Goal: Task Accomplishment & Management: Manage account settings

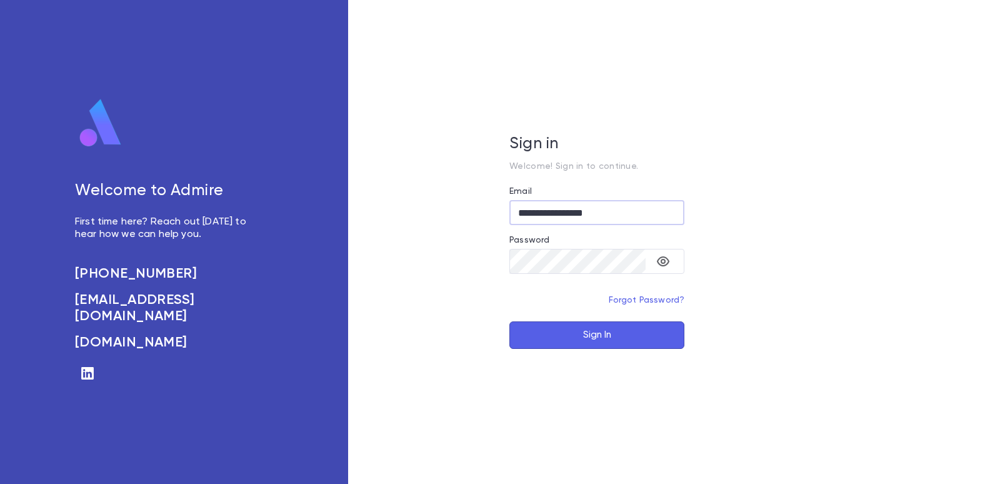
type input "**********"
click at [598, 337] on button "Sign In" at bounding box center [596, 334] width 175 height 27
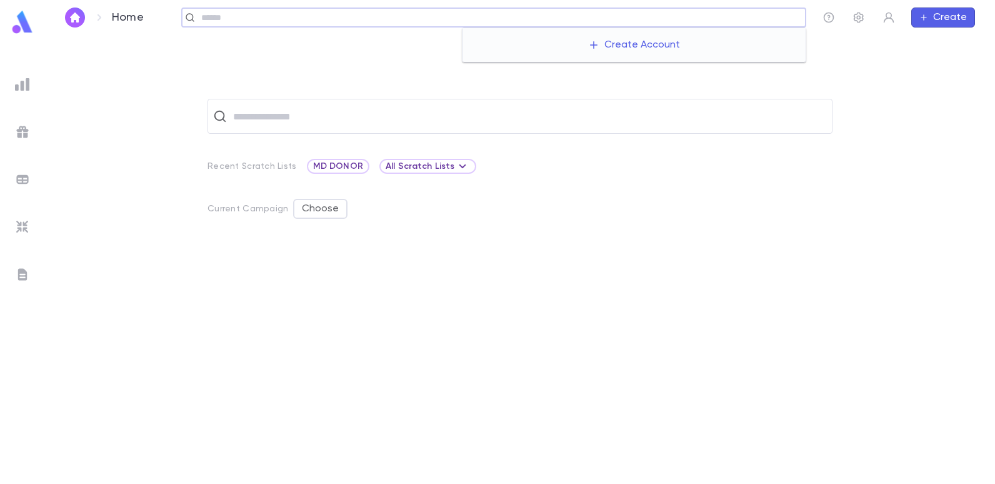
click at [712, 15] on input "text" at bounding box center [498, 18] width 603 height 12
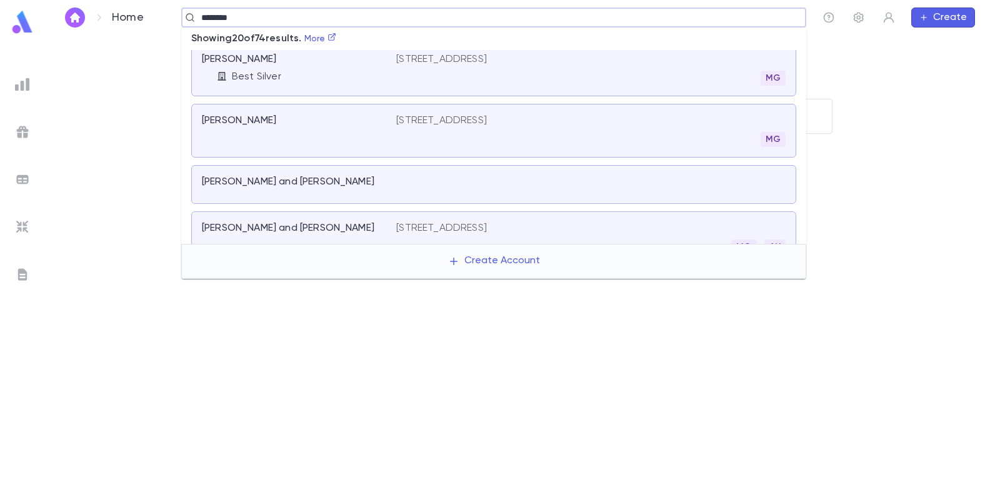
scroll to position [441, 0]
click at [334, 36] on icon at bounding box center [331, 36] width 7 height 7
type input "*******"
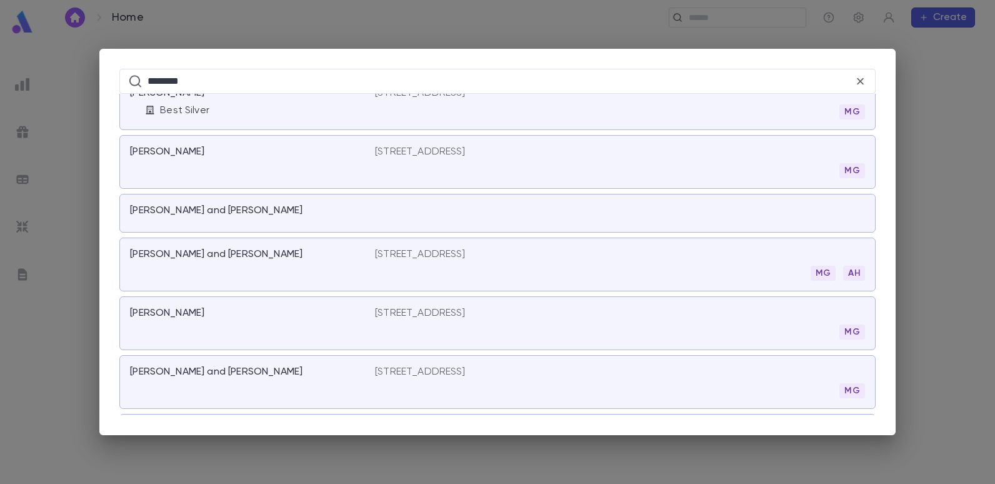
scroll to position [500, 0]
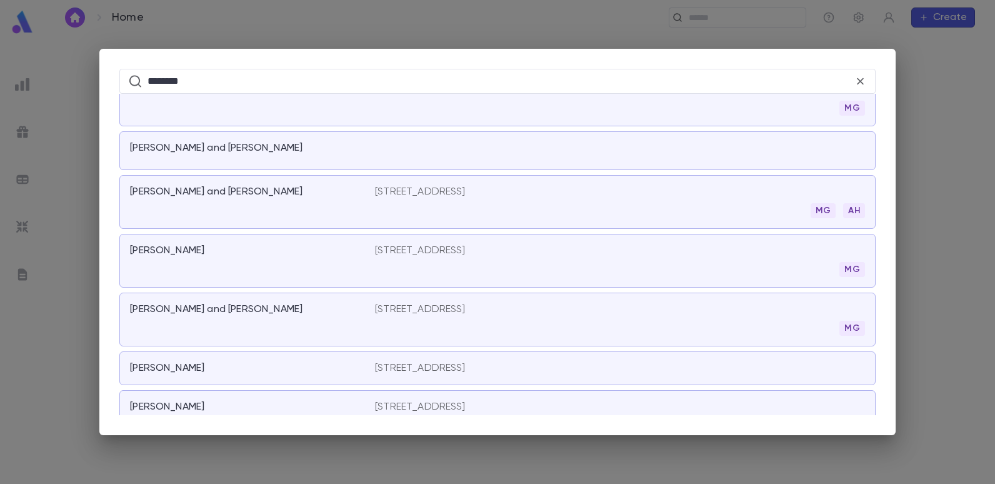
click at [367, 308] on div "Shamah, Hymie and Victoria" at bounding box center [252, 319] width 245 height 32
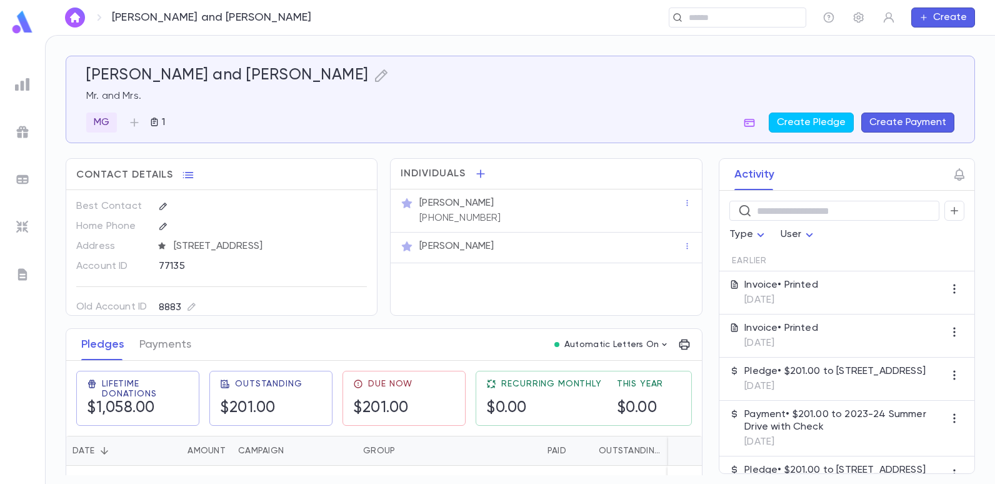
click at [917, 121] on button "Create Payment" at bounding box center [907, 122] width 93 height 20
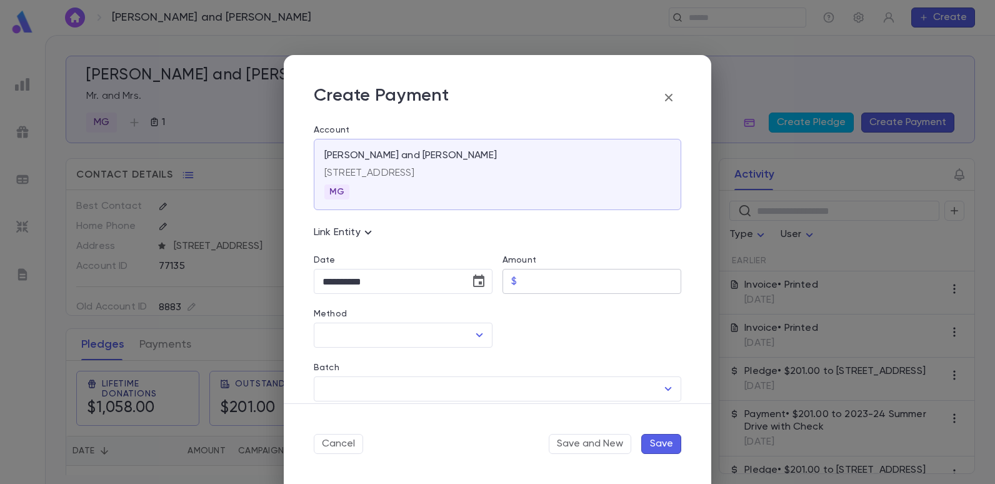
click at [560, 285] on input "Amount" at bounding box center [601, 281] width 159 height 24
type input "******"
click at [472, 334] on icon "Open" at bounding box center [479, 334] width 15 height 15
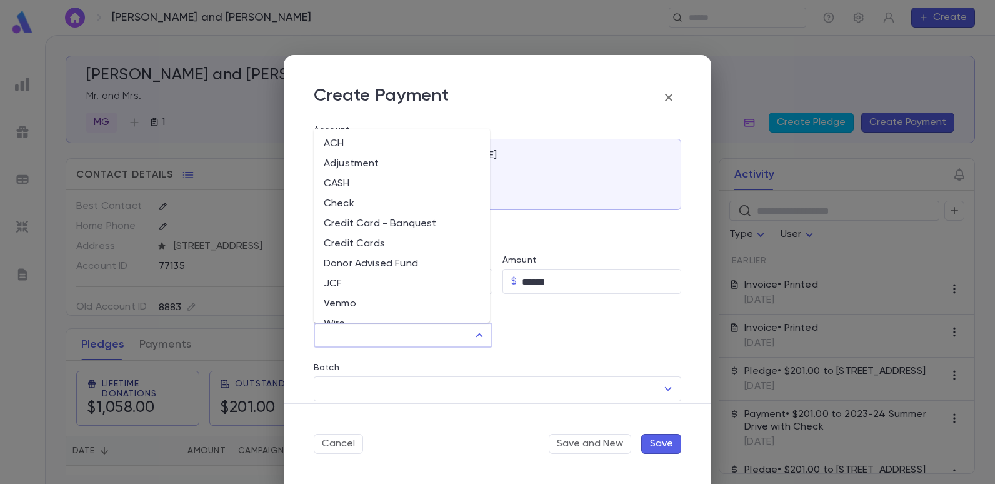
click at [330, 284] on li "JCF" at bounding box center [402, 284] width 176 height 20
type input "***"
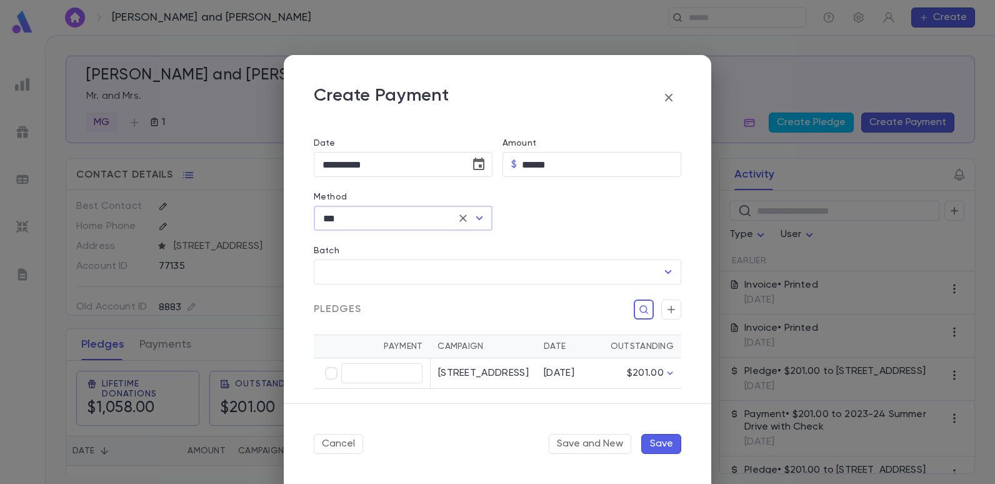
scroll to position [125, 0]
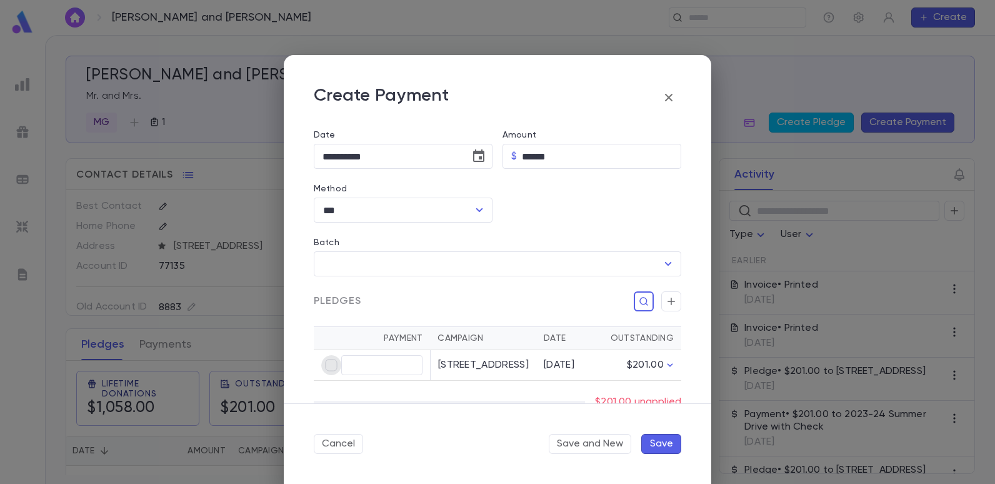
type input "******"
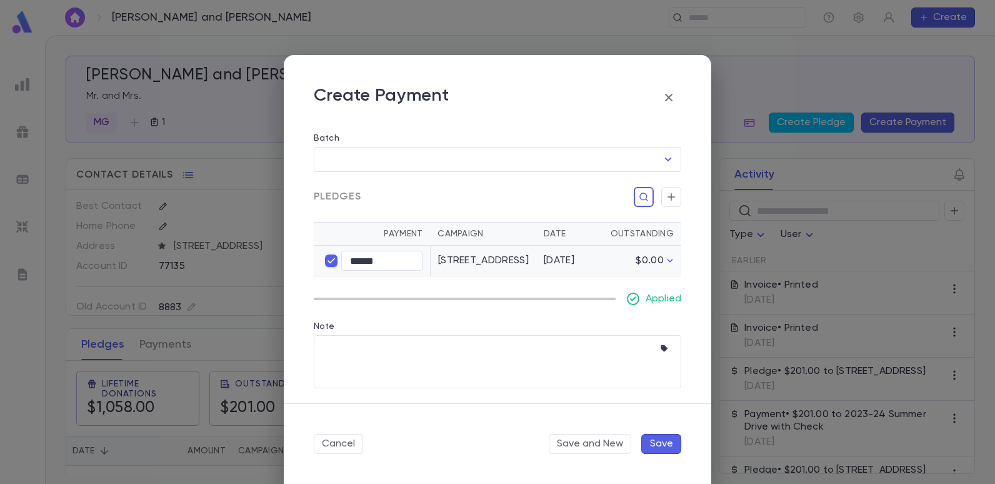
scroll to position [242, 0]
click at [662, 446] on button "Save" at bounding box center [661, 444] width 40 height 20
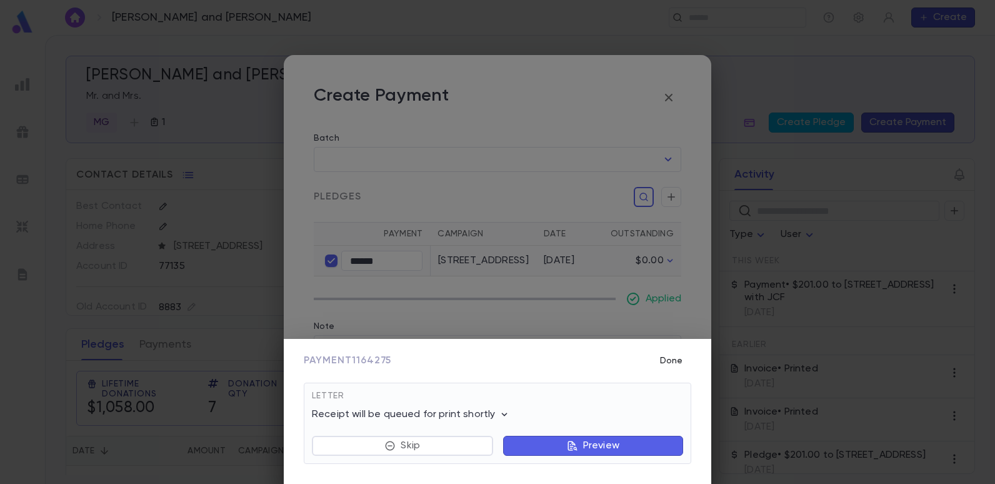
click at [668, 362] on button "Done" at bounding box center [671, 361] width 40 height 24
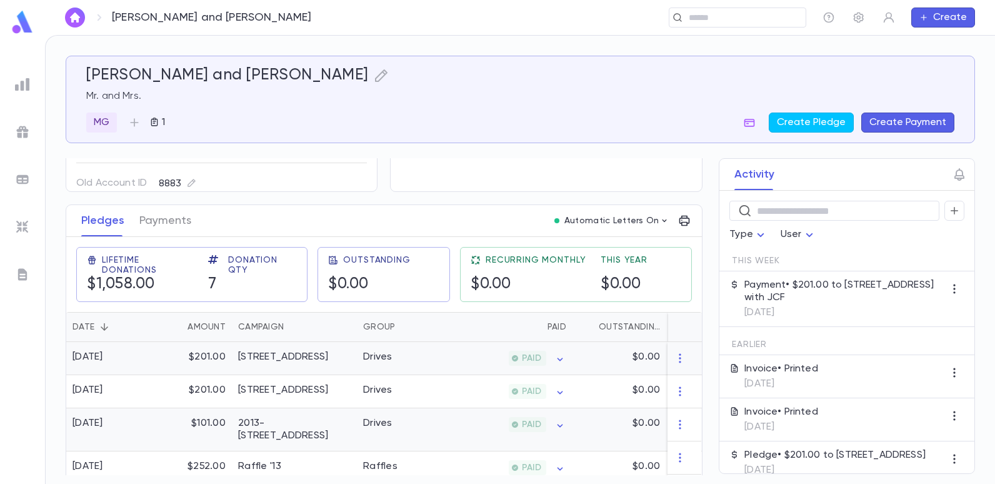
scroll to position [125, 0]
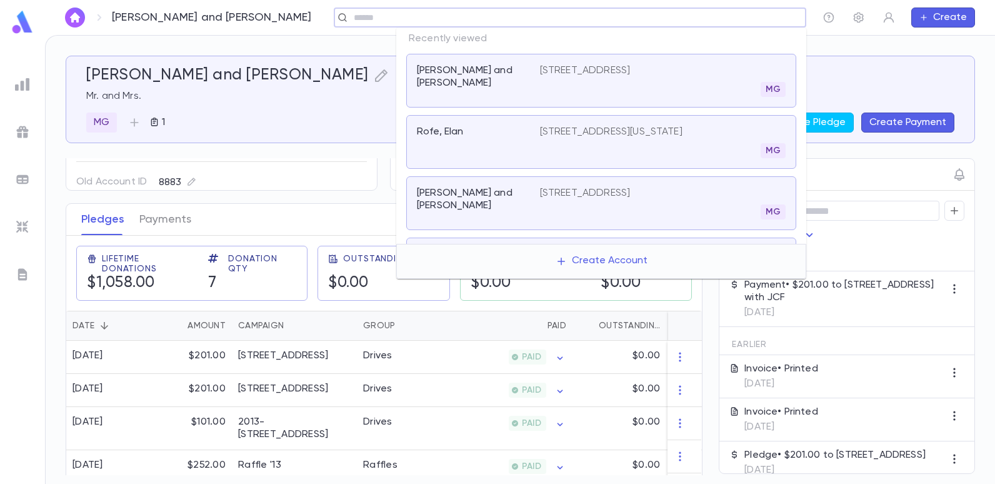
click at [703, 19] on input "text" at bounding box center [575, 18] width 450 height 12
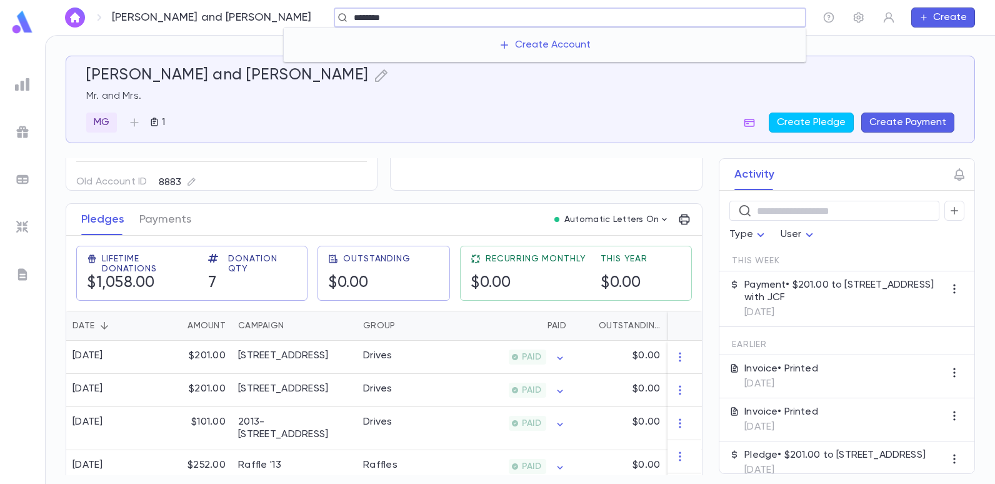
type input "*******"
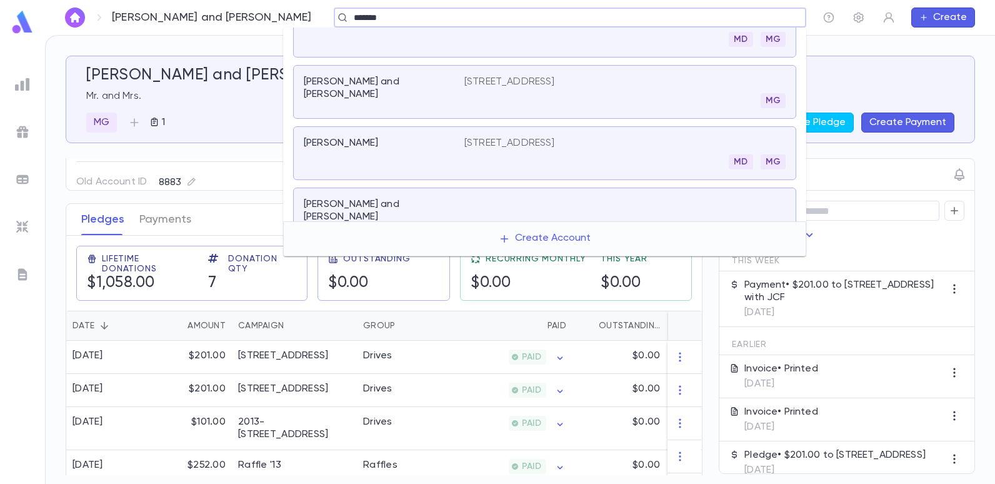
scroll to position [279, 0]
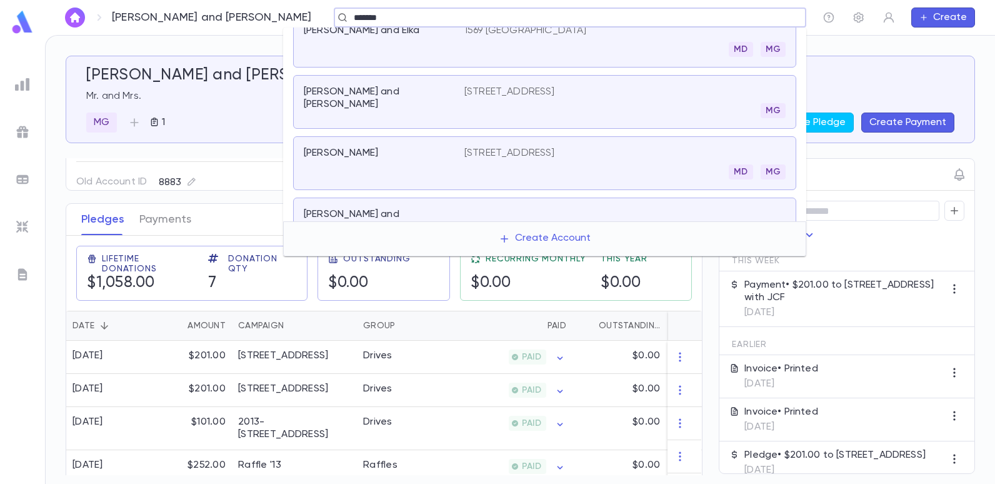
click at [497, 147] on p "1713 East 7th Stret, Brooklyn NY 11223" at bounding box center [509, 153] width 91 height 12
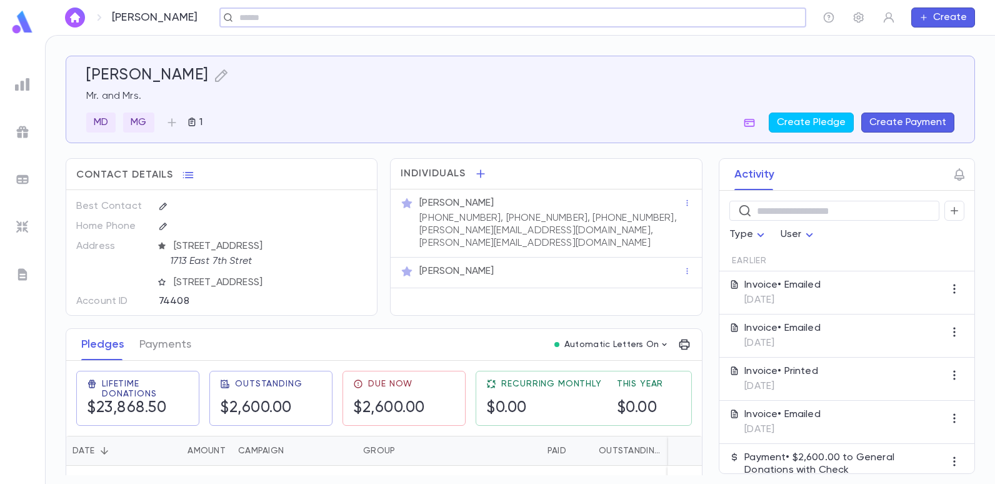
click at [379, 24] on div "​" at bounding box center [512, 17] width 587 height 20
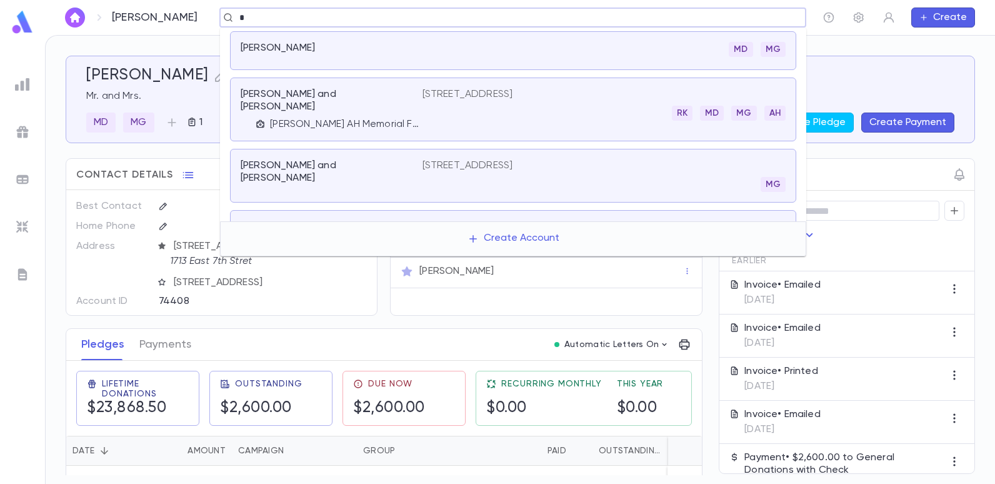
scroll to position [241, 0]
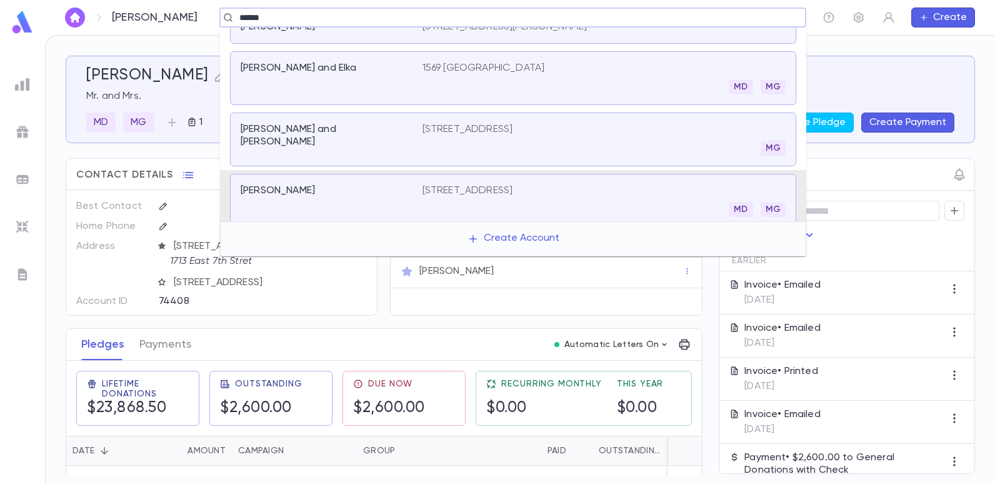
type input "*******"
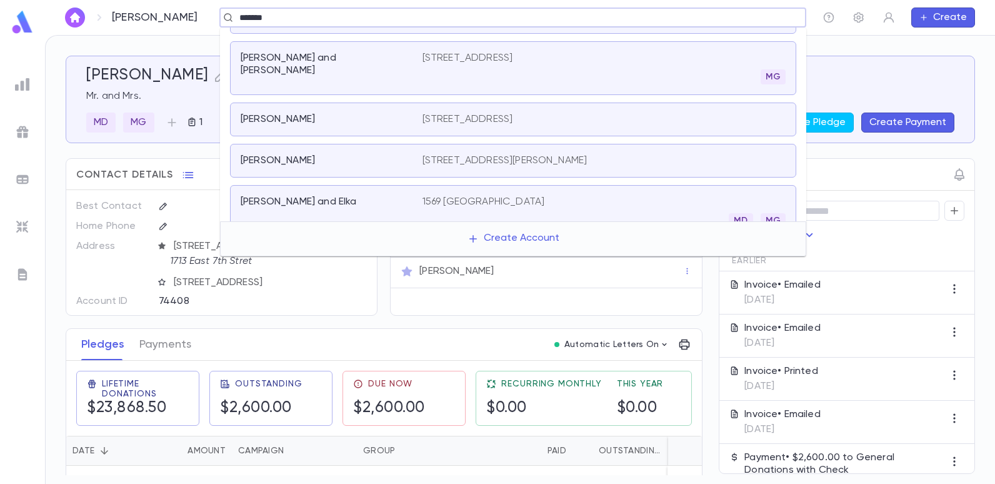
scroll to position [0, 0]
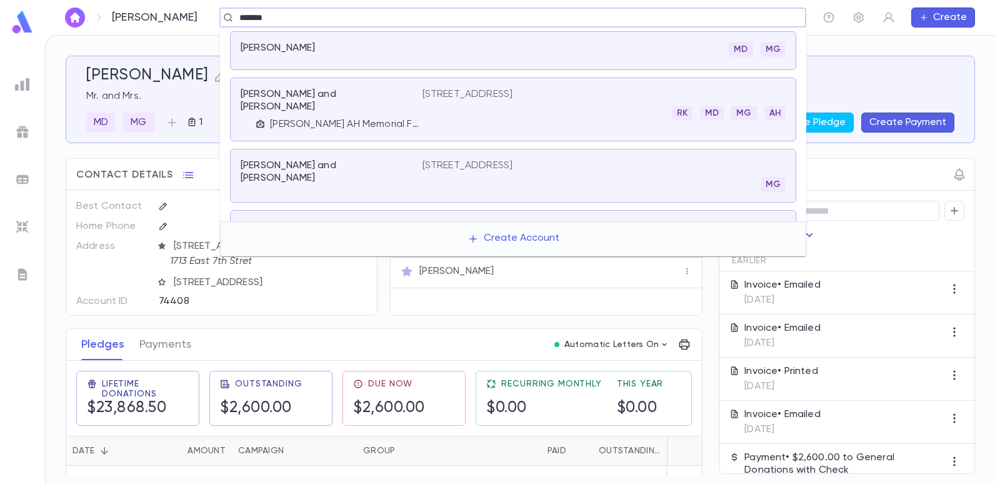
click at [327, 17] on input "*******" at bounding box center [509, 18] width 546 height 12
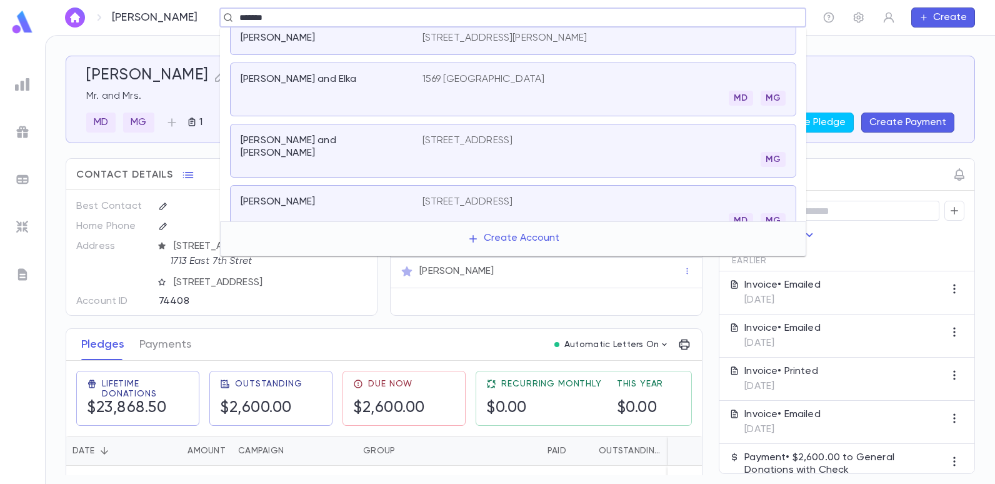
scroll to position [250, 0]
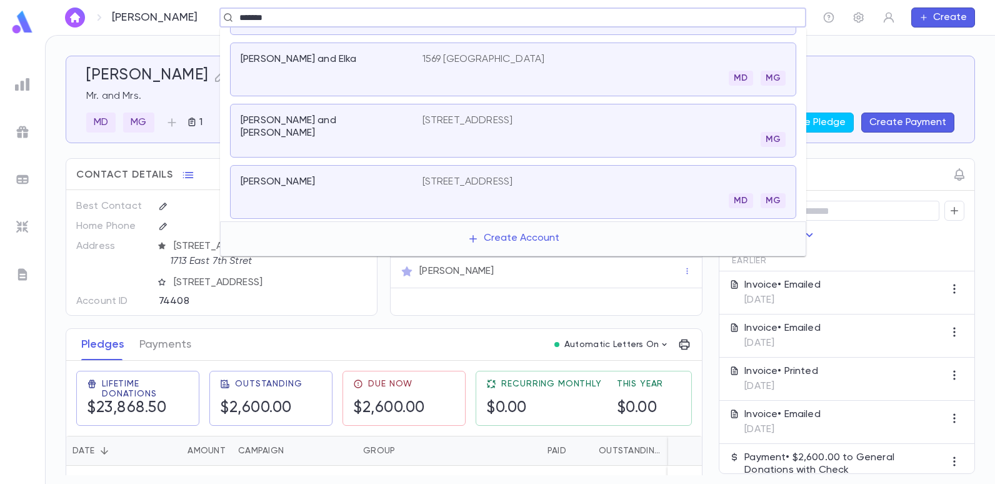
click at [502, 165] on div "Chemtob, David 1713 East 7th Stret, Brooklyn NY 11223 MD MG" at bounding box center [513, 192] width 566 height 54
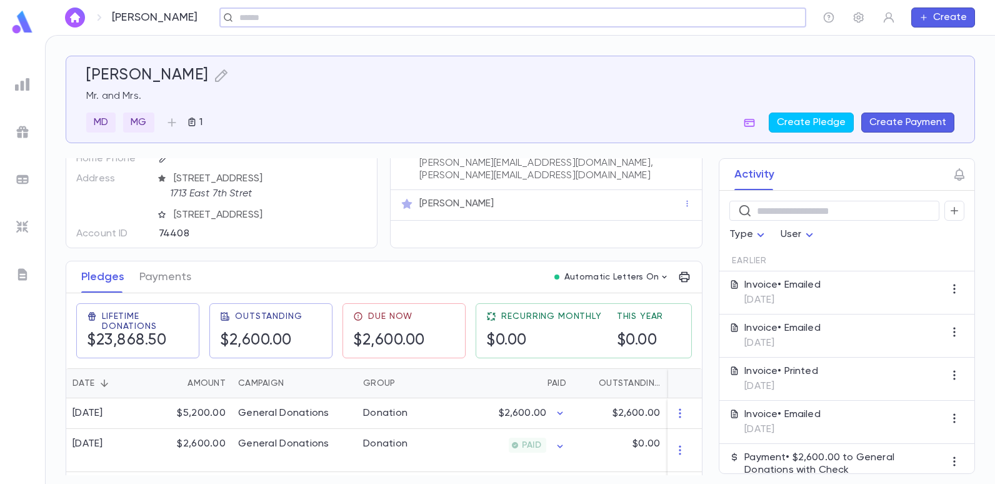
scroll to position [0, 0]
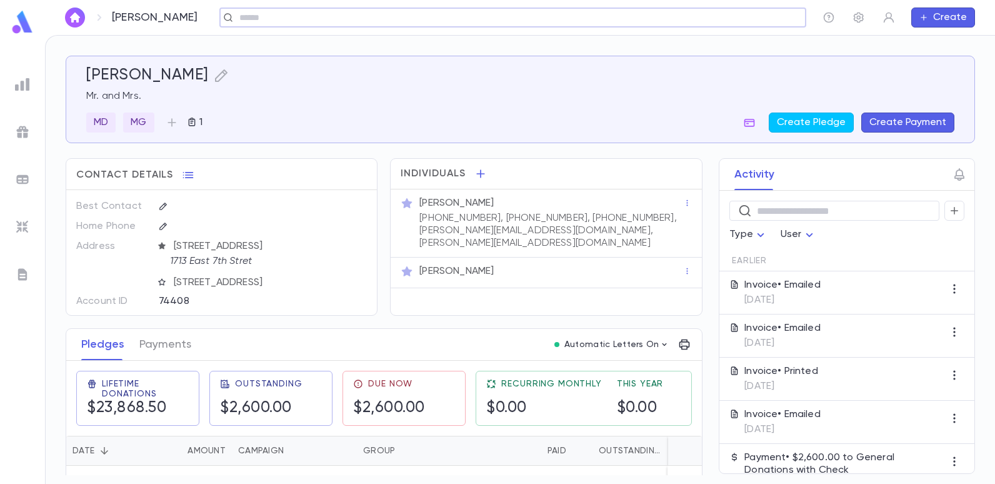
click at [884, 116] on button "Create Payment" at bounding box center [907, 122] width 93 height 20
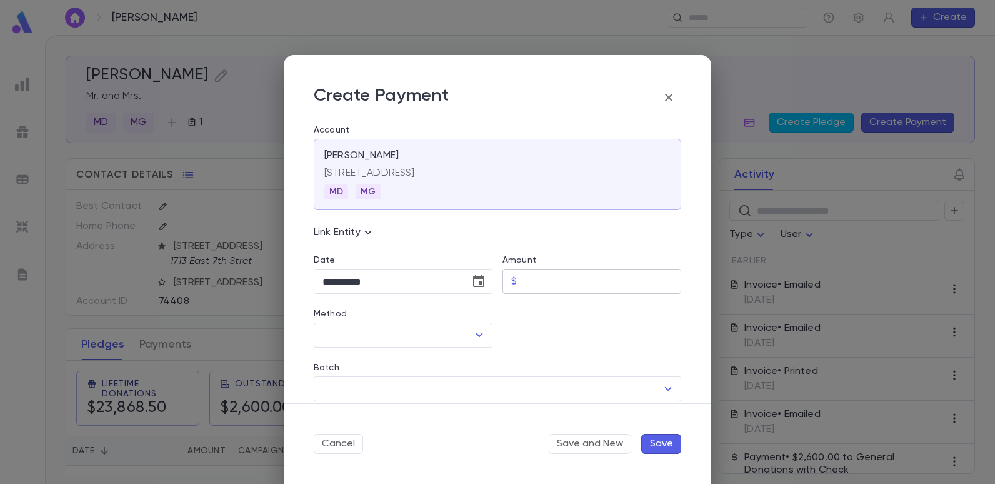
click at [557, 277] on input "Amount" at bounding box center [601, 281] width 159 height 24
type input "********"
click at [557, 330] on div at bounding box center [586, 321] width 189 height 54
click at [476, 332] on icon "Open" at bounding box center [479, 334] width 15 height 15
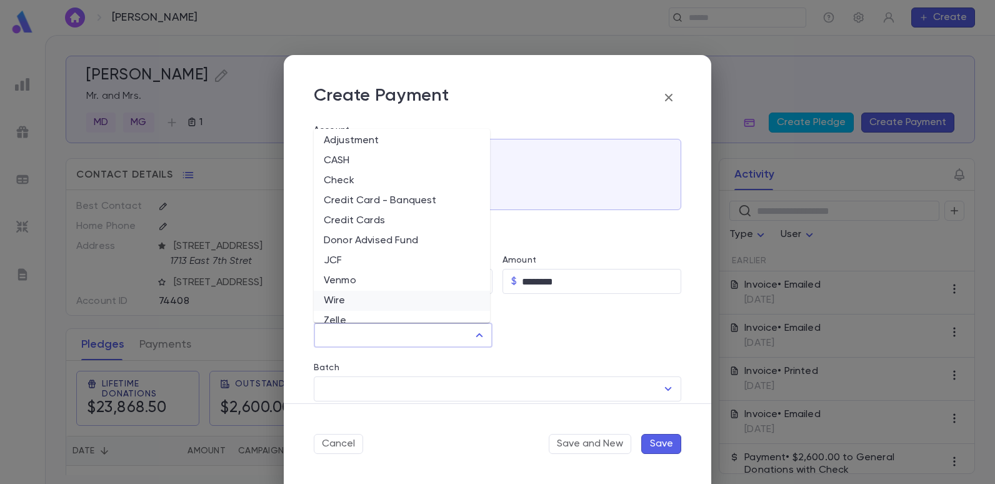
scroll to position [36, 0]
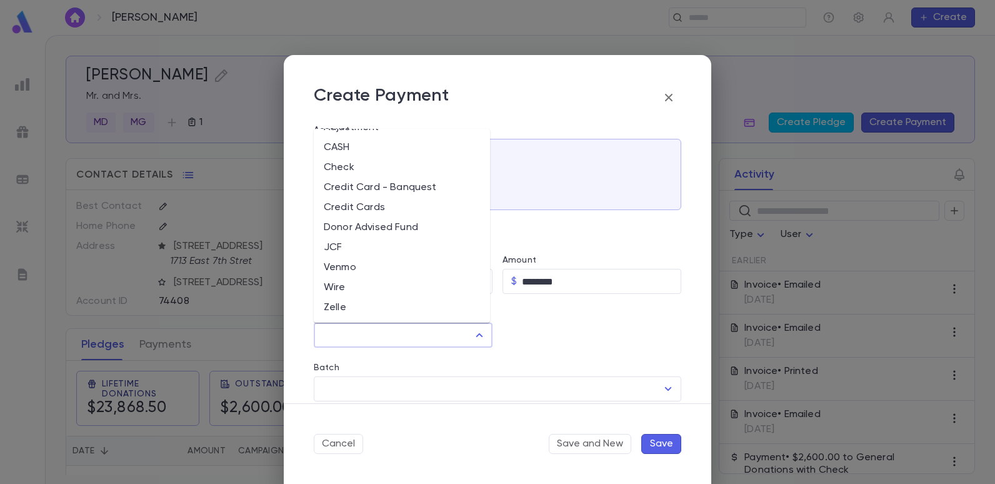
click at [340, 245] on li "JCF" at bounding box center [402, 247] width 176 height 20
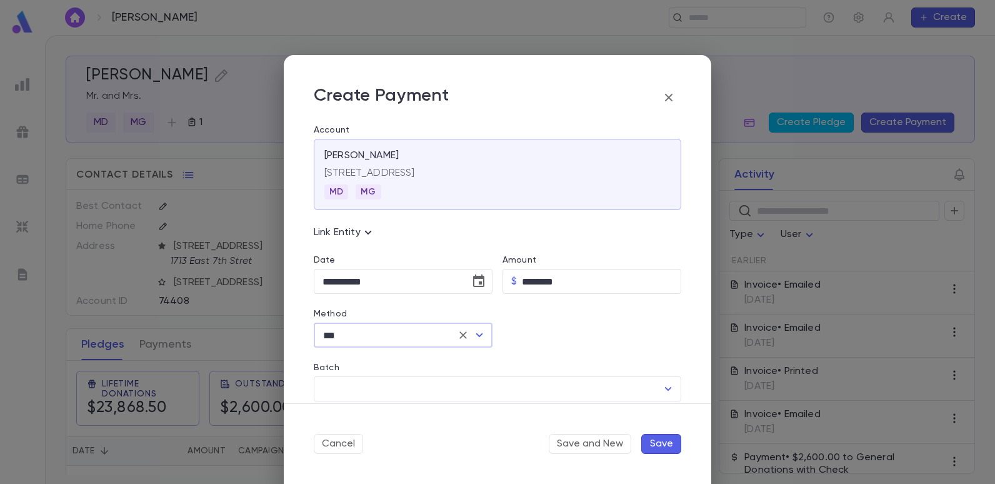
type input "***"
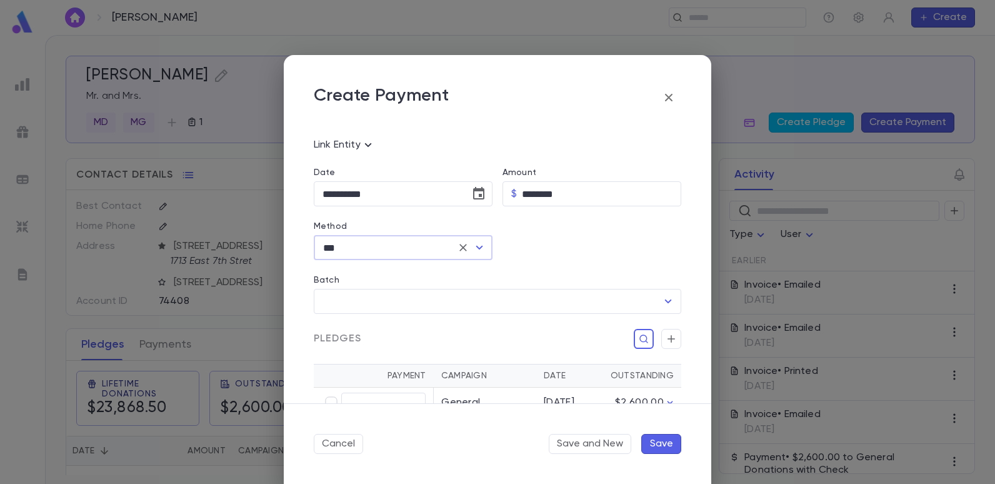
scroll to position [125, 0]
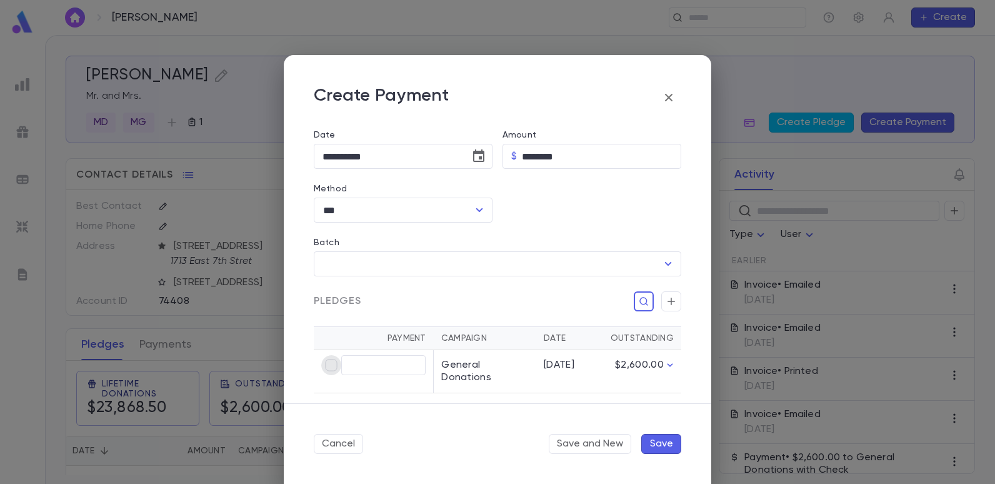
type input "********"
click at [655, 444] on button "Save" at bounding box center [661, 444] width 40 height 20
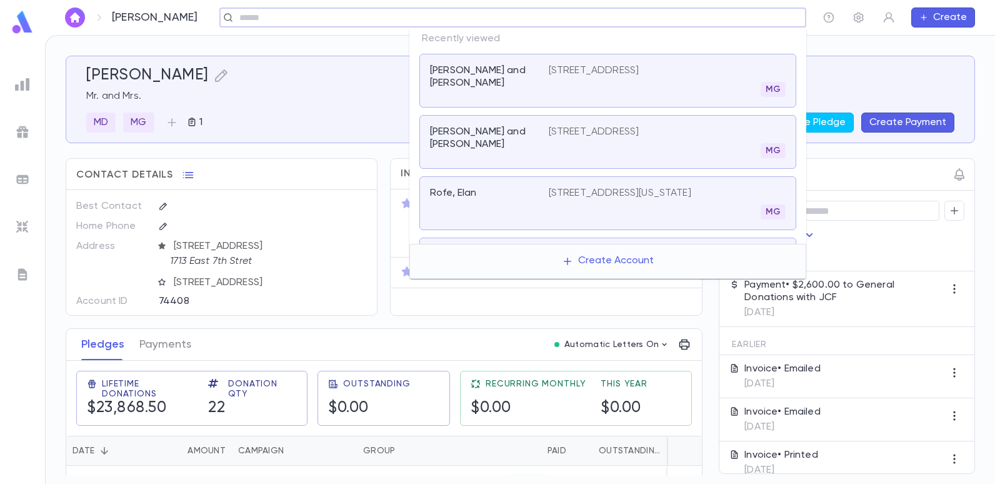
click at [726, 19] on input "text" at bounding box center [509, 18] width 546 height 12
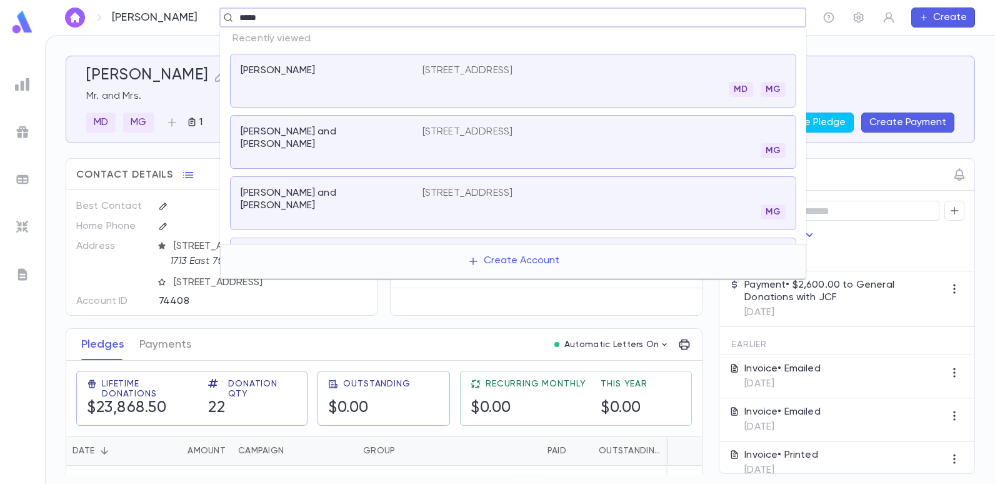
type input "******"
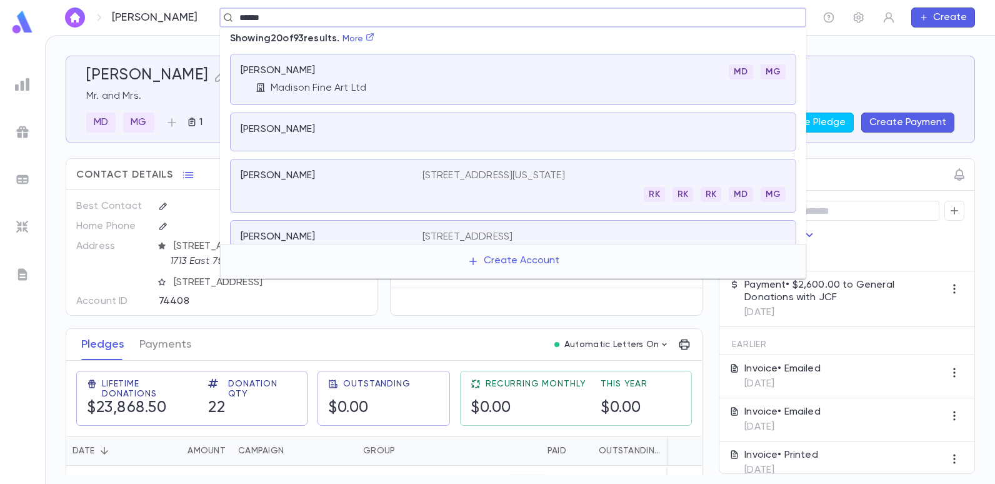
click at [412, 171] on div "[PERSON_NAME]" at bounding box center [332, 185] width 182 height 32
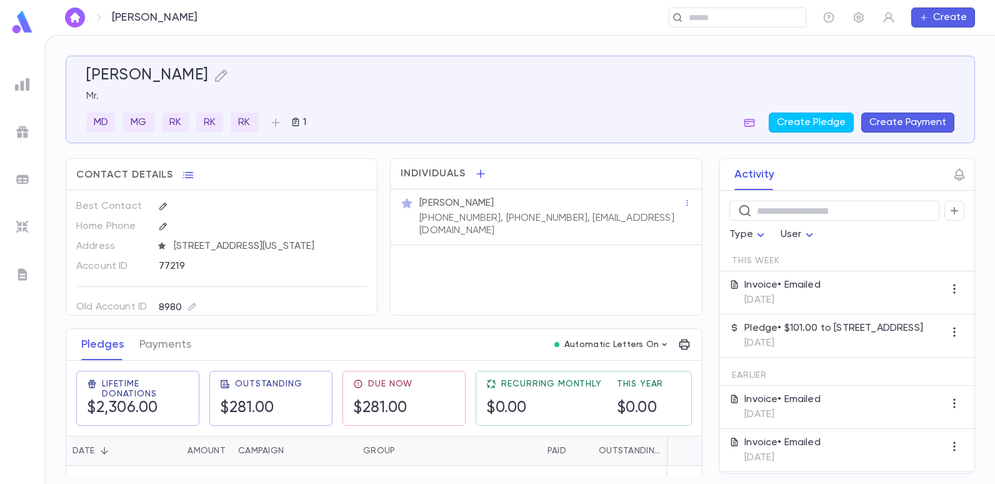
click at [889, 116] on button "Create Payment" at bounding box center [907, 122] width 93 height 20
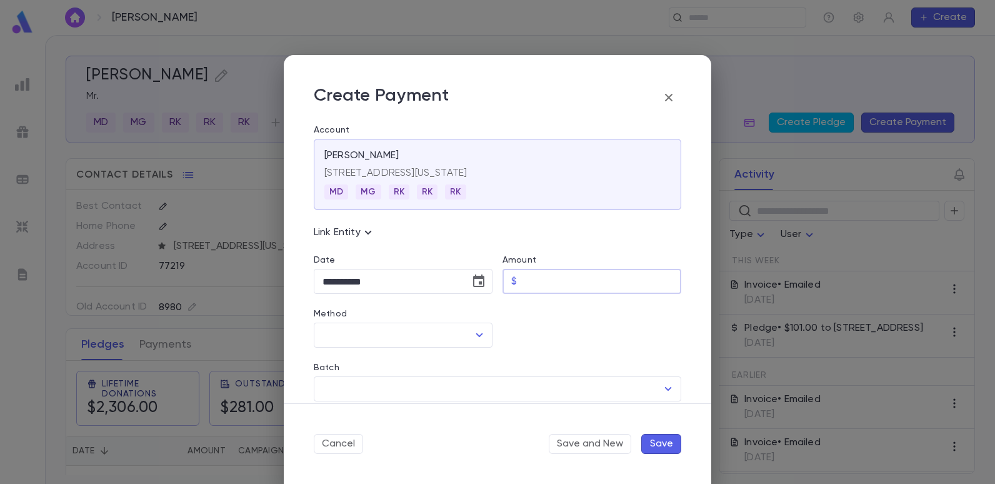
click at [560, 289] on input "Amount" at bounding box center [601, 281] width 159 height 24
type input "******"
click at [555, 325] on div at bounding box center [586, 321] width 189 height 54
click at [475, 332] on icon "Open" at bounding box center [479, 334] width 15 height 15
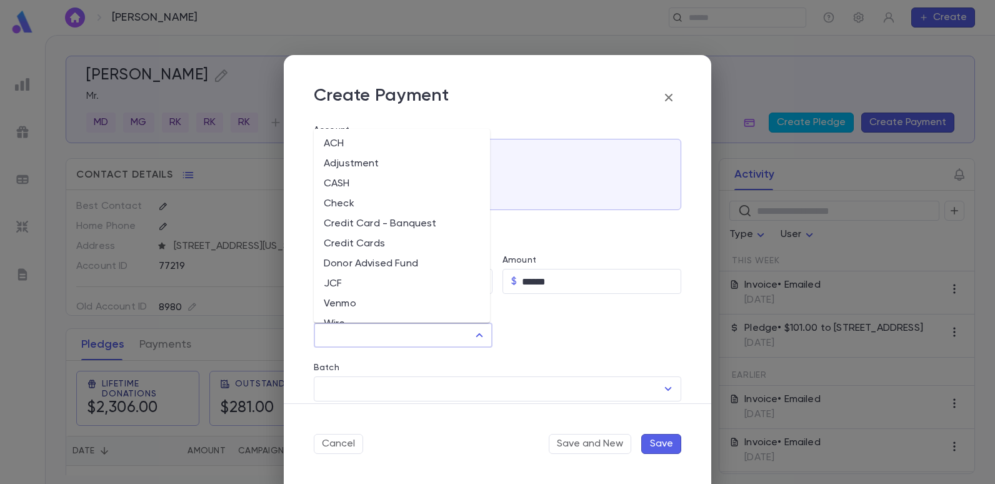
click at [403, 222] on li "Credit Card - Banquest" at bounding box center [402, 224] width 176 height 20
type input "**********"
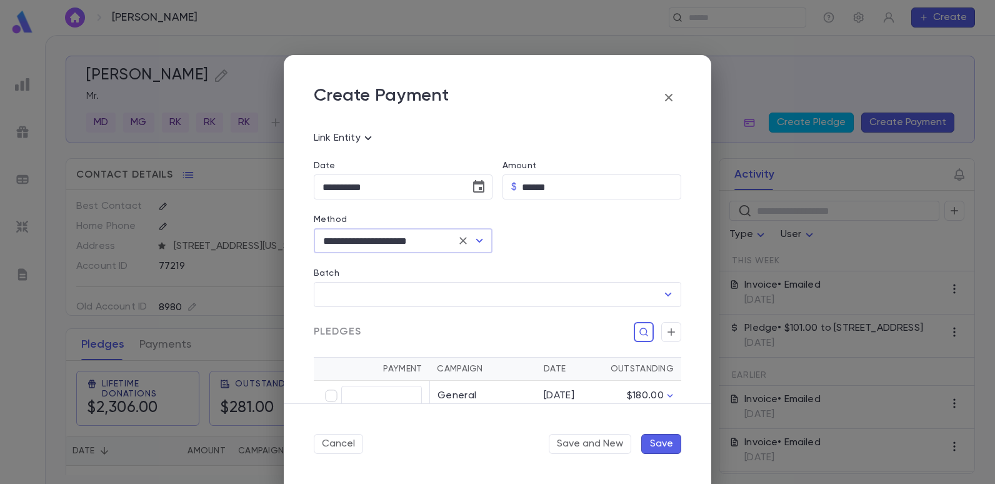
scroll to position [125, 0]
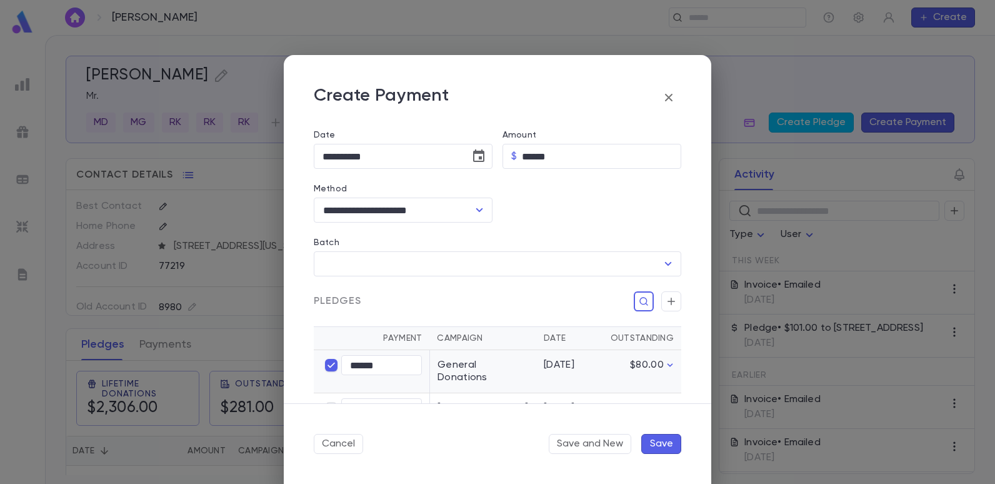
type input "******"
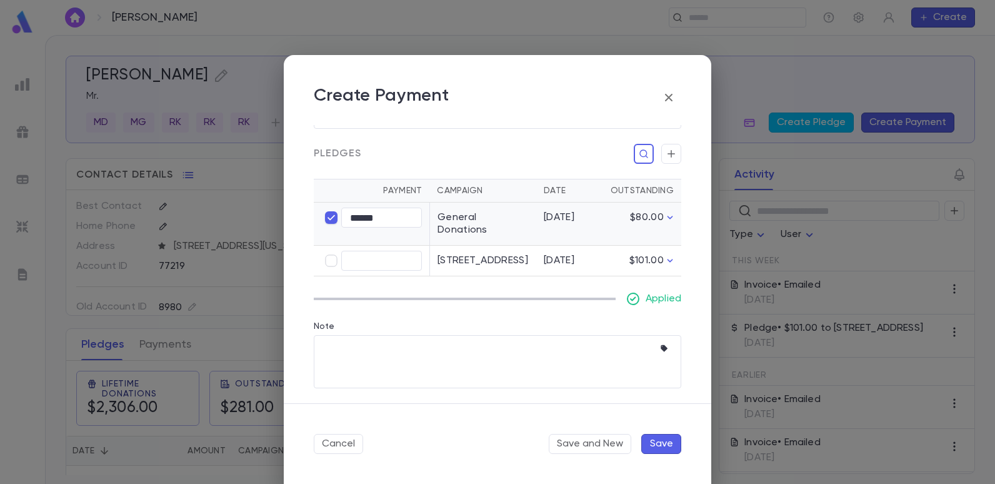
scroll to position [285, 0]
click at [659, 441] on button "Save" at bounding box center [661, 444] width 40 height 20
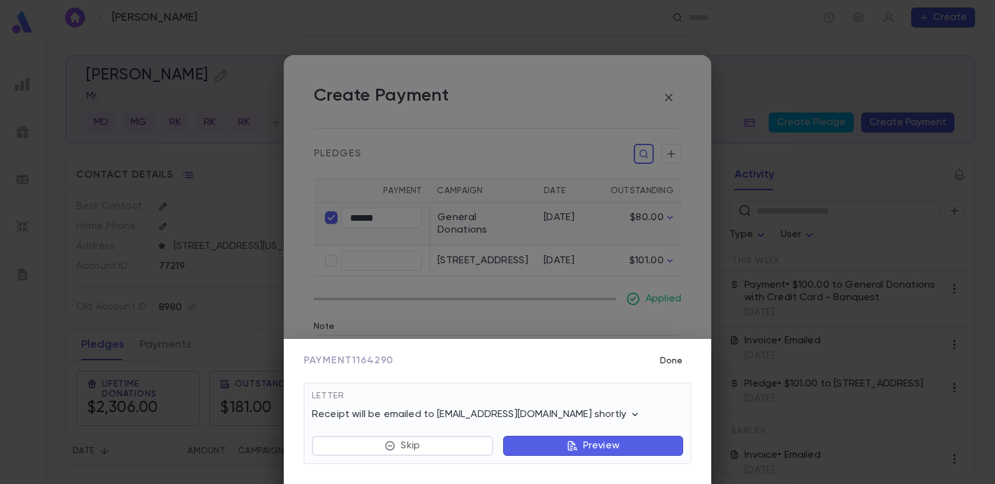
click at [664, 353] on button "Done" at bounding box center [671, 361] width 40 height 24
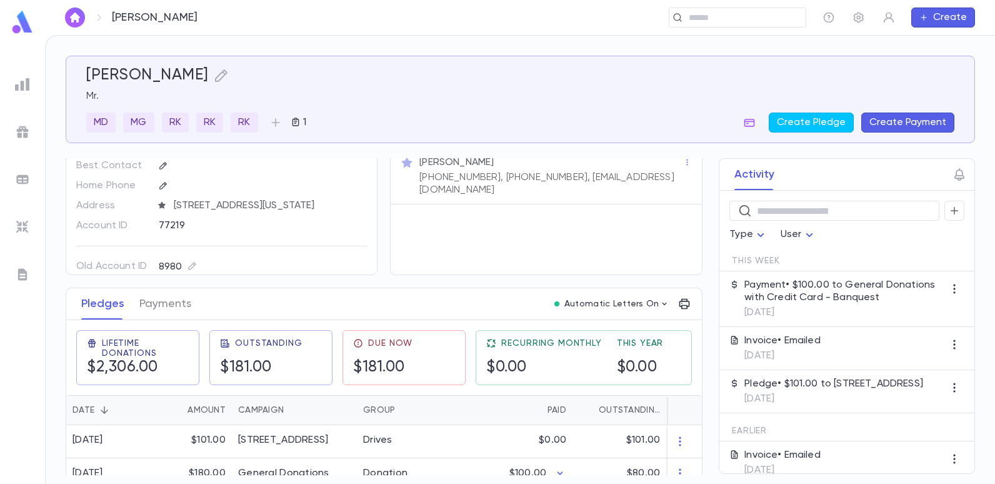
scroll to position [62, 0]
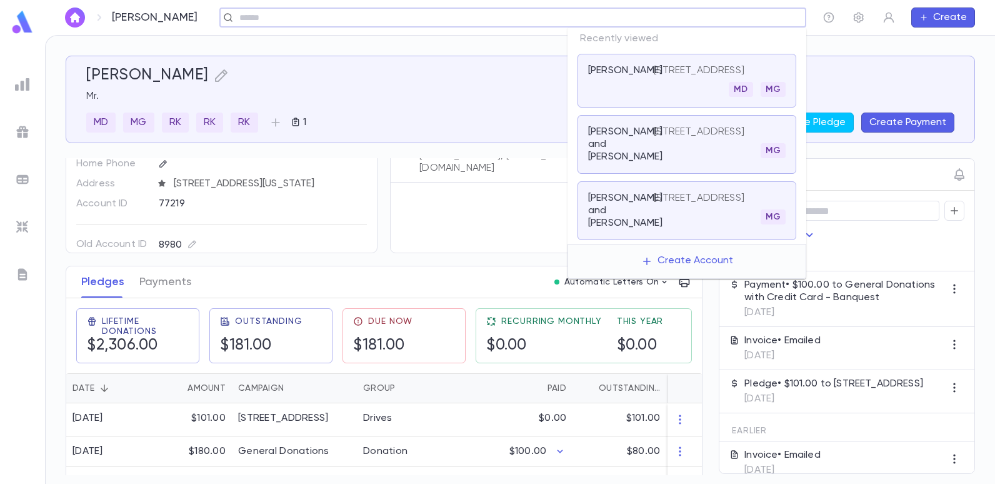
click at [693, 17] on input "text" at bounding box center [509, 18] width 546 height 12
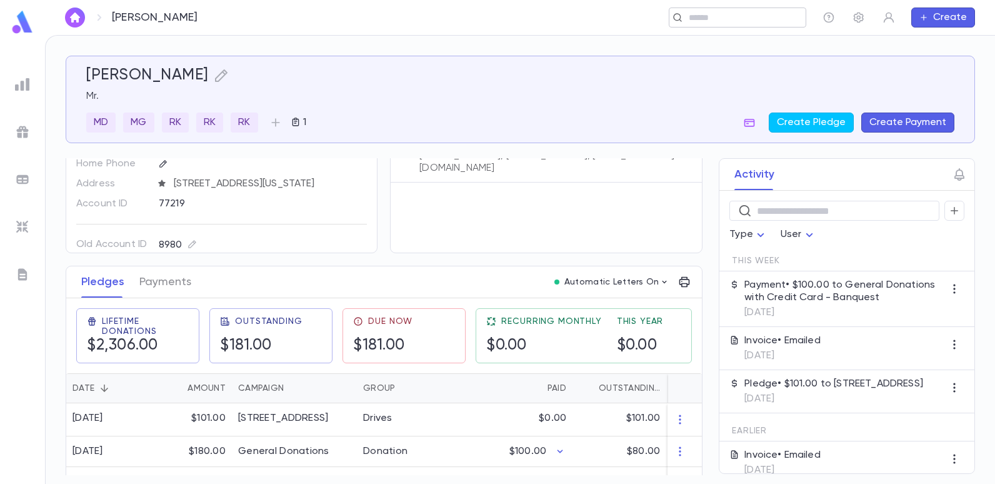
click at [752, 19] on input "text" at bounding box center [733, 18] width 97 height 12
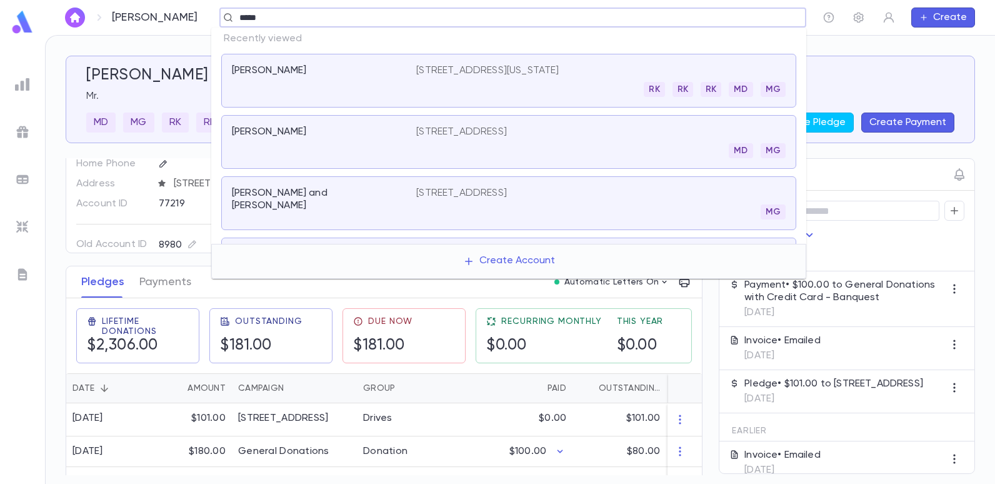
type input "******"
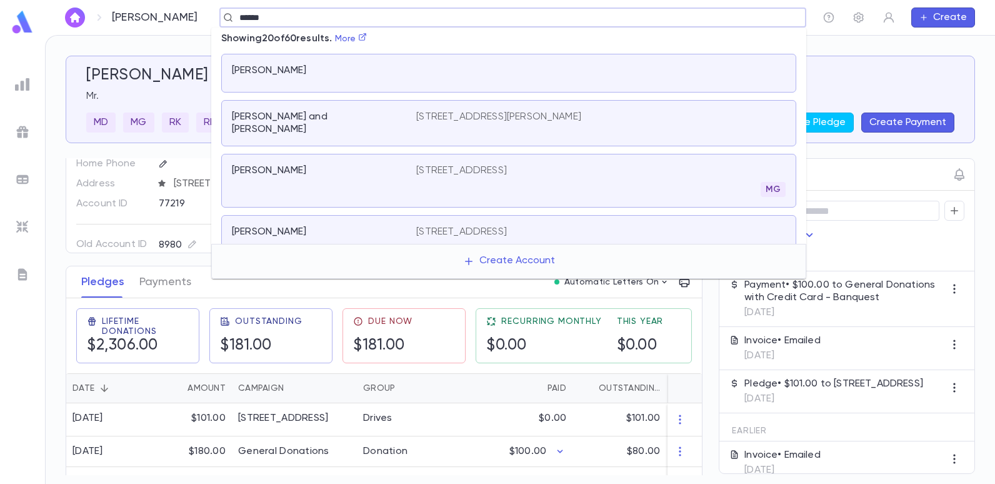
click at [297, 164] on p "Sasson, Hymie" at bounding box center [269, 170] width 74 height 12
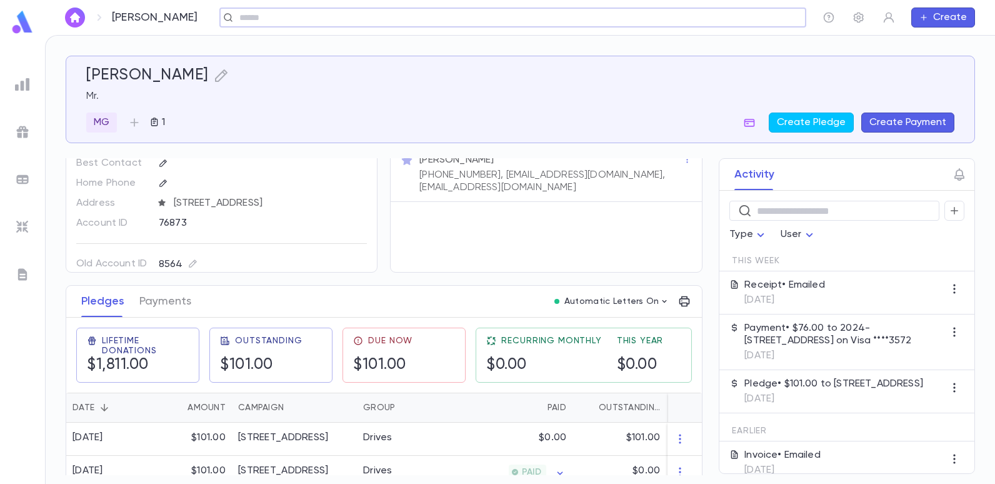
scroll to position [62, 0]
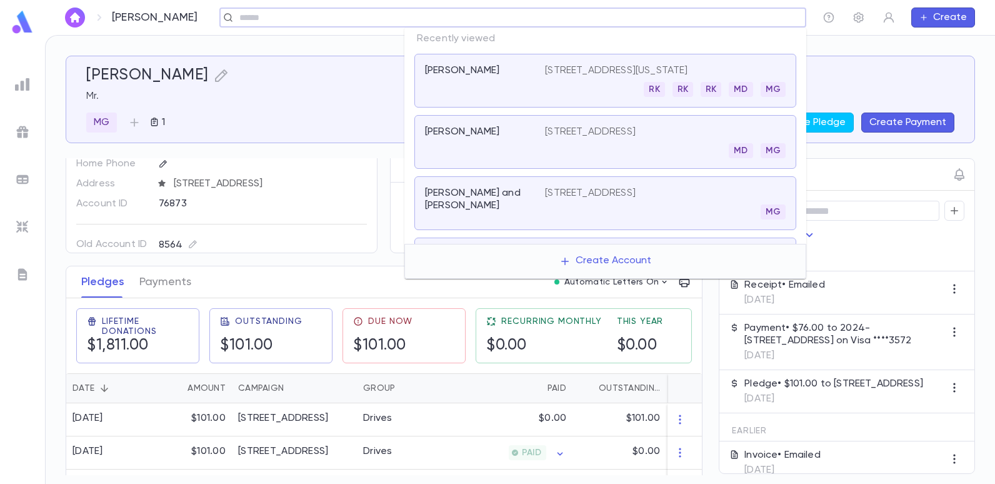
click at [753, 12] on input "text" at bounding box center [509, 18] width 546 height 12
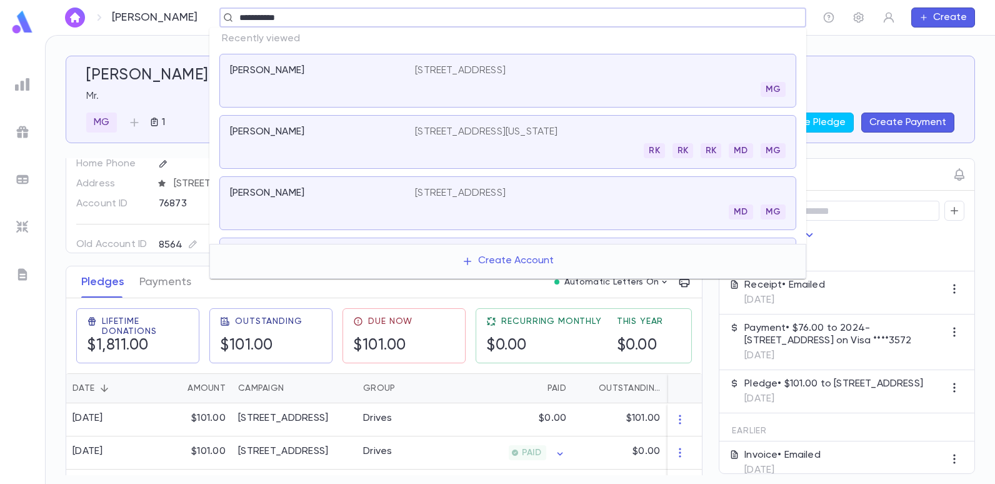
type input "**********"
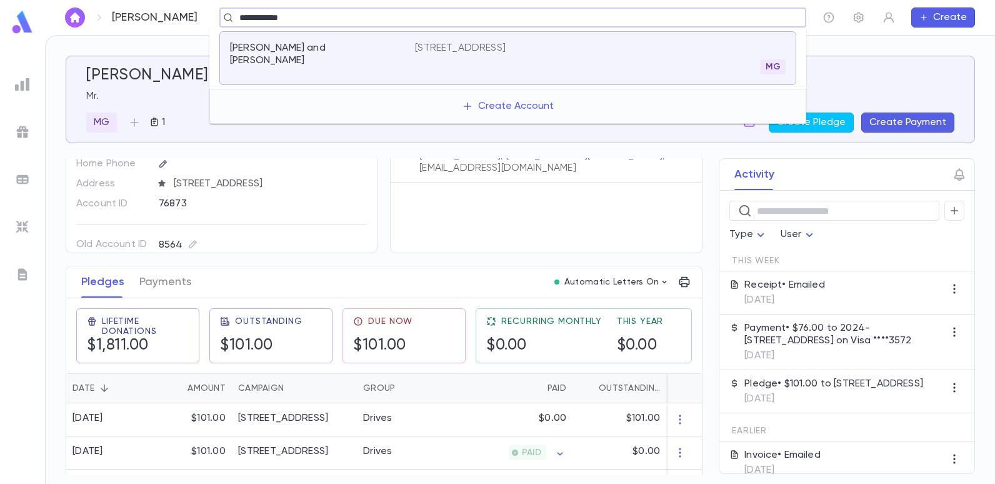
click at [467, 41] on div "Gemal, Edward and Norma 2047 West Street, Brooklyn NY 11223 MG" at bounding box center [507, 58] width 577 height 54
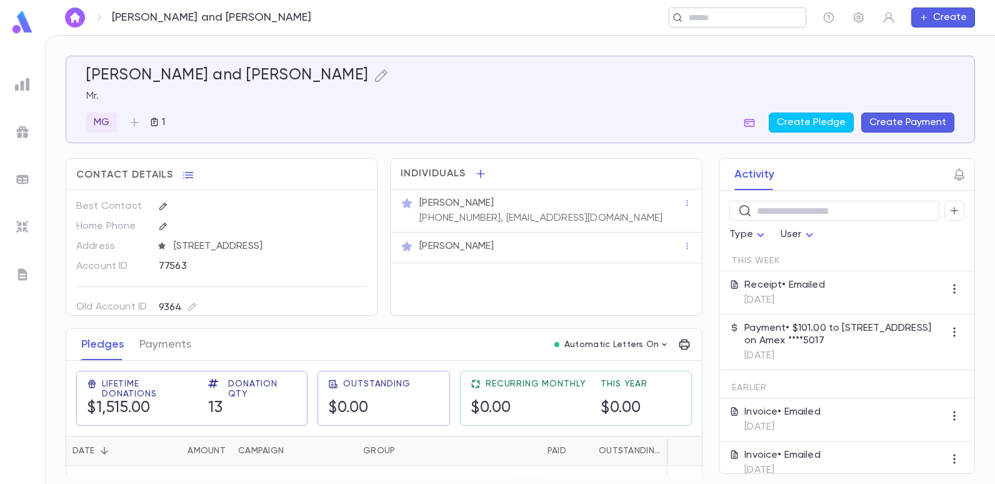
click at [696, 20] on input "text" at bounding box center [733, 18] width 97 height 12
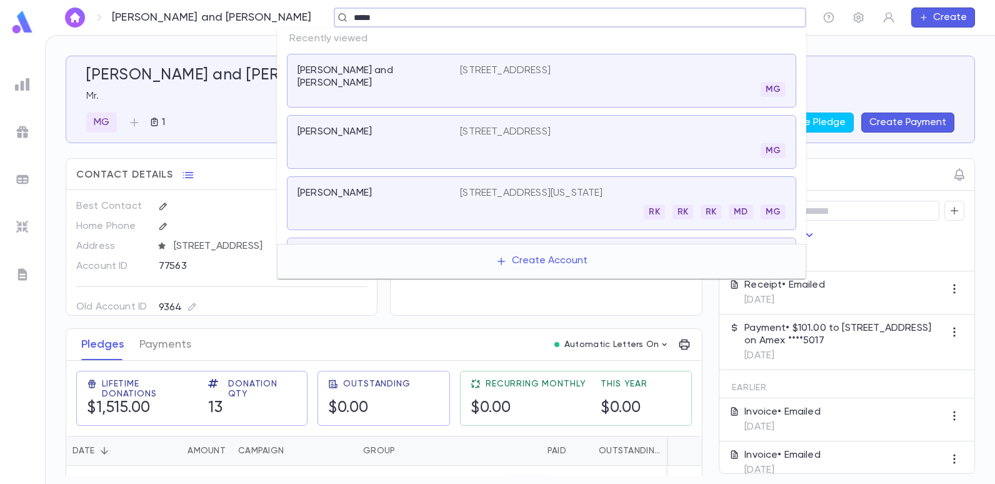
type input "******"
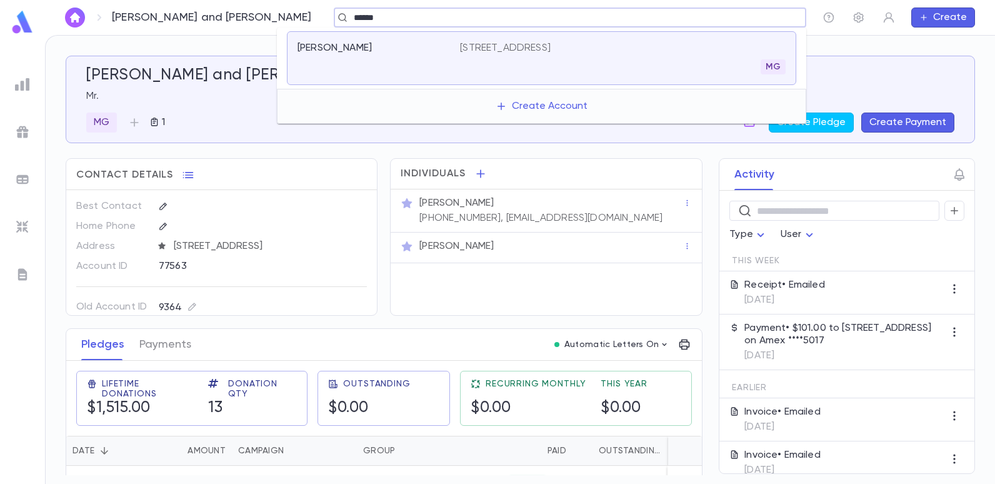
click at [545, 36] on div "Benzaken, Allen 1828 East 4th St, Brooklyn NY 11223 MG" at bounding box center [541, 58] width 509 height 54
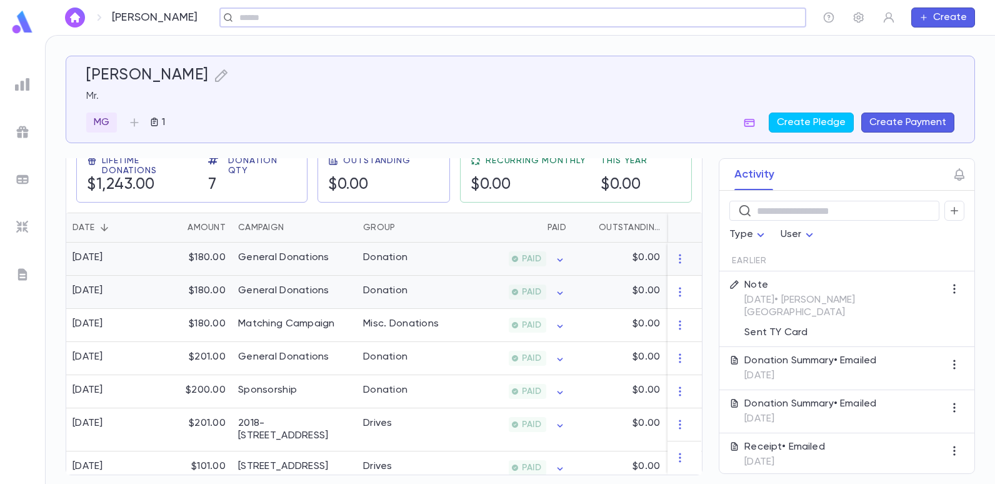
scroll to position [228, 0]
click at [264, 421] on div "2018-19 Summer Drive" at bounding box center [294, 429] width 112 height 25
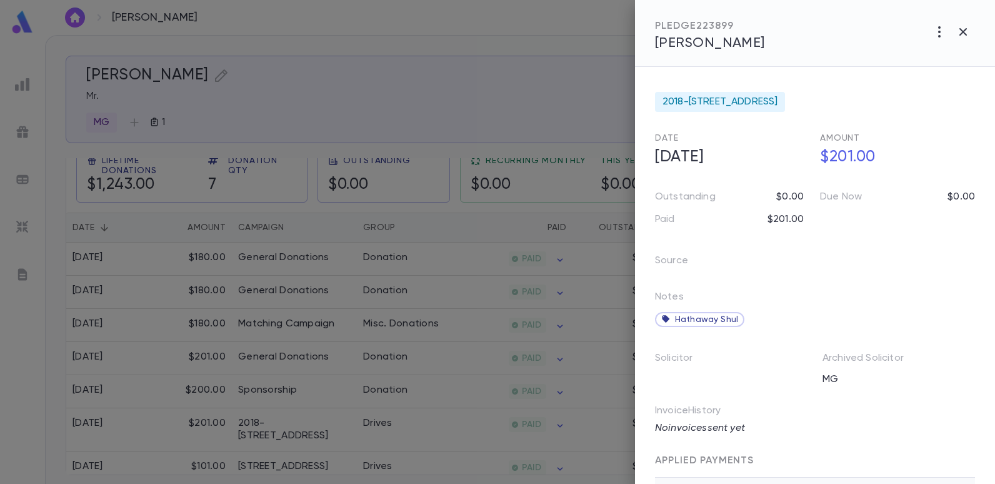
click at [543, 85] on div at bounding box center [497, 242] width 995 height 484
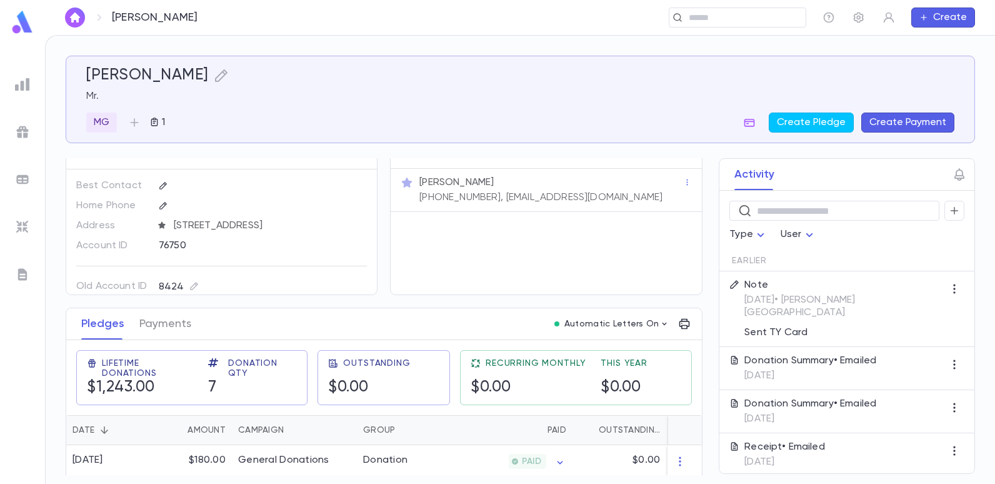
scroll to position [0, 0]
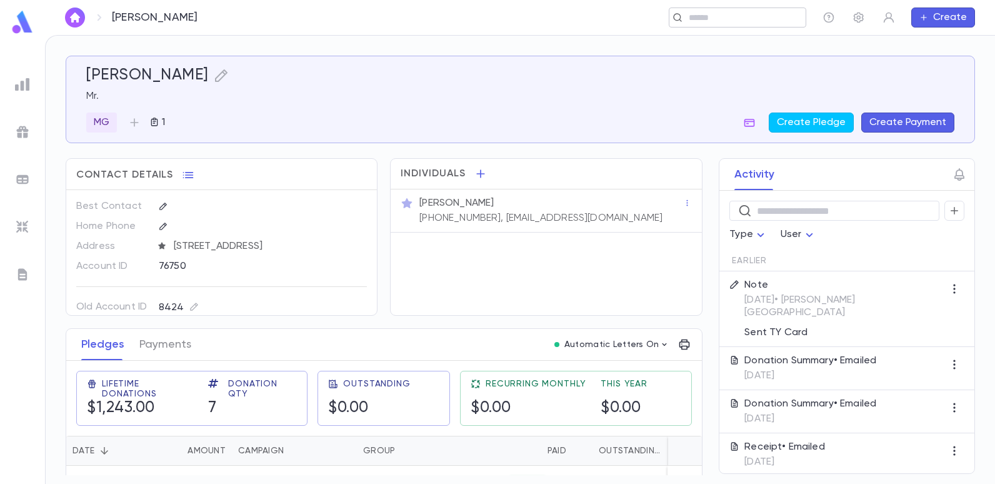
click at [692, 17] on input "text" at bounding box center [733, 18] width 97 height 12
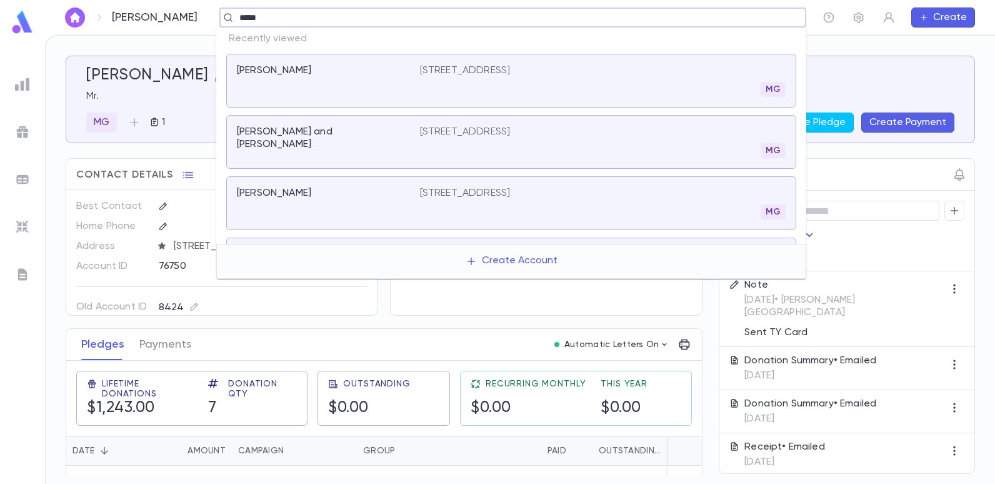
type input "******"
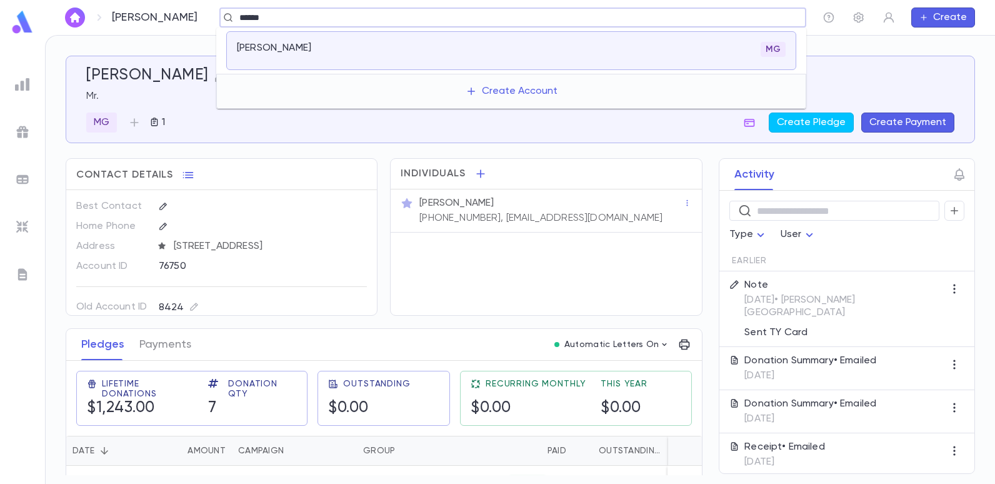
click at [292, 42] on p "Betesh, Joseph" at bounding box center [274, 48] width 74 height 12
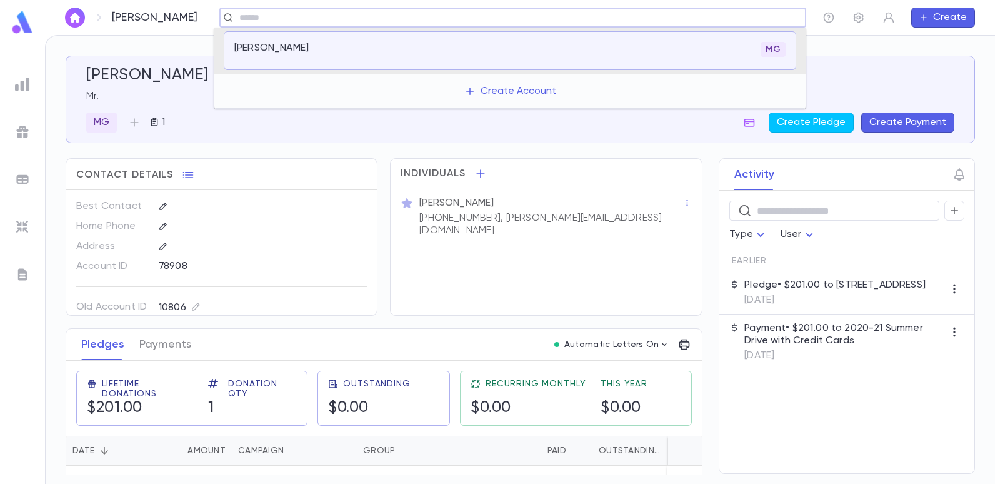
click at [276, 16] on input "text" at bounding box center [509, 18] width 546 height 12
click at [25, 89] on img at bounding box center [22, 84] width 15 height 15
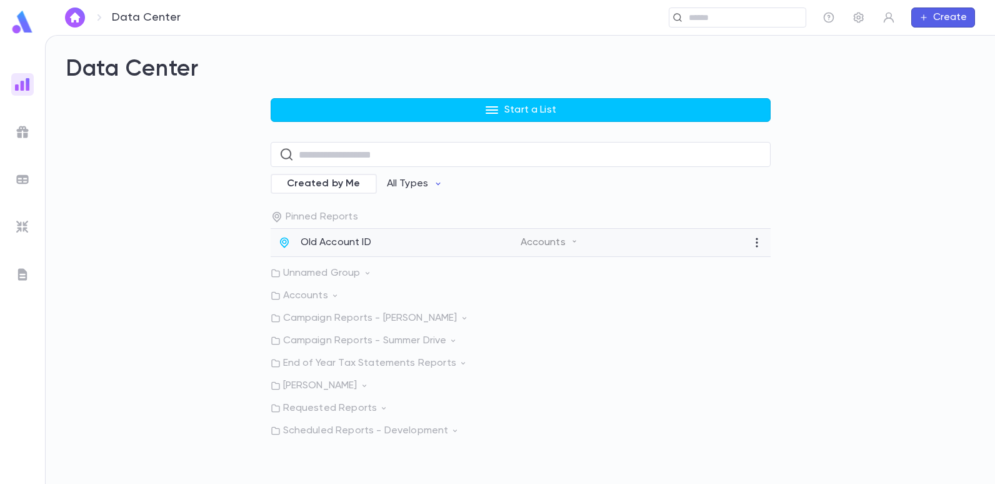
click at [341, 241] on p "Old Account ID" at bounding box center [335, 242] width 71 height 12
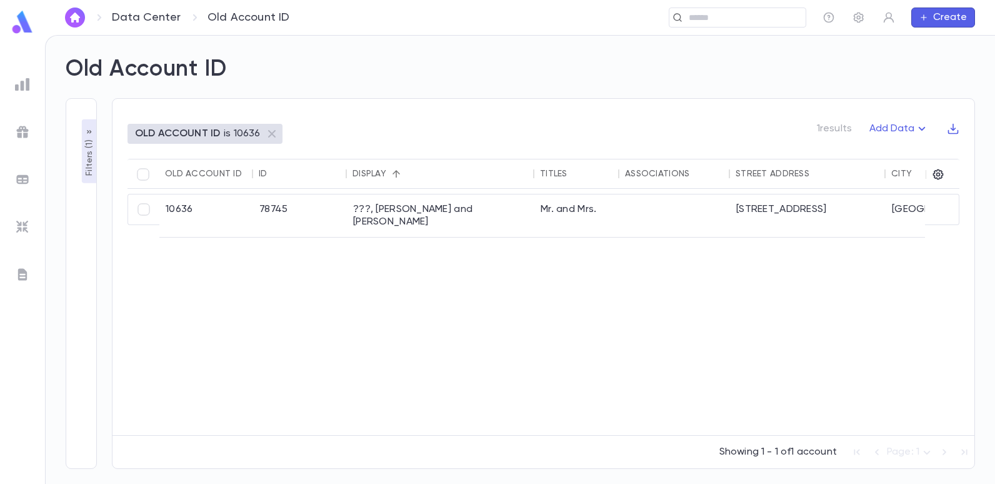
click at [176, 134] on p "OLD ACCOUNT ID" at bounding box center [177, 133] width 85 height 12
click at [94, 167] on p "Filters ( 1 )" at bounding box center [89, 156] width 12 height 39
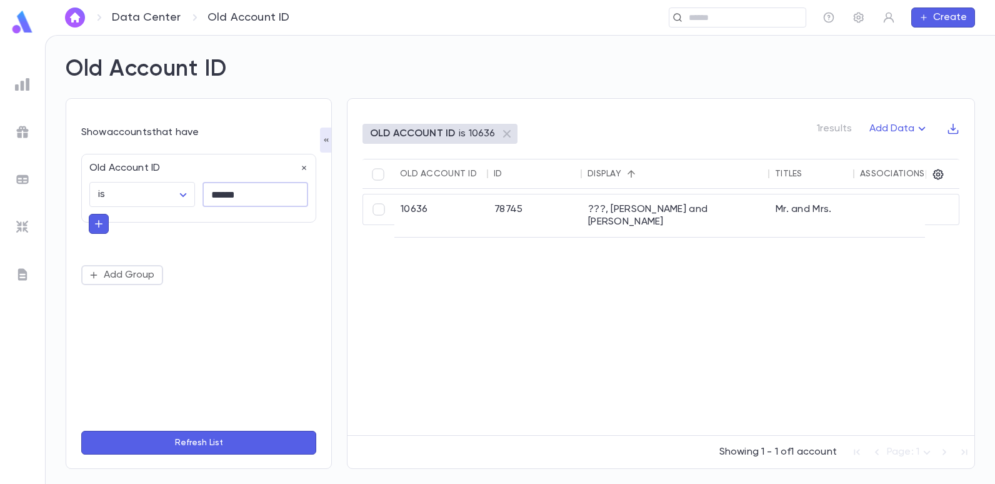
click at [257, 200] on input "******" at bounding box center [255, 194] width 106 height 24
type input "*"
type input "*****"
click at [81, 430] on button "Refresh List" at bounding box center [198, 442] width 235 height 24
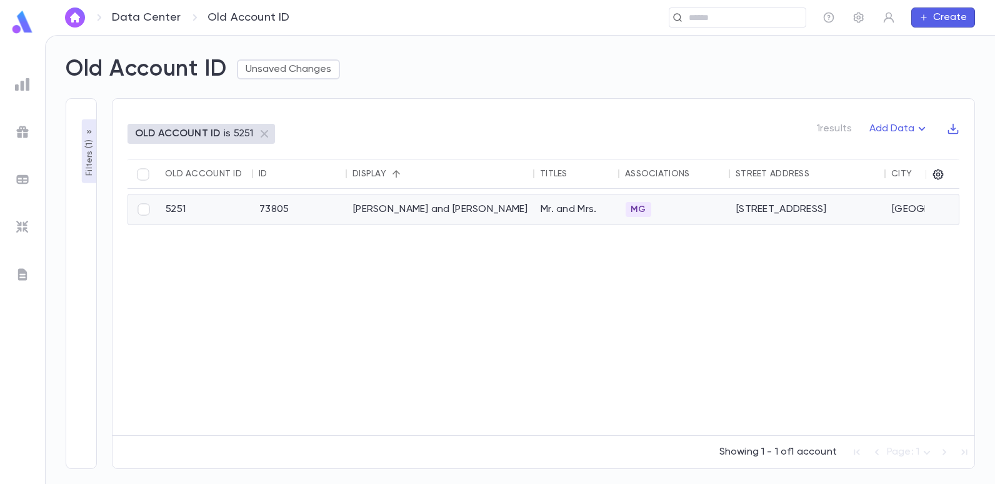
click at [407, 209] on div "Winitsky, Elliot and Rachelle" at bounding box center [440, 209] width 187 height 30
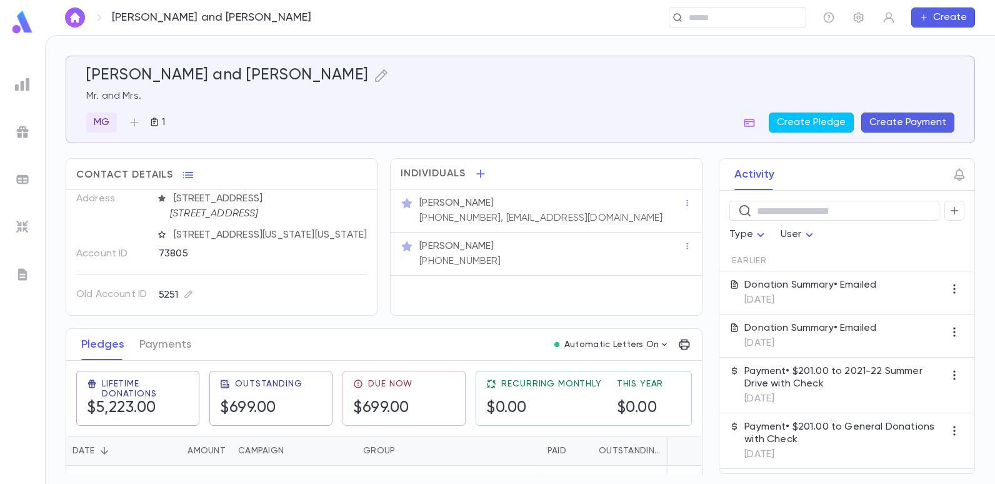
click at [27, 82] on img at bounding box center [22, 84] width 15 height 15
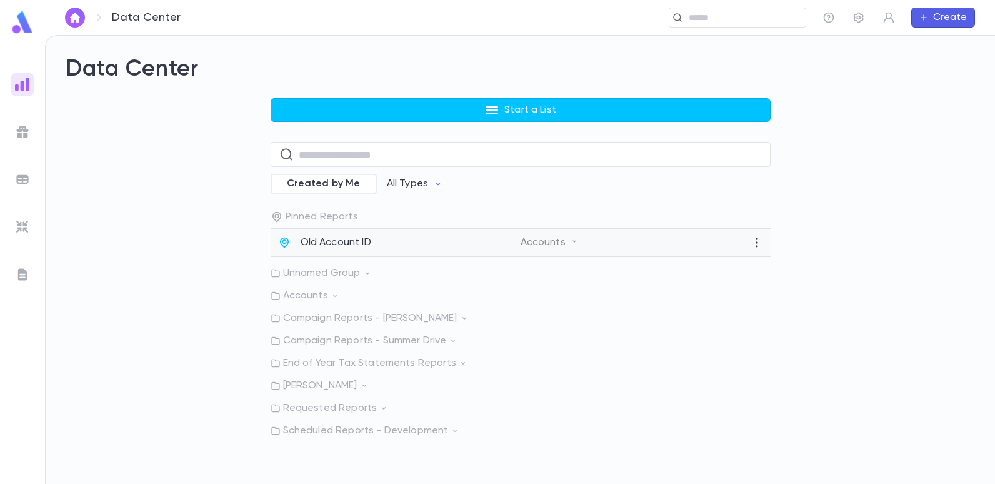
click at [325, 245] on p "Old Account ID" at bounding box center [335, 242] width 71 height 12
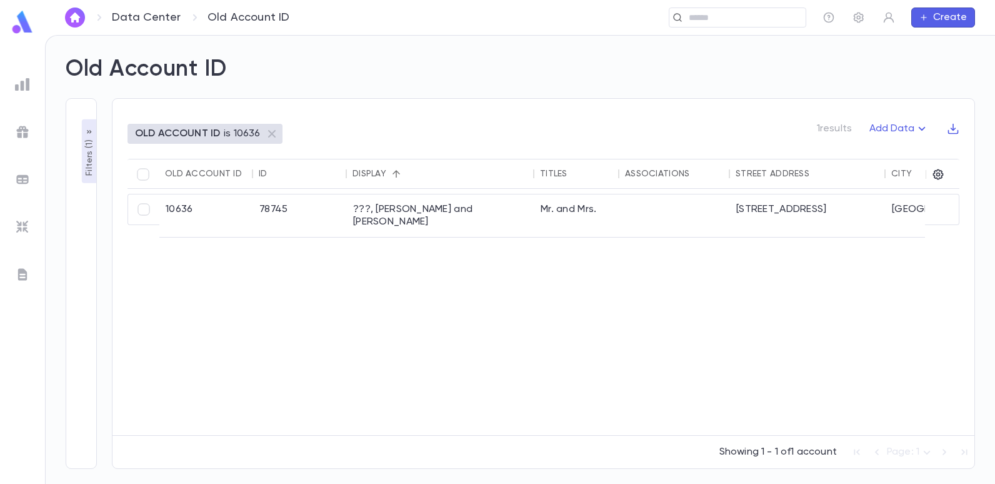
click at [87, 157] on p "Filters ( 1 )" at bounding box center [89, 156] width 12 height 39
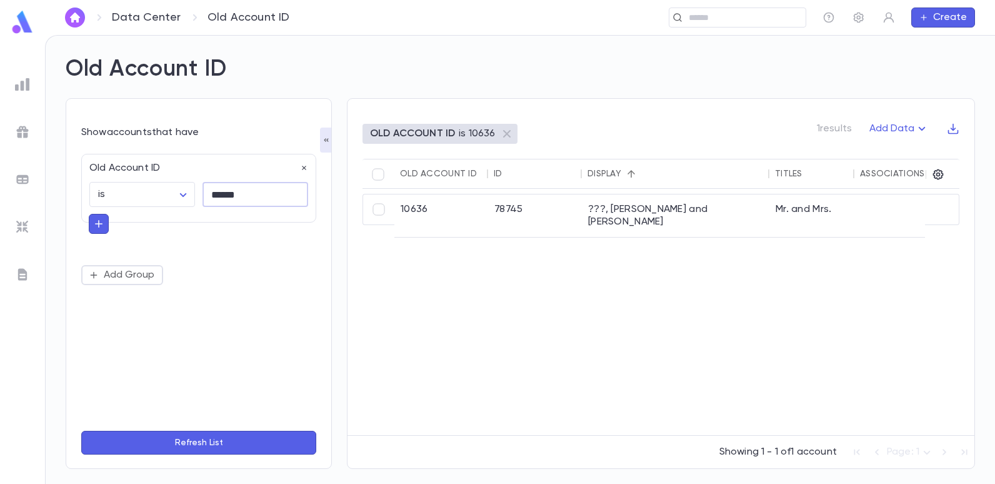
click at [240, 192] on input "******" at bounding box center [255, 194] width 106 height 24
type input "*"
type input "*****"
click at [81, 430] on button "Refresh List" at bounding box center [198, 442] width 235 height 24
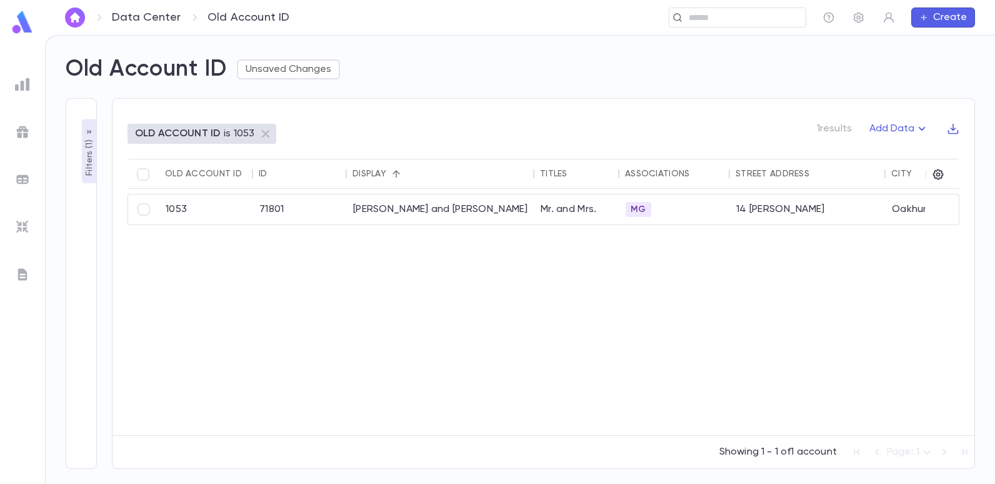
click at [750, 37] on div "Old Account ID Unsaved Changes Filters ( 1 ) Show accounts that have Old Accoun…" at bounding box center [520, 260] width 949 height 448
click at [740, 27] on div "​" at bounding box center [736, 17] width 137 height 20
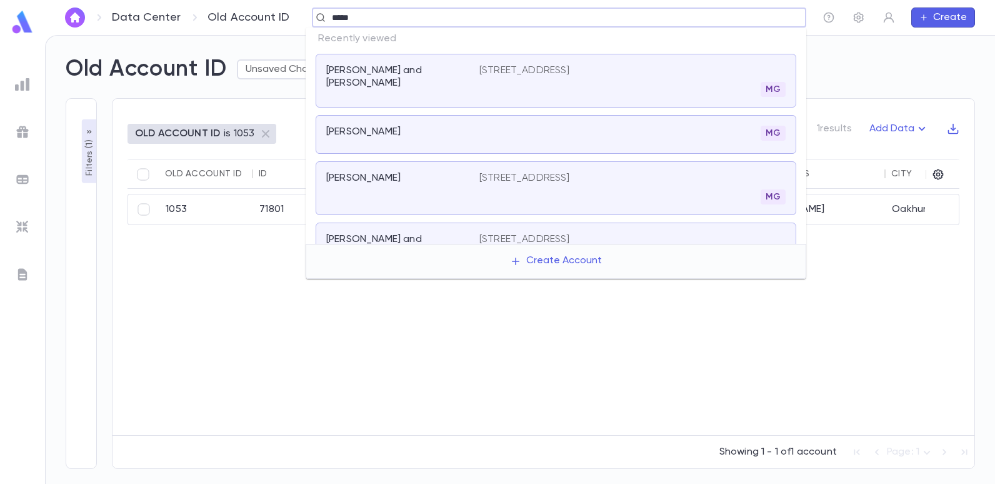
type input "******"
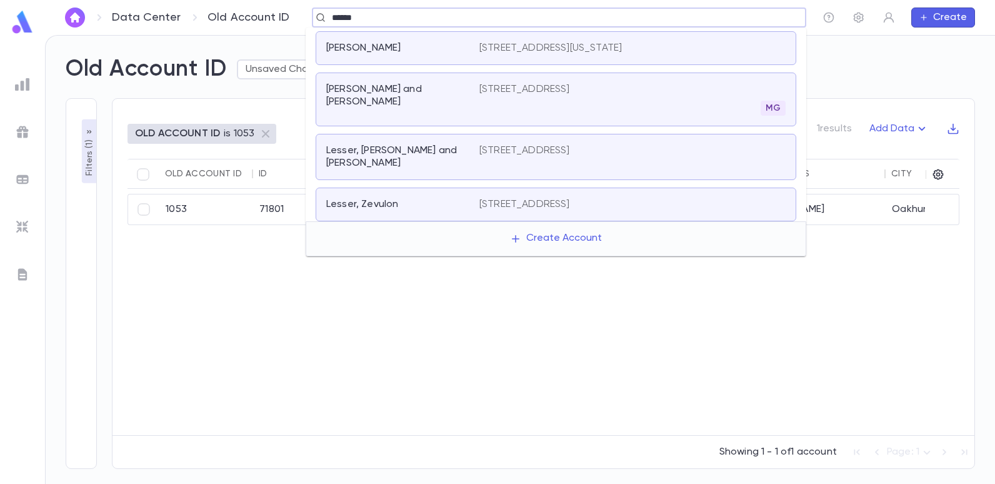
click at [407, 89] on p "Lesser, Gabriel and Vicki" at bounding box center [395, 95] width 138 height 25
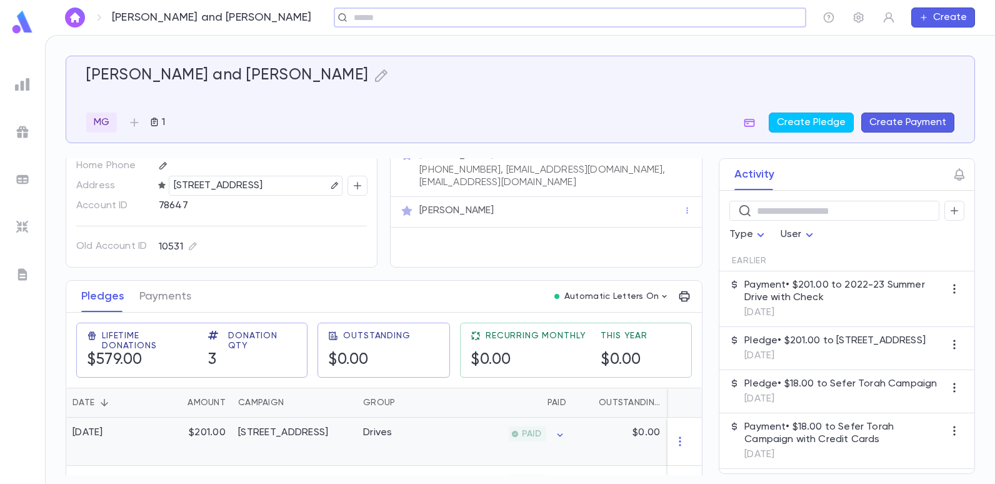
scroll to position [111, 0]
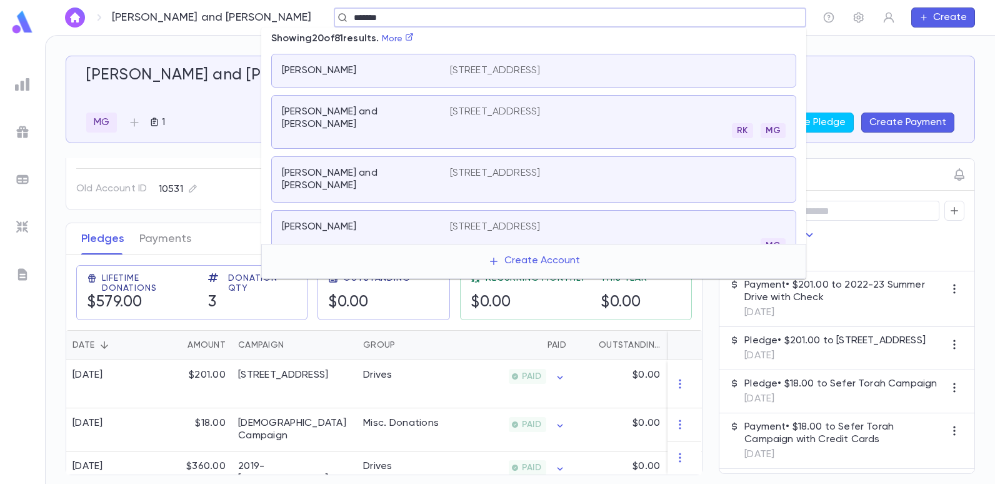
click at [350, 19] on input "******" at bounding box center [566, 18] width 432 height 12
type input "******"
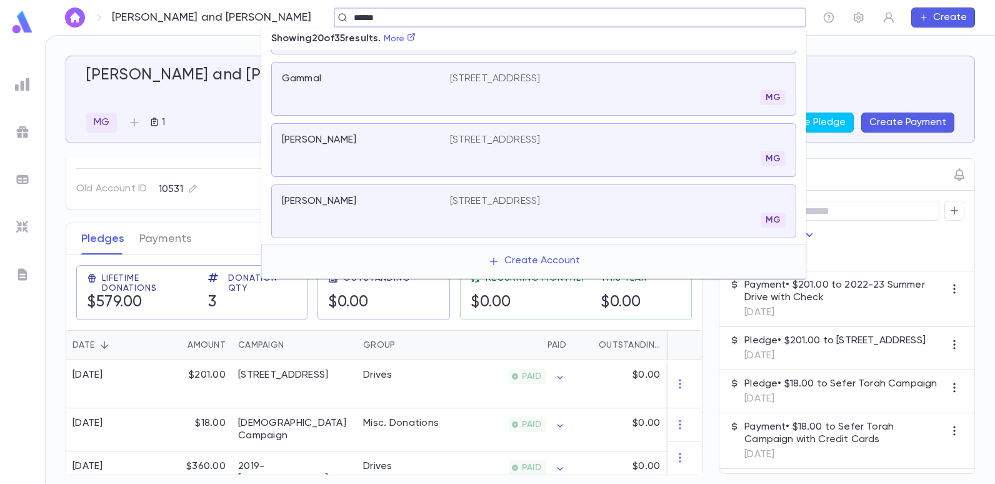
scroll to position [187, 0]
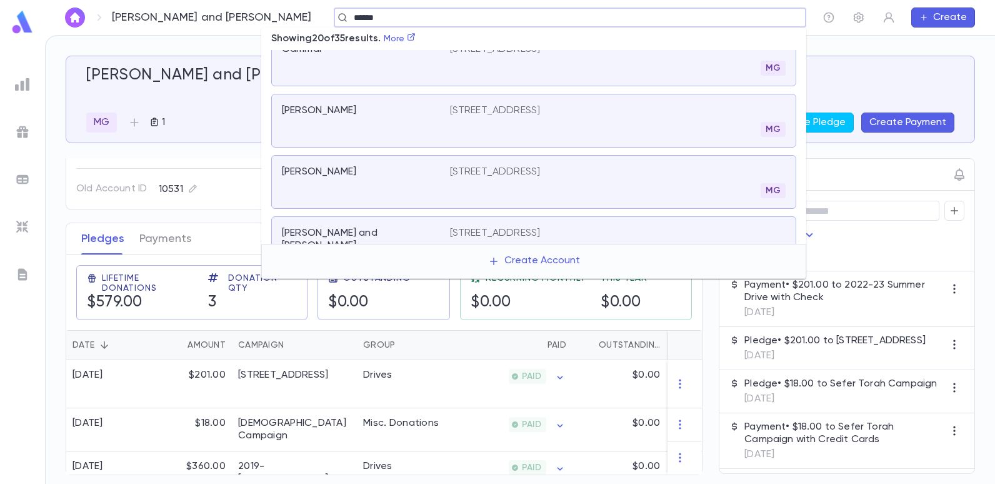
click at [363, 227] on p "Gammal, Michael and Sarah" at bounding box center [358, 239] width 153 height 25
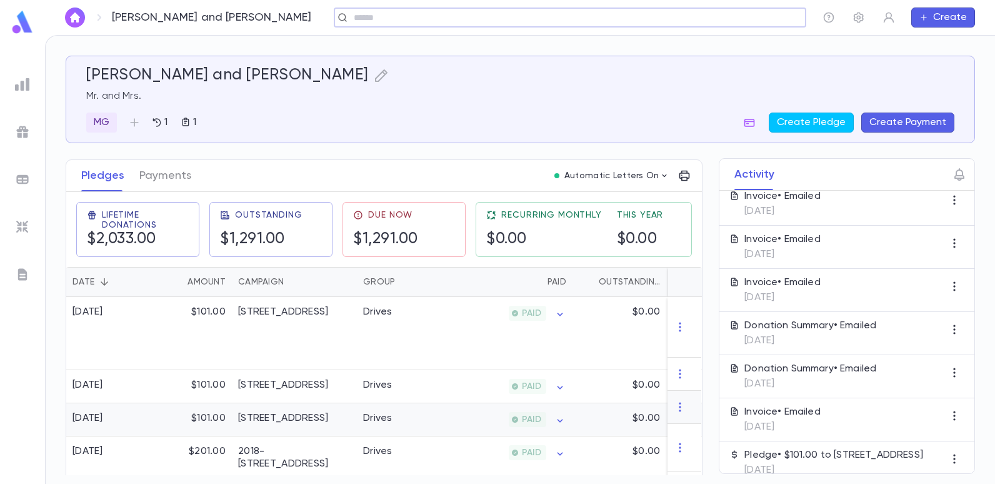
scroll to position [187, 0]
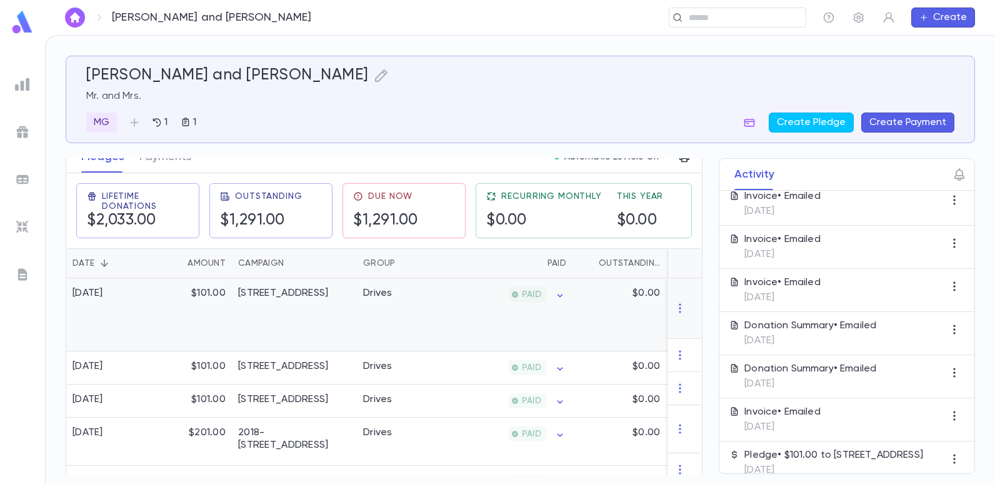
click at [334, 314] on div "2024-25 Summer Drive" at bounding box center [294, 314] width 125 height 73
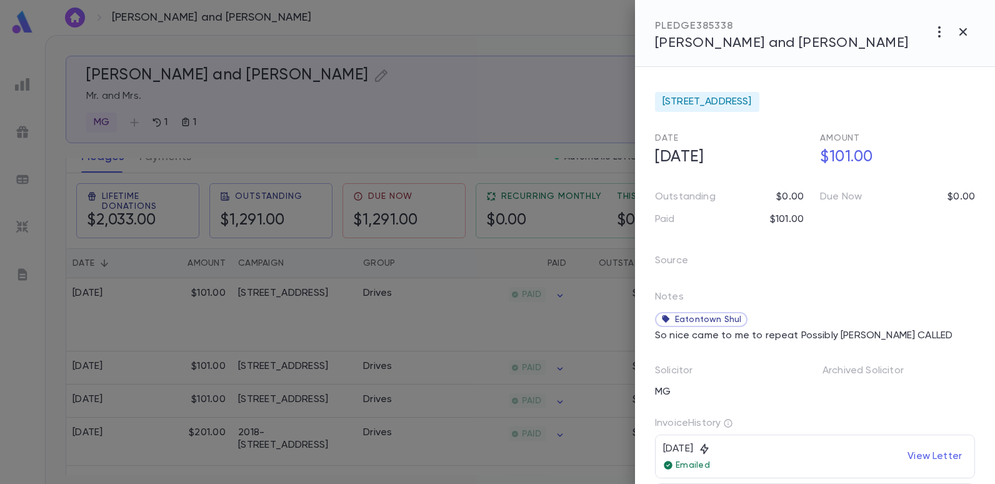
click at [403, 295] on div at bounding box center [497, 242] width 995 height 484
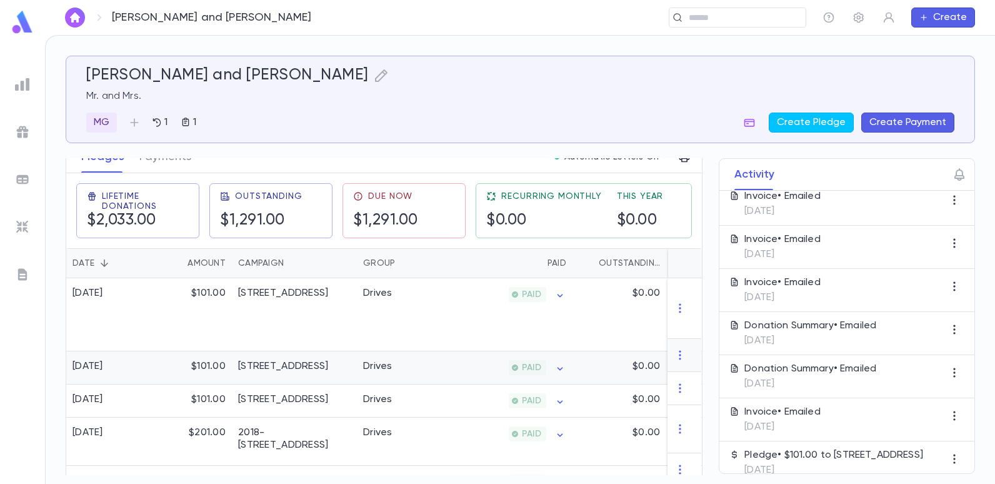
click at [368, 360] on div "Drives" at bounding box center [377, 366] width 29 height 12
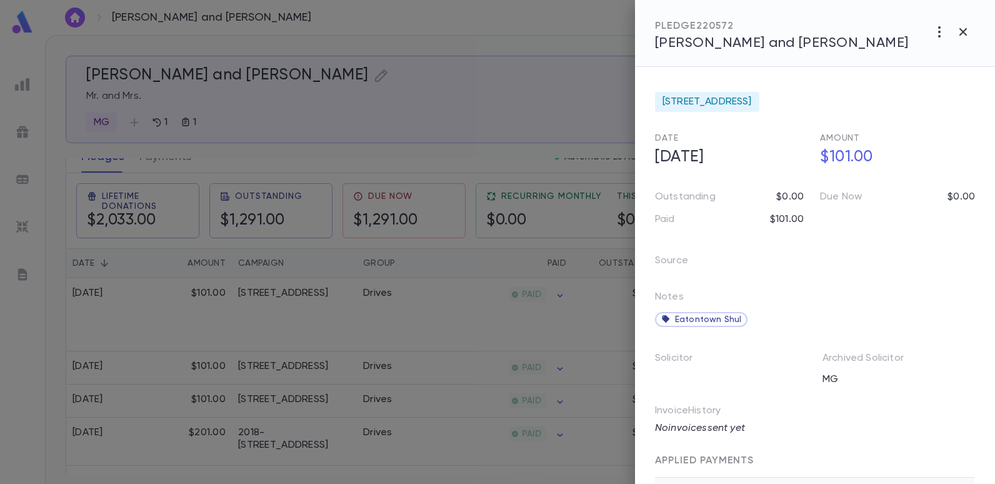
click at [482, 111] on div at bounding box center [497, 242] width 995 height 484
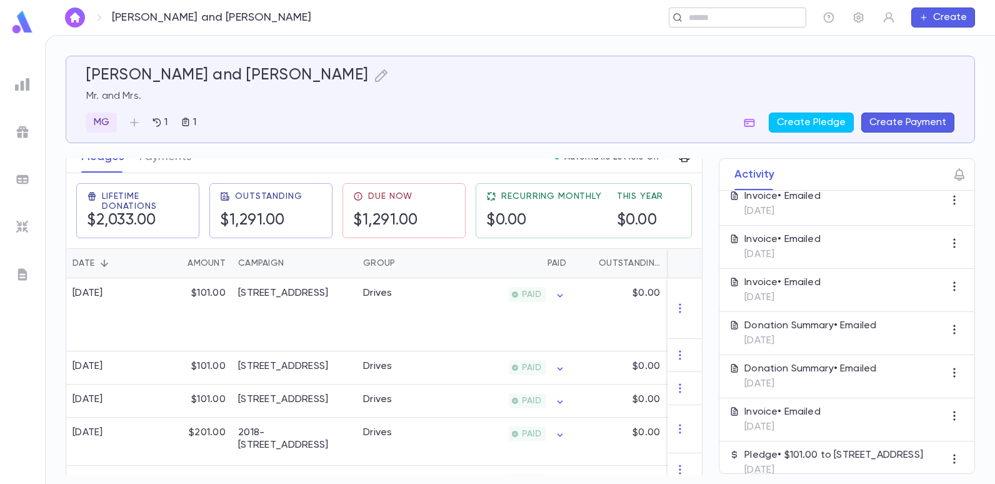
click at [746, 21] on input "text" at bounding box center [733, 18] width 97 height 12
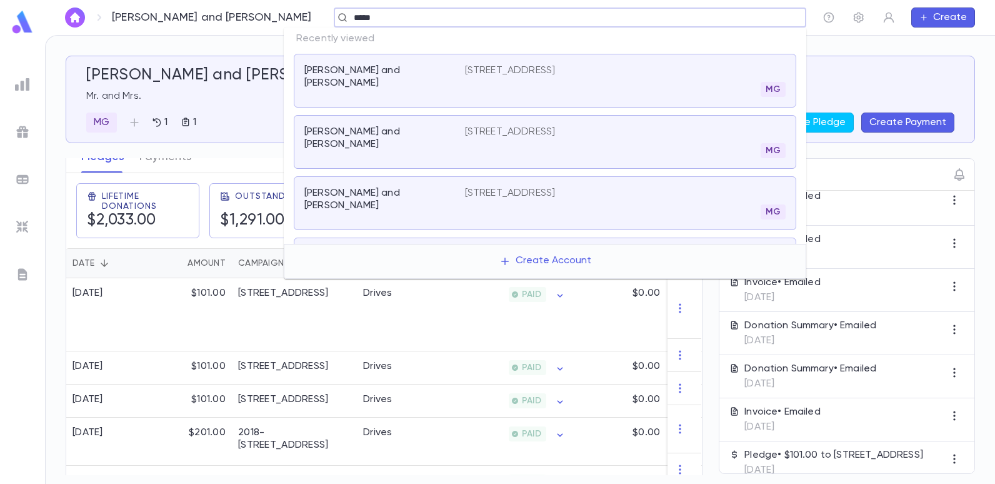
type input "******"
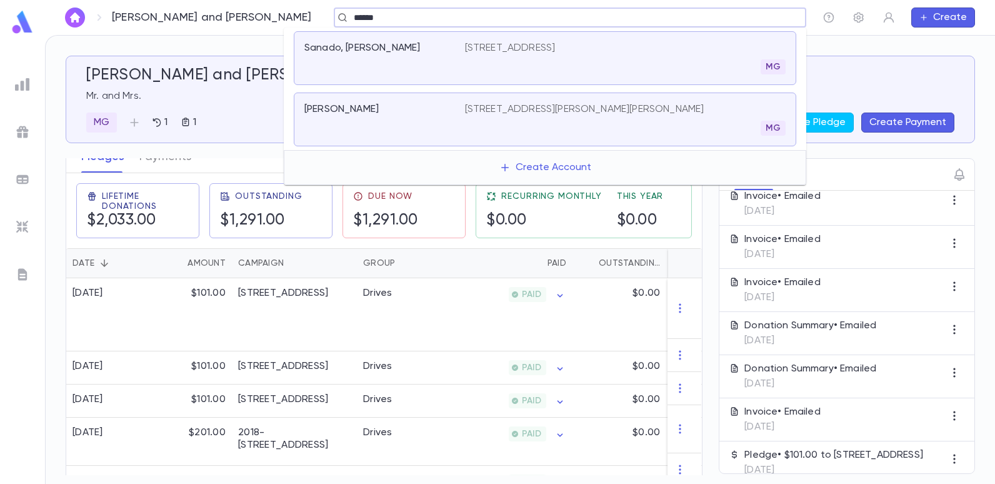
click at [533, 52] on p "2 Kastor Lane, West Long Branch NJ 07764" at bounding box center [510, 48] width 91 height 12
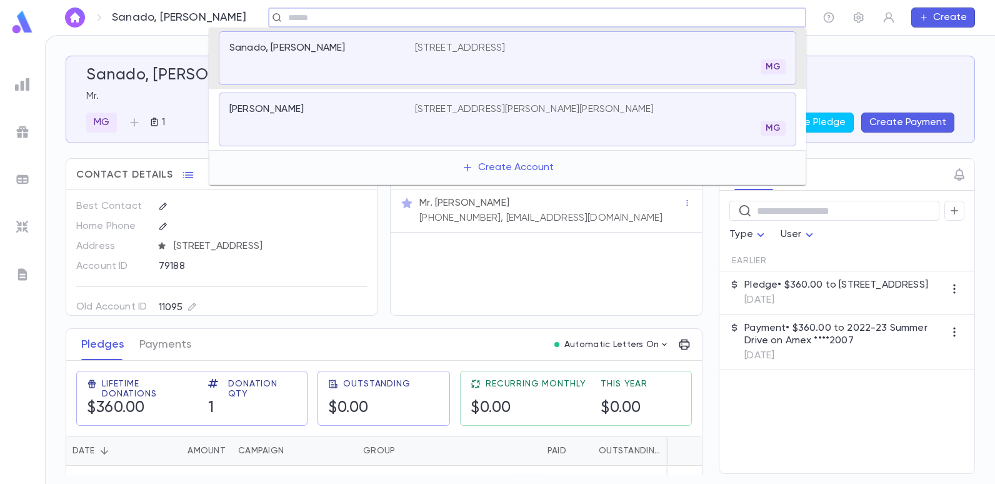
click at [329, 14] on input "text" at bounding box center [532, 18] width 497 height 12
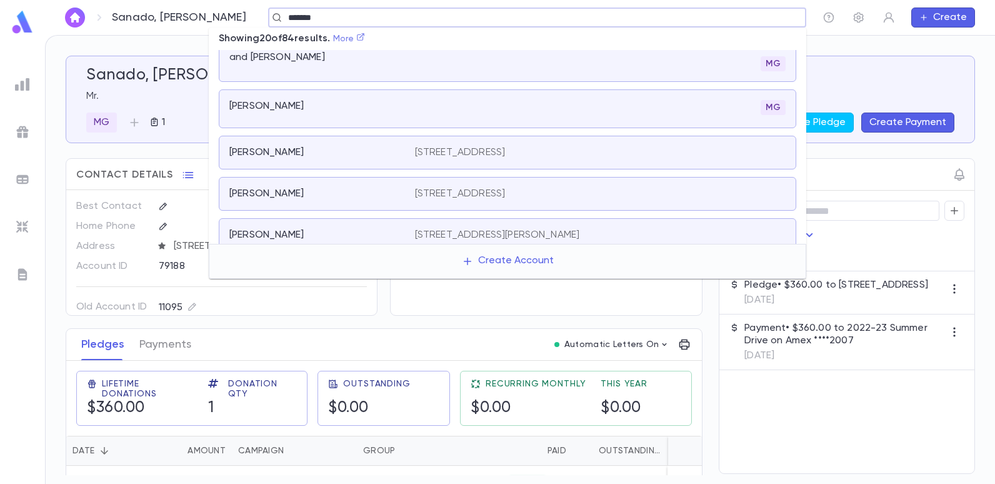
scroll to position [796, 0]
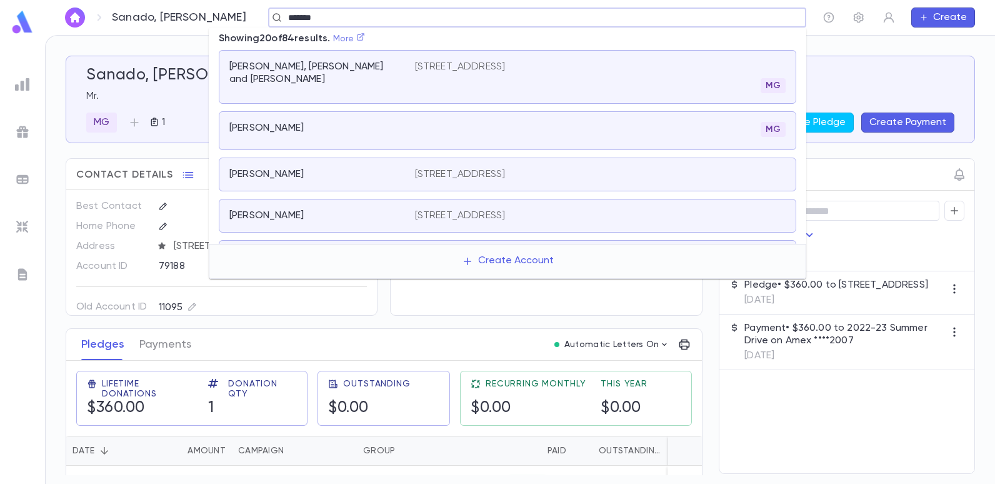
click at [365, 40] on icon at bounding box center [360, 36] width 9 height 9
type input "******"
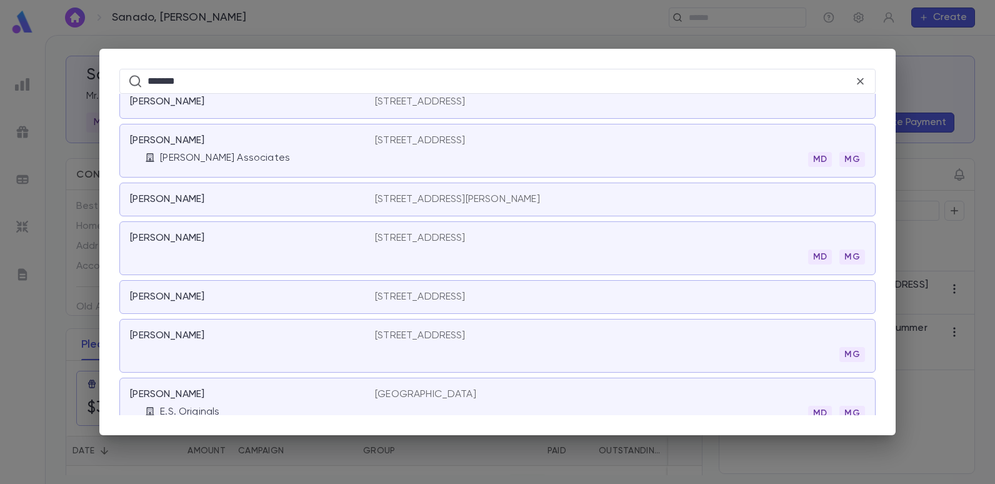
scroll to position [1620, 0]
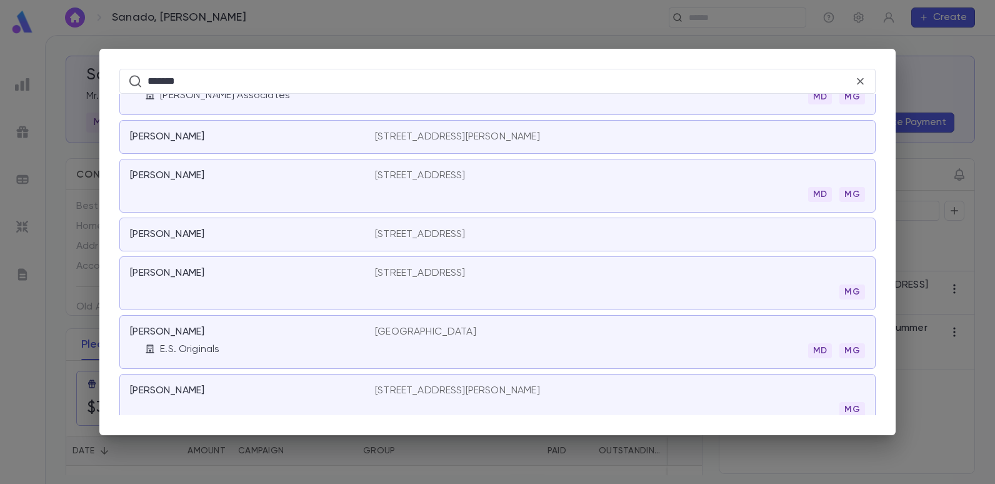
click at [179, 326] on p "[PERSON_NAME]" at bounding box center [167, 331] width 74 height 12
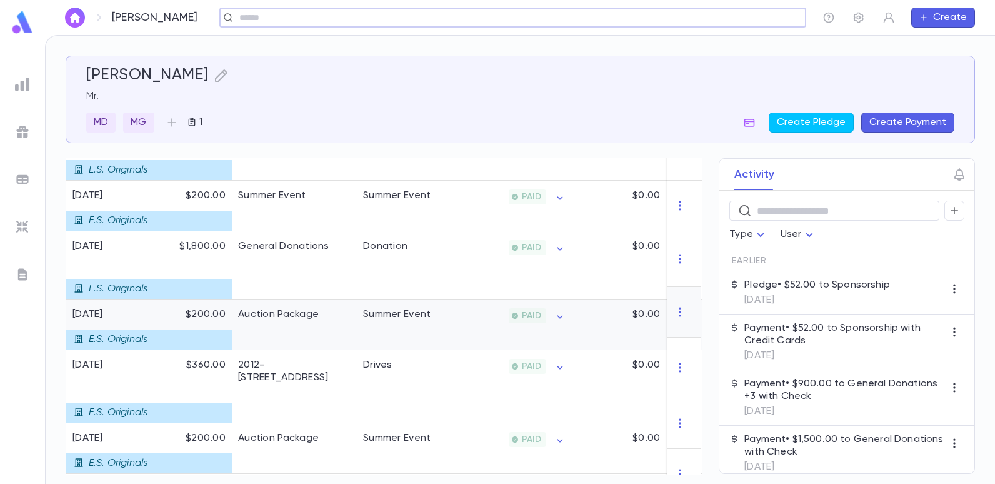
scroll to position [562, 0]
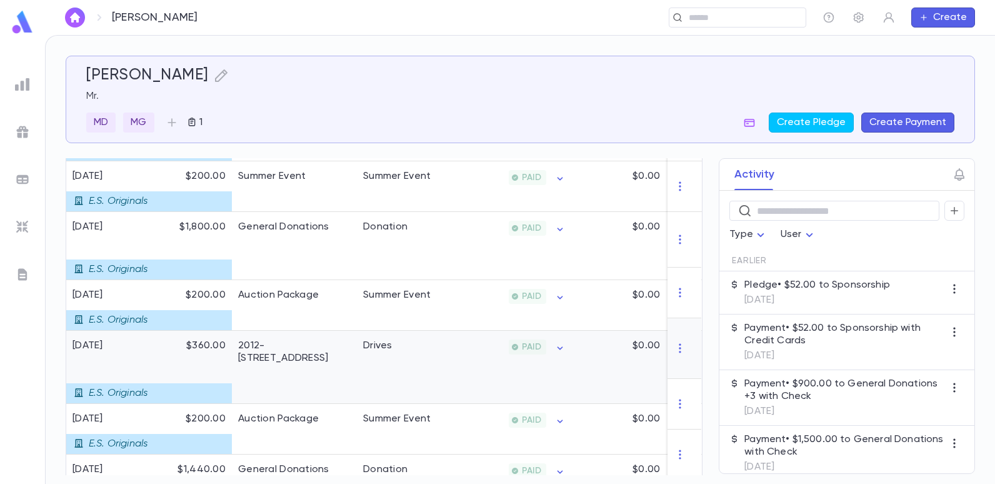
click at [305, 343] on div "2012-[STREET_ADDRESS]" at bounding box center [294, 366] width 125 height 73
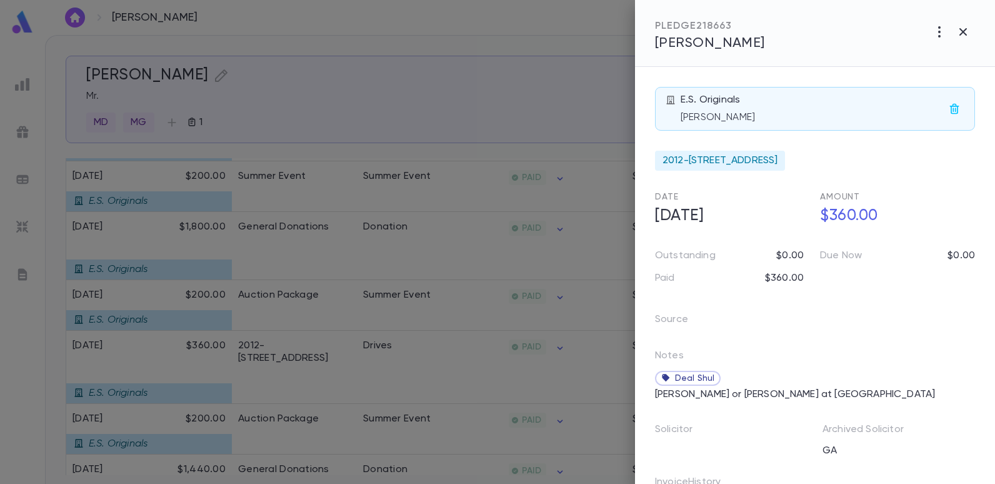
click at [450, 133] on div at bounding box center [497, 242] width 995 height 484
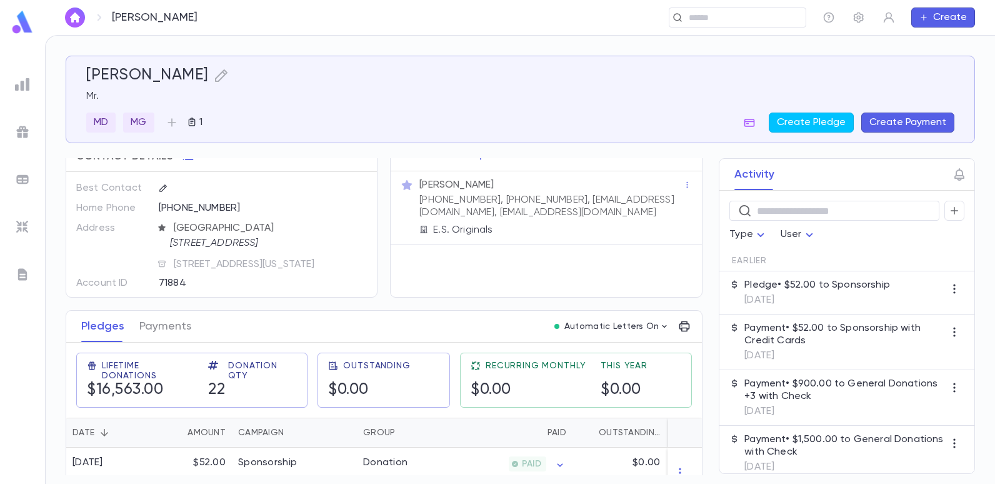
scroll to position [0, 0]
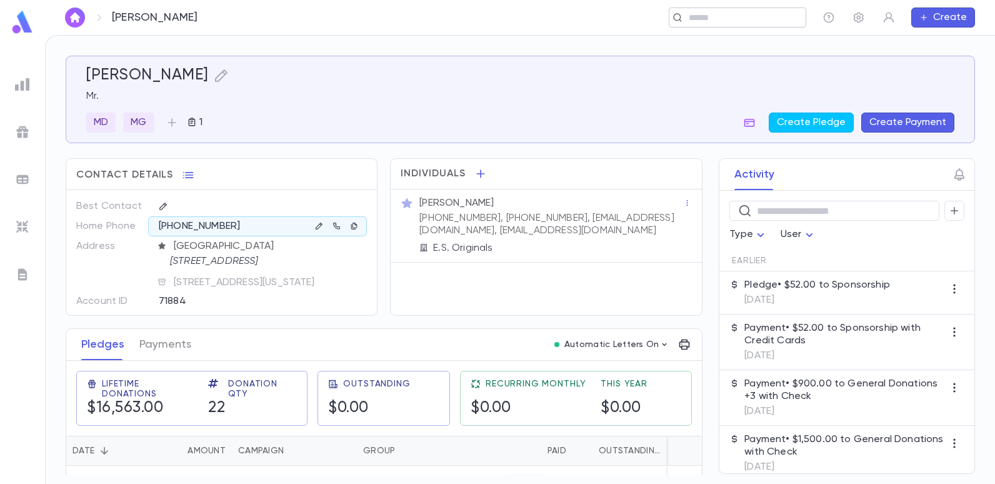
click at [754, 17] on input "text" at bounding box center [733, 18] width 97 height 12
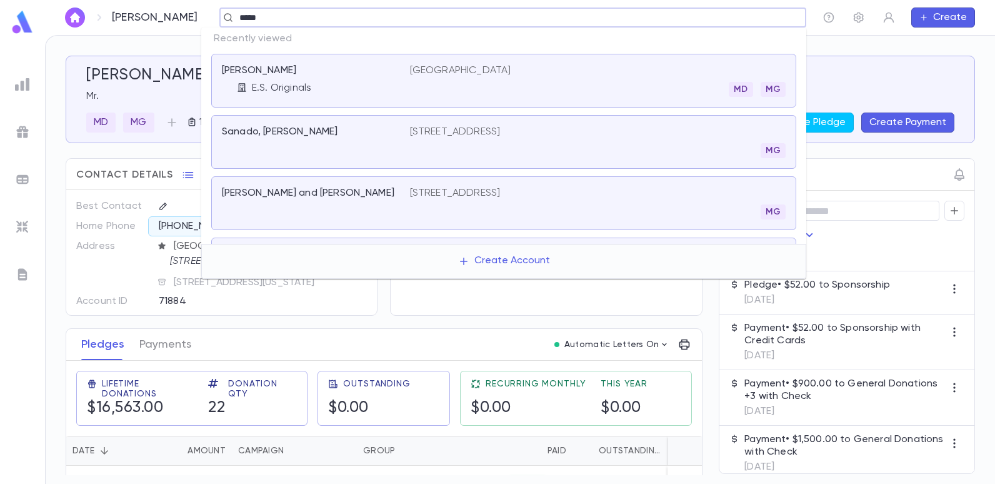
type input "******"
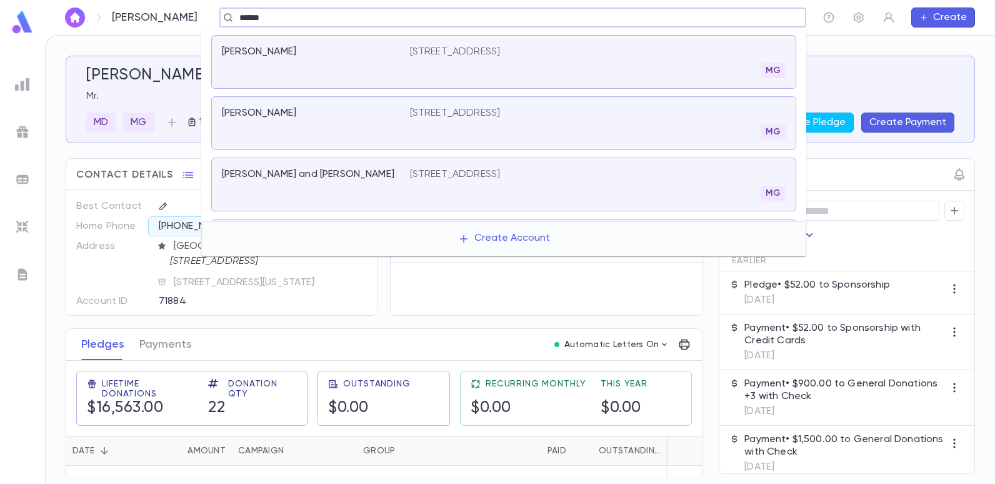
scroll to position [187, 0]
click at [481, 111] on p "[STREET_ADDRESS]" at bounding box center [455, 112] width 91 height 12
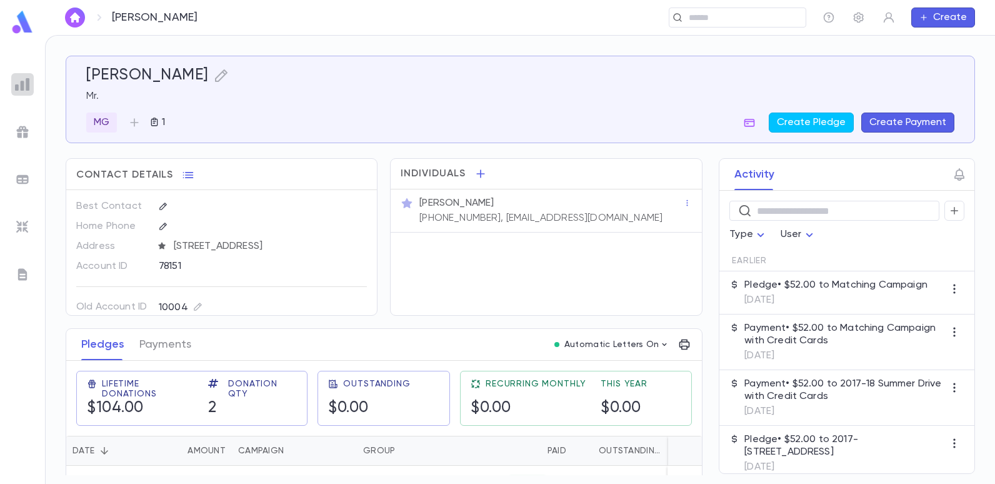
click at [24, 85] on img at bounding box center [22, 84] width 15 height 15
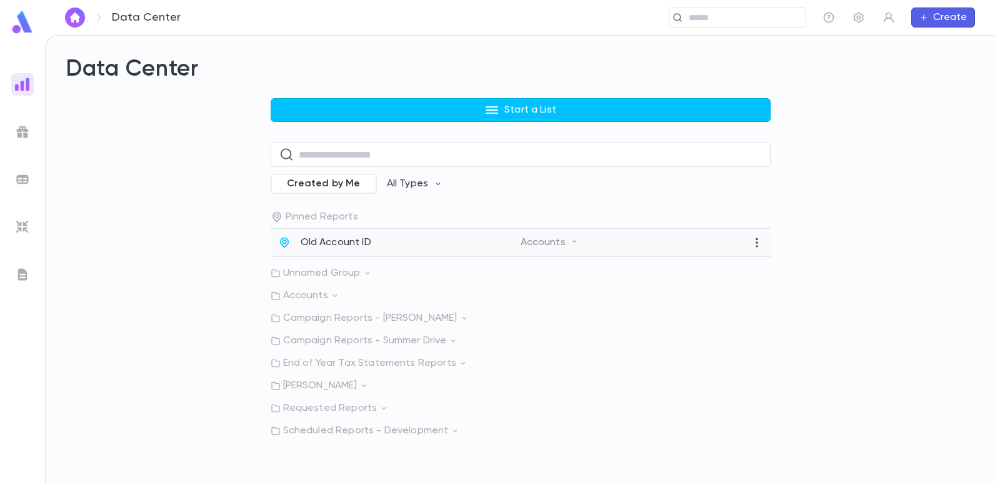
click at [324, 236] on p "Old Account ID" at bounding box center [335, 242] width 71 height 12
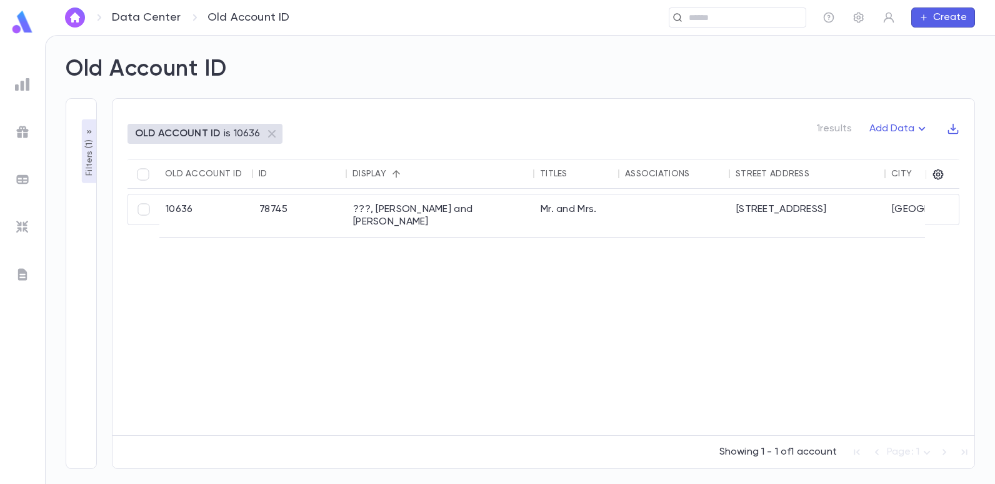
click at [86, 155] on p "Filters ( 1 )" at bounding box center [89, 156] width 12 height 39
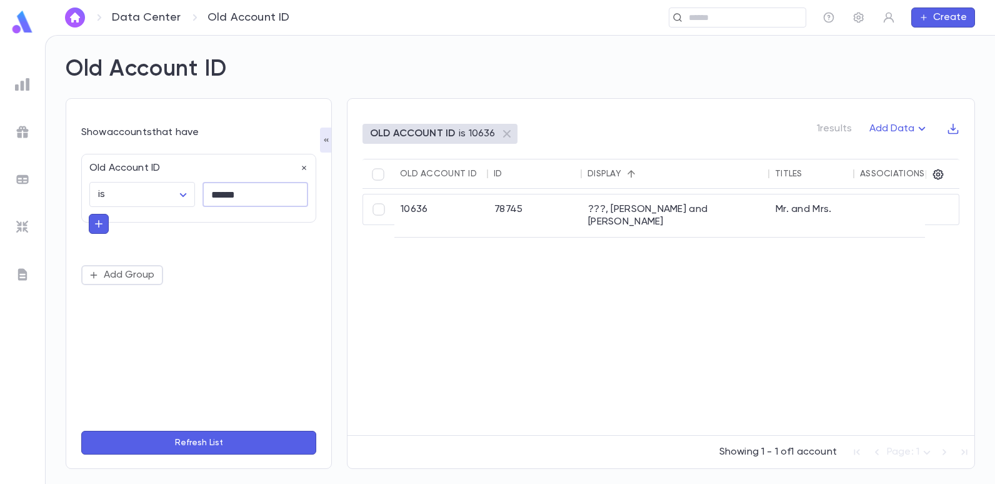
click at [252, 202] on input "******" at bounding box center [255, 194] width 106 height 24
type input "*"
type input "*****"
click at [81, 430] on button "Refresh List" at bounding box center [198, 442] width 235 height 24
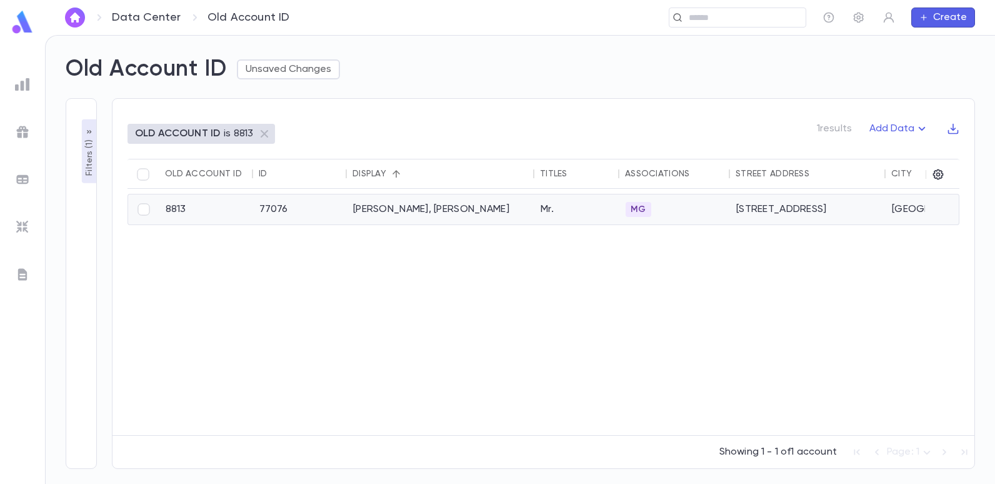
click at [400, 207] on div "[PERSON_NAME], [PERSON_NAME]" at bounding box center [440, 209] width 187 height 30
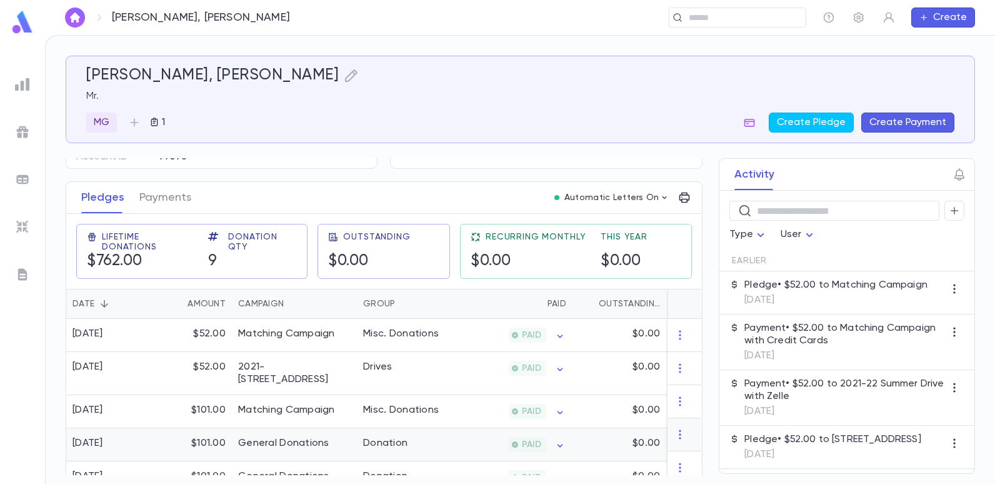
scroll to position [125, 0]
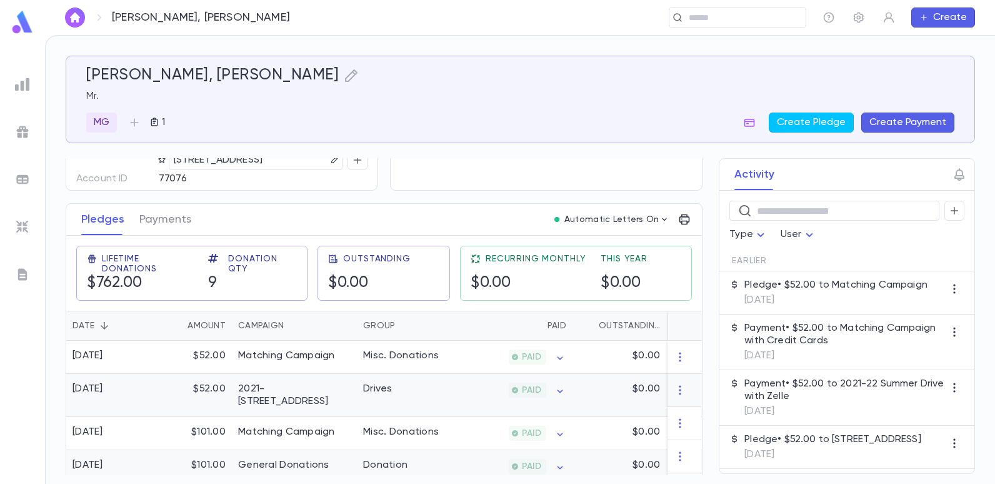
click at [342, 387] on div "2021-22 Summer Drive" at bounding box center [294, 394] width 112 height 25
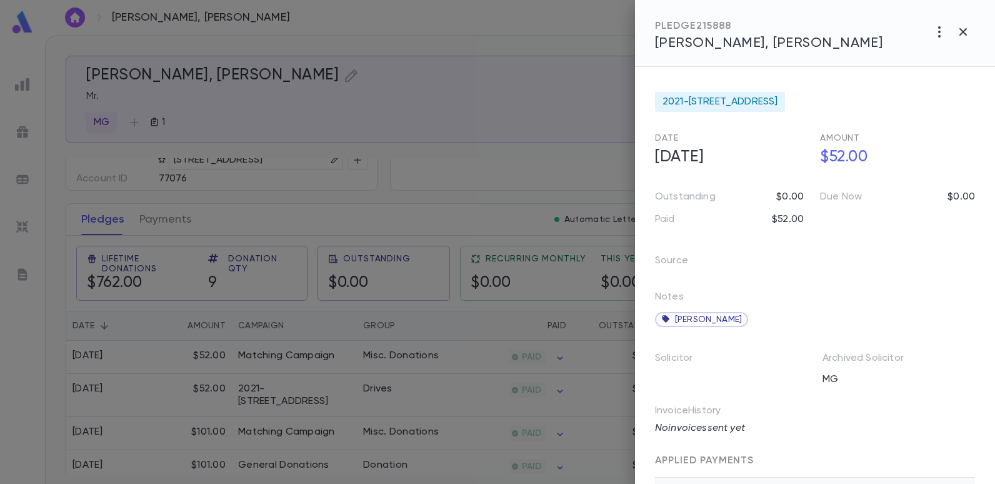
click at [430, 153] on div at bounding box center [497, 242] width 995 height 484
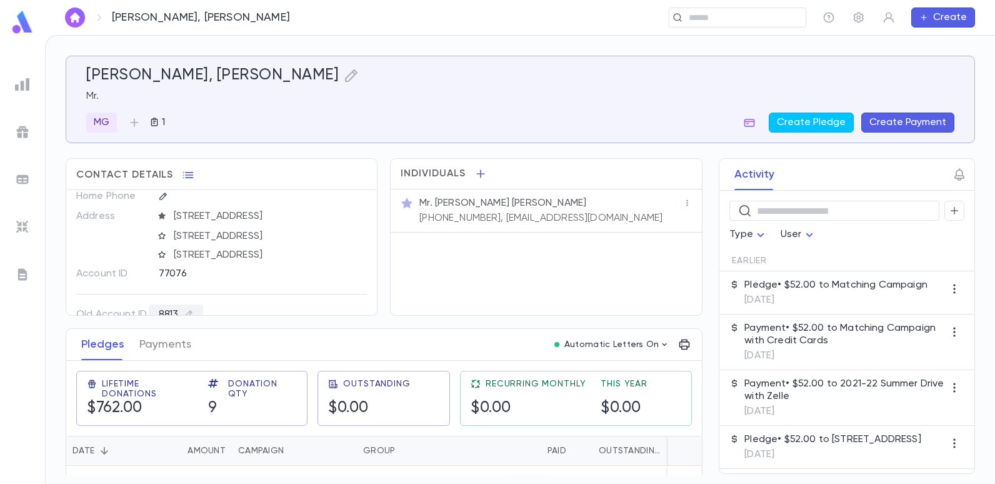
scroll to position [49, 0]
click at [26, 89] on img at bounding box center [22, 84] width 15 height 15
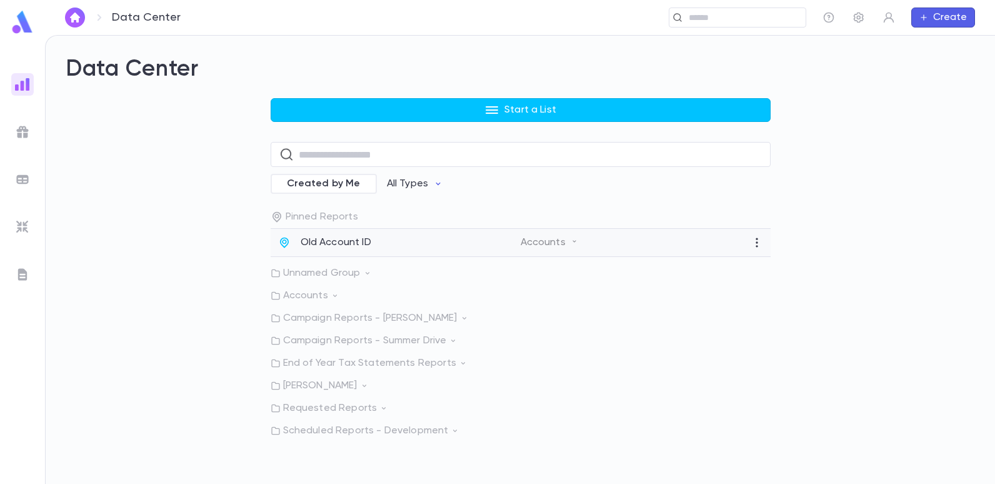
click at [329, 242] on p "Old Account ID" at bounding box center [335, 242] width 71 height 12
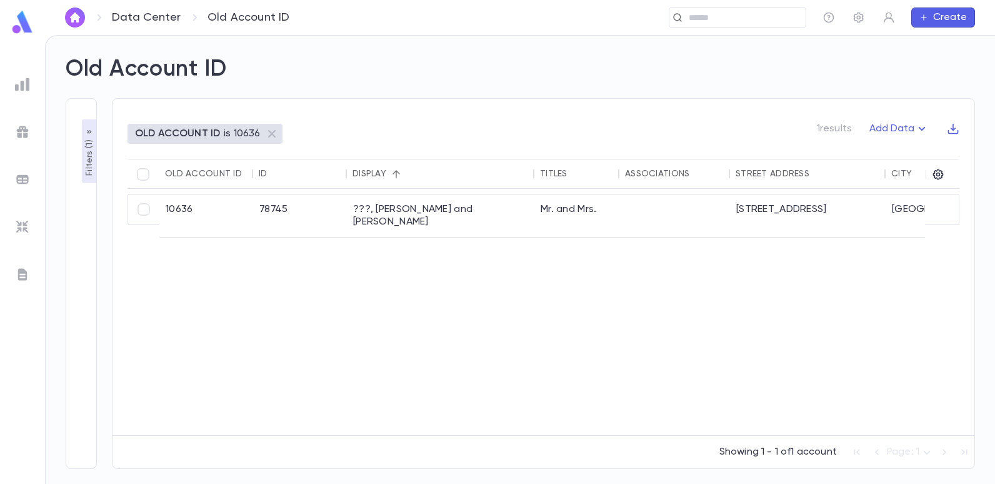
click at [91, 142] on p "Filters ( 1 )" at bounding box center [89, 156] width 12 height 39
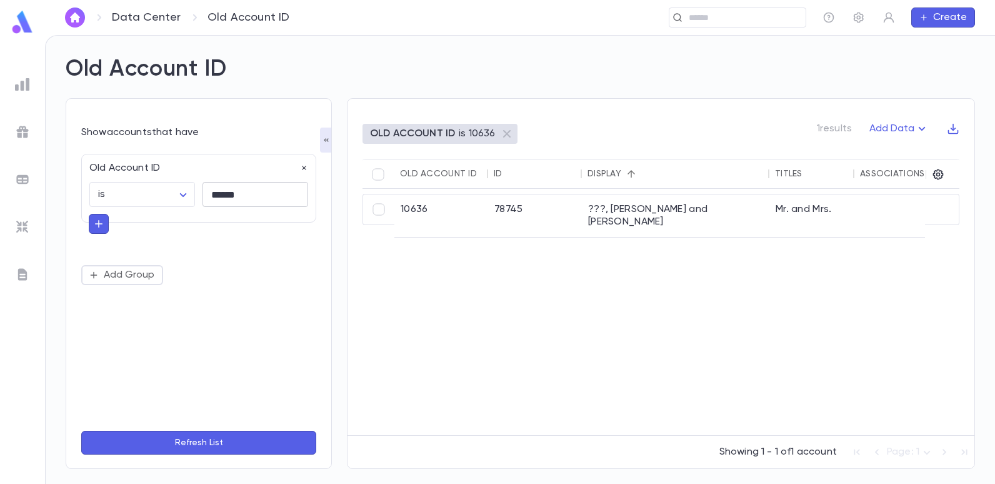
click at [260, 198] on input "******" at bounding box center [255, 194] width 106 height 24
type input "*"
type input "******"
click at [81, 430] on button "Refresh List" at bounding box center [198, 442] width 235 height 24
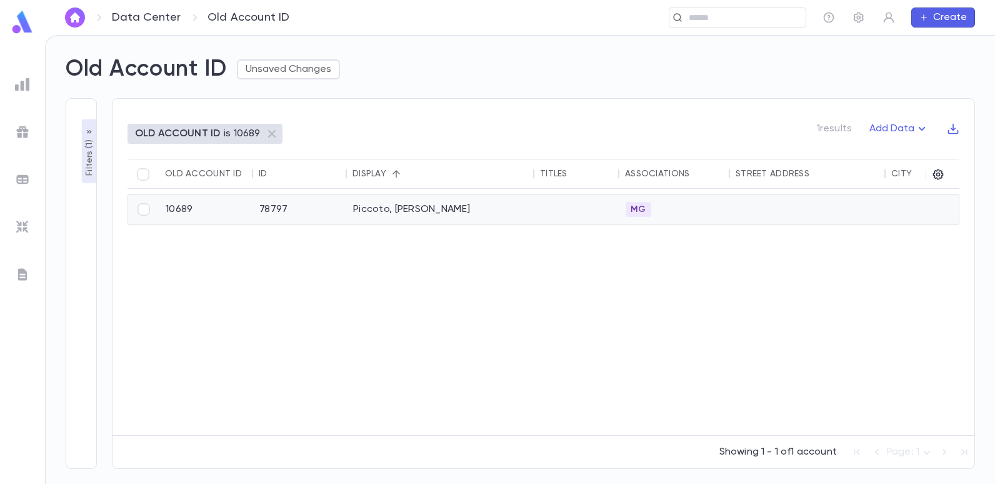
click at [379, 206] on div "Piccoto, [PERSON_NAME]" at bounding box center [440, 209] width 187 height 30
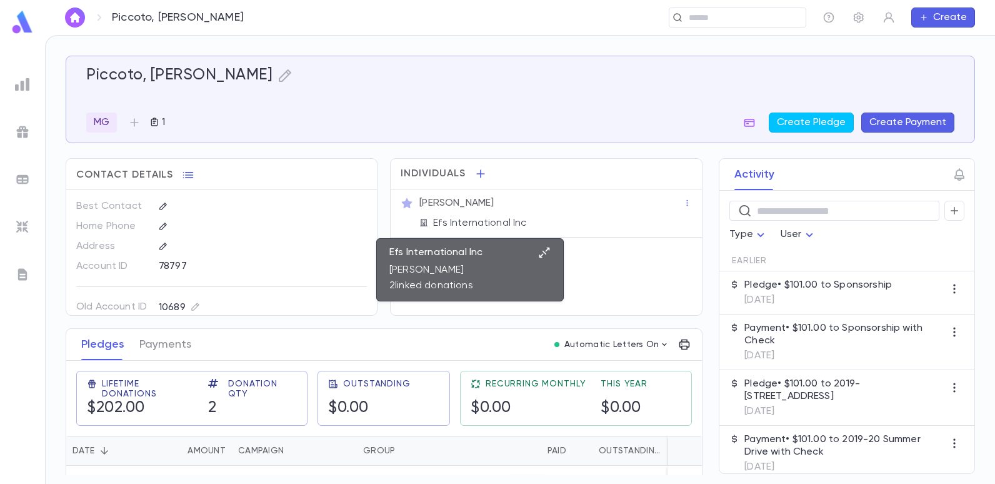
click at [540, 253] on icon "button" at bounding box center [544, 252] width 12 height 12
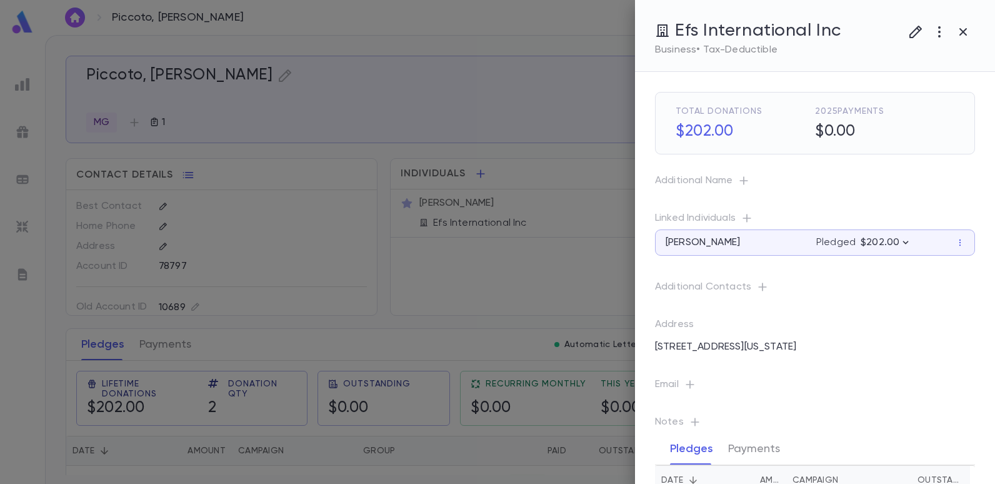
click at [425, 155] on div at bounding box center [497, 242] width 995 height 484
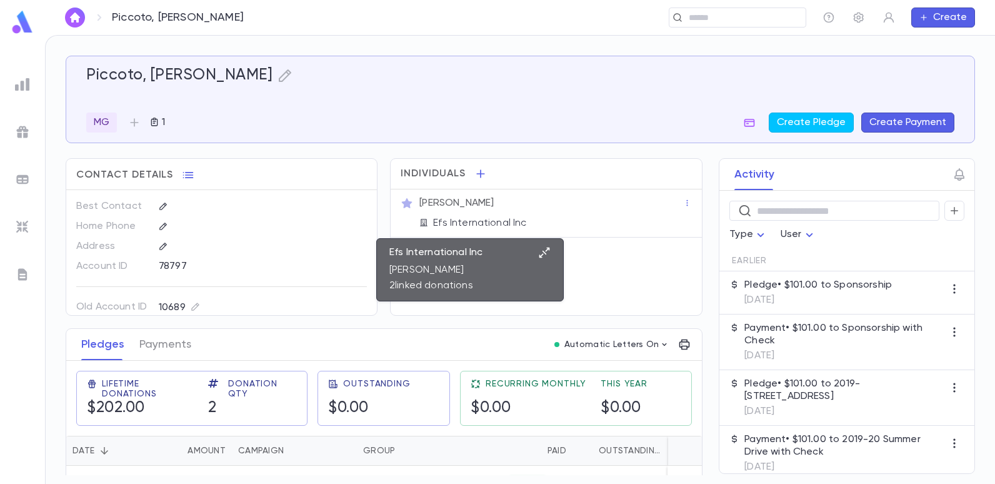
click at [423, 224] on icon at bounding box center [423, 222] width 9 height 9
click at [420, 221] on icon at bounding box center [423, 222] width 9 height 9
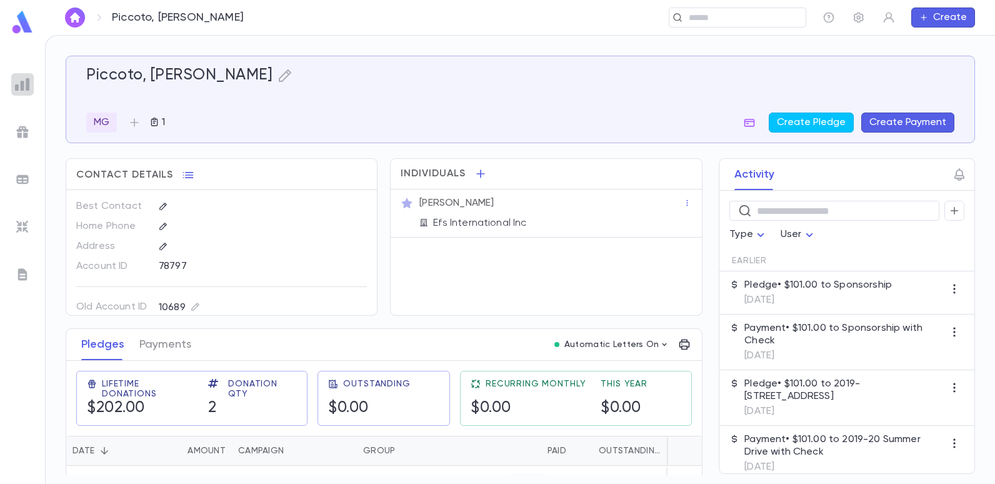
drag, startPoint x: 26, startPoint y: 81, endPoint x: 6, endPoint y: 97, distance: 24.9
click at [24, 82] on img at bounding box center [22, 84] width 15 height 15
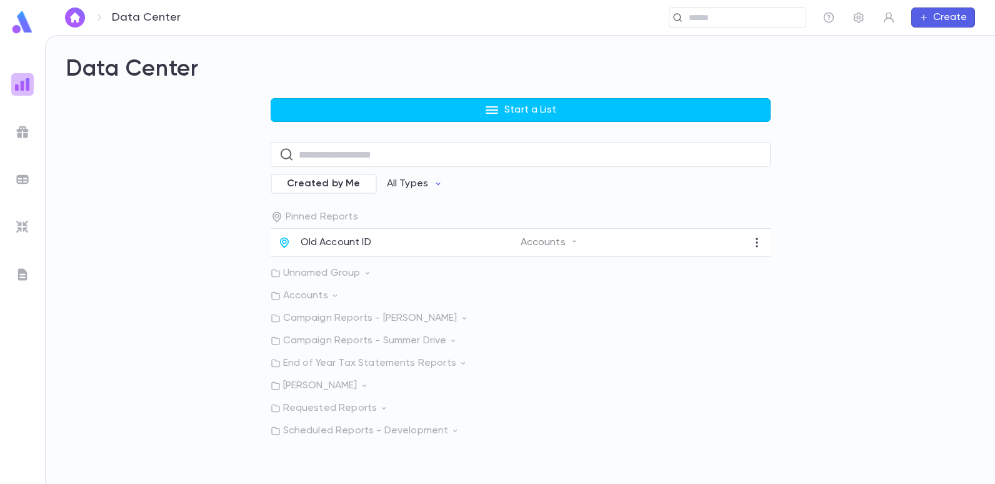
click at [17, 86] on img at bounding box center [22, 84] width 15 height 15
click at [325, 237] on p "Old Account ID" at bounding box center [335, 242] width 71 height 12
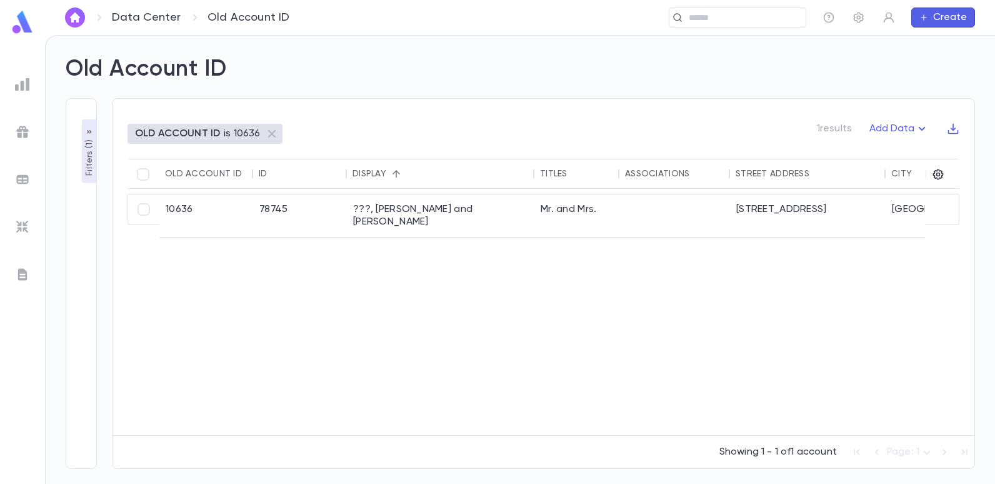
click at [87, 160] on p "Filters ( 1 )" at bounding box center [89, 156] width 12 height 39
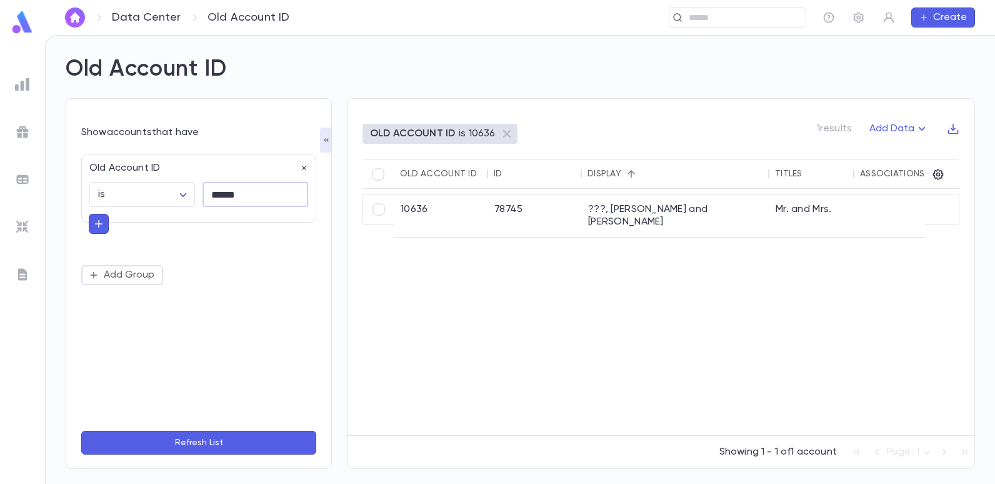
click at [244, 196] on input "******" at bounding box center [255, 194] width 106 height 24
type input "*"
type input "*****"
click at [81, 430] on button "Refresh List" at bounding box center [198, 442] width 235 height 24
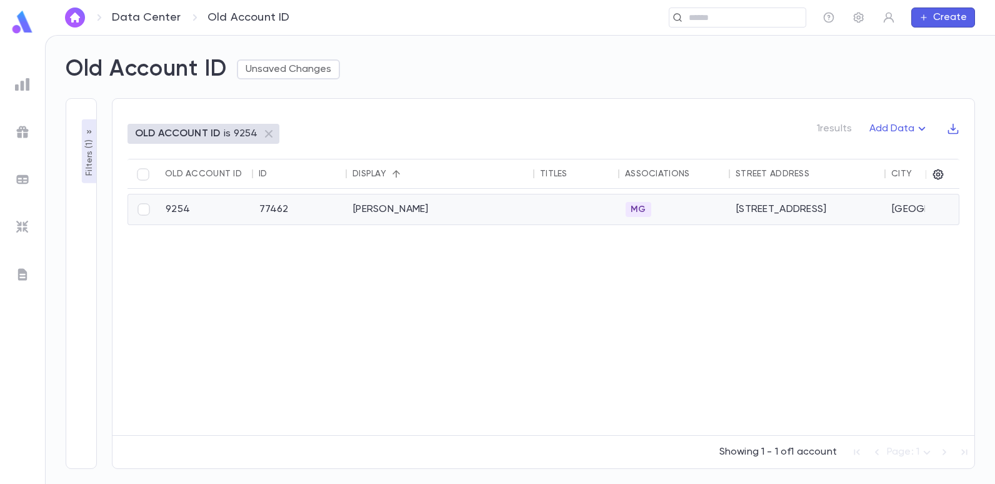
click at [378, 211] on div "Franco, Elliot" at bounding box center [440, 209] width 187 height 30
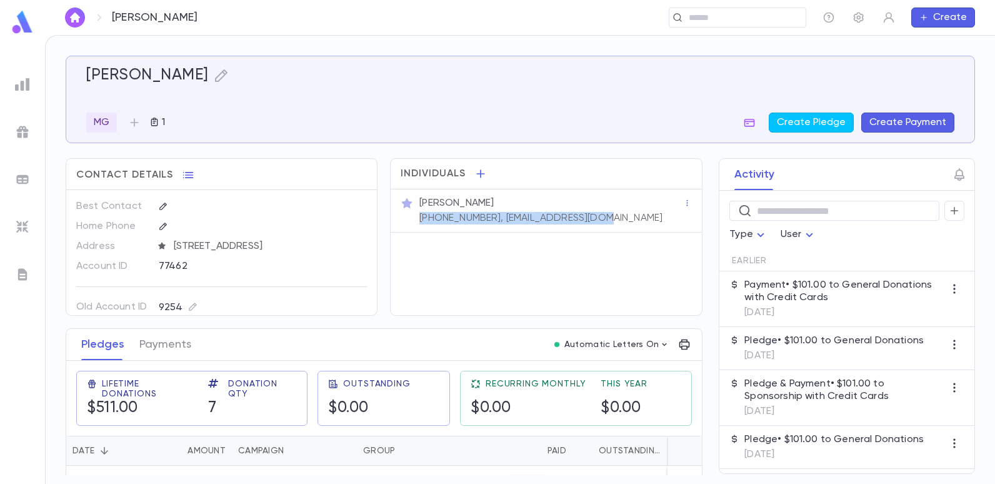
drag, startPoint x: 600, startPoint y: 217, endPoint x: 583, endPoint y: 217, distance: 16.2
click at [583, 217] on div "[PERSON_NAME] [PHONE_NUMBER], [EMAIL_ADDRESS][DOMAIN_NAME]" at bounding box center [550, 209] width 266 height 30
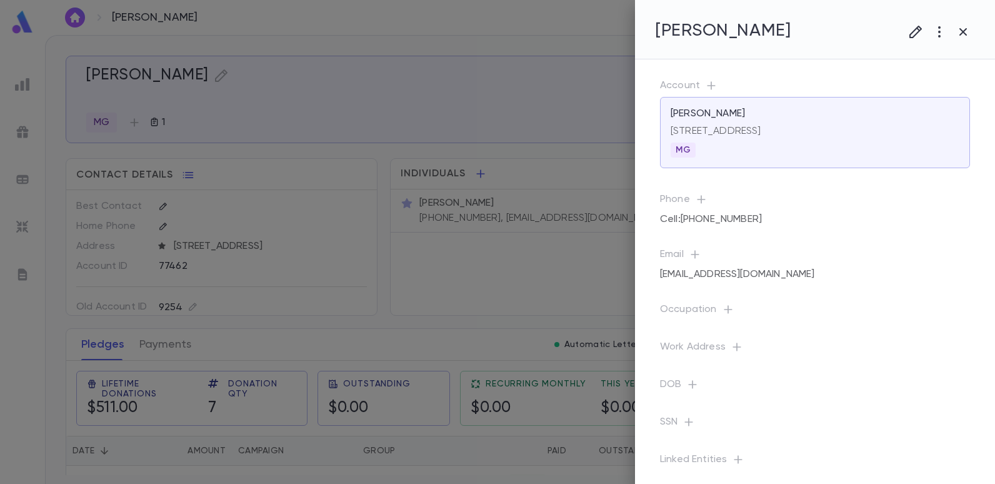
drag, startPoint x: 583, startPoint y: 217, endPoint x: 518, endPoint y: 259, distance: 78.1
click at [538, 253] on div at bounding box center [497, 242] width 995 height 484
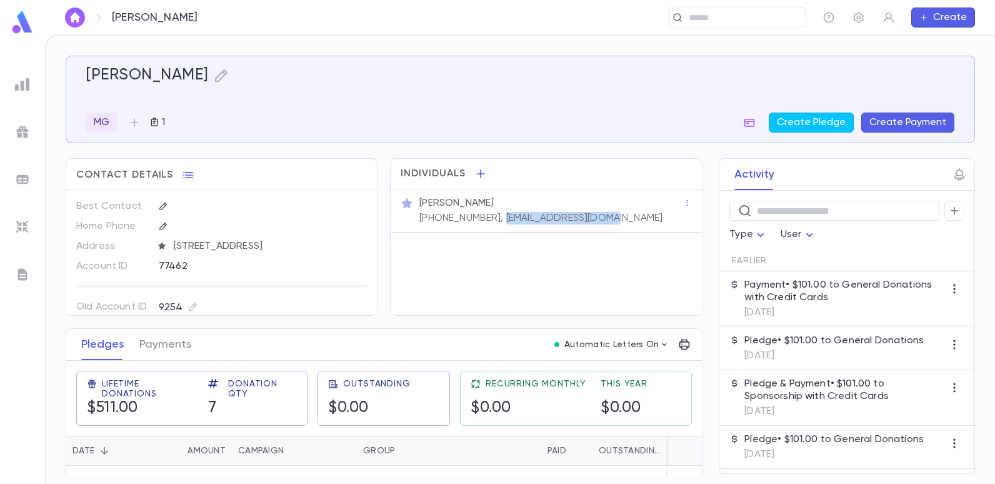
drag, startPoint x: 592, startPoint y: 218, endPoint x: 486, endPoint y: 219, distance: 105.6
click at [486, 219] on div "[PERSON_NAME] [PHONE_NUMBER], [EMAIL_ADDRESS][DOMAIN_NAME]" at bounding box center [550, 209] width 266 height 30
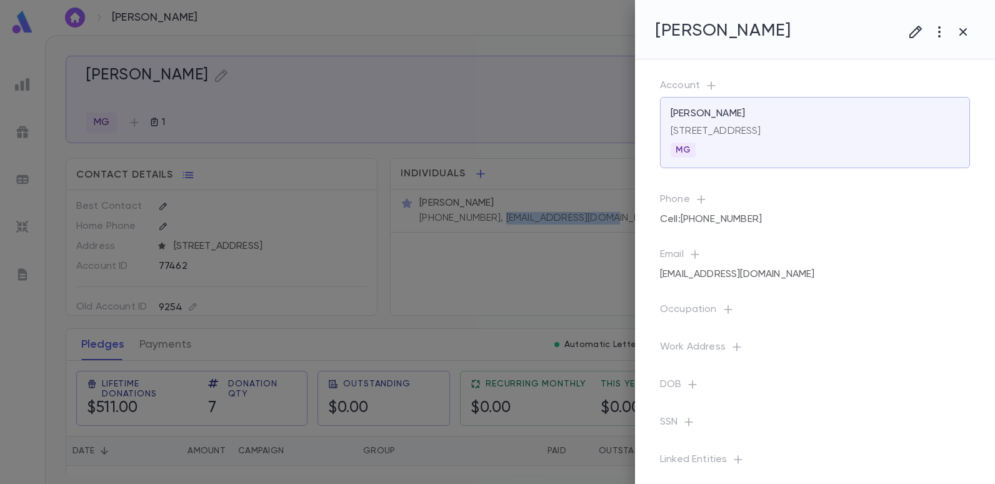
copy p "[EMAIL_ADDRESS][DOMAIN_NAME]"
click at [538, 209] on div at bounding box center [497, 242] width 995 height 484
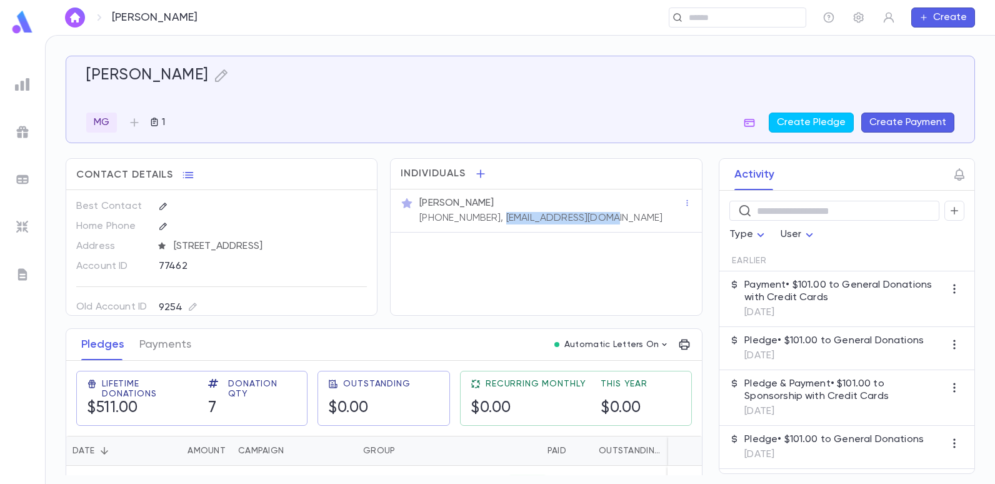
drag, startPoint x: 593, startPoint y: 214, endPoint x: 487, endPoint y: 215, distance: 106.2
click at [487, 215] on div "[PERSON_NAME] [PHONE_NUMBER], [EMAIL_ADDRESS][DOMAIN_NAME]" at bounding box center [550, 209] width 266 height 30
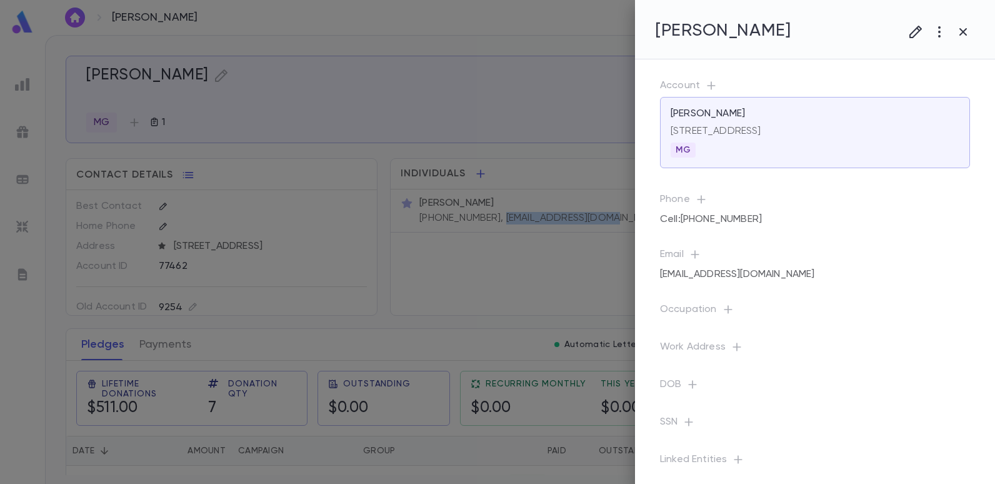
copy p "[EMAIL_ADDRESS][DOMAIN_NAME]"
drag, startPoint x: 515, startPoint y: 177, endPoint x: 507, endPoint y: 172, distance: 9.5
click at [507, 172] on div at bounding box center [497, 242] width 995 height 484
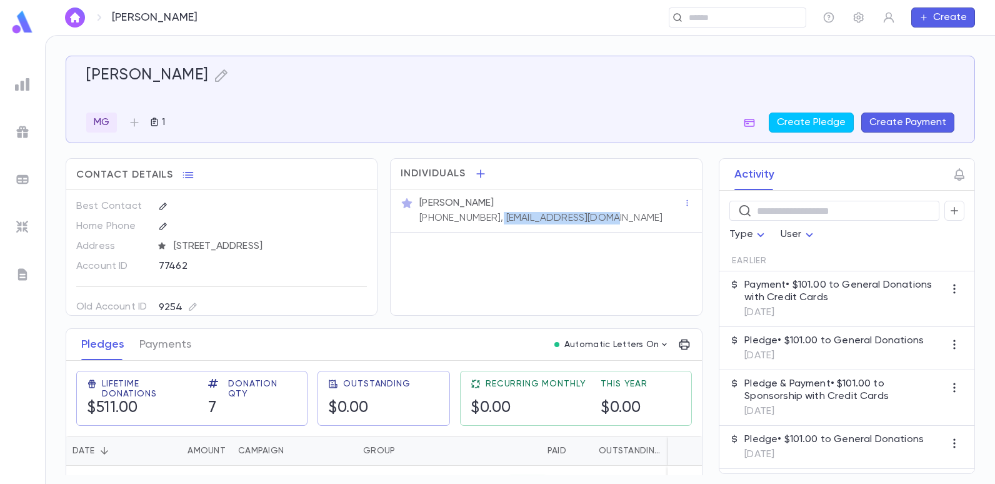
drag, startPoint x: 598, startPoint y: 218, endPoint x: 485, endPoint y: 216, distance: 113.7
click at [485, 216] on div "[PERSON_NAME] [PHONE_NUMBER], [EMAIL_ADDRESS][DOMAIN_NAME]" at bounding box center [550, 209] width 266 height 30
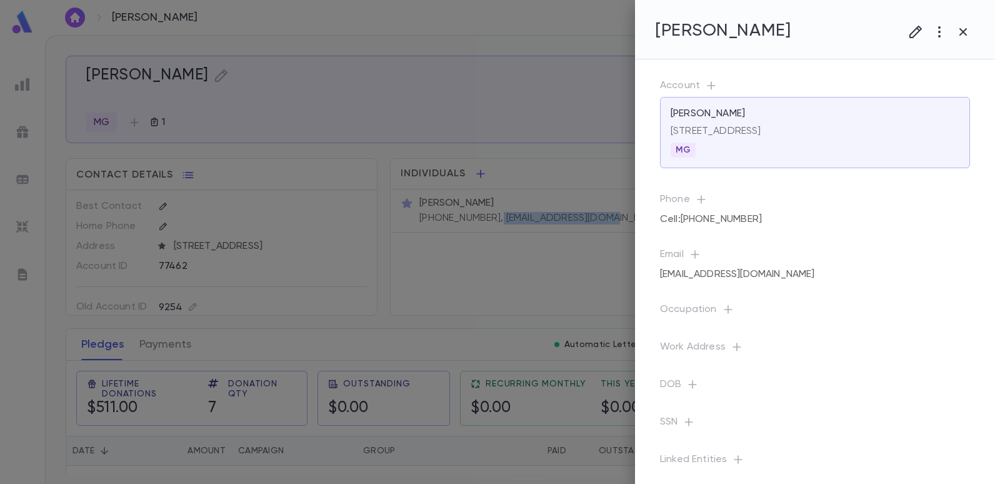
copy p "[EMAIL_ADDRESS][DOMAIN_NAME]"
click at [494, 97] on div at bounding box center [497, 242] width 995 height 484
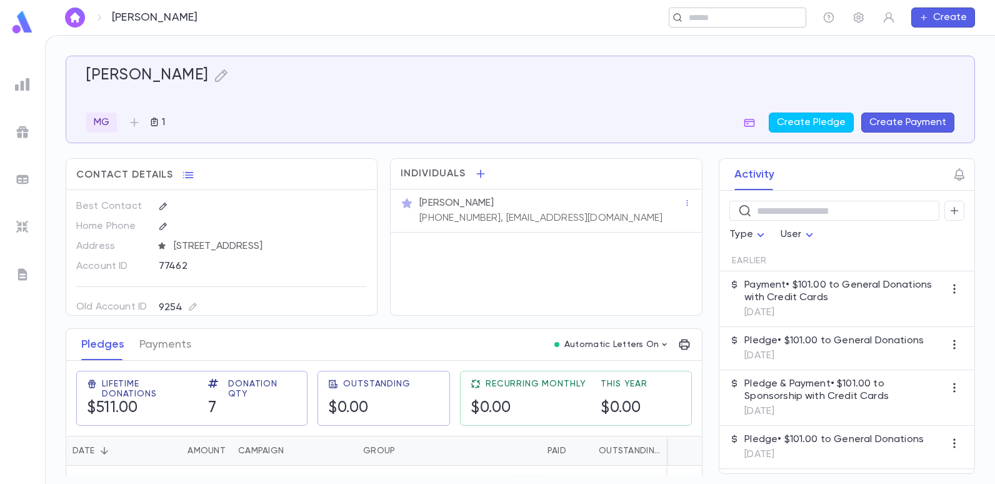
click at [722, 18] on input "text" at bounding box center [743, 18] width 116 height 12
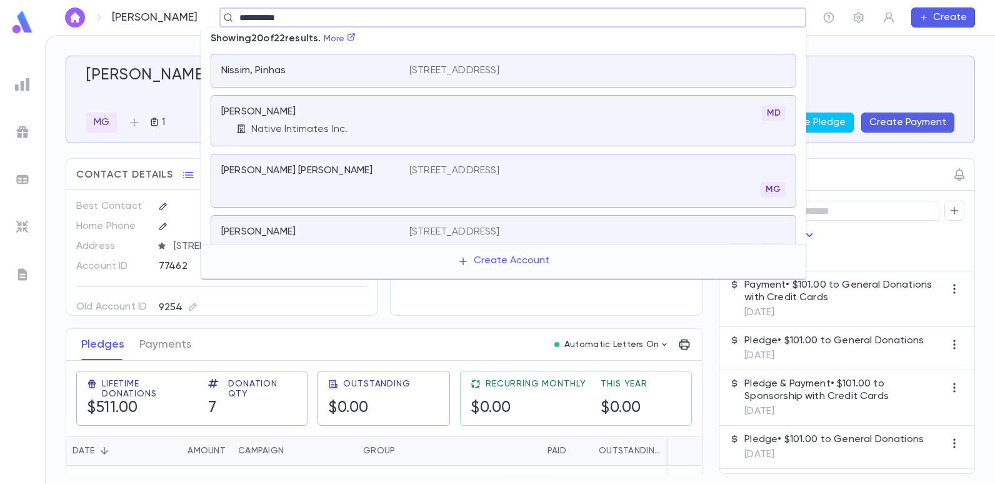
type input "**********"
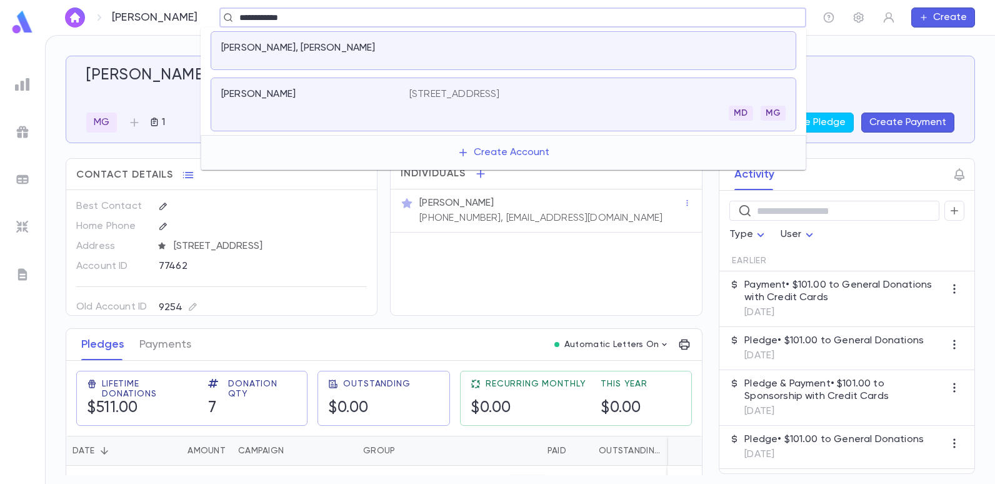
click at [247, 97] on p "[PERSON_NAME]" at bounding box center [258, 94] width 74 height 12
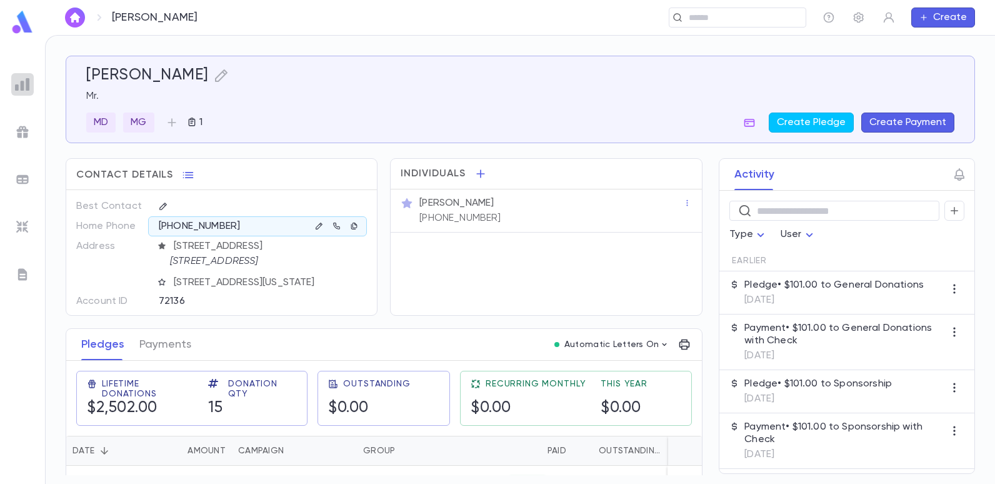
click at [21, 84] on img at bounding box center [22, 84] width 15 height 15
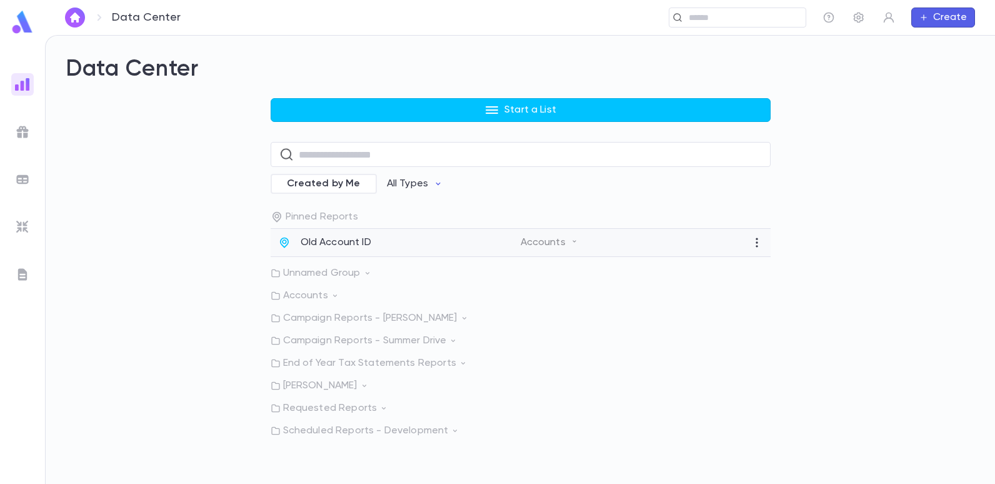
click at [303, 234] on div "Old Account ID Accounts" at bounding box center [520, 243] width 500 height 28
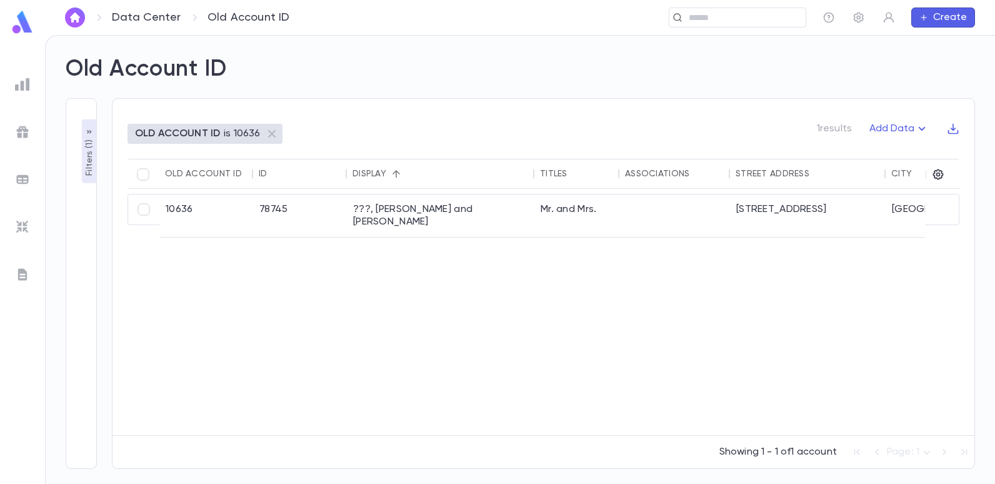
click at [86, 153] on p "Filters ( 1 )" at bounding box center [89, 156] width 12 height 39
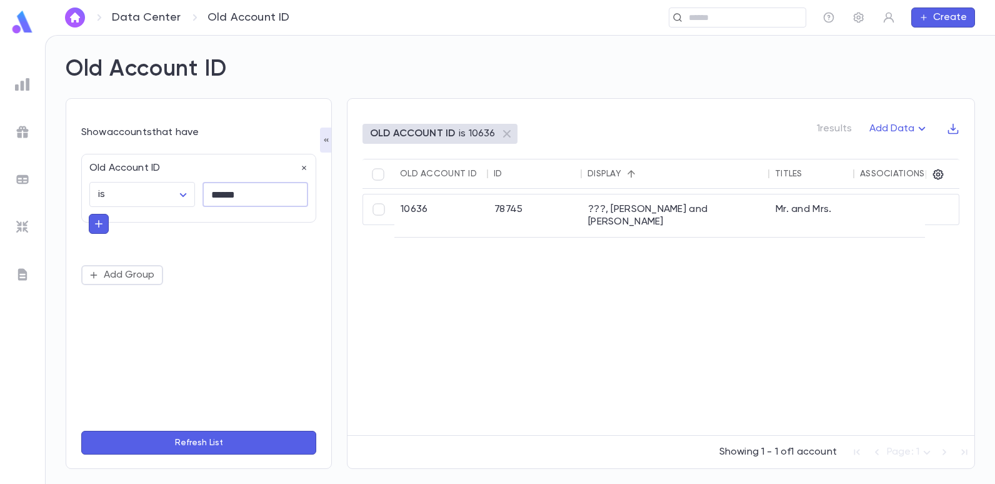
drag, startPoint x: 256, startPoint y: 196, endPoint x: 192, endPoint y: 186, distance: 65.0
click at [256, 196] on input "******" at bounding box center [255, 194] width 106 height 24
type input "******"
click at [81, 430] on button "Refresh List" at bounding box center [198, 442] width 235 height 24
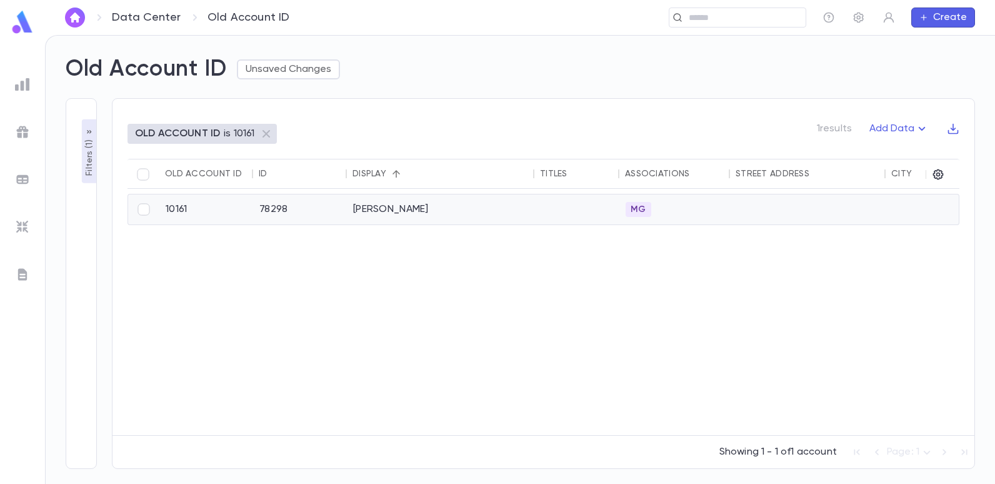
click at [392, 211] on div "[PERSON_NAME]" at bounding box center [440, 209] width 187 height 30
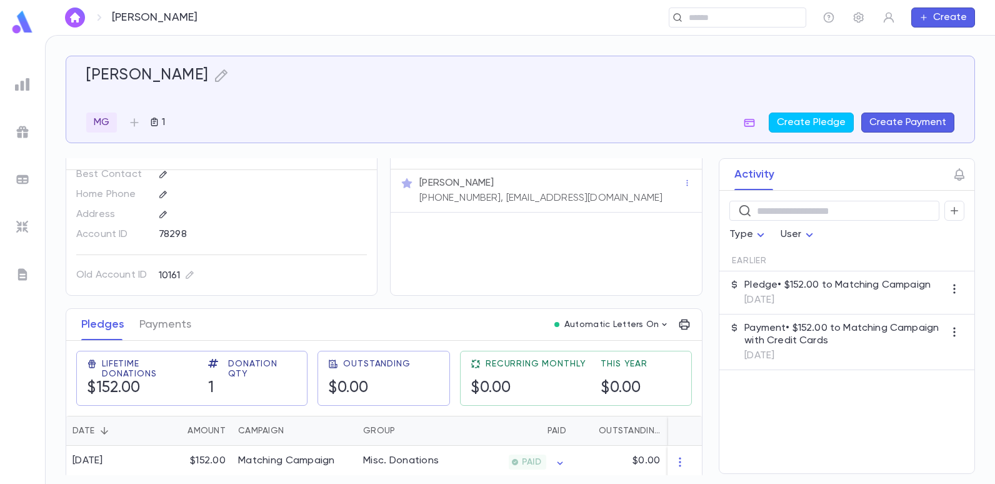
scroll to position [29, 0]
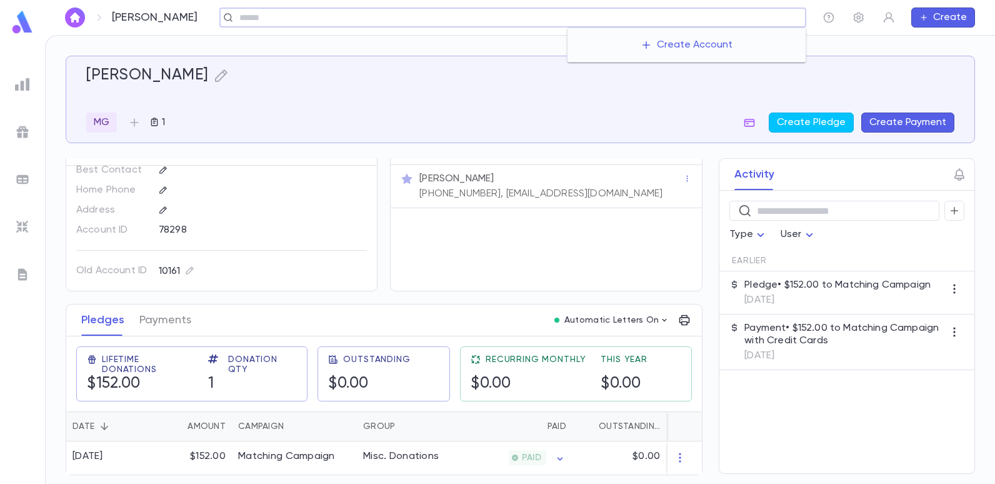
click at [751, 18] on input "text" at bounding box center [518, 18] width 565 height 12
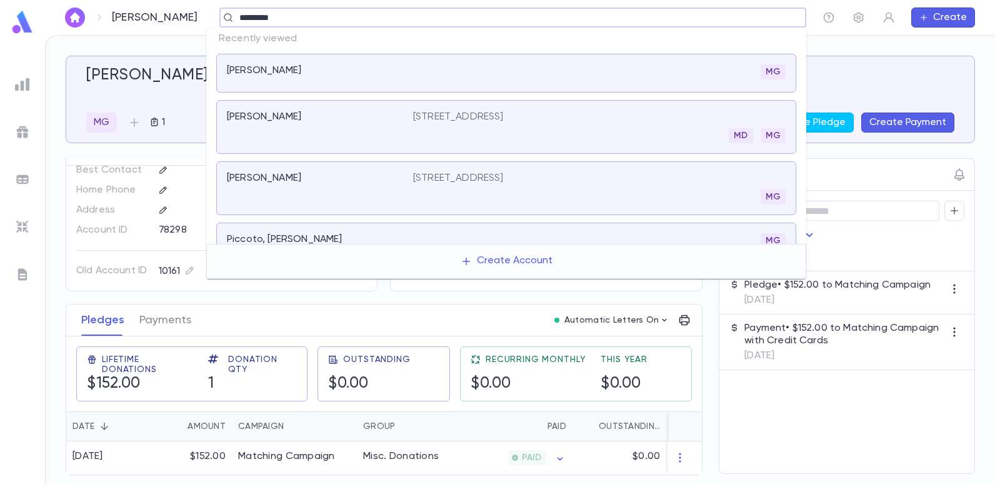
type input "**********"
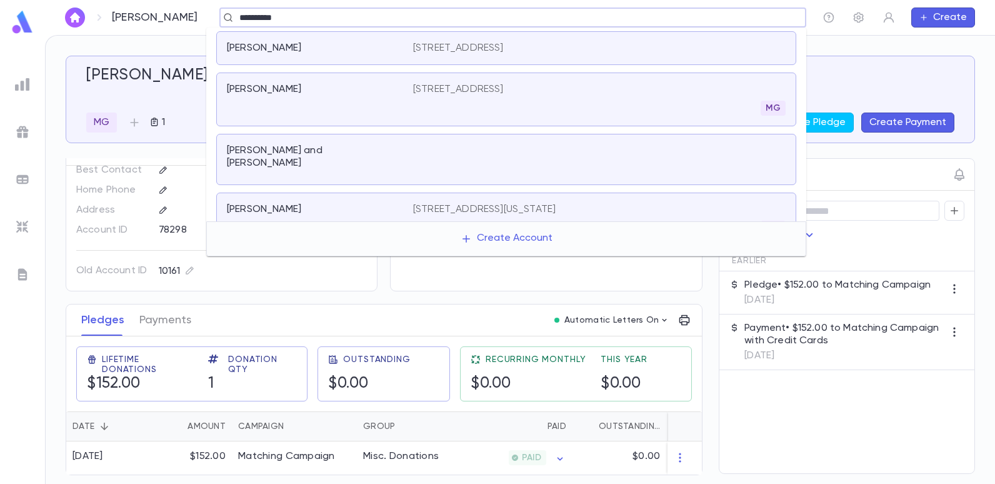
click at [504, 87] on p "[STREET_ADDRESS]" at bounding box center [458, 89] width 91 height 12
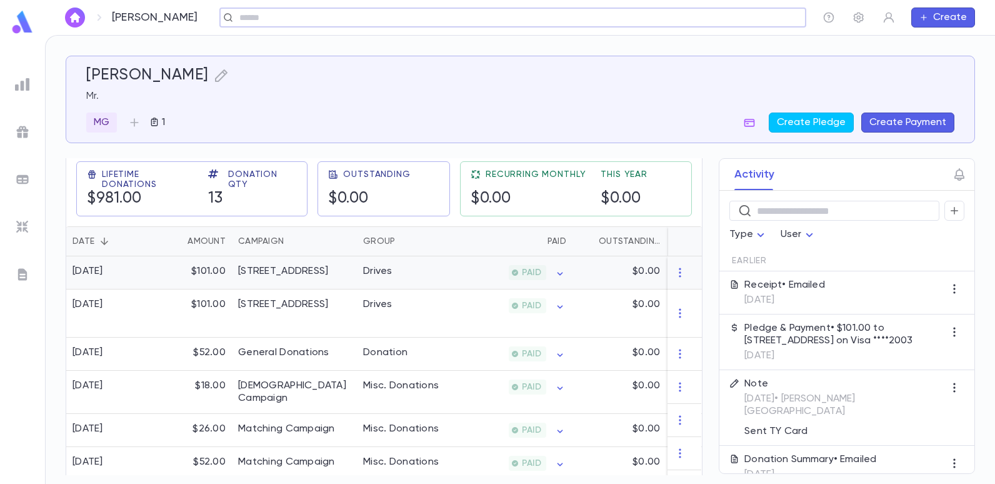
scroll to position [187, 0]
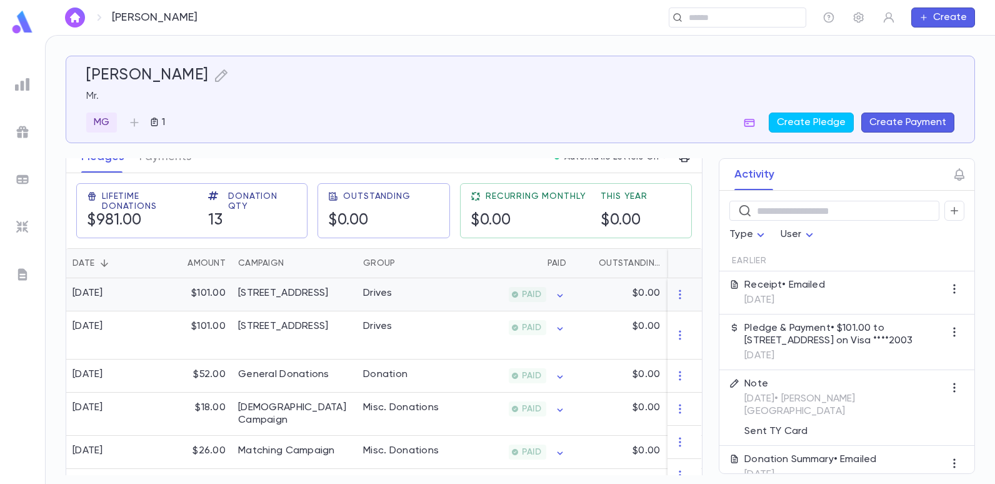
click at [382, 293] on div "Drives" at bounding box center [377, 293] width 29 height 12
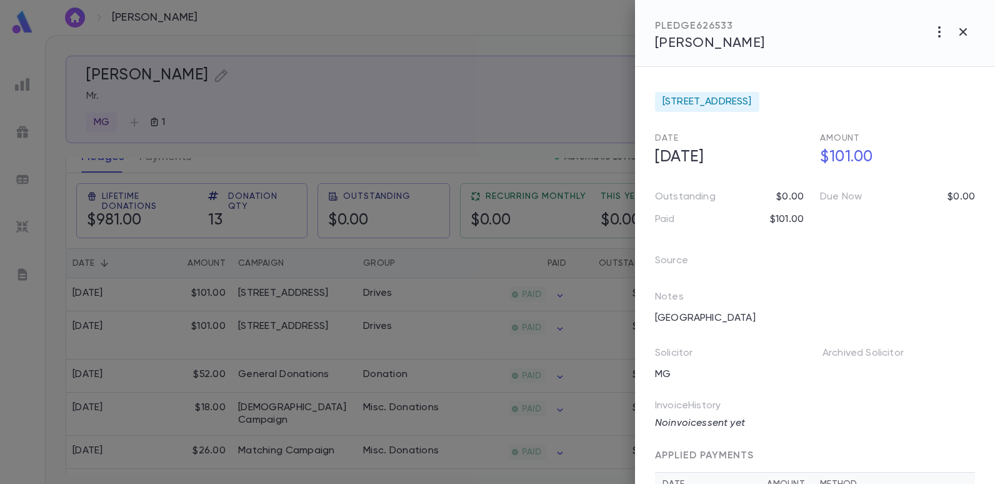
click at [15, 82] on div at bounding box center [497, 242] width 995 height 484
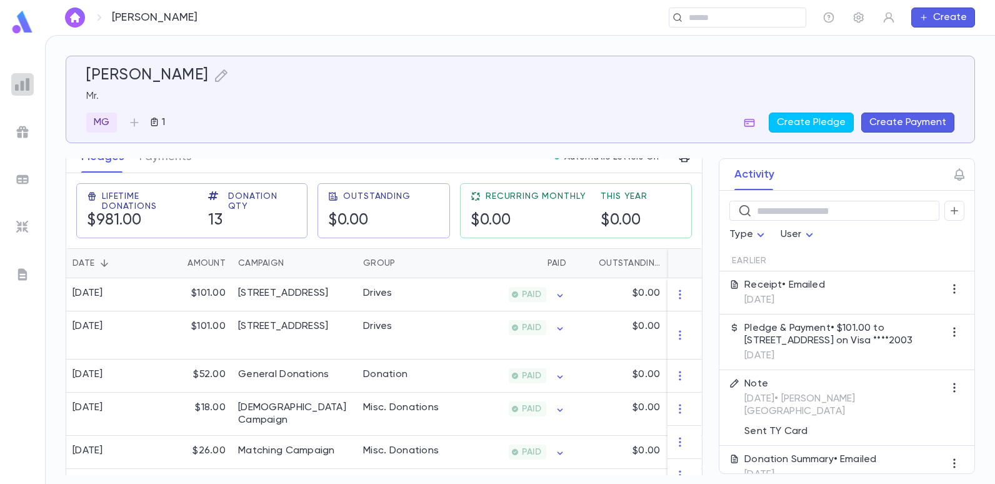
click at [31, 84] on div at bounding box center [22, 84] width 22 height 22
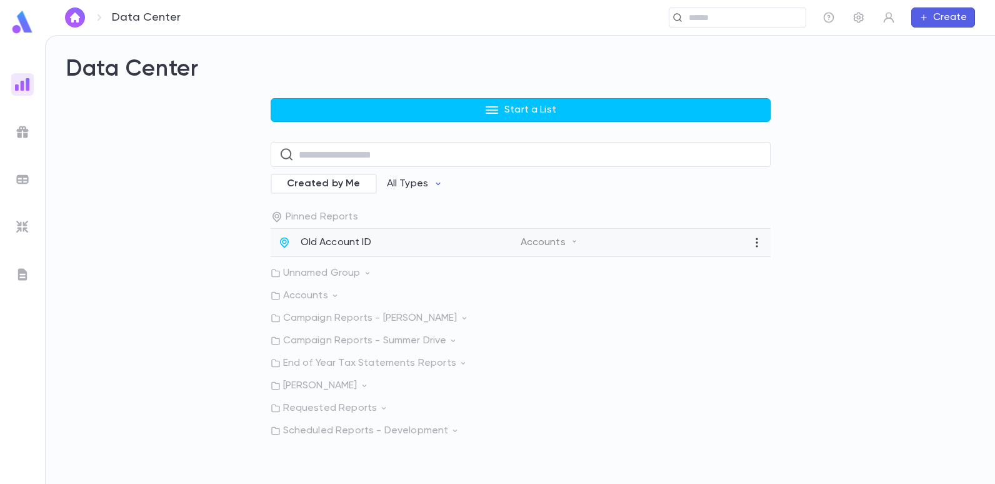
click at [336, 241] on p "Old Account ID" at bounding box center [335, 242] width 71 height 12
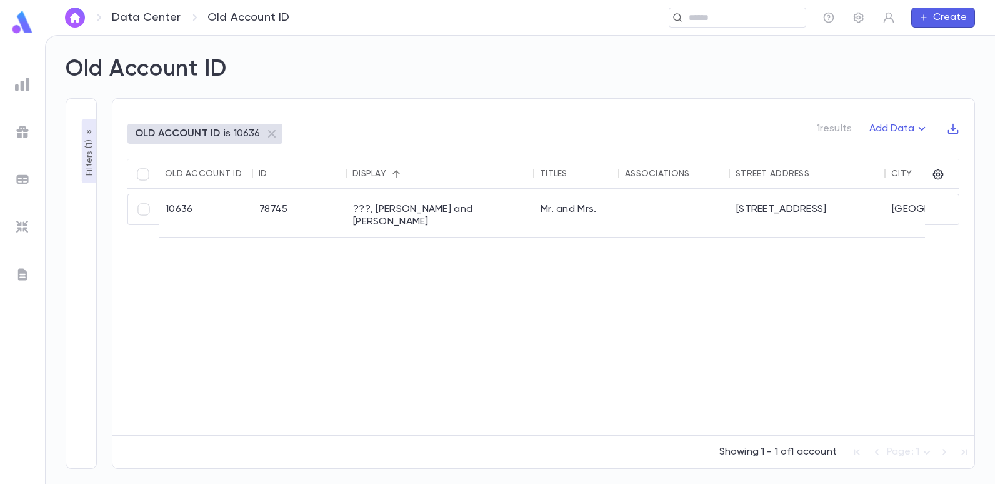
click at [89, 159] on p "Filters ( 1 )" at bounding box center [89, 156] width 12 height 39
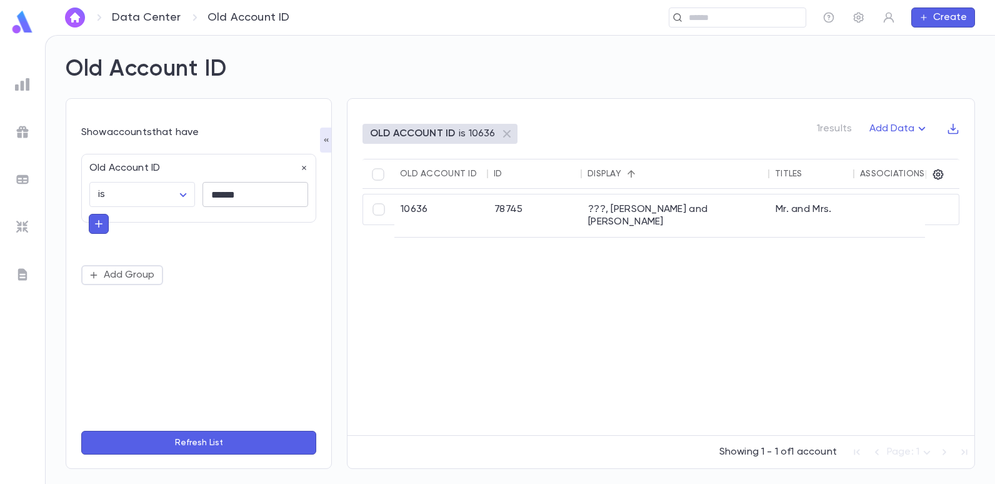
click at [260, 201] on input "******" at bounding box center [255, 194] width 106 height 24
type input "*"
type input "******"
click at [81, 430] on button "Refresh List" at bounding box center [198, 442] width 235 height 24
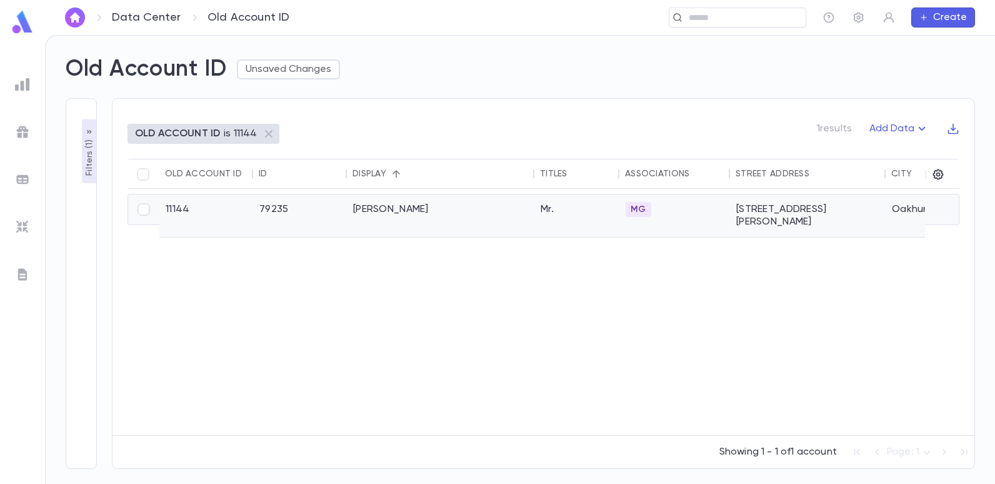
click at [382, 206] on div "Beyda, Abraham" at bounding box center [440, 215] width 187 height 42
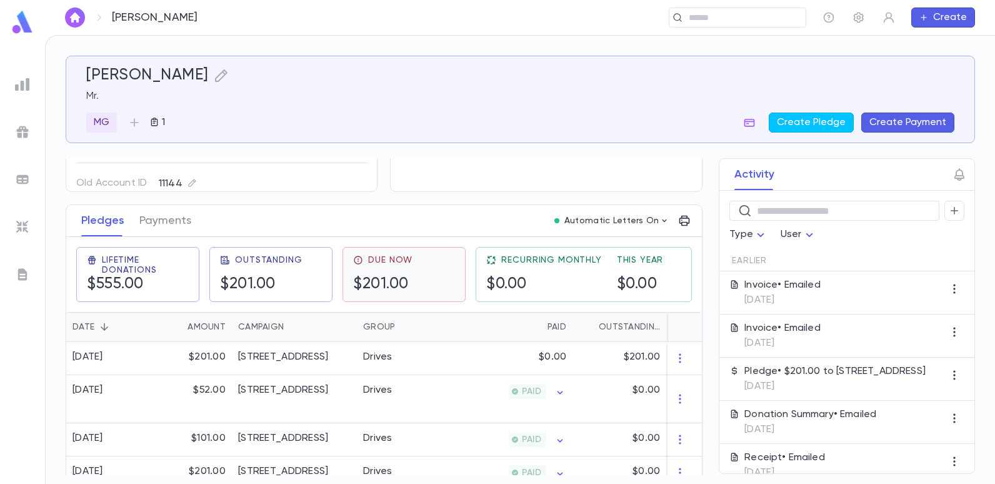
scroll to position [125, 0]
click at [732, 21] on input "text" at bounding box center [518, 18] width 565 height 12
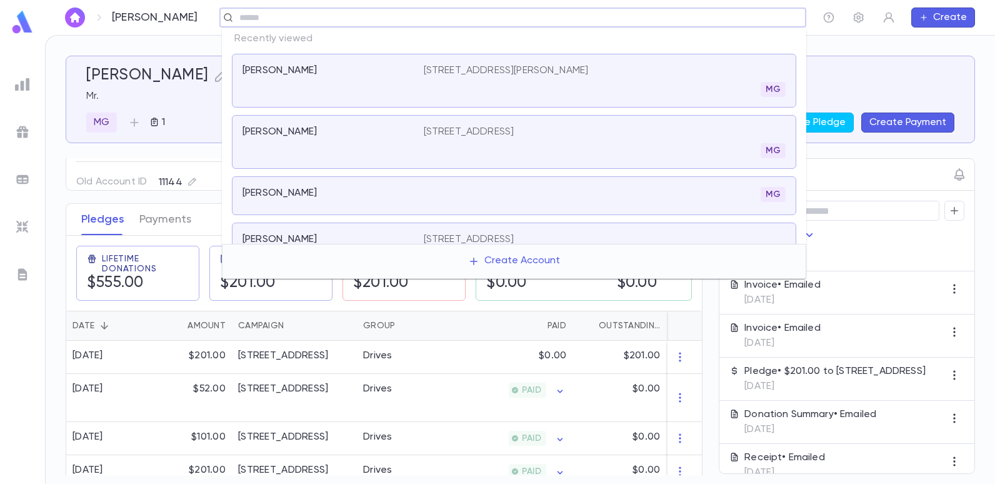
click at [1, 334] on ul at bounding box center [22, 275] width 45 height 415
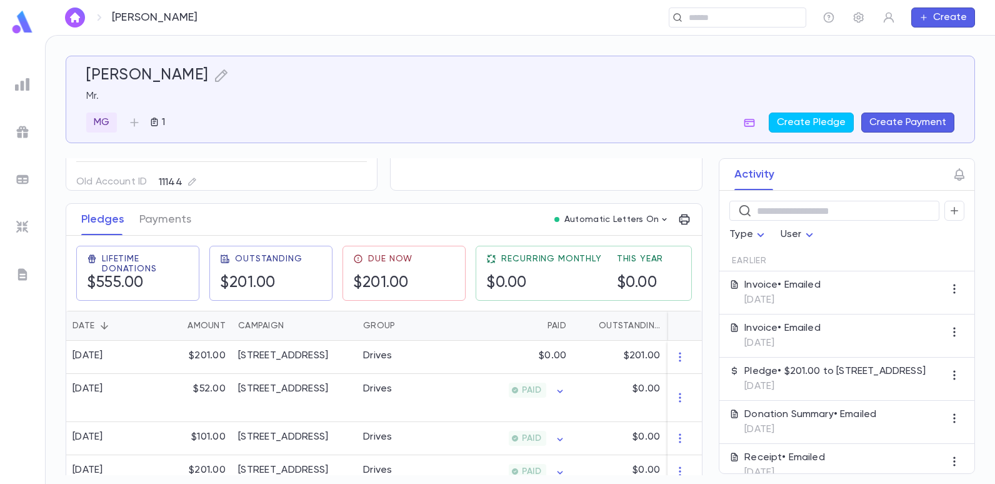
click at [27, 87] on img at bounding box center [22, 84] width 15 height 15
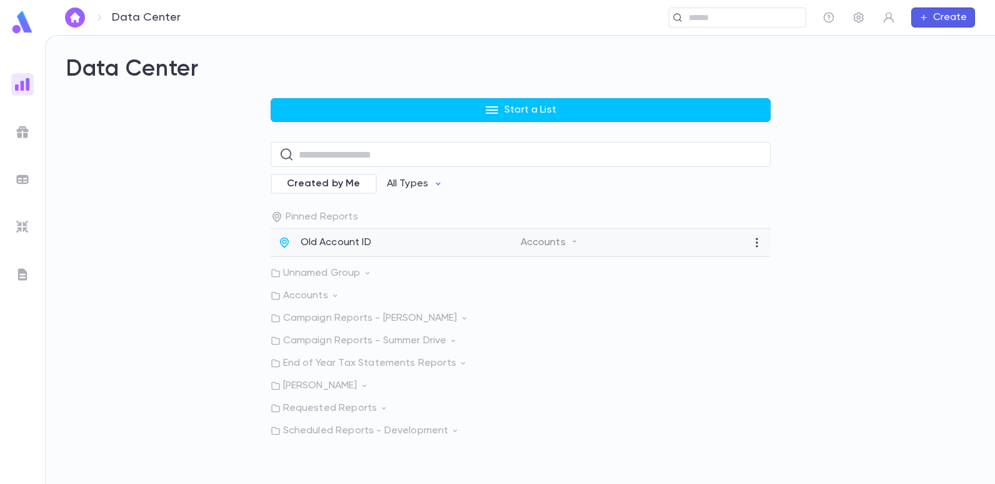
click at [358, 246] on p "Old Account ID" at bounding box center [335, 242] width 71 height 12
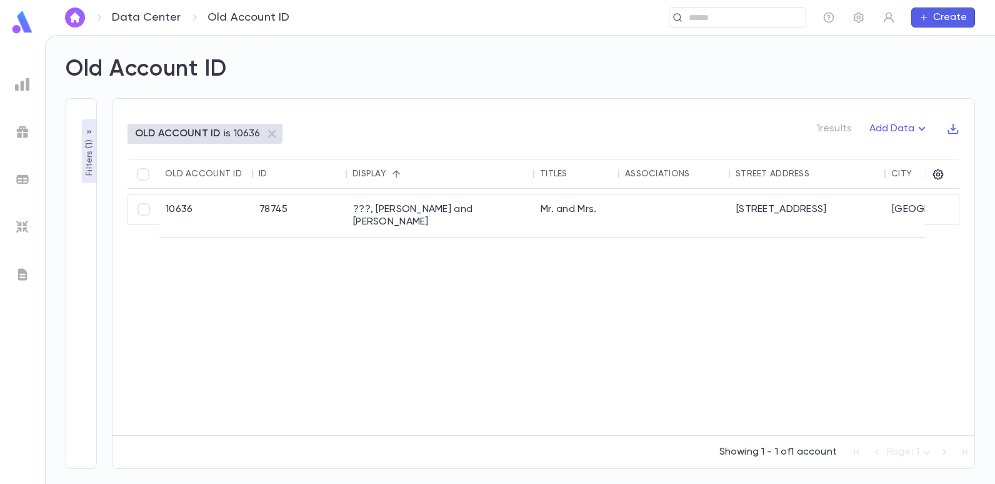
click at [91, 164] on p "Filters ( 1 )" at bounding box center [89, 156] width 12 height 39
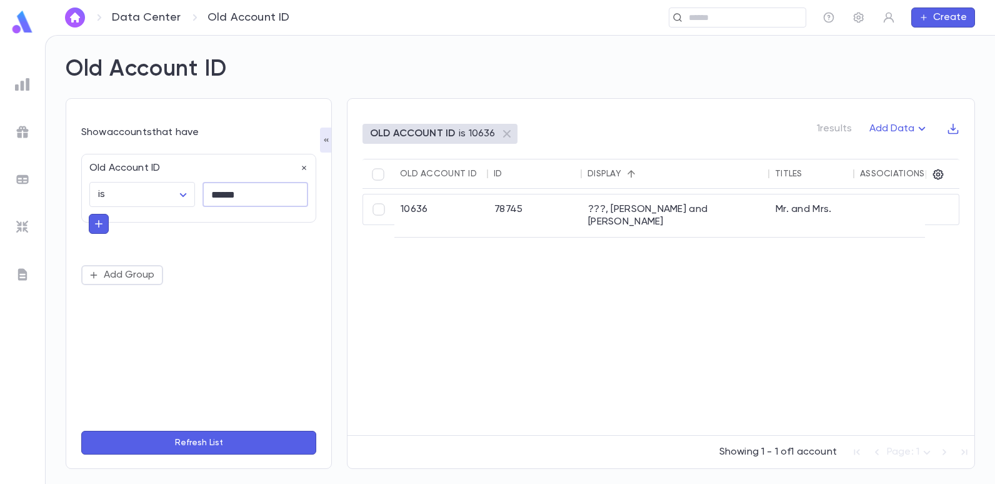
click at [272, 201] on input "******" at bounding box center [255, 194] width 106 height 24
type input "*"
type input "*****"
click at [81, 430] on button "Refresh List" at bounding box center [198, 442] width 235 height 24
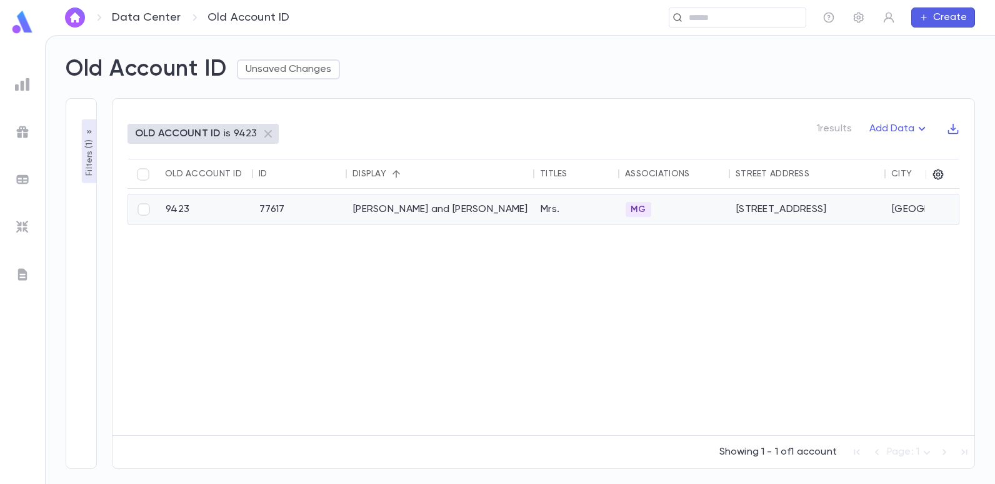
click at [430, 204] on div "[PERSON_NAME] and [PERSON_NAME]" at bounding box center [440, 209] width 187 height 30
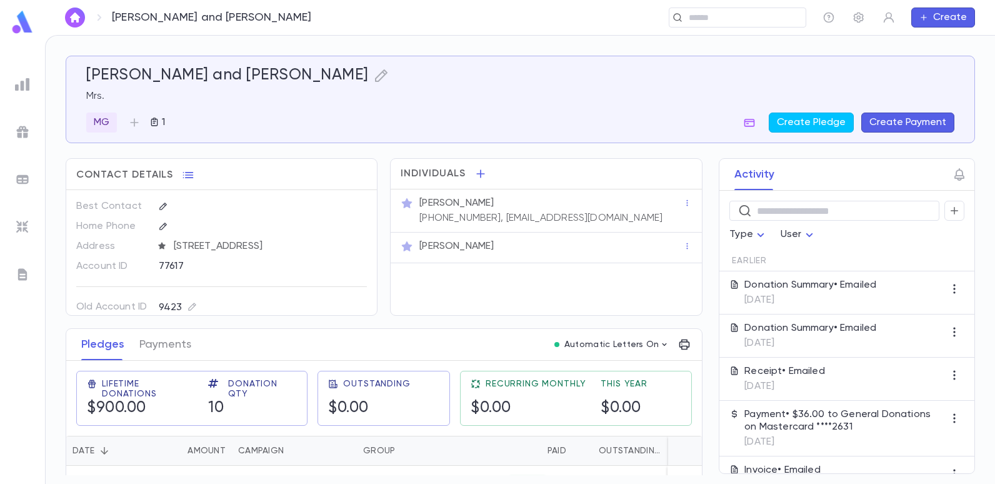
click at [16, 86] on img at bounding box center [22, 84] width 15 height 15
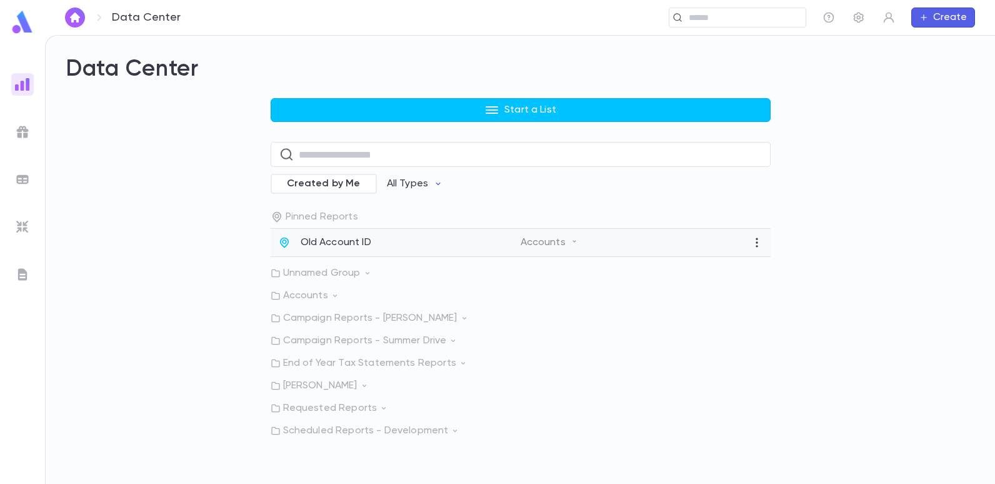
click at [351, 245] on p "Old Account ID" at bounding box center [335, 242] width 71 height 12
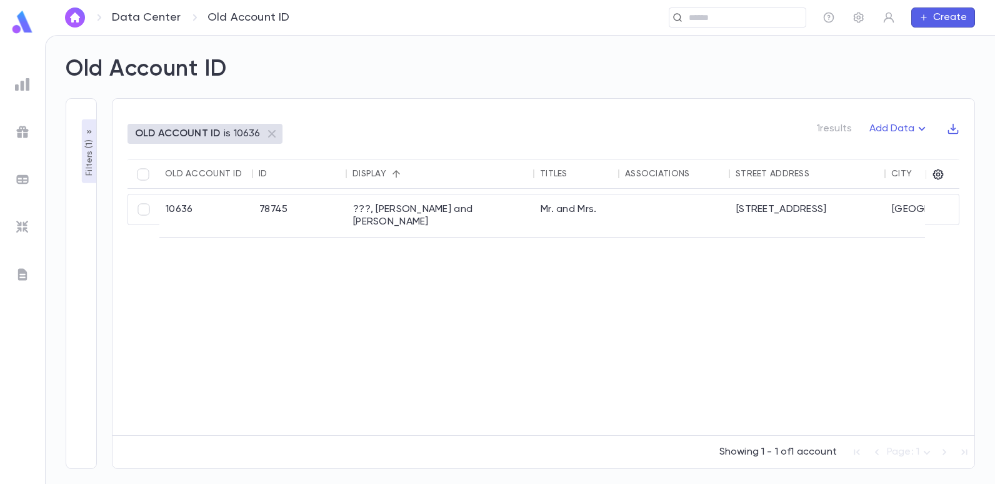
click at [89, 161] on p "Filters ( 1 )" at bounding box center [89, 156] width 12 height 39
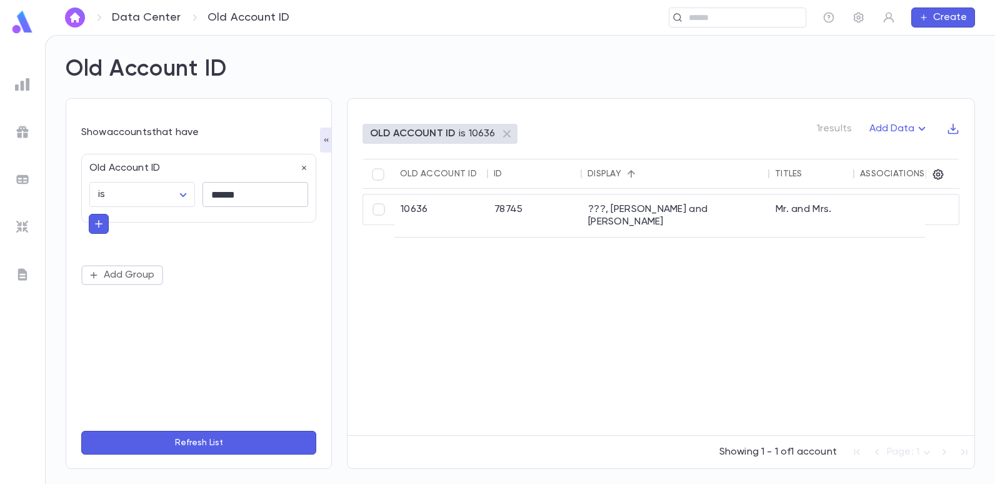
click at [252, 198] on input "******" at bounding box center [255, 194] width 106 height 24
type input "*"
type input "*****"
click at [81, 430] on button "Refresh List" at bounding box center [198, 442] width 235 height 24
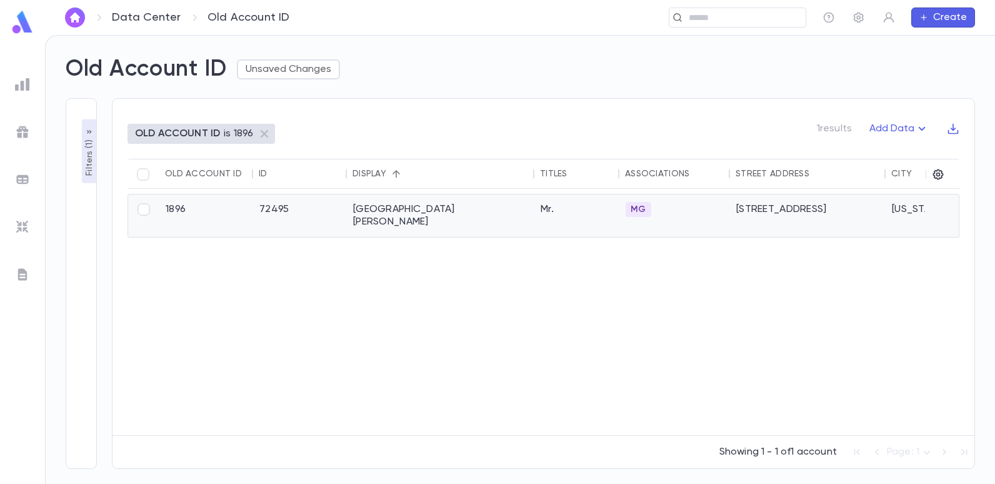
click at [364, 207] on div "[GEOGRAPHIC_DATA][PERSON_NAME]" at bounding box center [440, 215] width 187 height 42
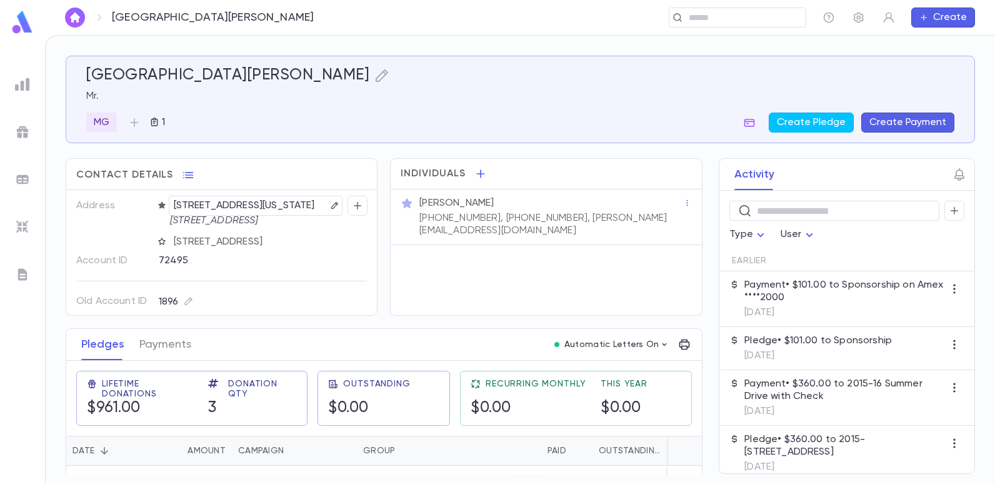
scroll to position [59, 0]
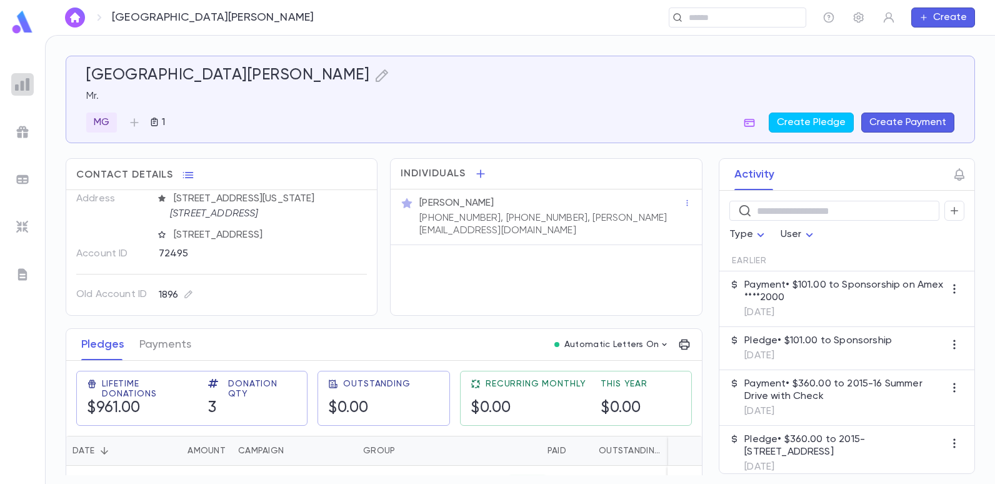
click at [27, 84] on img at bounding box center [22, 84] width 15 height 15
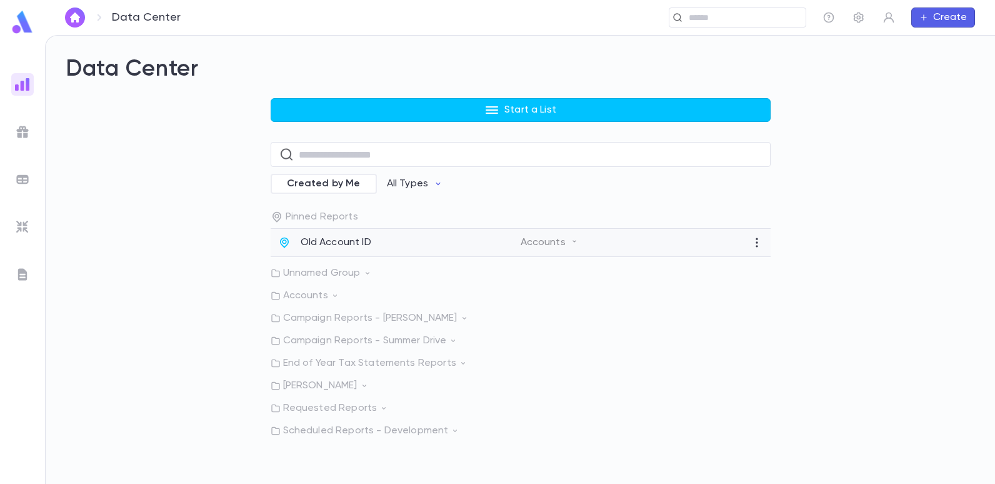
click at [358, 239] on p "Old Account ID" at bounding box center [335, 242] width 71 height 12
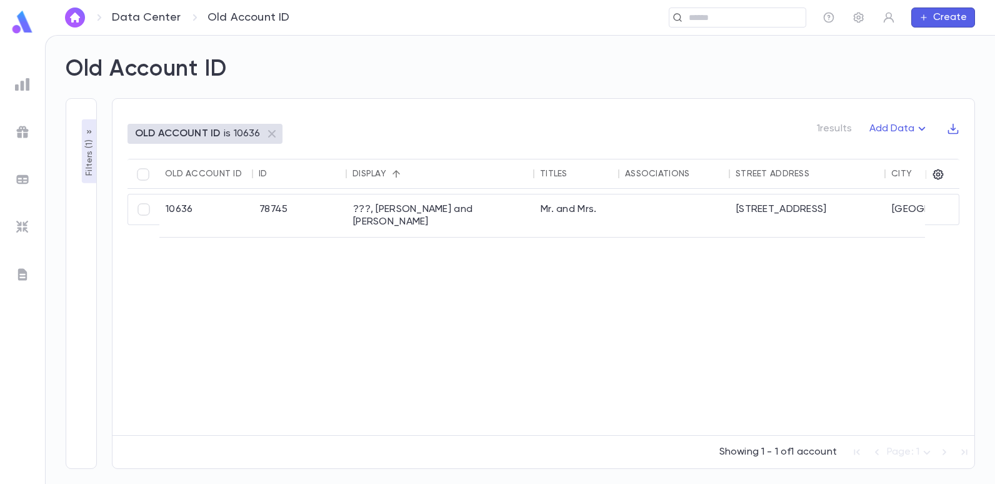
click at [87, 155] on p "Filters ( 1 )" at bounding box center [89, 156] width 12 height 39
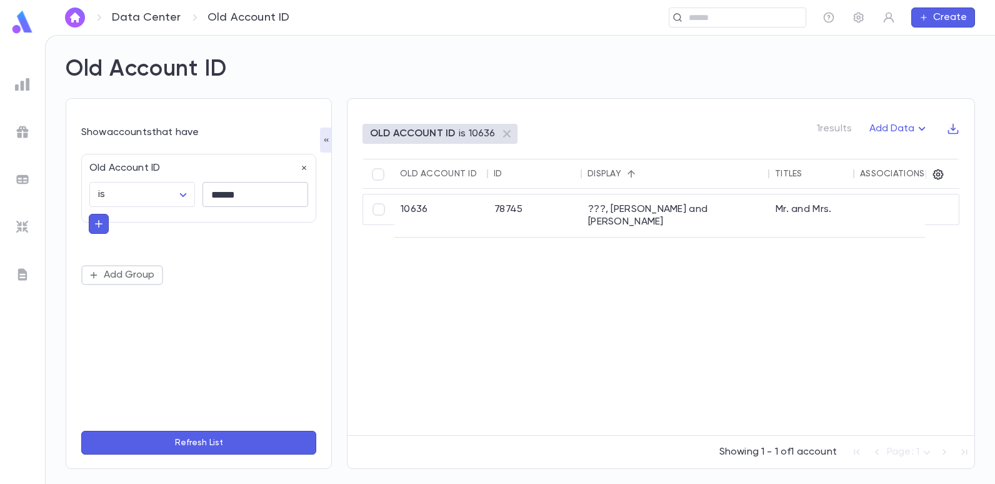
click at [247, 197] on input "******" at bounding box center [255, 194] width 106 height 24
type input "*****"
click at [81, 430] on button "Refresh List" at bounding box center [198, 442] width 235 height 24
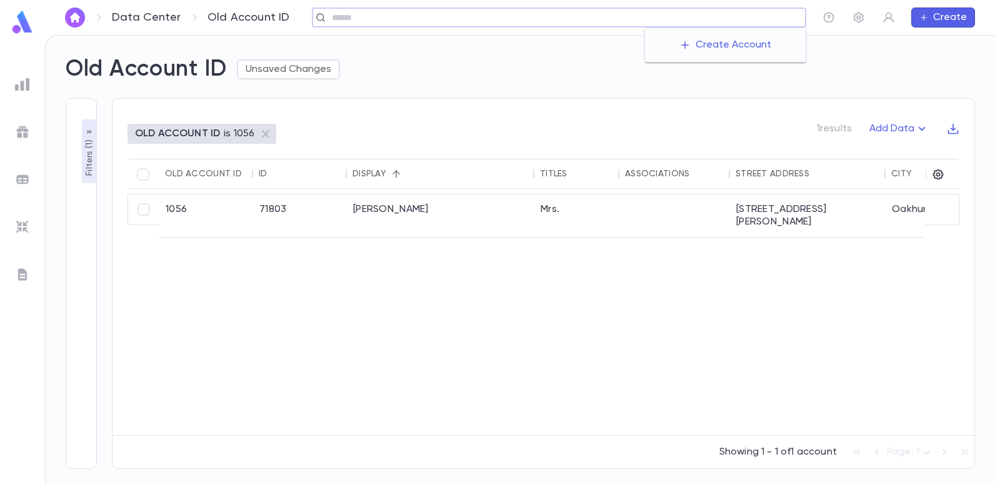
click at [697, 18] on input "text" at bounding box center [564, 18] width 472 height 12
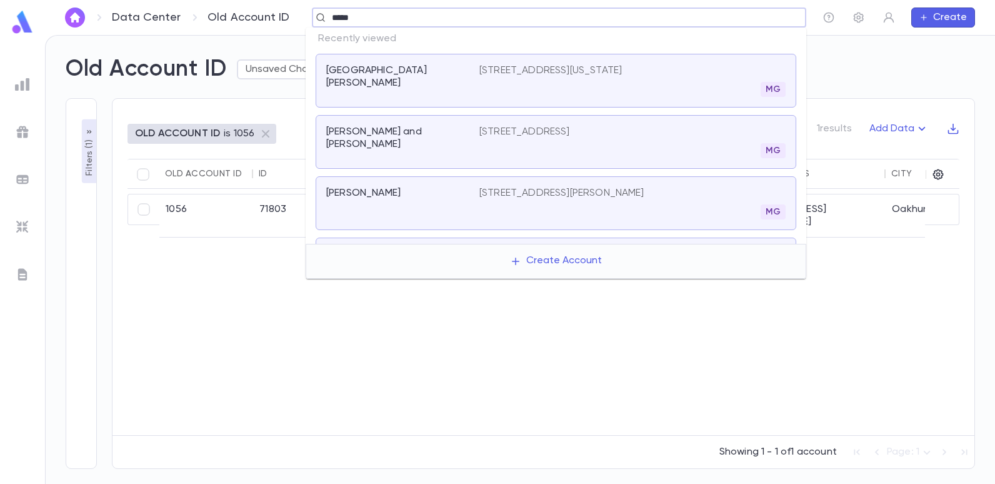
type input "*****"
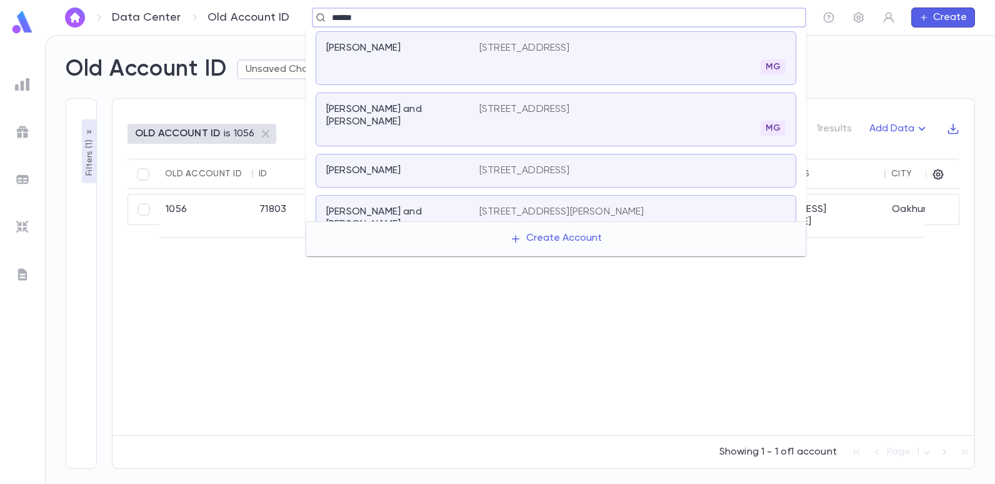
click at [501, 169] on p "16 Darien Drive, West Long Branch NJ 07764" at bounding box center [524, 170] width 91 height 12
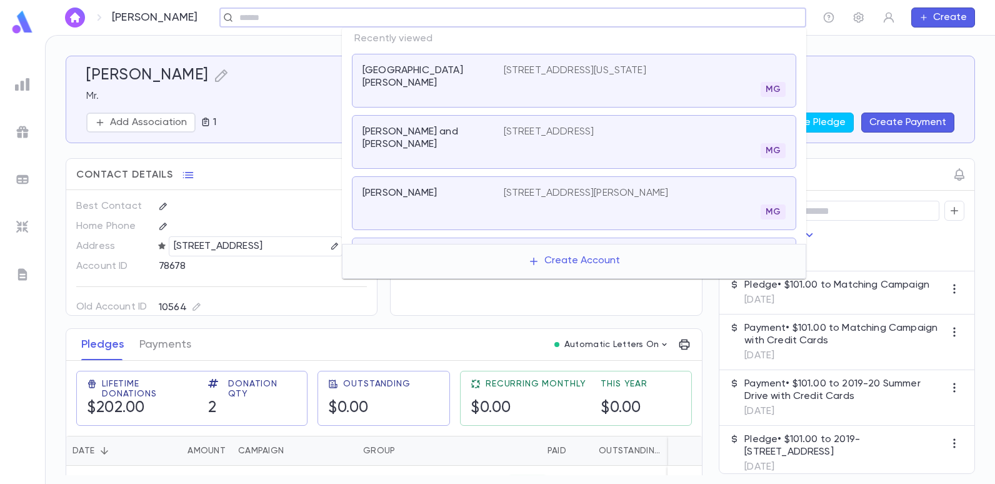
click at [692, 23] on input "text" at bounding box center [509, 18] width 546 height 12
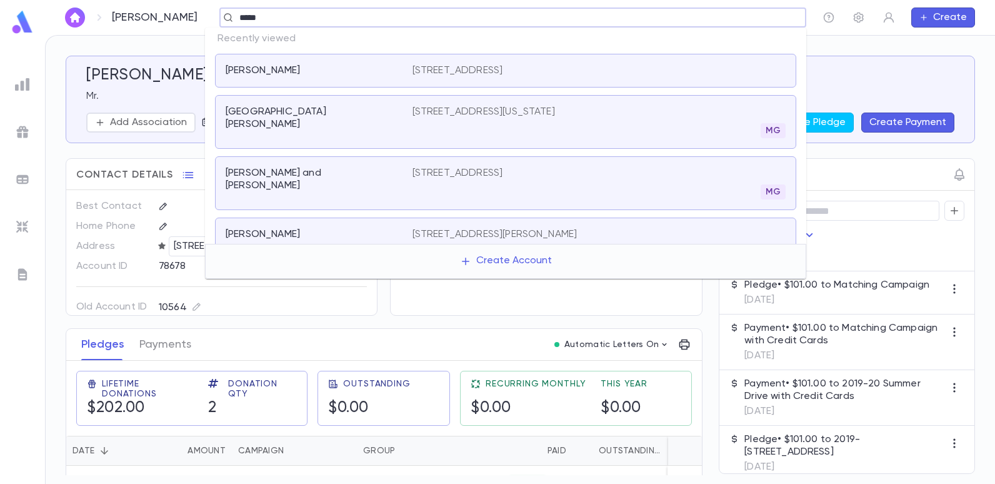
type input "*****"
click at [503, 67] on p "16 Darien Drive, West Long Branch NJ 07764" at bounding box center [457, 70] width 91 height 12
click at [244, 22] on input "text" at bounding box center [509, 18] width 546 height 12
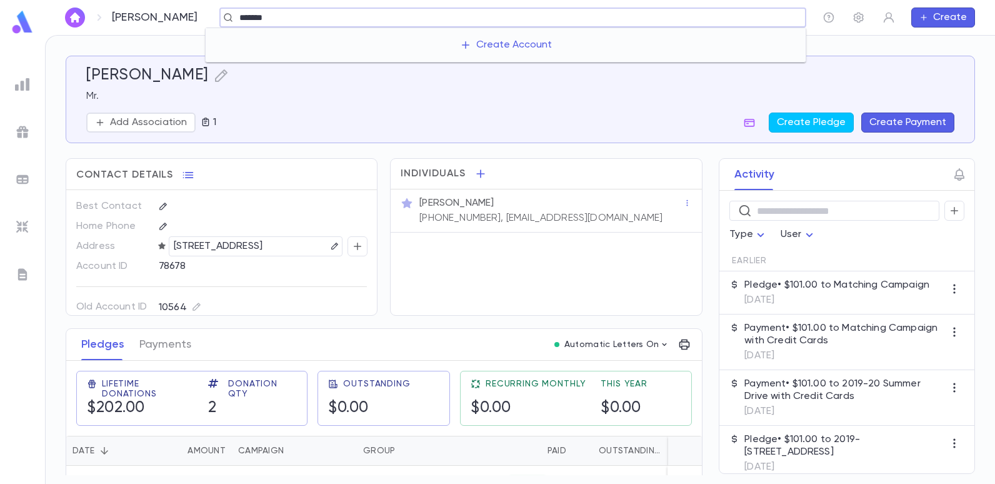
type input "*****"
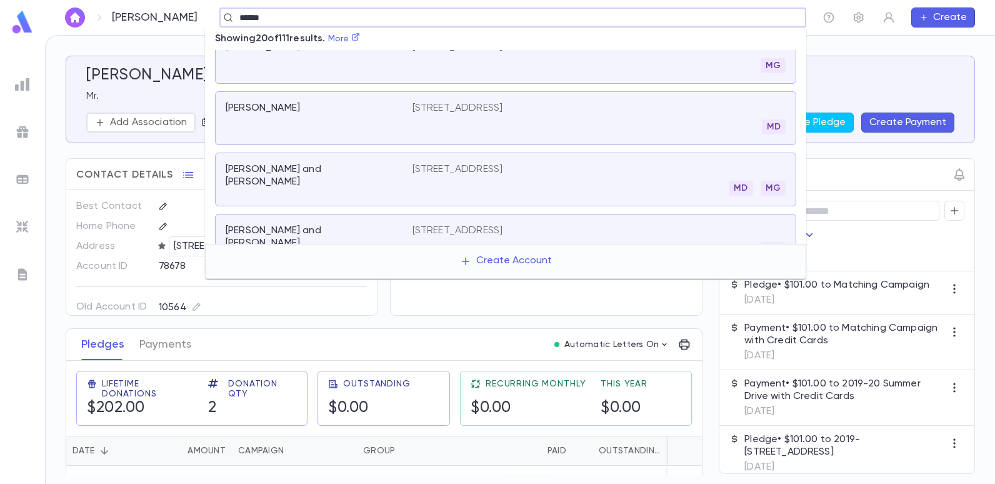
scroll to position [936, 0]
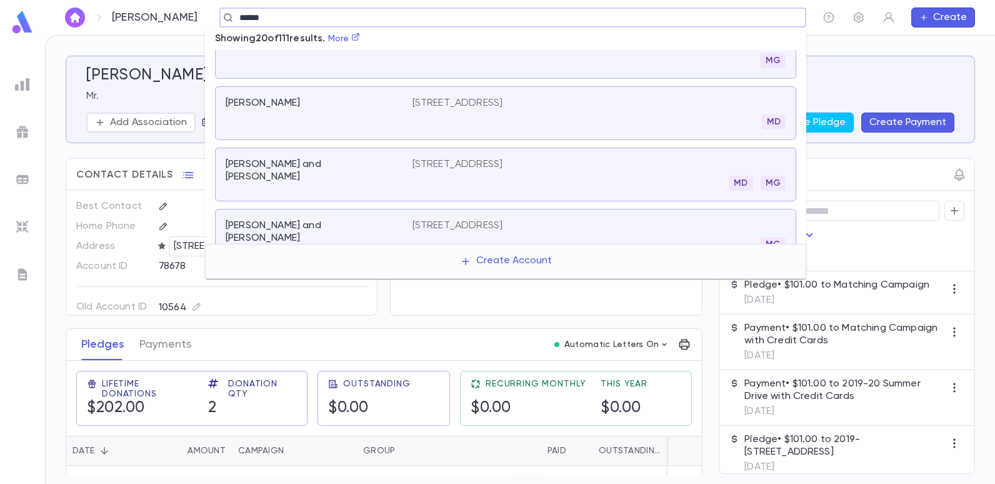
click at [440, 219] on div "961 East 7th Street, Brooklyn NY 11230 MG" at bounding box center [598, 235] width 373 height 32
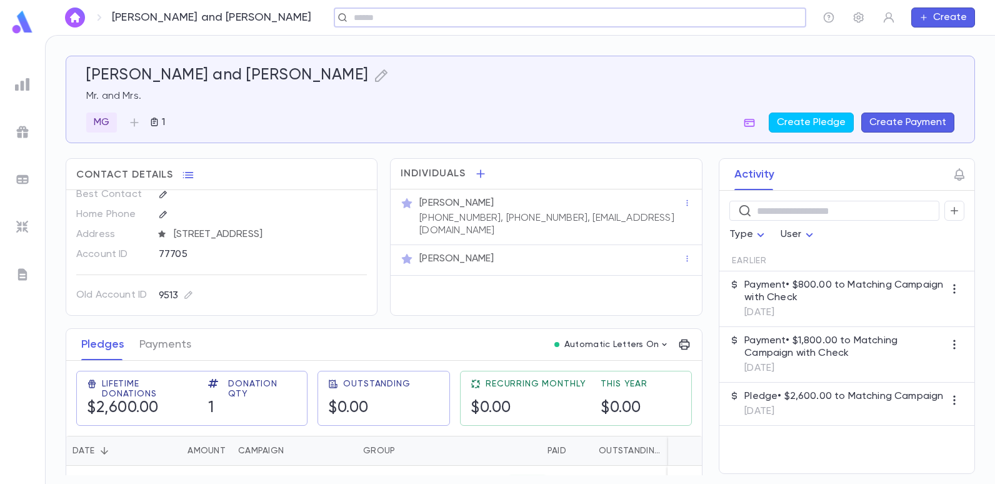
click at [350, 16] on input "text" at bounding box center [566, 18] width 432 height 12
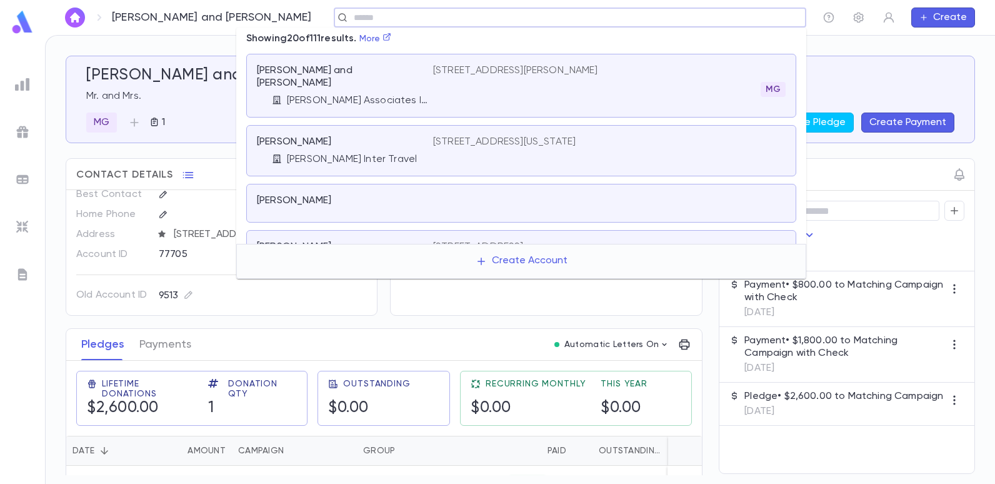
scroll to position [936, 0]
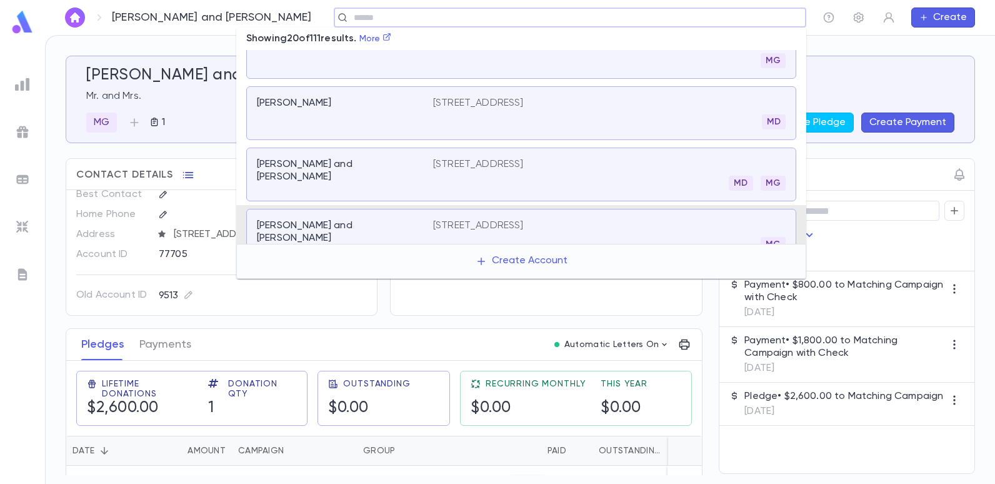
click at [186, 176] on icon "button" at bounding box center [188, 175] width 12 height 12
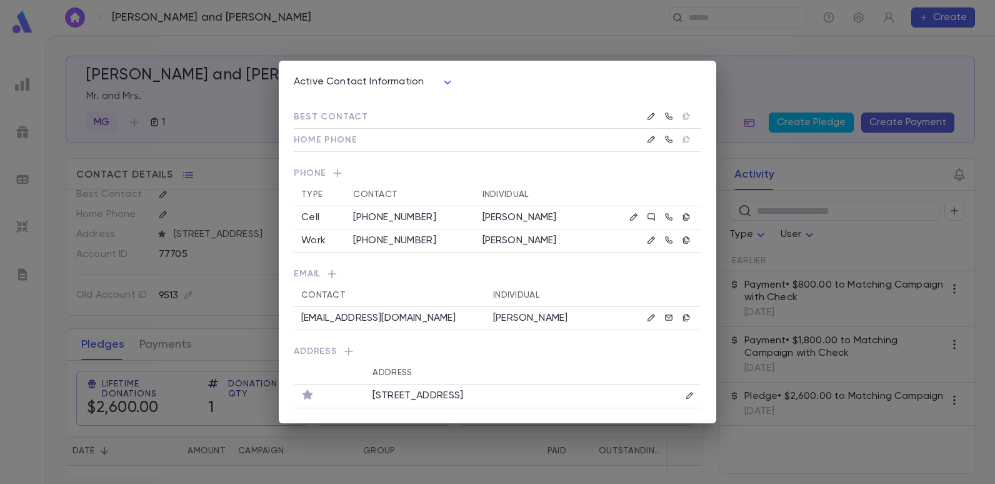
click at [217, 154] on div "Active Contact Information **** Best Contact Home Phone Phone Type Contact Indi…" at bounding box center [497, 242] width 995 height 484
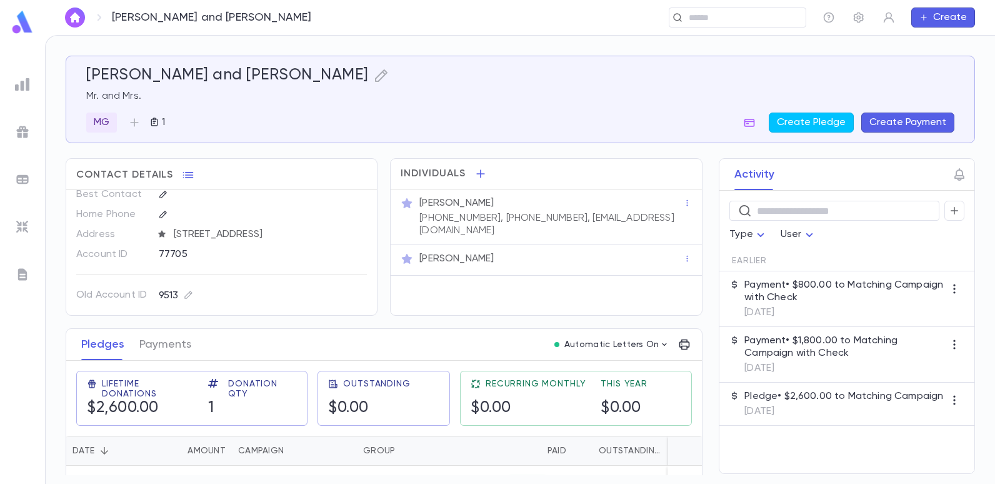
click at [20, 89] on img at bounding box center [22, 84] width 15 height 15
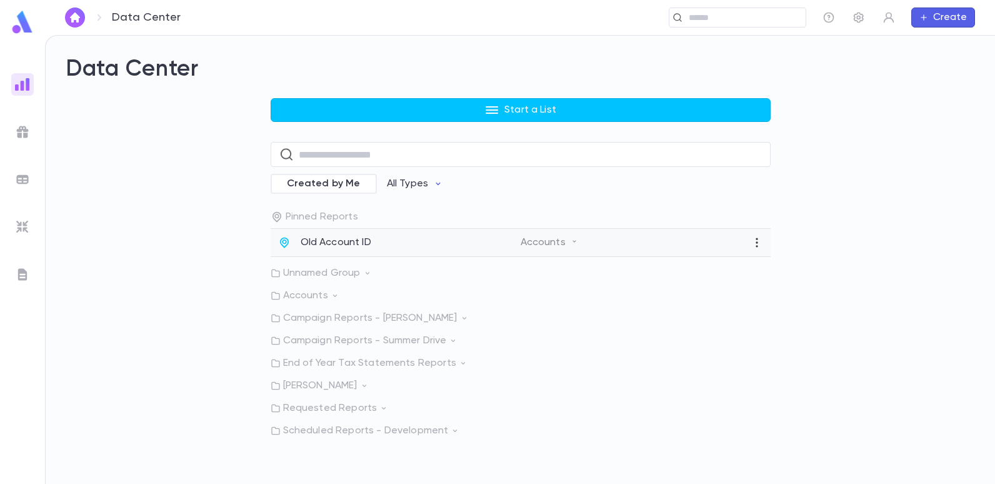
click at [372, 238] on div "Old Account ID" at bounding box center [399, 242] width 242 height 12
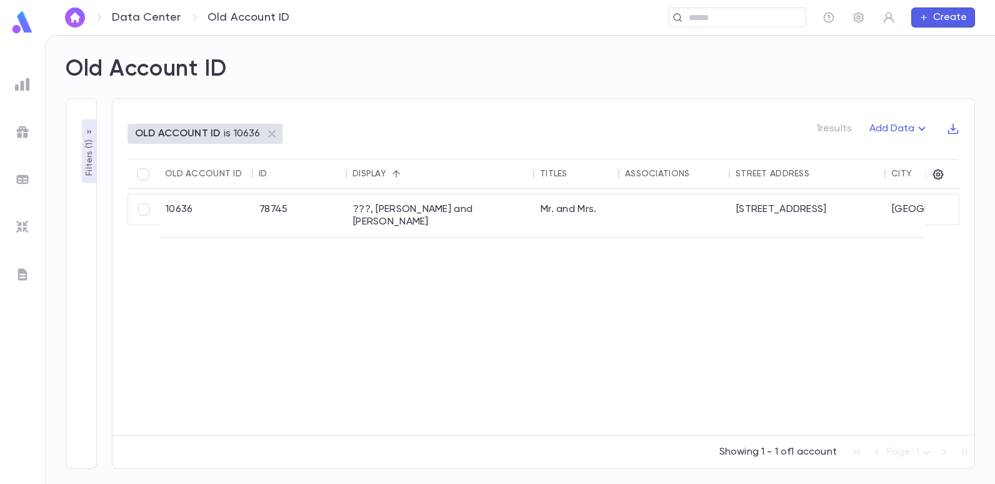
click at [86, 162] on p "Filters ( 1 )" at bounding box center [89, 156] width 12 height 39
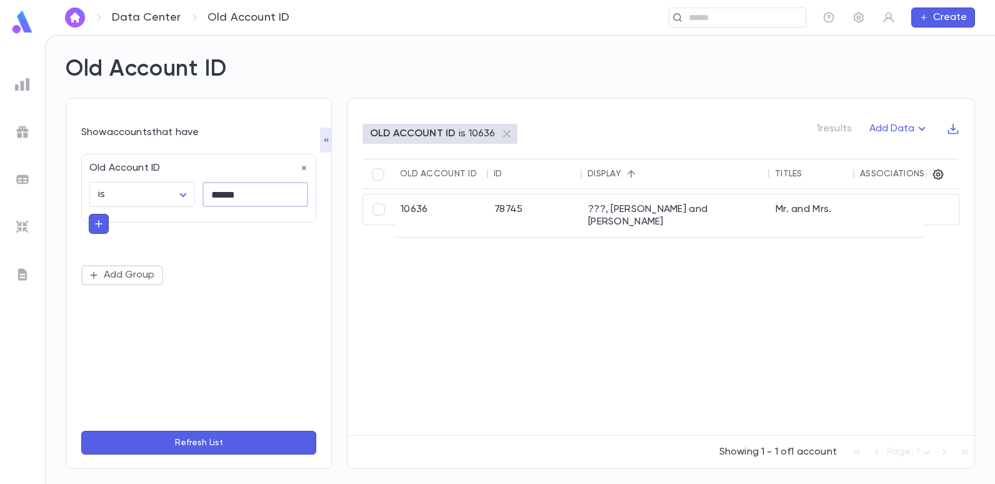
click at [251, 197] on input "******" at bounding box center [255, 194] width 106 height 24
type input "*"
type input "******"
click at [81, 430] on button "Refresh List" at bounding box center [198, 442] width 235 height 24
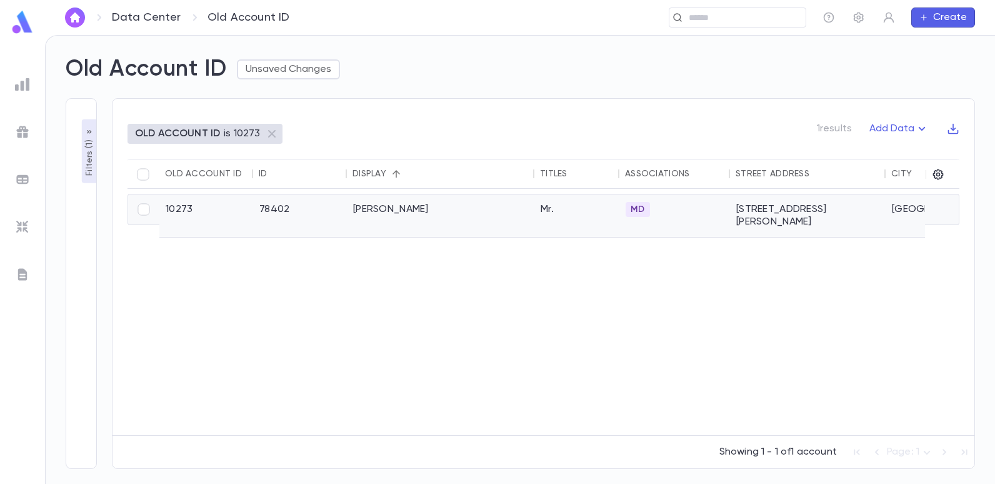
click at [368, 209] on div "[PERSON_NAME]" at bounding box center [440, 215] width 187 height 42
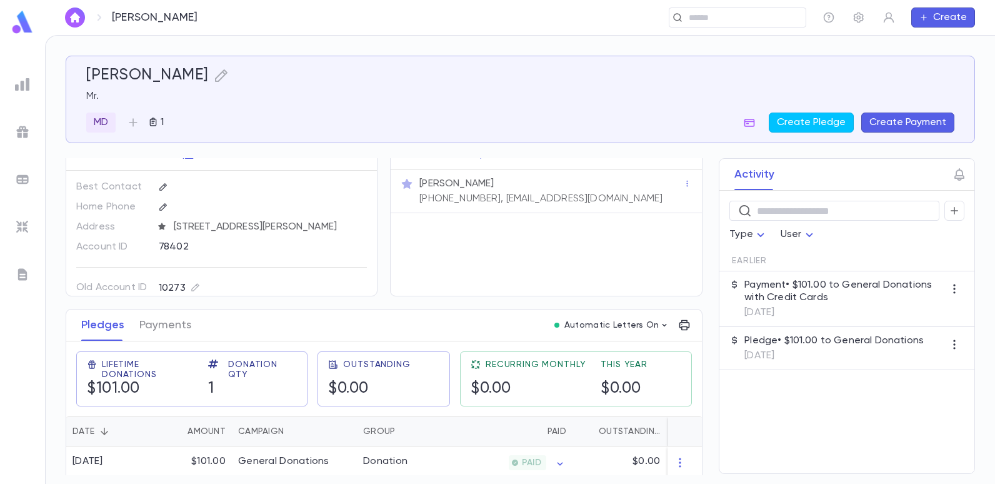
scroll to position [29, 0]
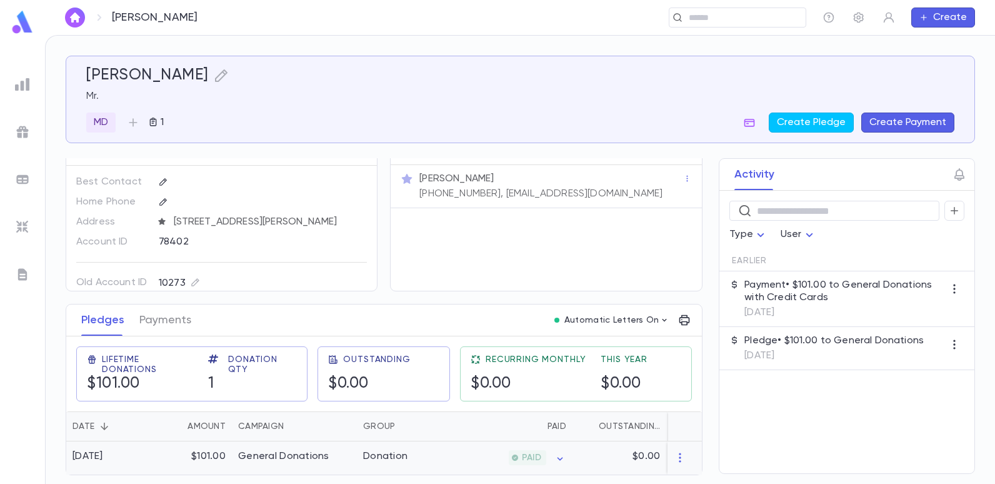
click at [290, 450] on div "General Donations" at bounding box center [283, 456] width 91 height 12
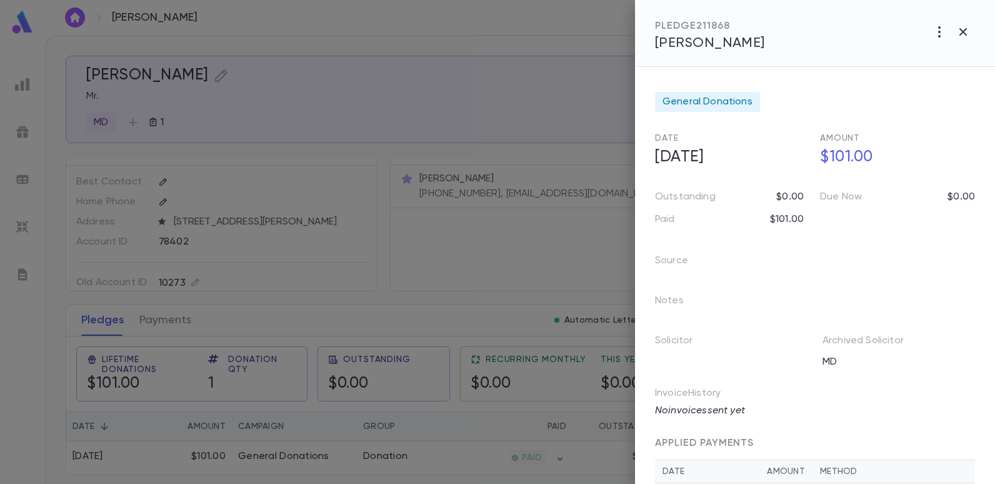
click at [487, 102] on div at bounding box center [497, 242] width 995 height 484
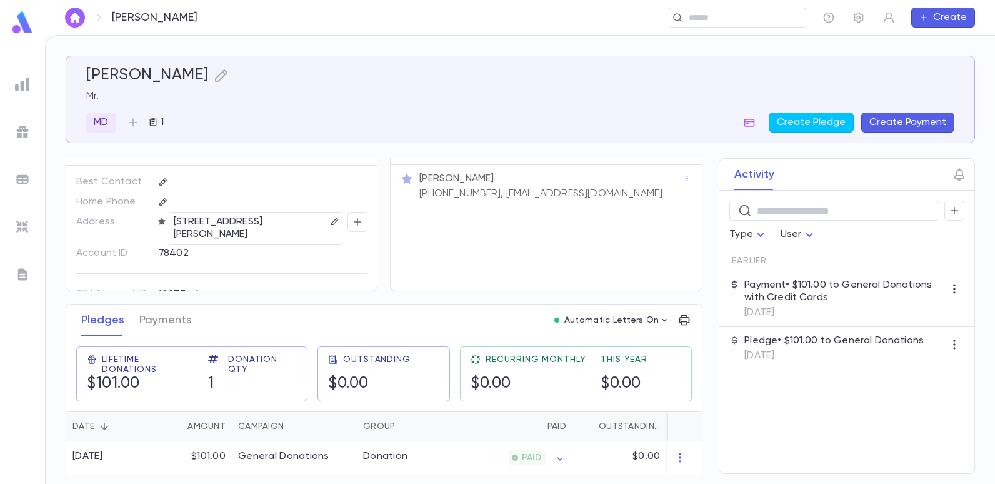
click at [29, 87] on img at bounding box center [22, 84] width 15 height 15
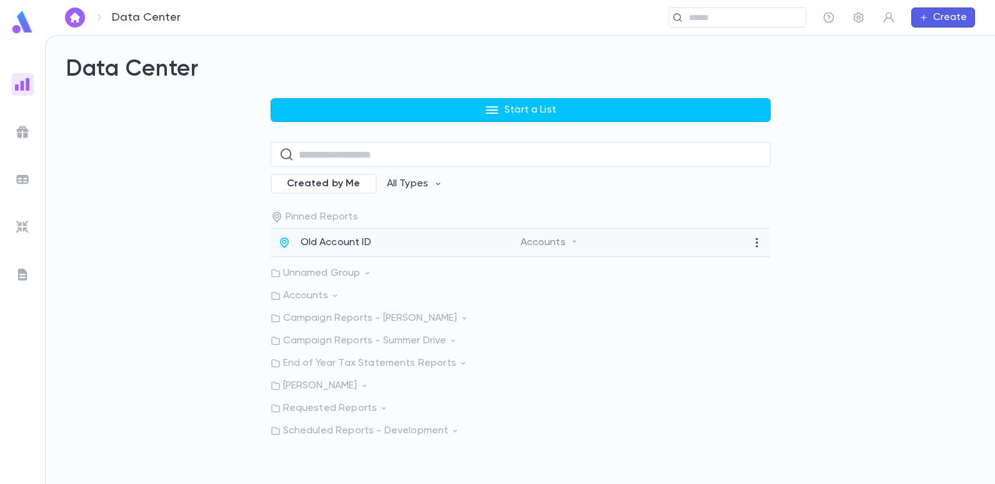
click at [321, 243] on p "Old Account ID" at bounding box center [335, 242] width 71 height 12
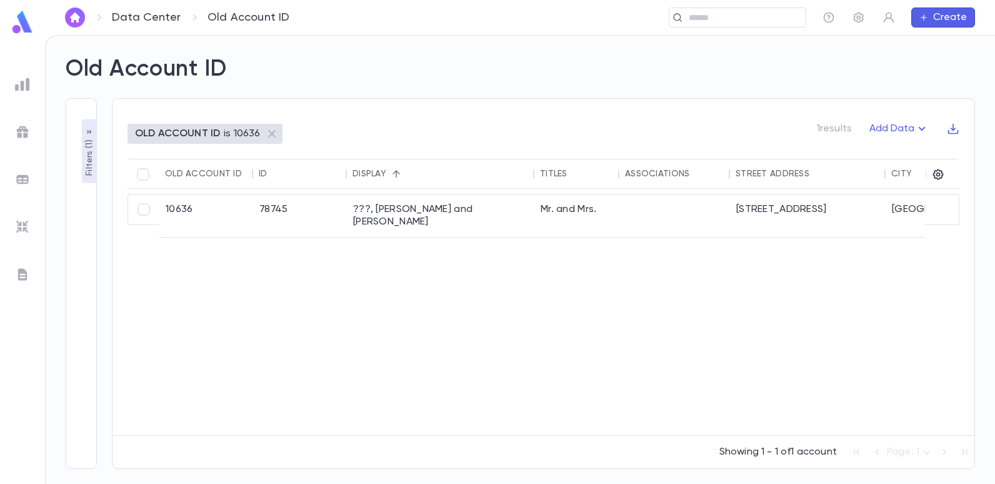
click at [214, 135] on p "OLD ACCOUNT ID" at bounding box center [177, 133] width 85 height 12
click at [90, 151] on p "Filters ( 1 )" at bounding box center [89, 156] width 12 height 39
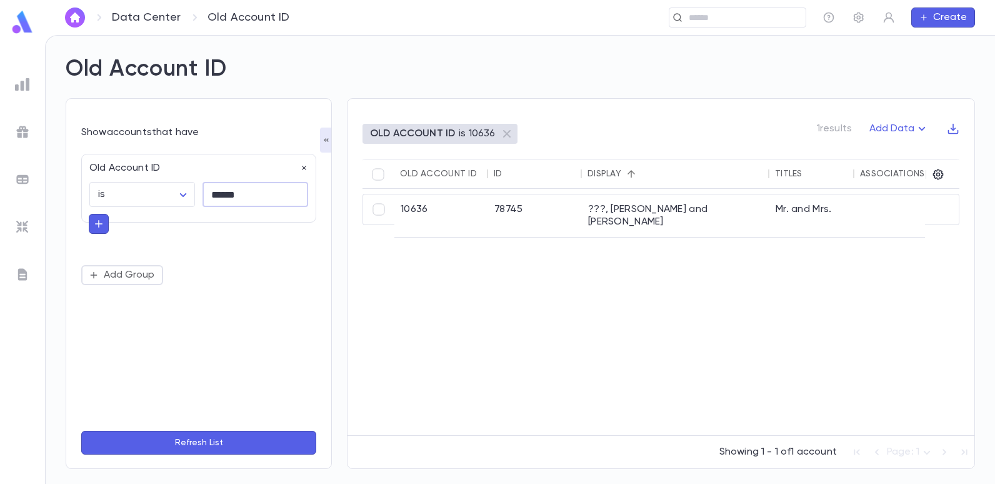
click at [255, 193] on input "******" at bounding box center [255, 194] width 106 height 24
type input "*"
type input "******"
click at [81, 430] on button "Refresh List" at bounding box center [198, 442] width 235 height 24
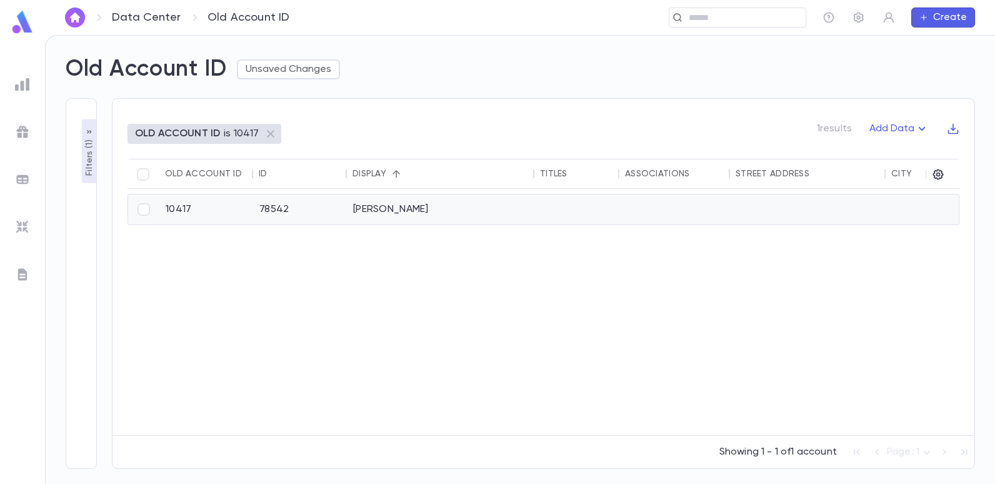
click at [403, 212] on div "[PERSON_NAME]" at bounding box center [440, 209] width 187 height 30
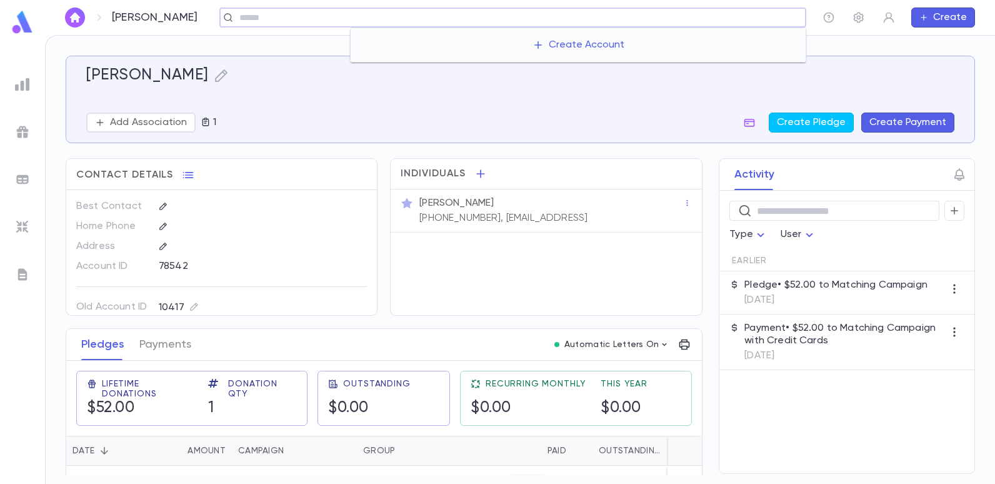
click at [693, 12] on input "text" at bounding box center [518, 18] width 565 height 12
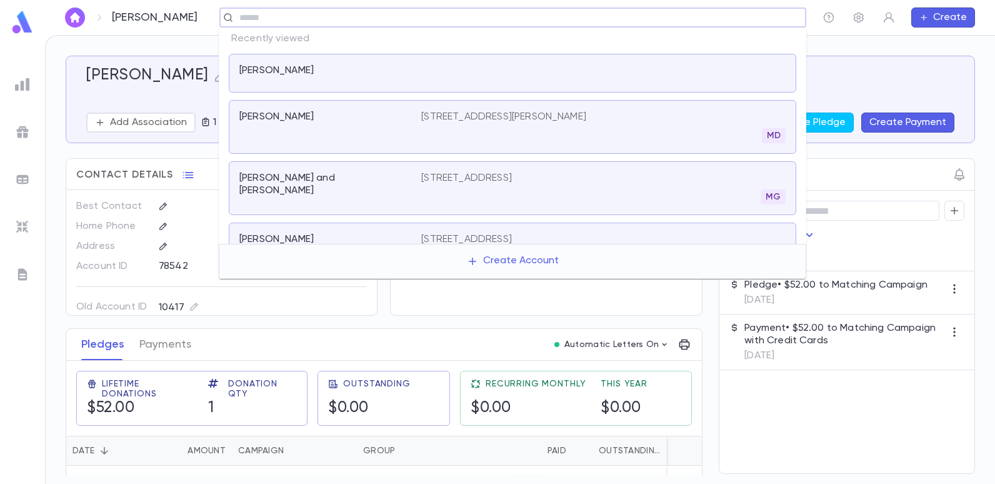
click at [454, 234] on p "[STREET_ADDRESS]" at bounding box center [466, 239] width 91 height 12
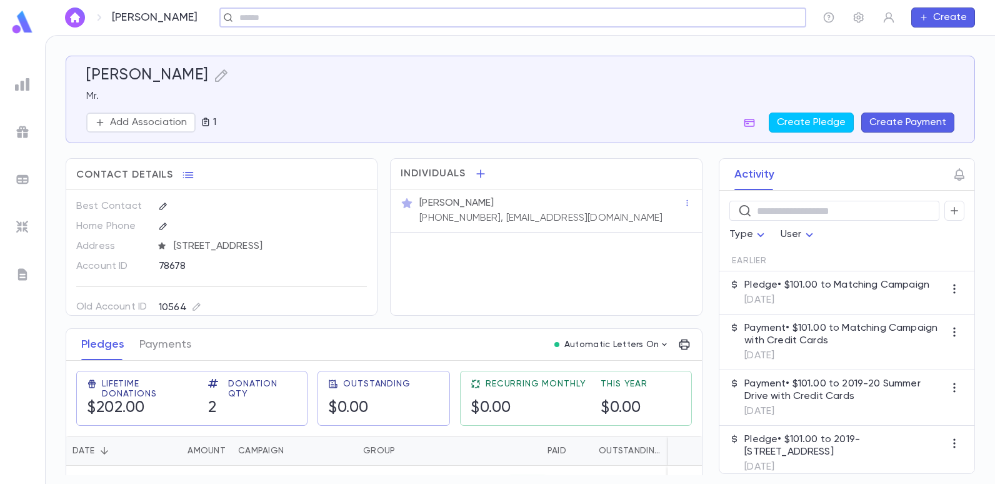
type input "*"
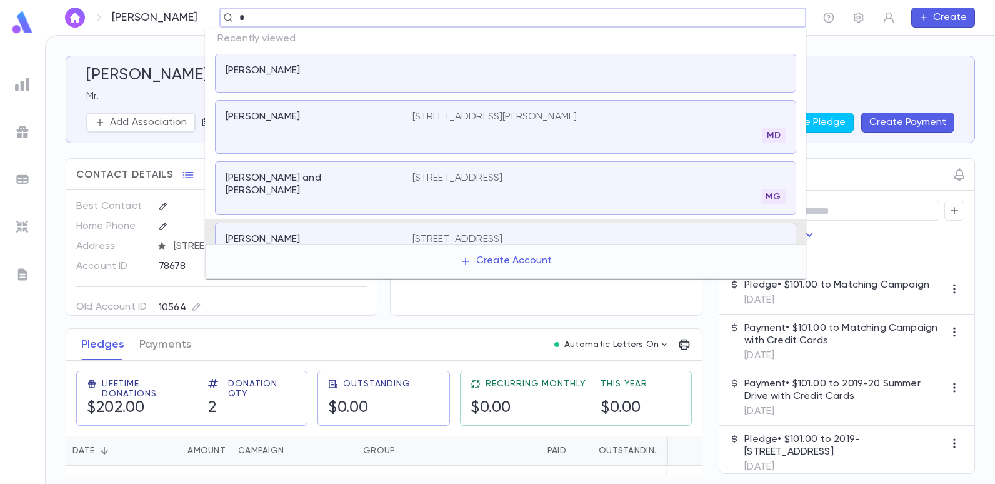
scroll to position [39, 0]
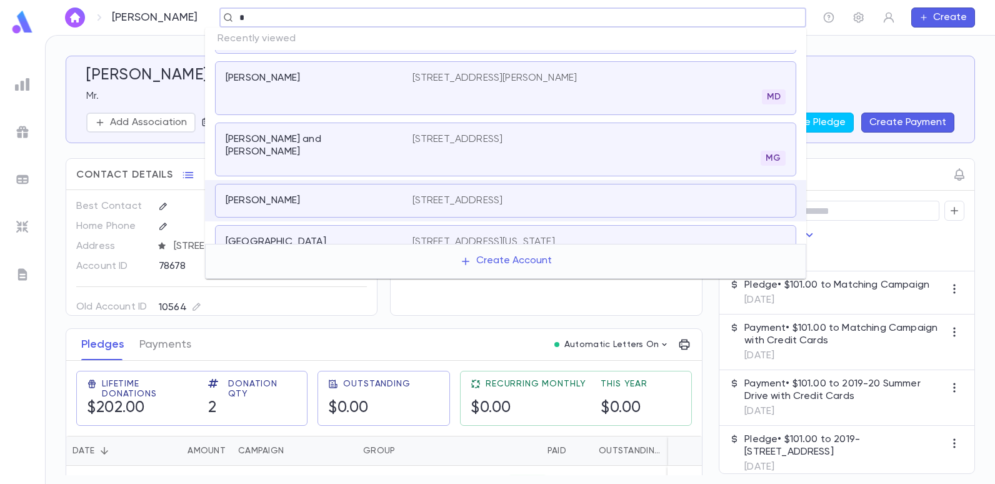
click at [553, 73] on p "[STREET_ADDRESS][PERSON_NAME]" at bounding box center [494, 78] width 165 height 12
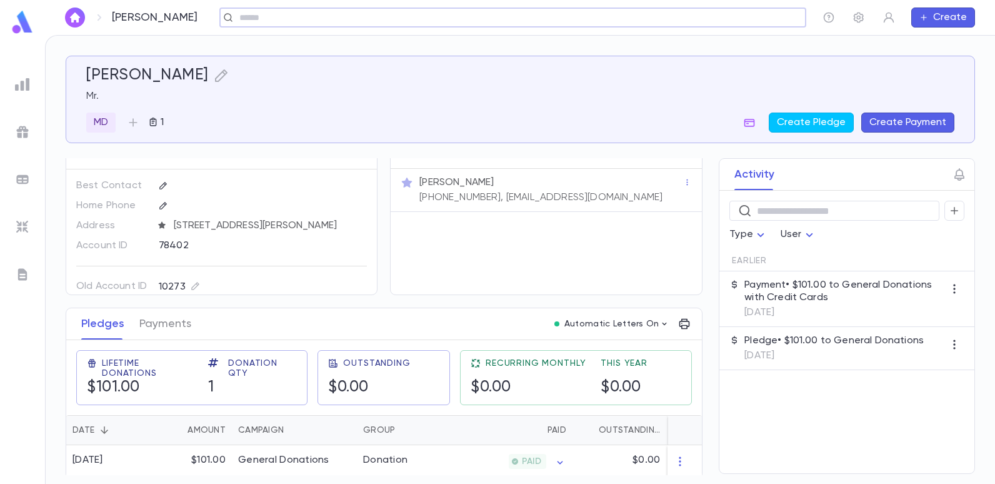
scroll to position [29, 0]
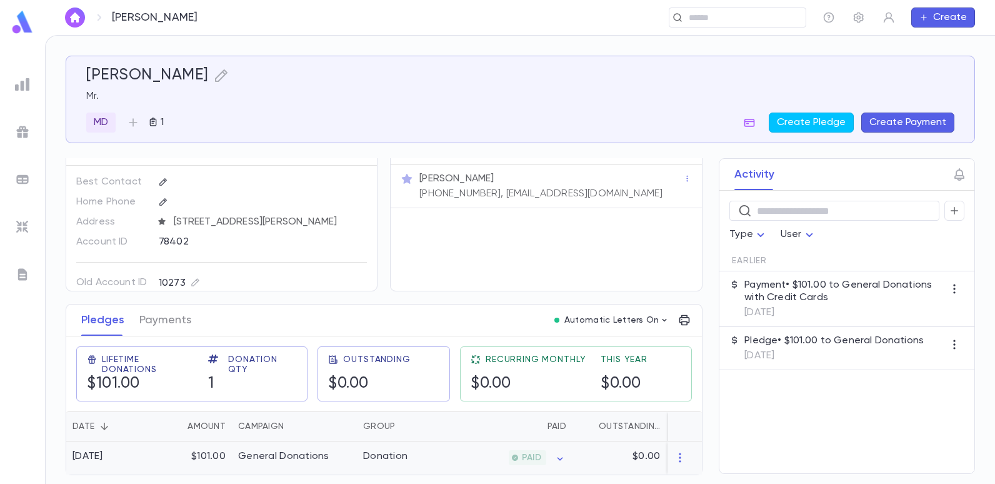
click at [363, 450] on div "Donation" at bounding box center [385, 456] width 44 height 12
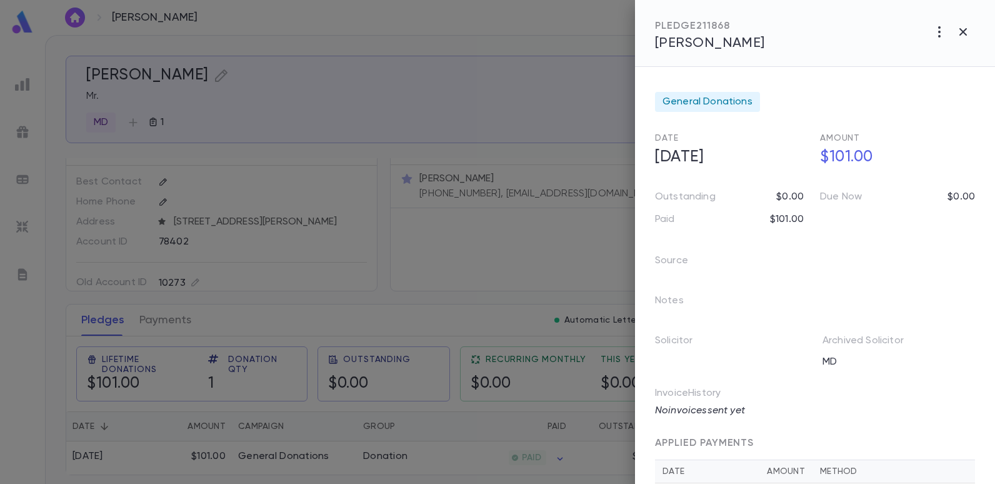
click at [454, 129] on div at bounding box center [497, 242] width 995 height 484
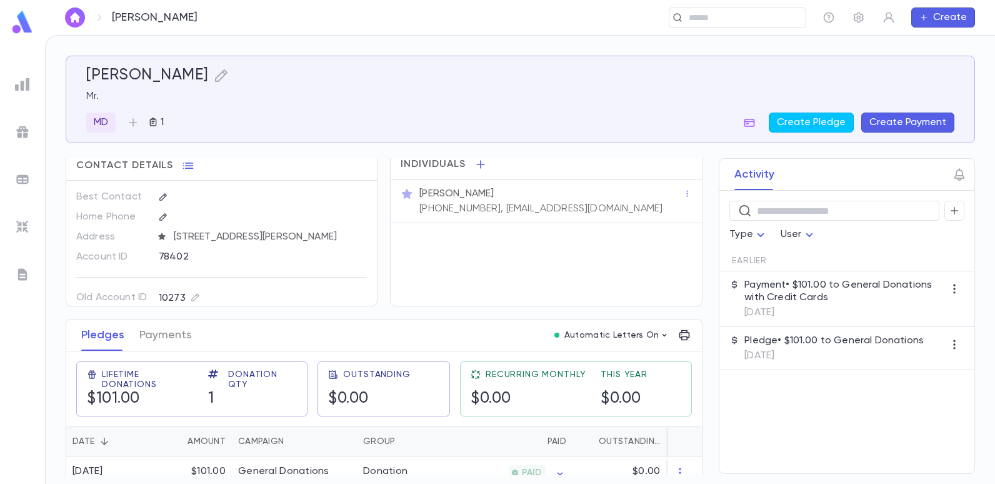
scroll to position [0, 0]
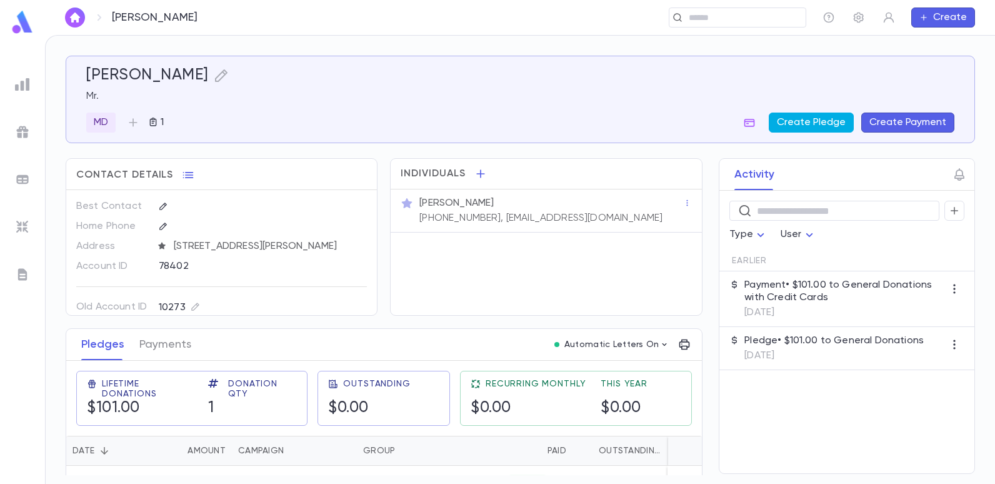
click at [837, 126] on button "Create Pledge" at bounding box center [810, 122] width 85 height 20
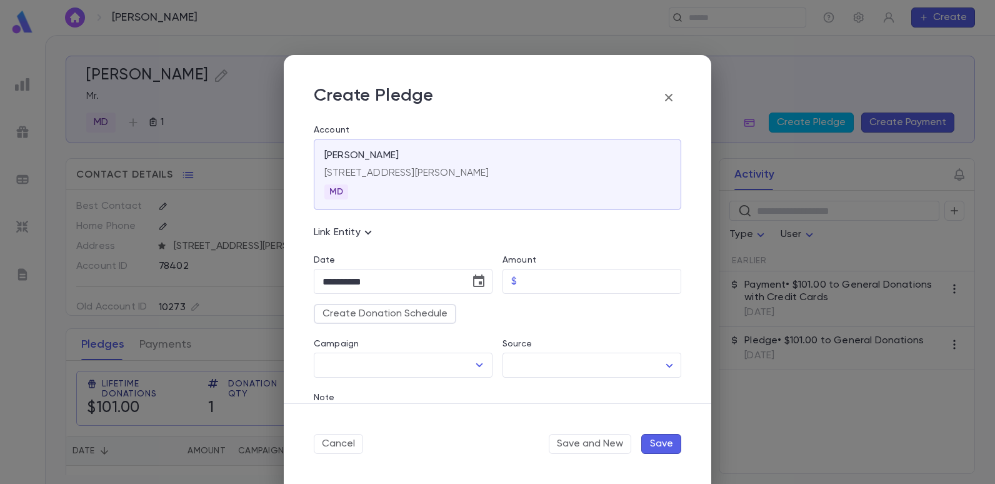
click at [667, 97] on icon "button" at bounding box center [668, 97] width 15 height 15
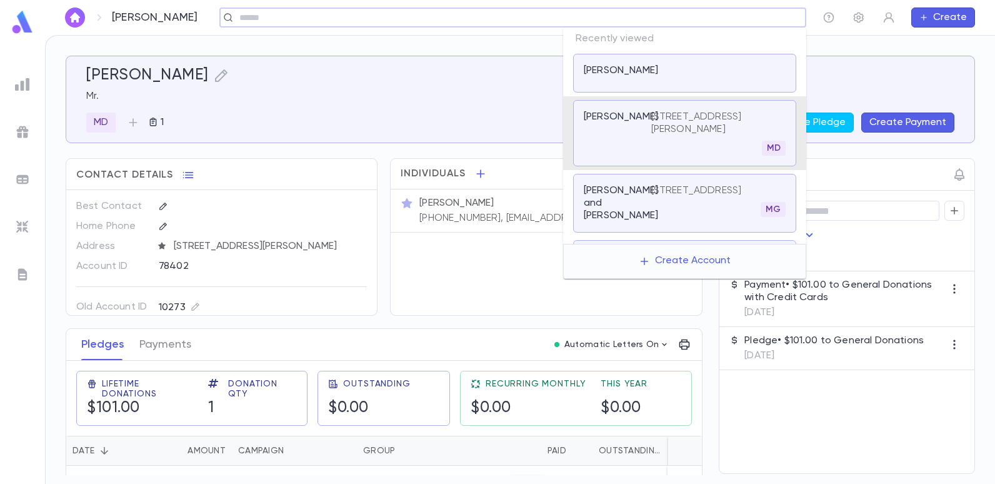
click at [718, 15] on input "text" at bounding box center [509, 18] width 546 height 12
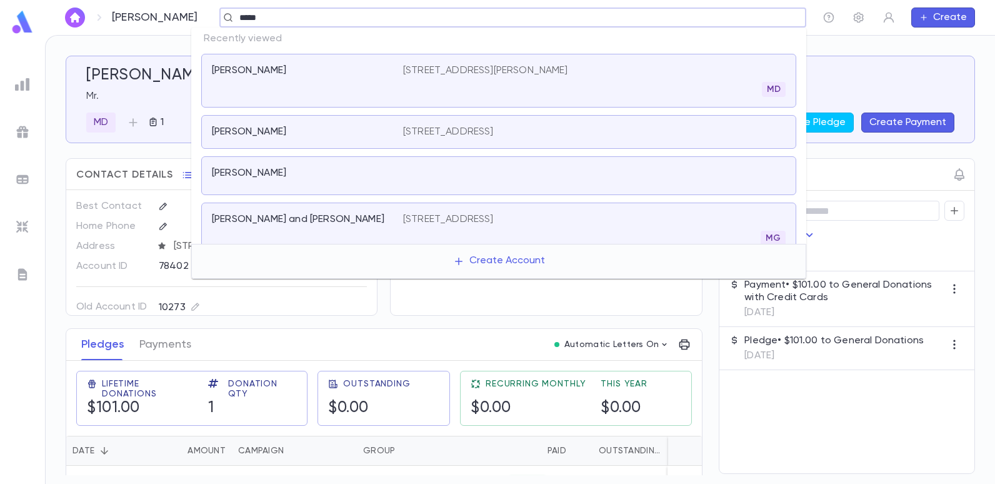
type input "******"
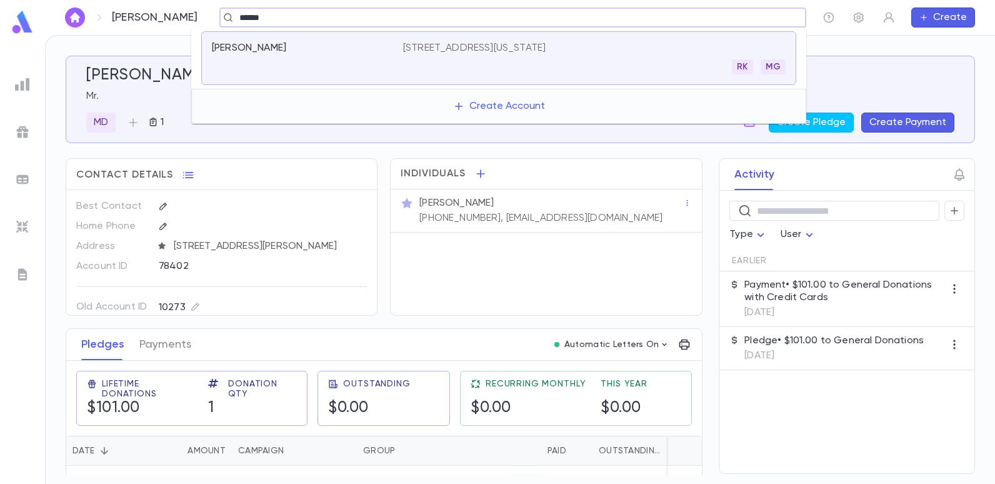
click at [517, 43] on p "[STREET_ADDRESS][US_STATE]" at bounding box center [474, 48] width 142 height 12
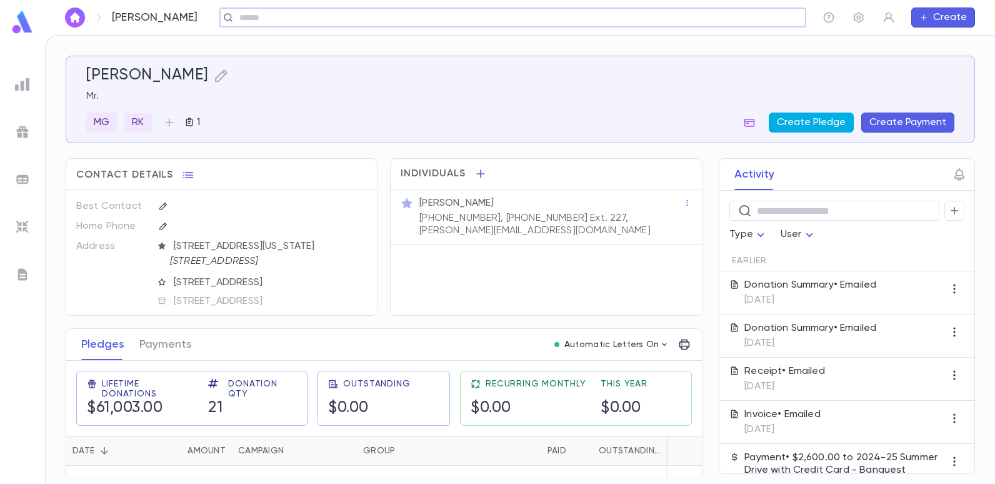
click at [807, 126] on button "Create Pledge" at bounding box center [810, 122] width 85 height 20
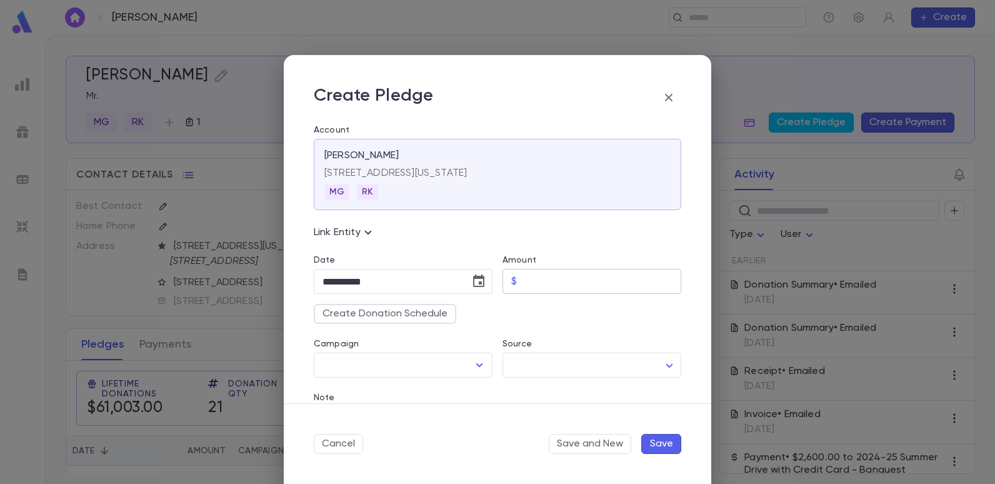
click at [522, 282] on input "Amount" at bounding box center [601, 281] width 159 height 24
type input "********"
click at [496, 325] on div "Source ​ ​" at bounding box center [586, 351] width 189 height 54
click at [473, 280] on icon "Choose date, selected date is Sep 4, 2025" at bounding box center [478, 281] width 15 height 15
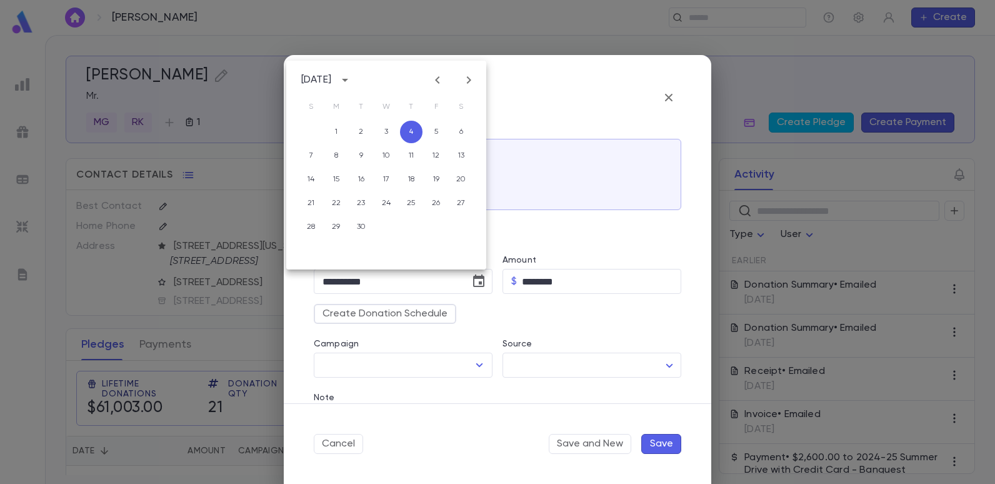
click at [440, 75] on icon "Previous month" at bounding box center [437, 79] width 15 height 15
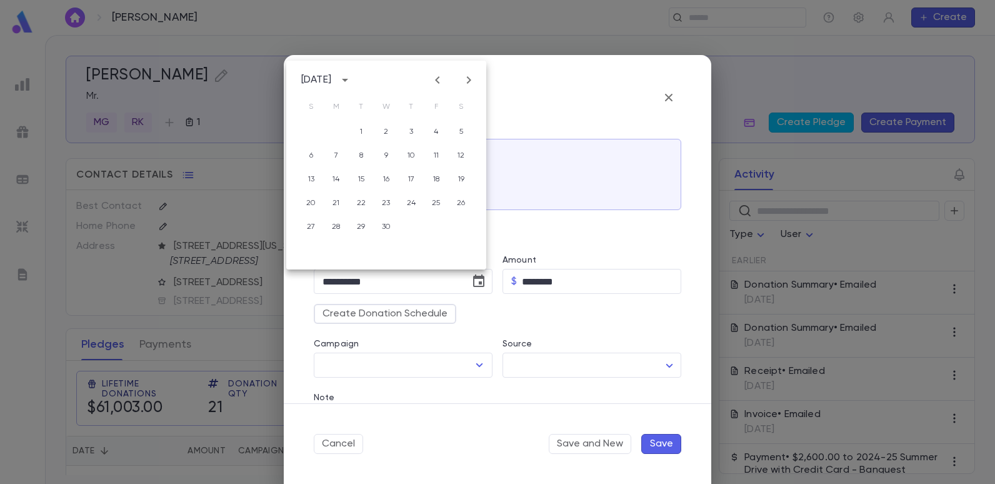
click at [440, 75] on icon "Previous month" at bounding box center [437, 79] width 15 height 15
click at [465, 76] on icon "Next month" at bounding box center [468, 79] width 15 height 15
click at [331, 150] on button "7" at bounding box center [336, 155] width 22 height 22
type input "**********"
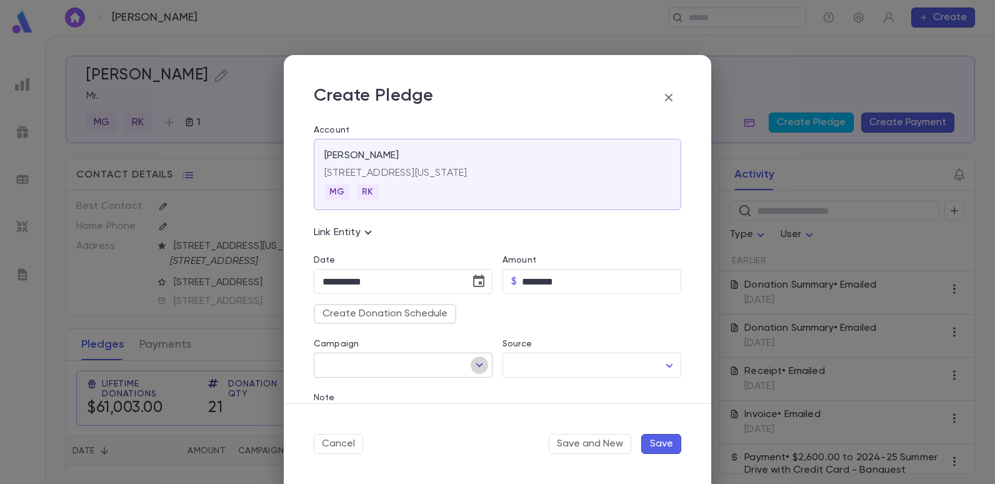
click at [472, 364] on icon "Open" at bounding box center [479, 364] width 15 height 15
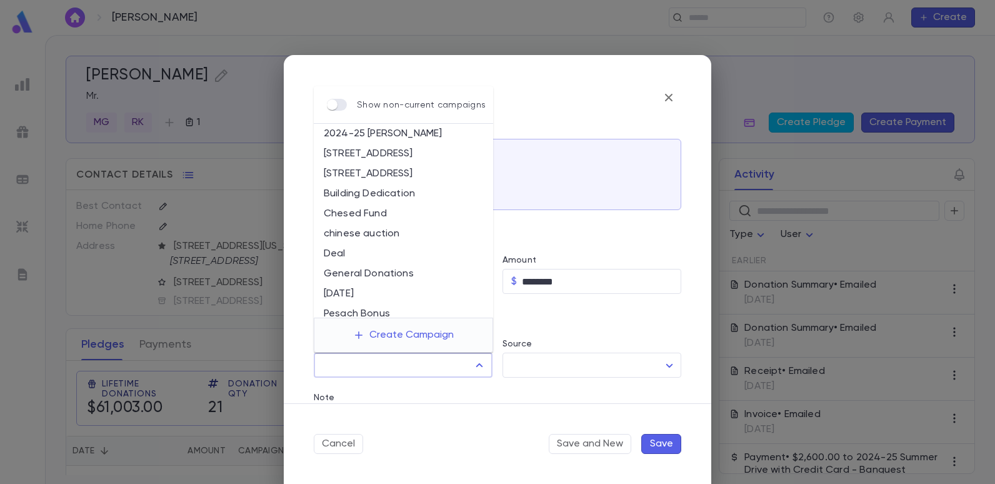
click at [382, 273] on li "General Donations" at bounding box center [403, 274] width 179 height 20
type input "**********"
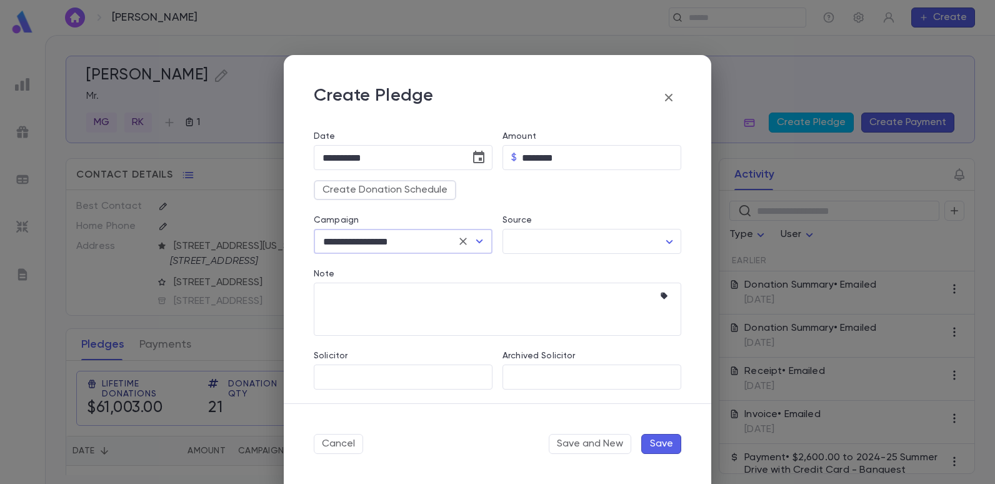
scroll to position [125, 0]
click at [385, 370] on input "Solicitor" at bounding box center [393, 376] width 149 height 24
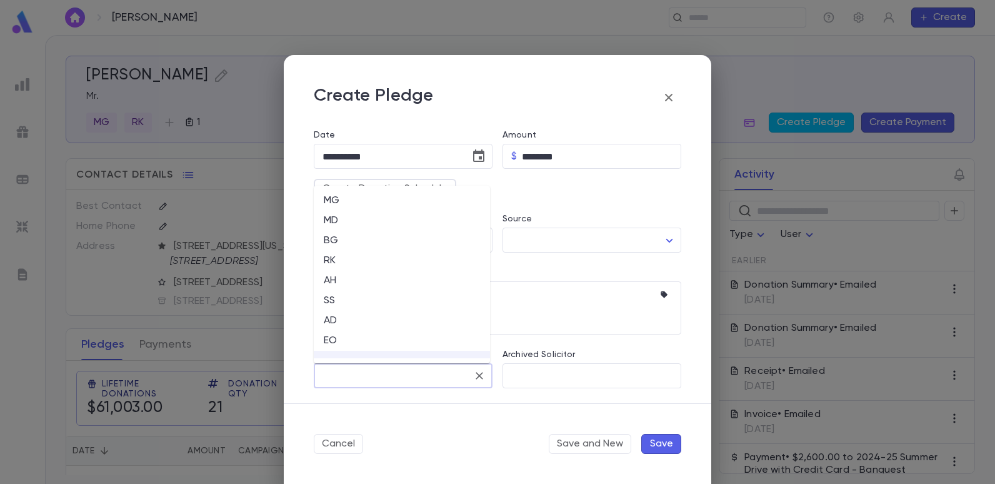
click at [334, 199] on li "MG" at bounding box center [402, 201] width 176 height 20
type input "**"
click at [652, 440] on button "Save" at bounding box center [661, 444] width 40 height 20
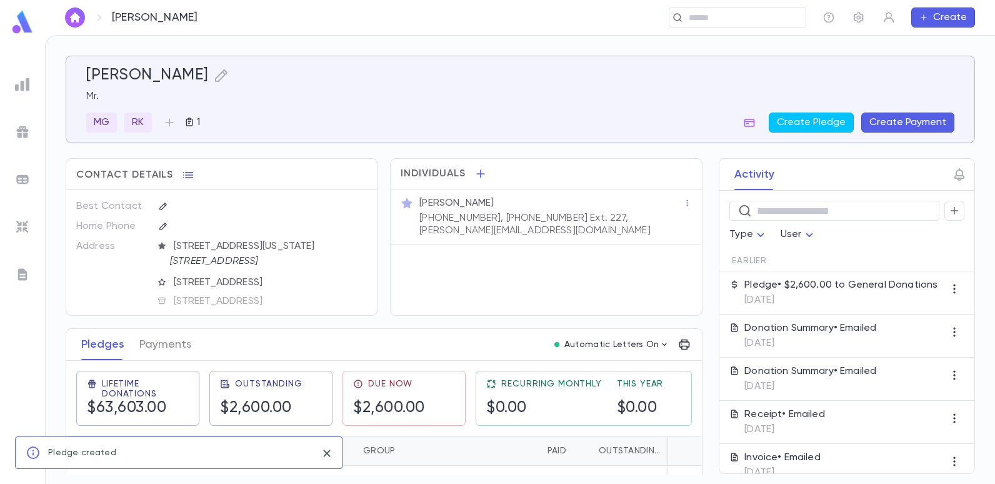
click at [900, 124] on button "Create Payment" at bounding box center [907, 122] width 93 height 20
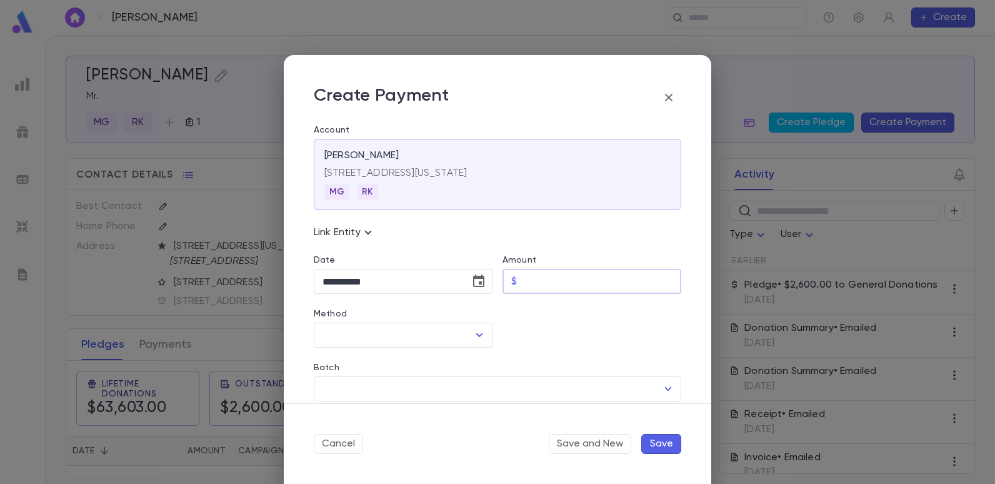
click at [545, 285] on input "Amount" at bounding box center [601, 281] width 159 height 24
type input "********"
click at [479, 335] on icon "Open" at bounding box center [479, 335] width 7 height 4
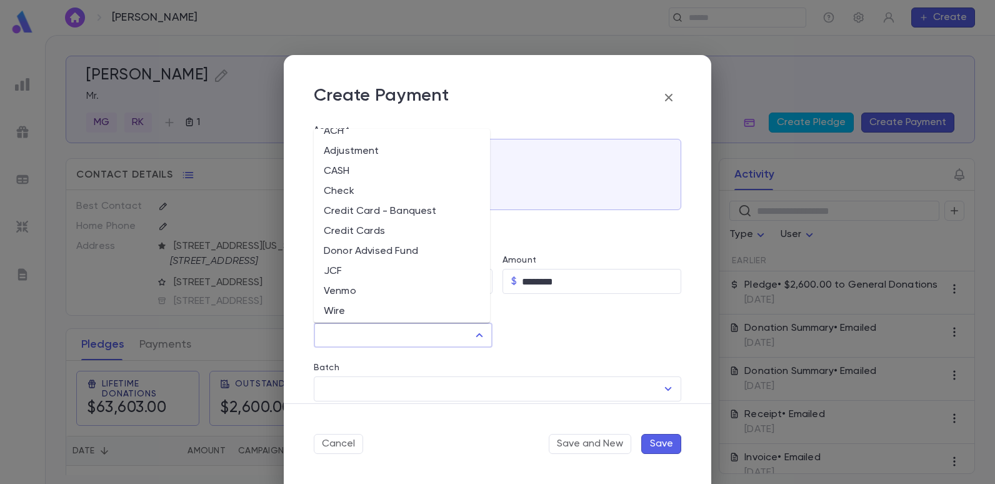
scroll to position [0, 0]
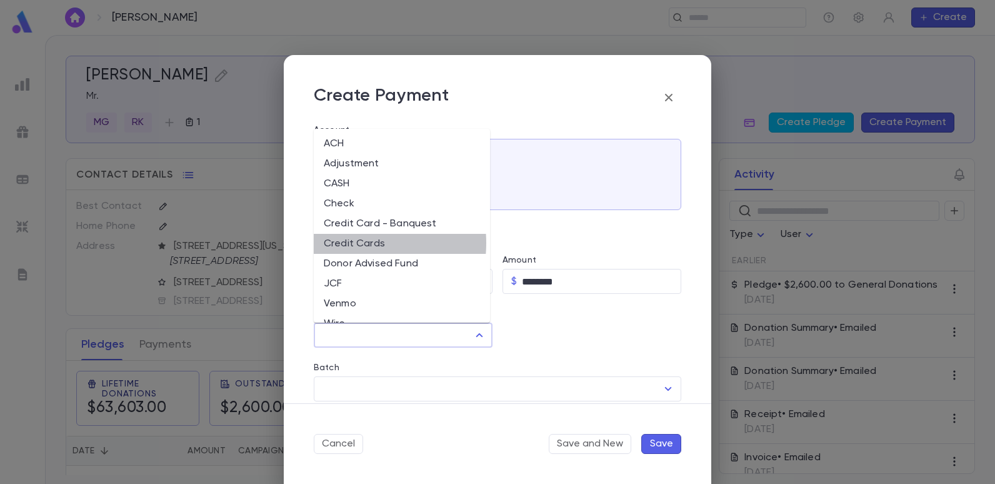
click at [343, 242] on li "Credit Cards" at bounding box center [402, 244] width 176 height 20
type input "**********"
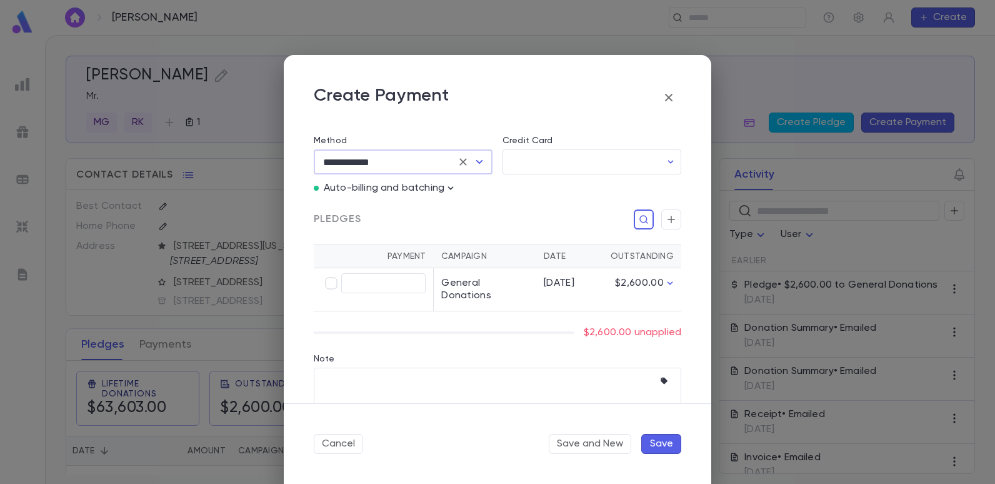
scroll to position [187, 0]
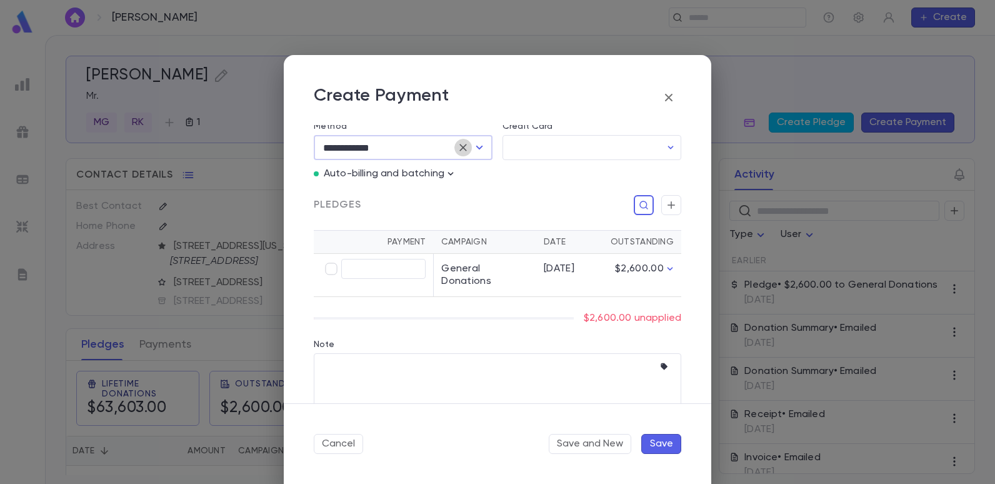
click at [460, 149] on icon "Clear" at bounding box center [463, 147] width 12 height 12
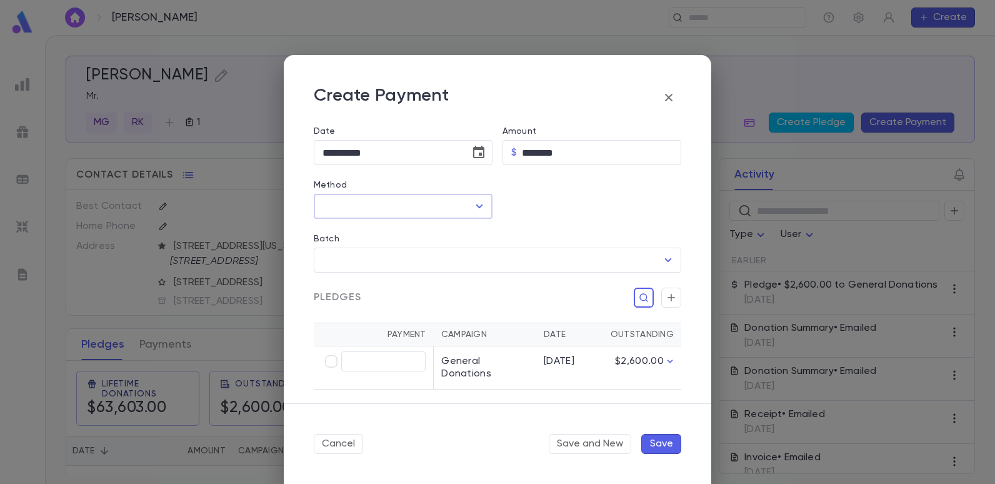
scroll to position [62, 0]
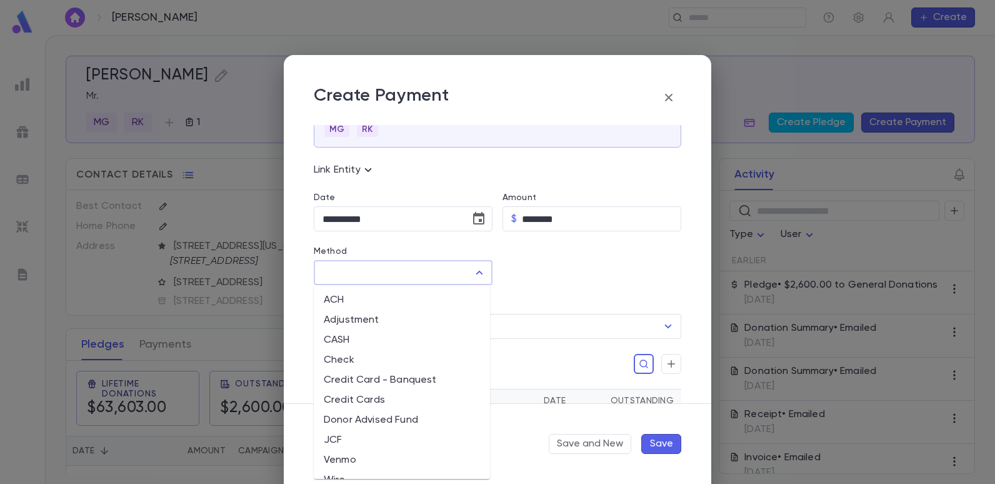
click at [462, 269] on input "Method" at bounding box center [393, 272] width 149 height 24
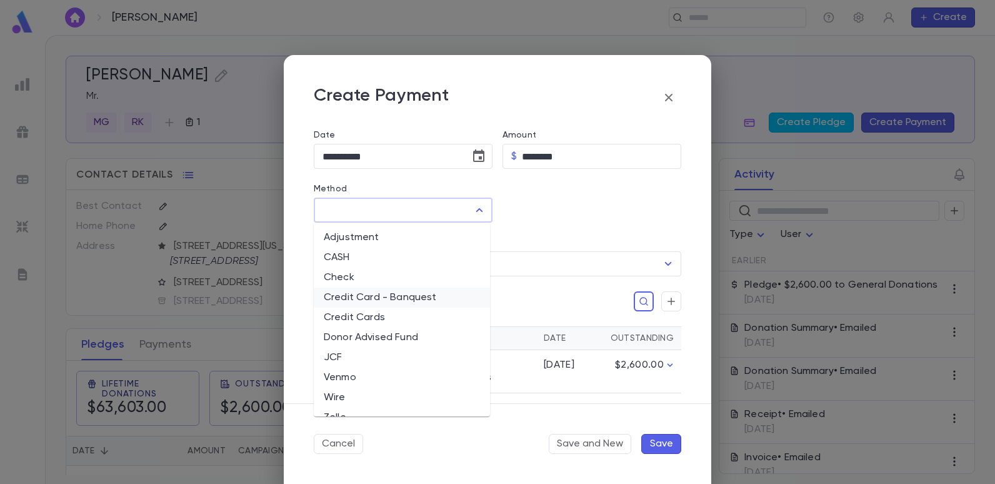
scroll to position [36, 0]
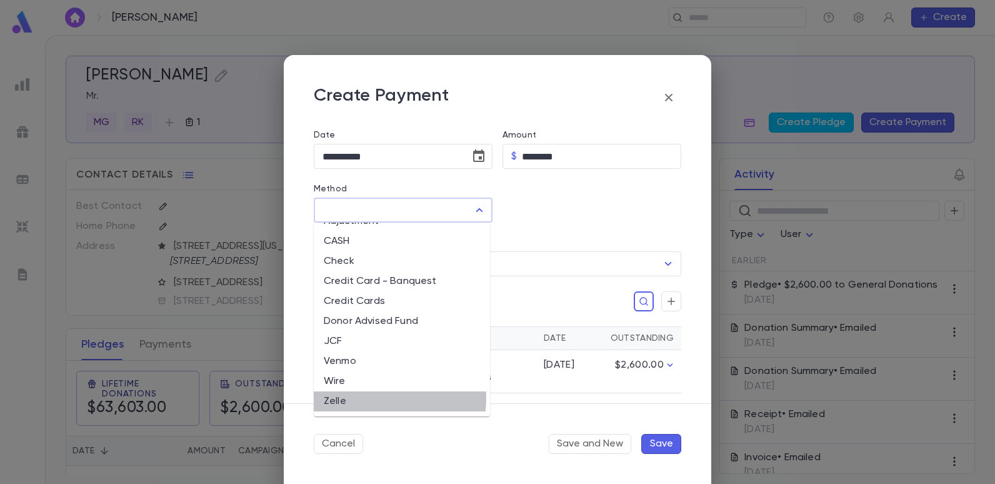
click at [344, 397] on li "Zelle" at bounding box center [402, 401] width 176 height 20
type input "*****"
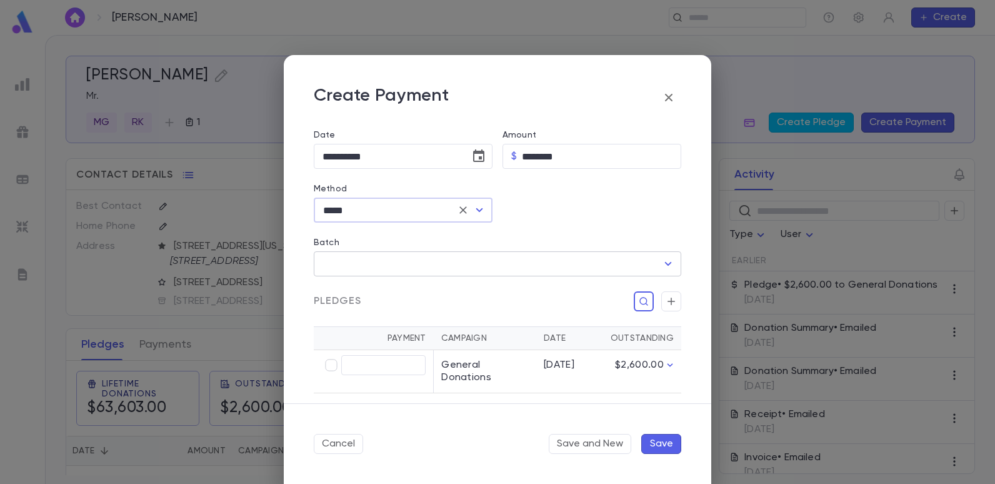
click at [404, 269] on input "Batch" at bounding box center [487, 264] width 337 height 24
click at [581, 217] on div at bounding box center [586, 196] width 189 height 54
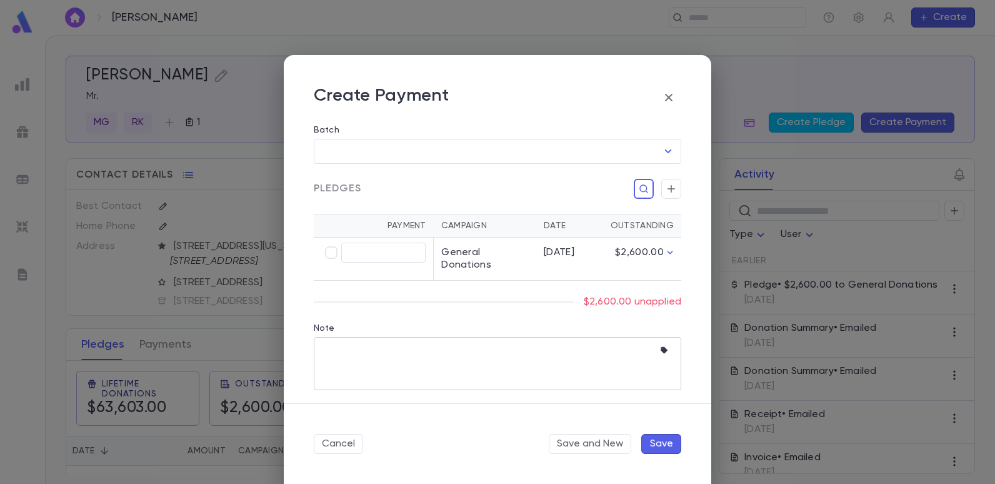
scroll to position [239, 0]
click at [401, 342] on textarea "Note" at bounding box center [487, 361] width 331 height 53
type textarea "**********"
type input "********"
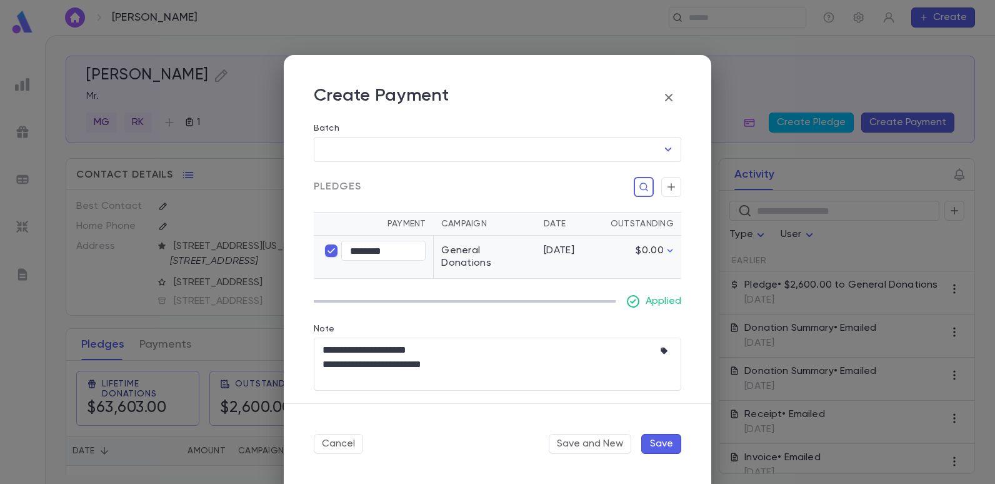
click at [553, 252] on div "4/7/25" at bounding box center [566, 250] width 47 height 12
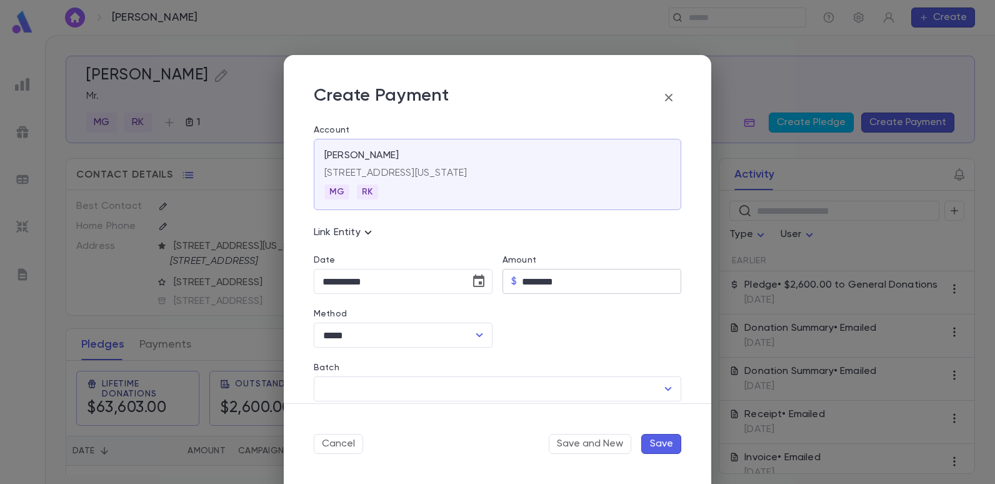
scroll to position [62, 0]
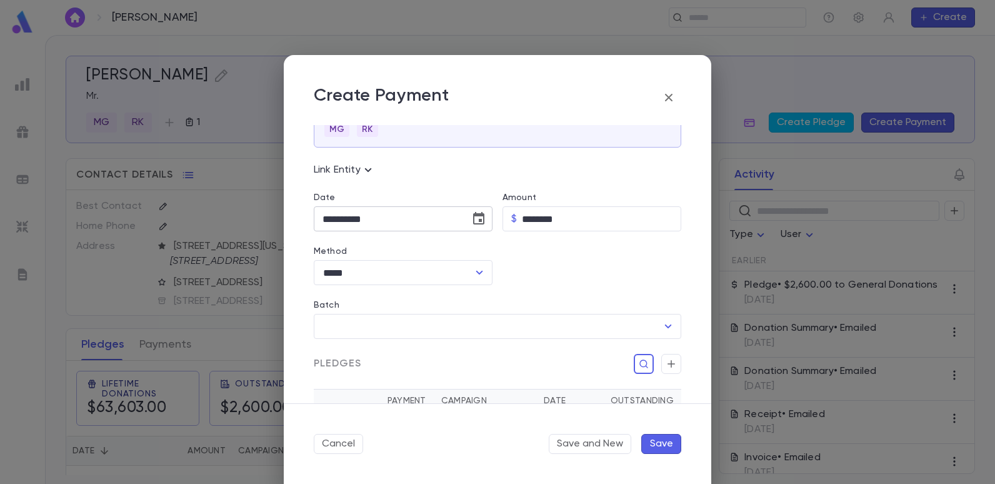
click at [479, 221] on icon "Choose date, selected date is Sep 4, 2025" at bounding box center [478, 218] width 11 height 12
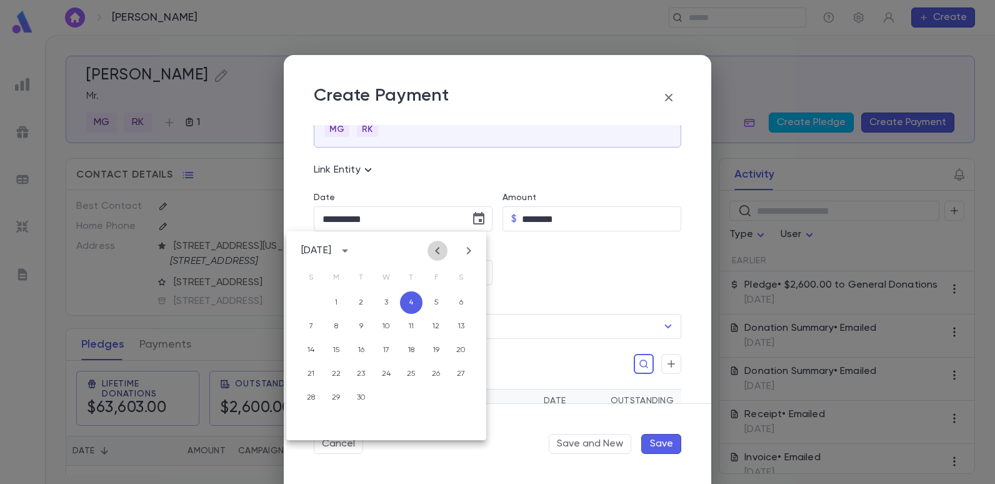
click at [440, 249] on icon "Previous month" at bounding box center [437, 250] width 15 height 15
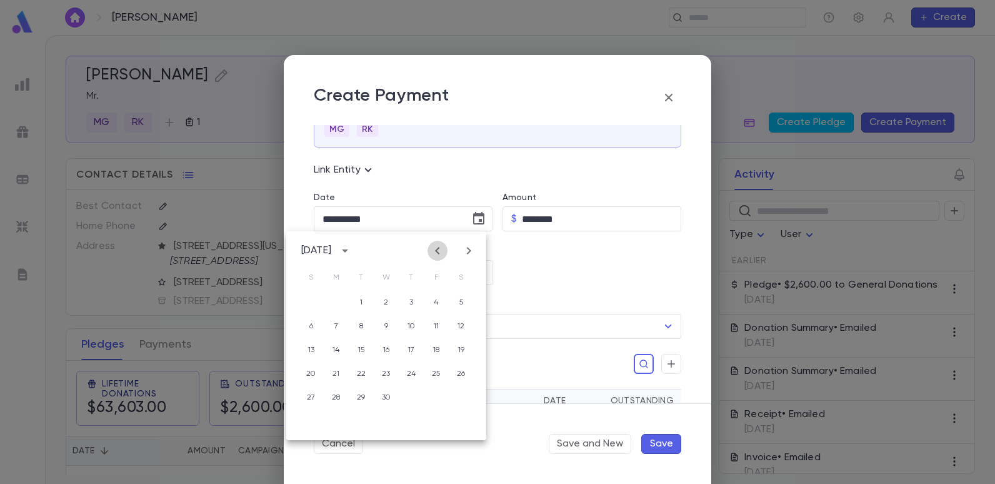
click at [440, 249] on icon "Previous month" at bounding box center [437, 250] width 15 height 15
click at [469, 251] on icon "Next month" at bounding box center [468, 250] width 15 height 15
click at [386, 325] on button "9" at bounding box center [386, 326] width 22 height 22
type input "**********"
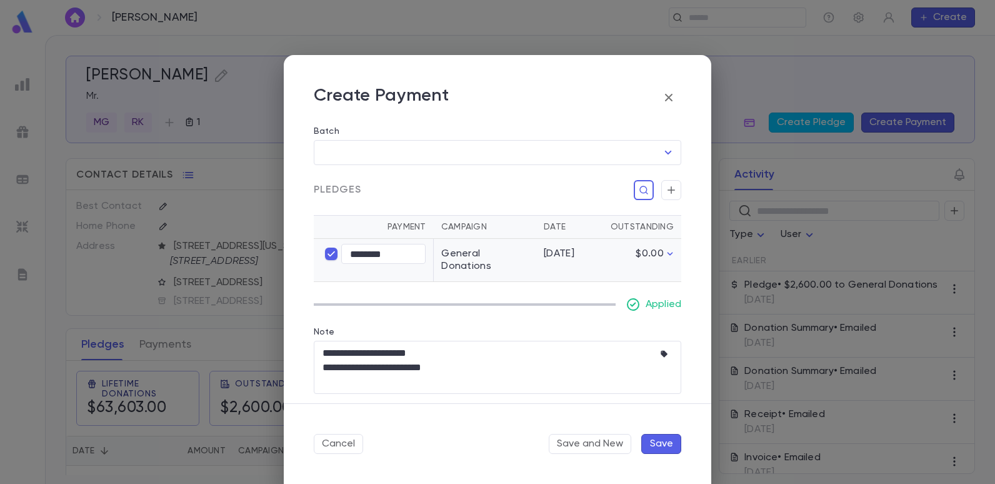
scroll to position [242, 0]
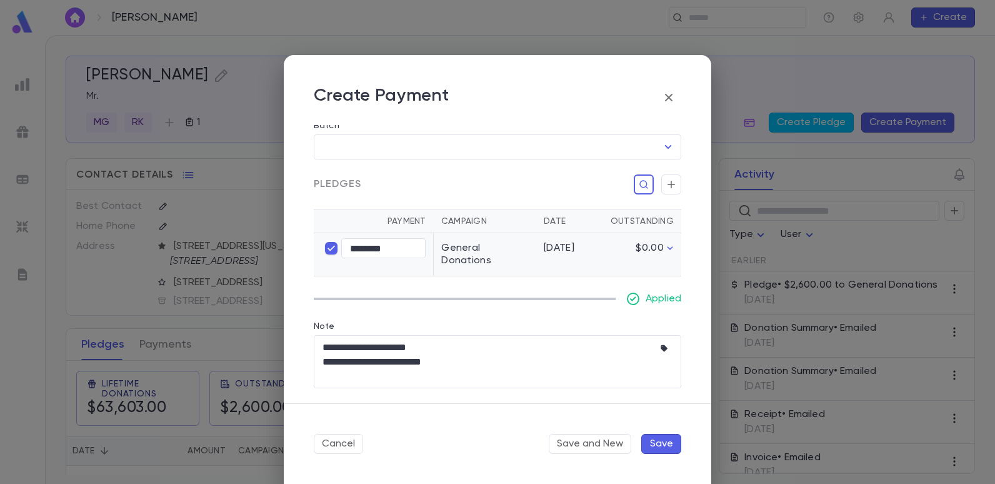
click at [658, 444] on button "Save" at bounding box center [661, 444] width 40 height 20
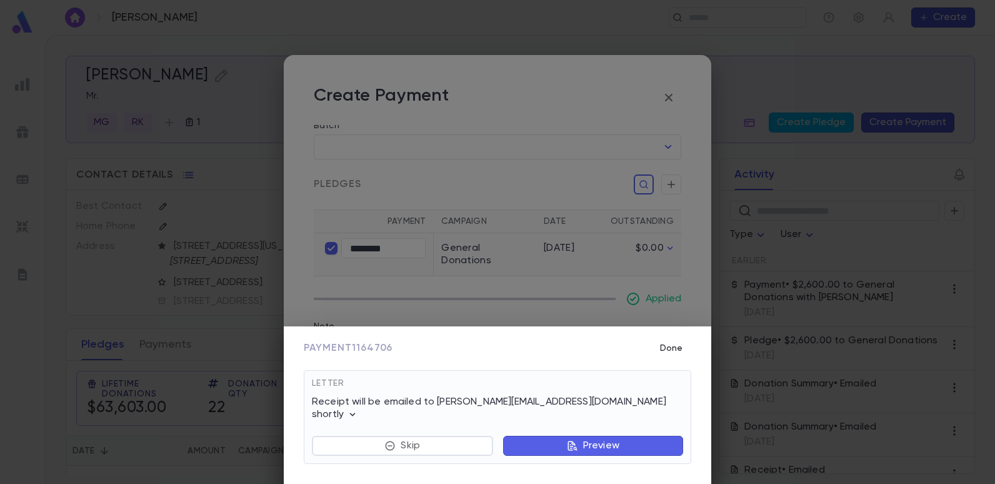
click at [675, 360] on button "Done" at bounding box center [671, 348] width 40 height 24
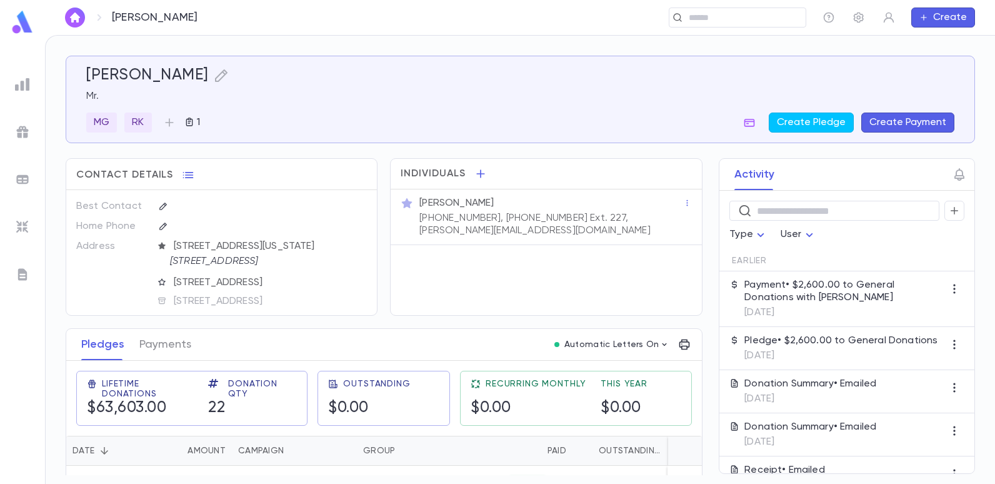
click at [20, 89] on img at bounding box center [22, 84] width 15 height 15
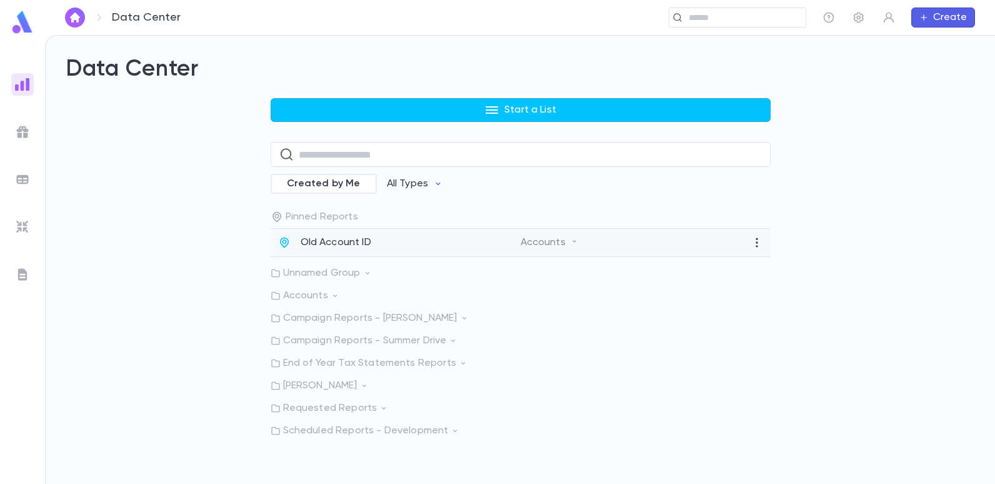
click at [297, 239] on div "Old Account ID" at bounding box center [399, 242] width 242 height 12
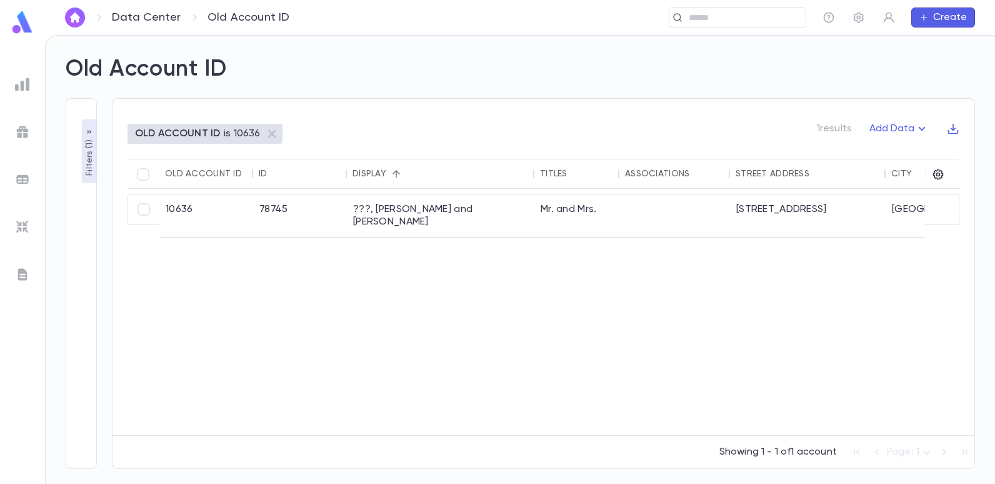
click at [87, 156] on p "Filters ( 1 )" at bounding box center [89, 156] width 12 height 39
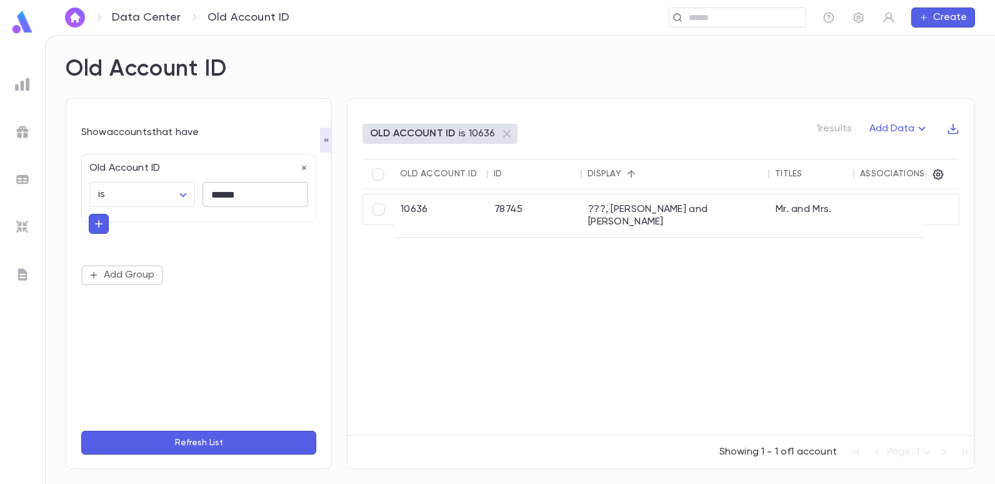
click at [252, 193] on input "******" at bounding box center [255, 194] width 106 height 24
type input "*"
type input "******"
click at [81, 430] on button "Refresh List" at bounding box center [198, 442] width 235 height 24
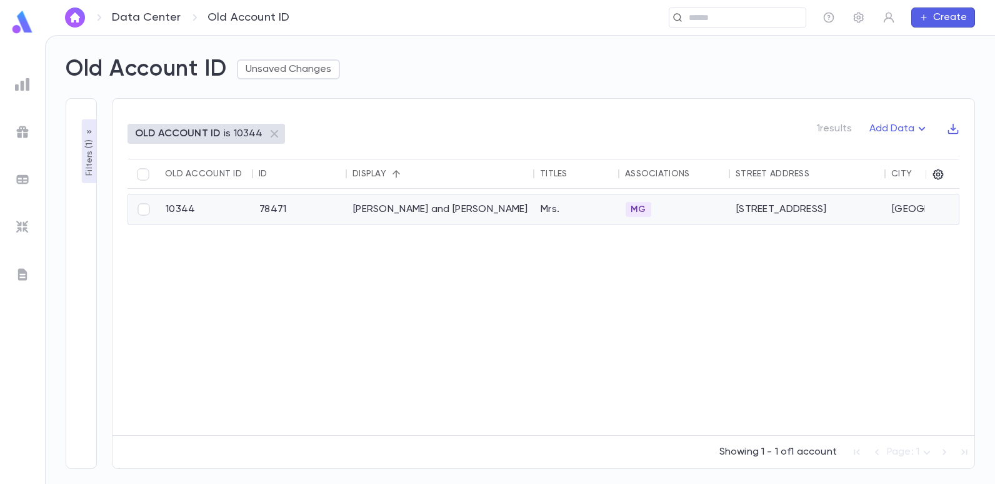
click at [387, 208] on div "[PERSON_NAME] and [PERSON_NAME]" at bounding box center [440, 209] width 187 height 30
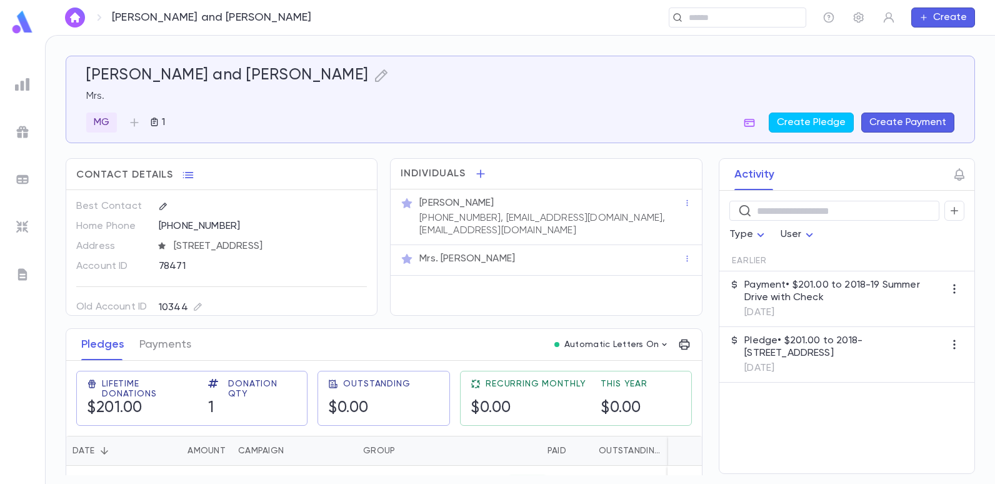
click at [24, 80] on img at bounding box center [22, 84] width 15 height 15
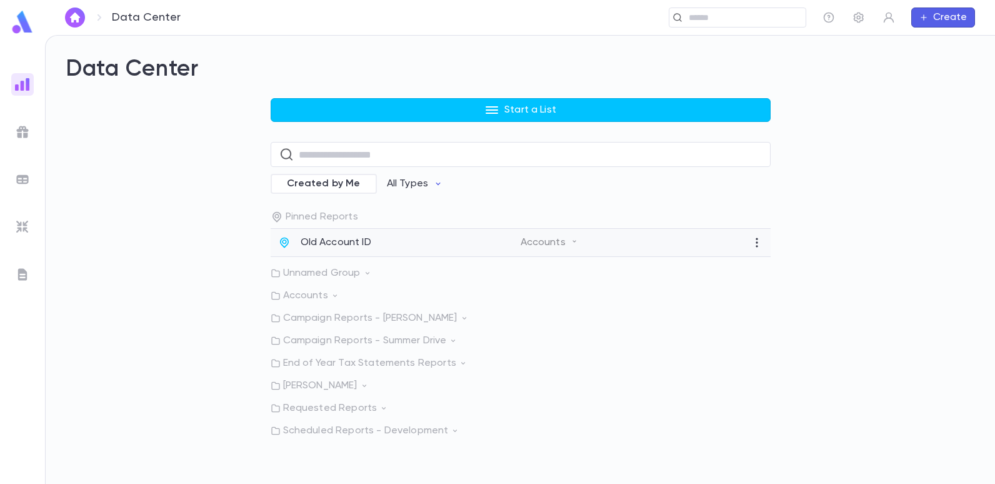
click at [307, 232] on div "Old Account ID Accounts" at bounding box center [520, 243] width 500 height 28
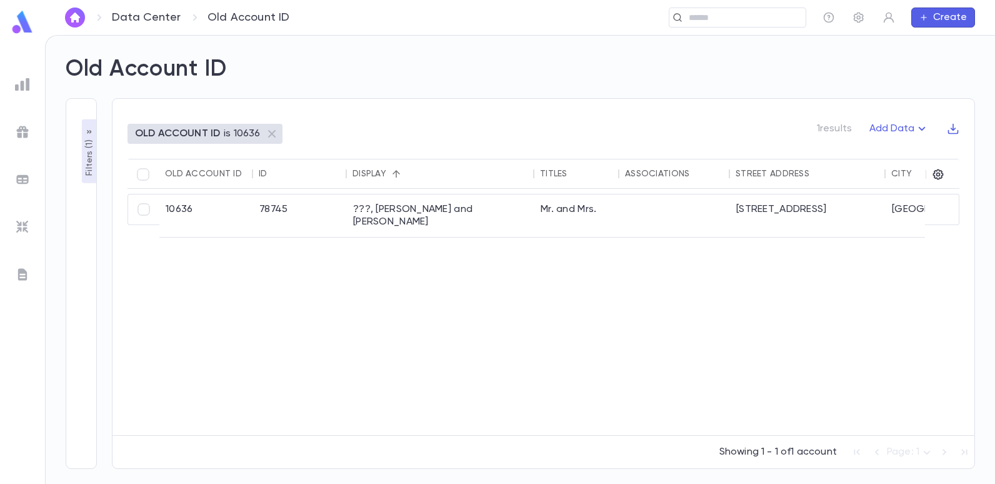
click at [89, 153] on p "Filters ( 1 )" at bounding box center [89, 156] width 12 height 39
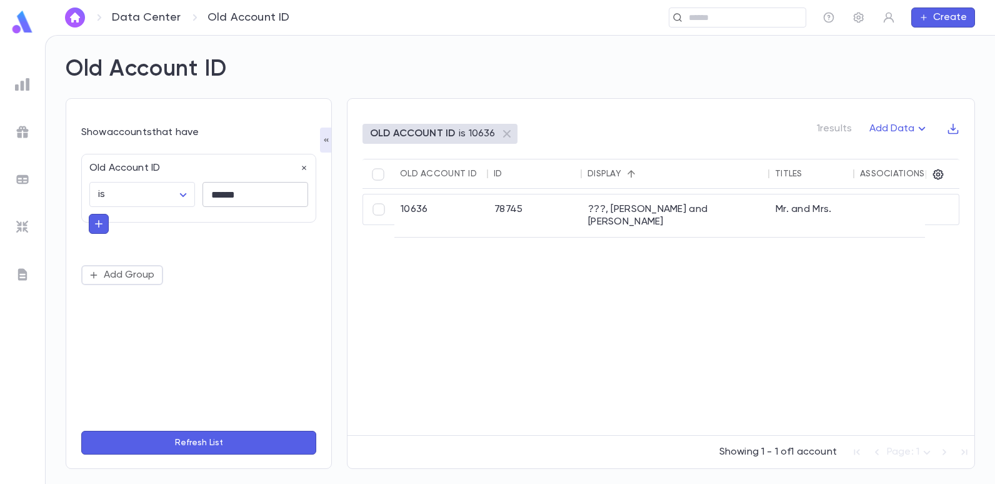
click at [261, 195] on input "******" at bounding box center [255, 194] width 106 height 24
type input "*****"
click at [81, 430] on button "Refresh List" at bounding box center [198, 442] width 235 height 24
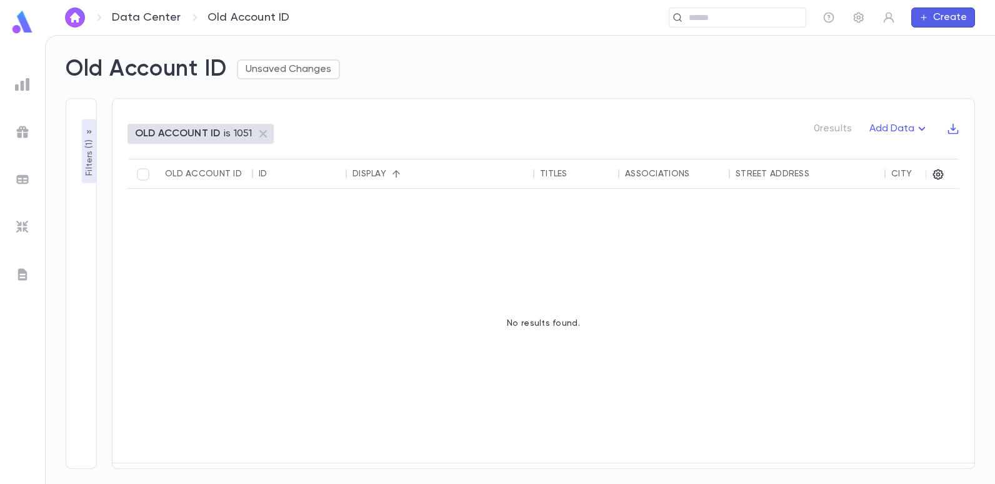
click at [87, 167] on p "Filters ( 1 )" at bounding box center [89, 156] width 12 height 39
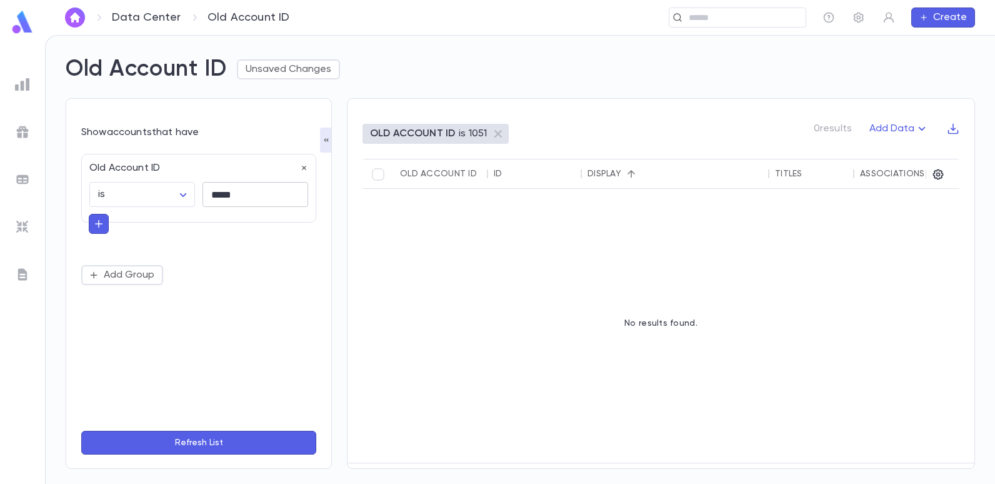
click at [263, 201] on input "*****" at bounding box center [255, 194] width 106 height 24
type input "*"
type input "*****"
click at [81, 430] on button "Refresh List" at bounding box center [198, 442] width 235 height 24
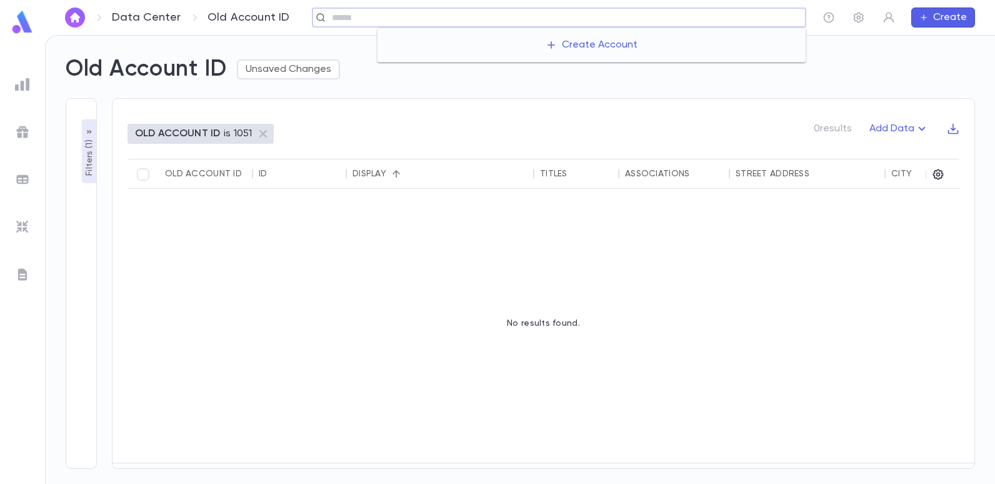
click at [728, 19] on input "text" at bounding box center [564, 18] width 472 height 12
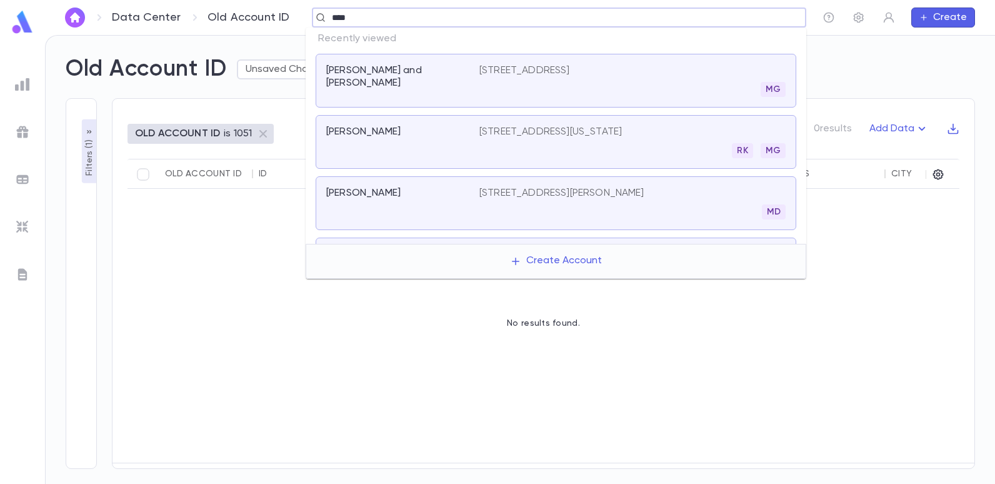
type input "*****"
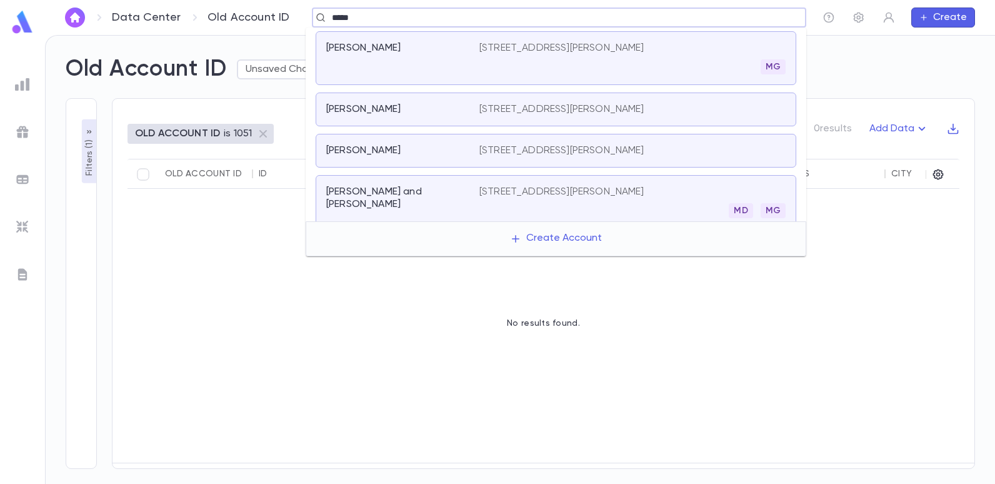
click at [563, 46] on p "[STREET_ADDRESS][PERSON_NAME]" at bounding box center [561, 48] width 165 height 12
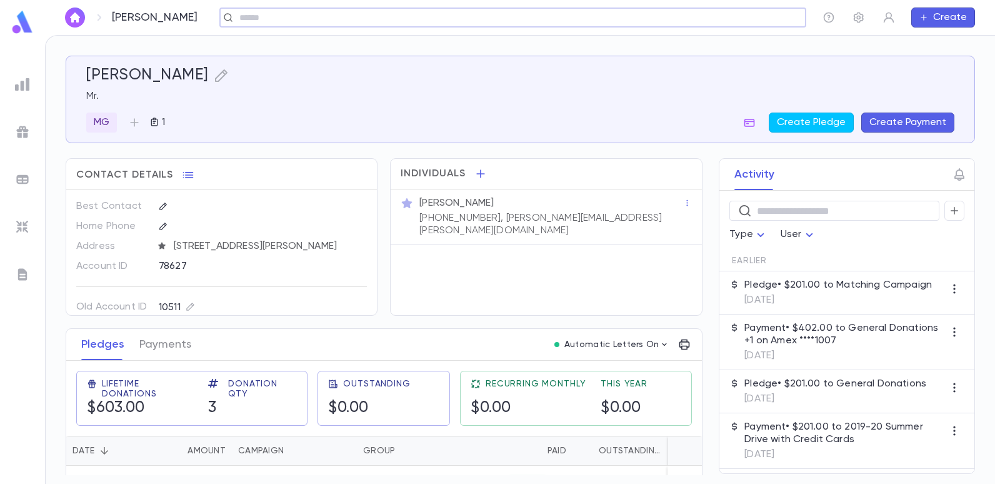
click at [254, 17] on input "text" at bounding box center [509, 18] width 546 height 12
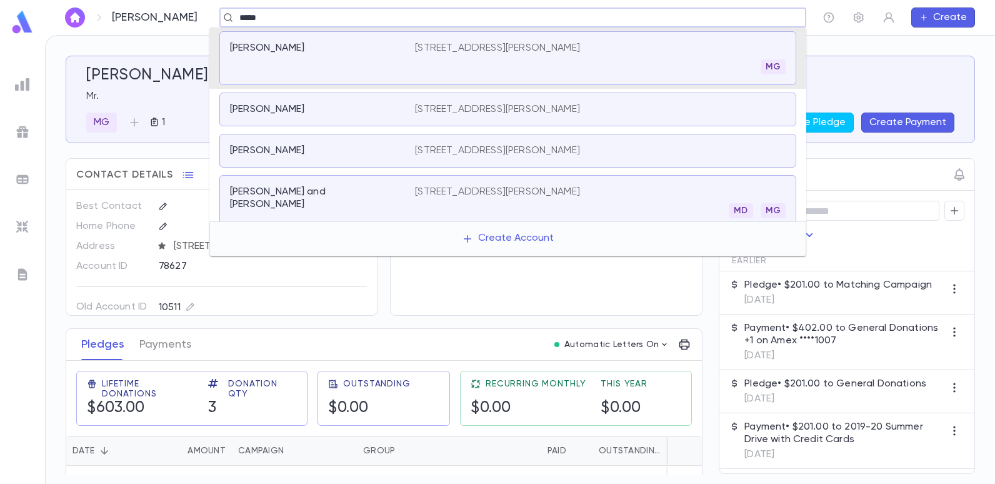
type input "******"
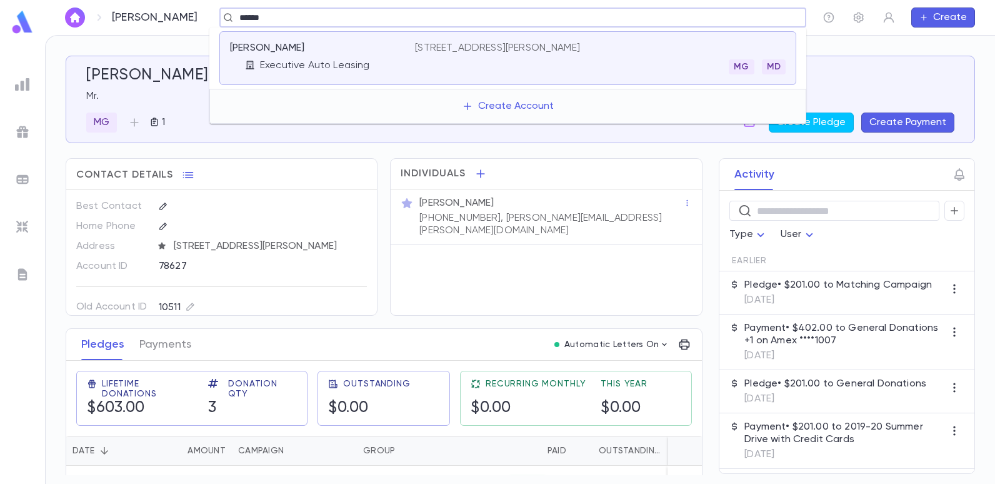
click at [478, 46] on p "[STREET_ADDRESS][PERSON_NAME]" at bounding box center [497, 48] width 165 height 12
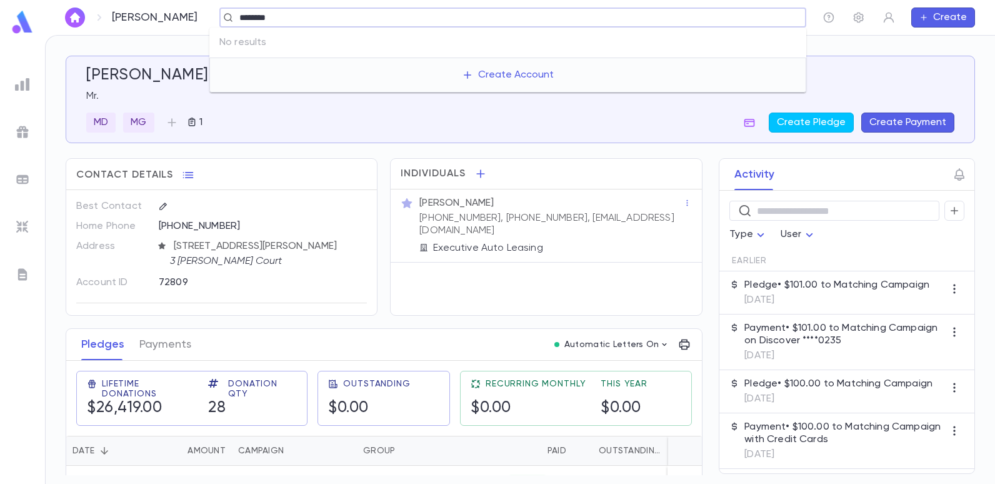
type input "******"
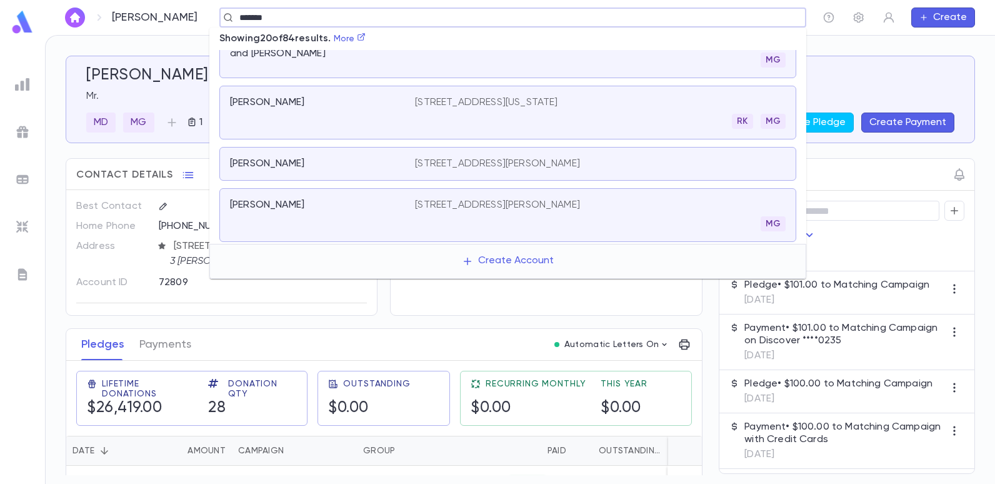
scroll to position [437, 0]
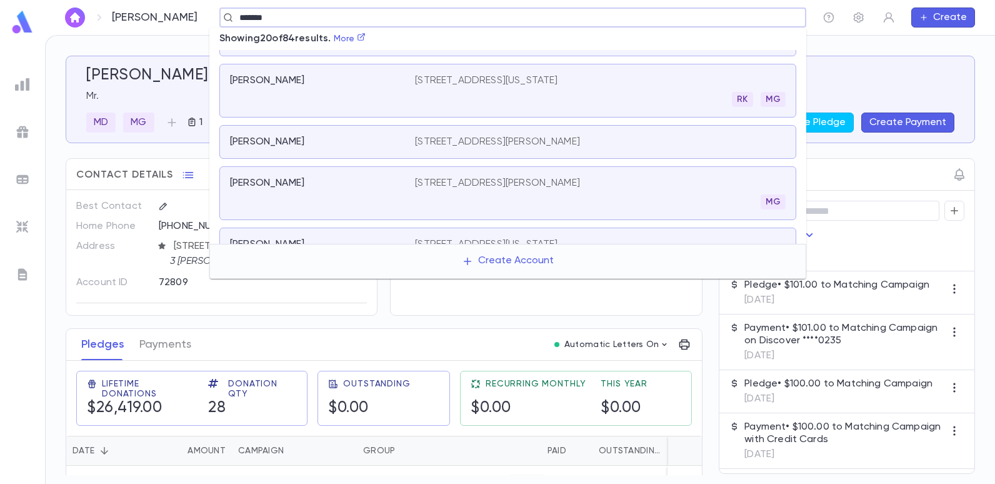
click at [485, 181] on p "[STREET_ADDRESS][PERSON_NAME]" at bounding box center [497, 183] width 165 height 12
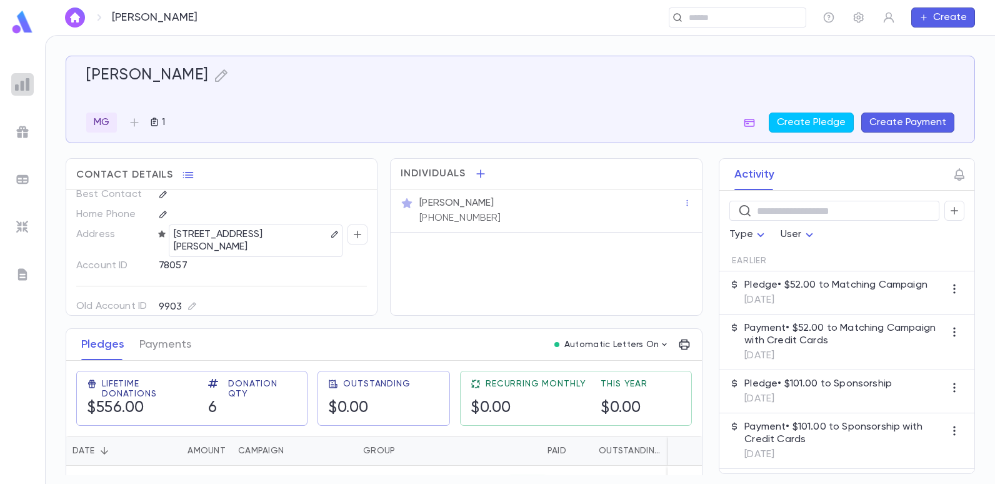
click at [20, 84] on img at bounding box center [22, 84] width 15 height 15
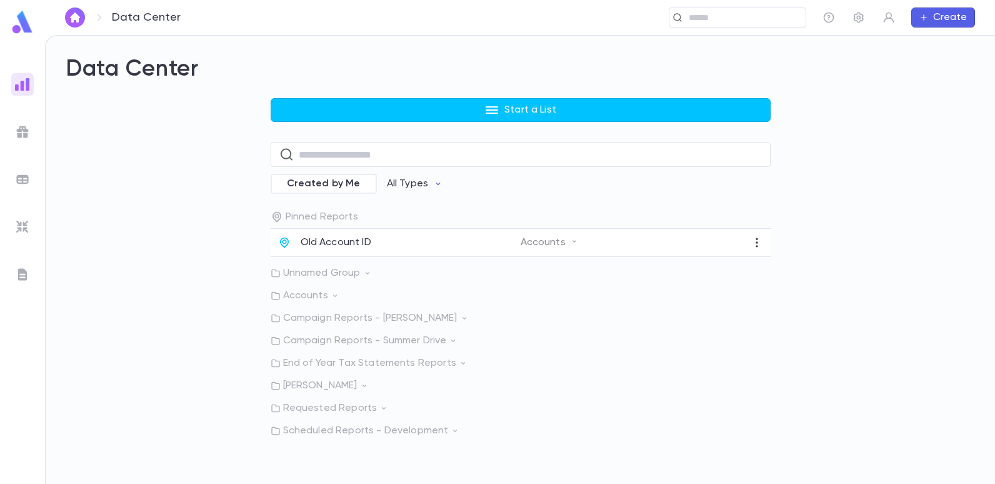
click at [326, 241] on p "Old Account ID" at bounding box center [335, 242] width 71 height 12
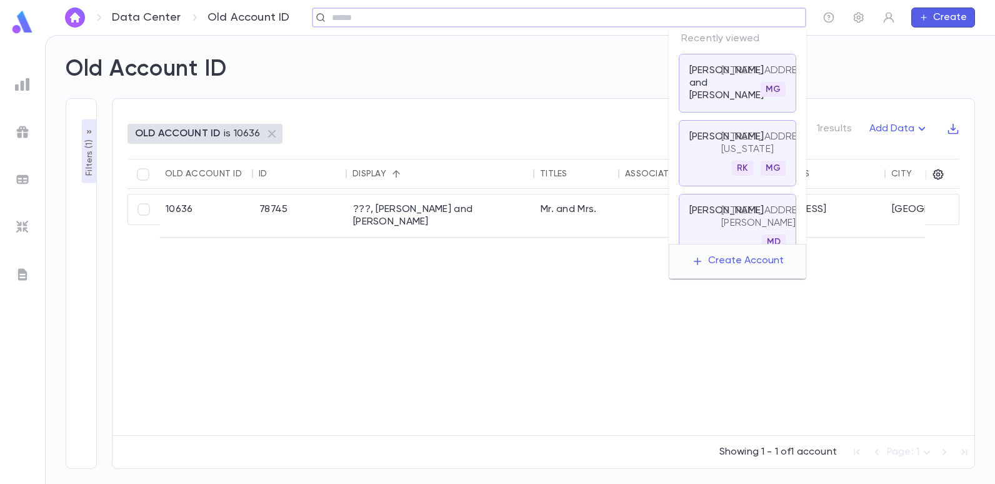
click at [723, 15] on input "text" at bounding box center [555, 18] width 454 height 12
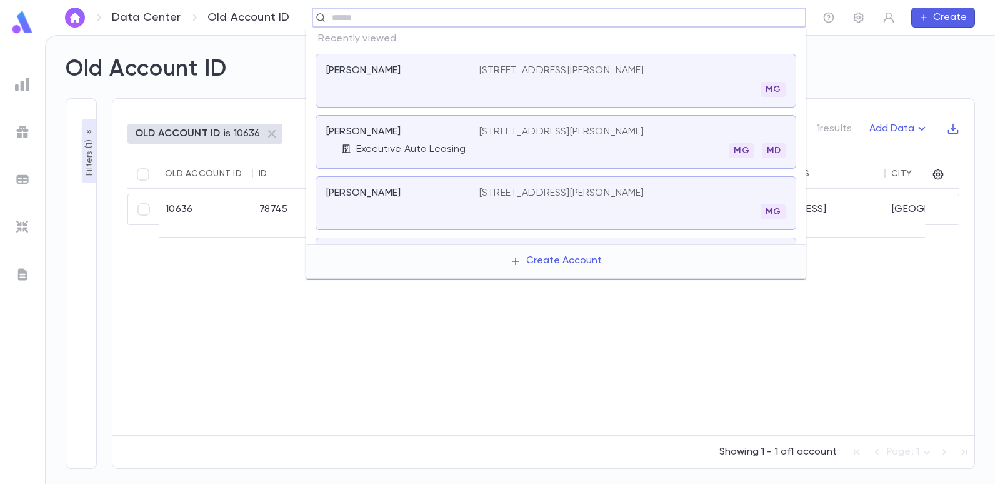
click at [107, 299] on div "OLD ACCOUNT ID is 10636 1 results Add Data Old Account ID ID Display Titles Ass…" at bounding box center [536, 275] width 878 height 385
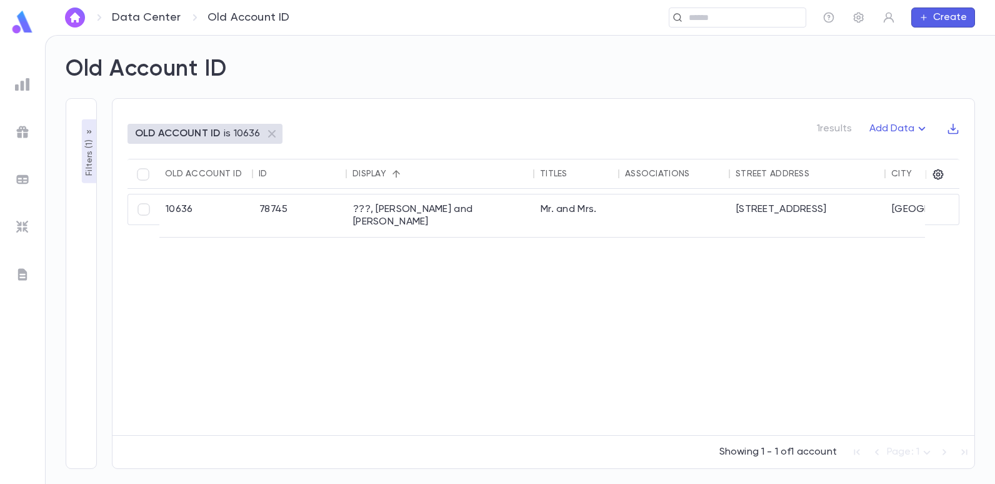
click at [91, 165] on p "Filters ( 1 )" at bounding box center [89, 156] width 12 height 39
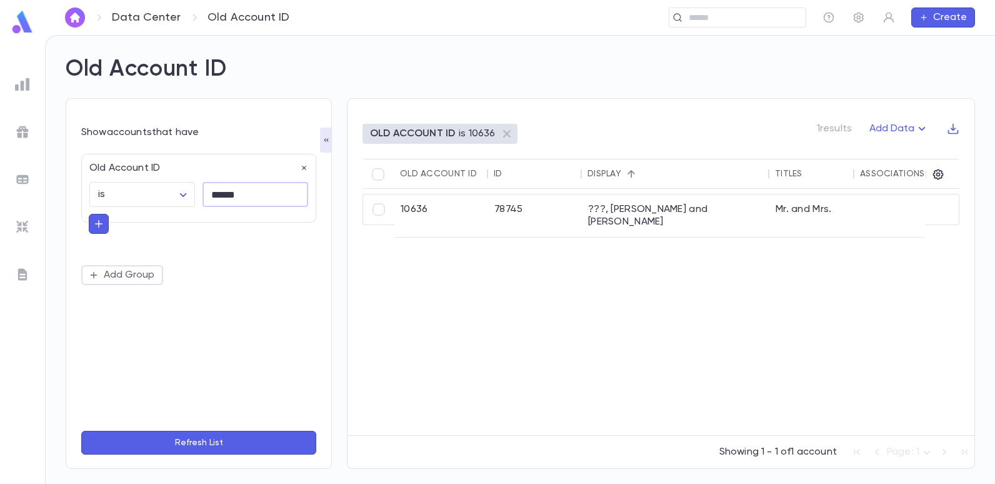
click at [263, 191] on input "******" at bounding box center [255, 194] width 106 height 24
type input "*"
type input "*****"
click at [81, 430] on button "Refresh List" at bounding box center [198, 442] width 235 height 24
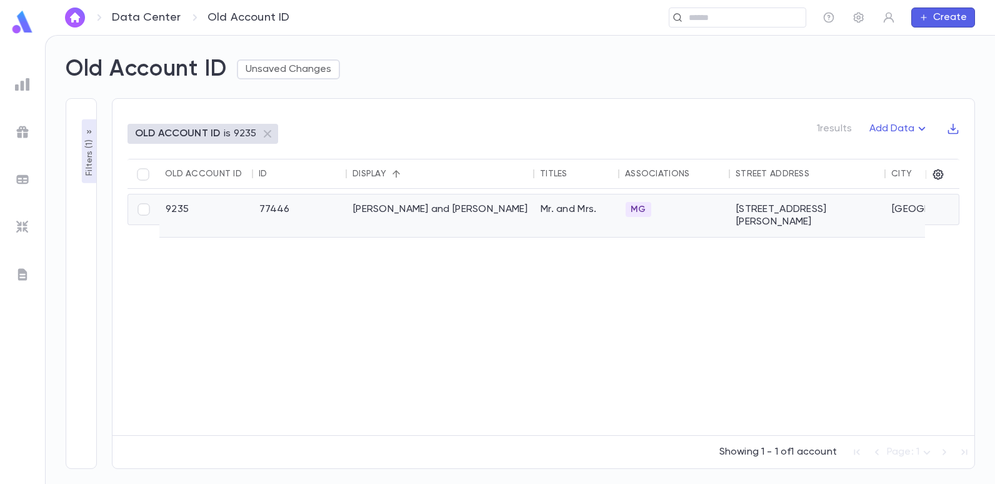
click at [434, 210] on div "Antar, Sammy and Sarah" at bounding box center [440, 215] width 187 height 42
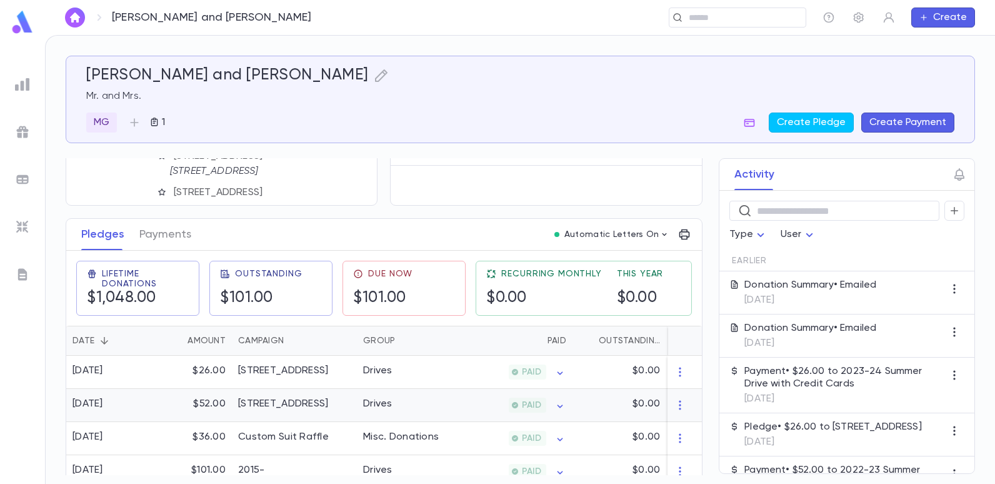
scroll to position [187, 0]
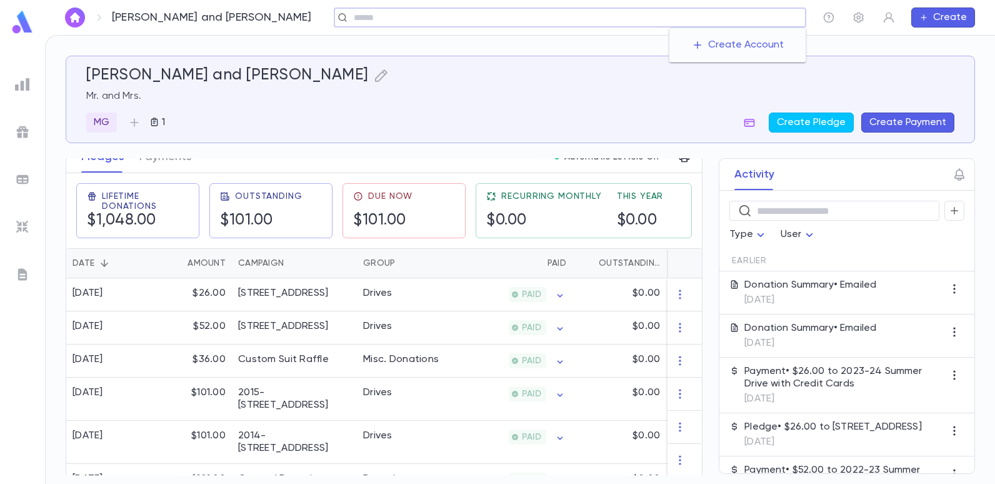
click at [700, 19] on input "text" at bounding box center [575, 18] width 450 height 12
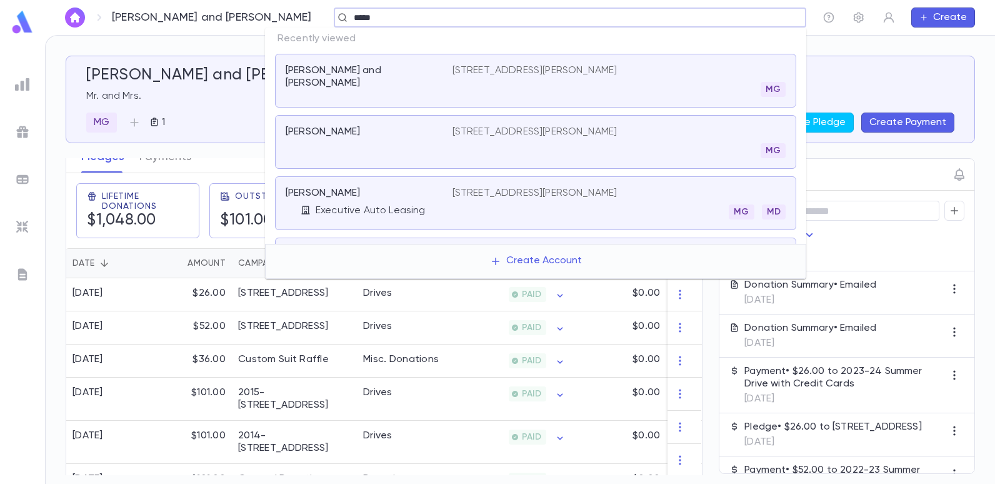
type input "******"
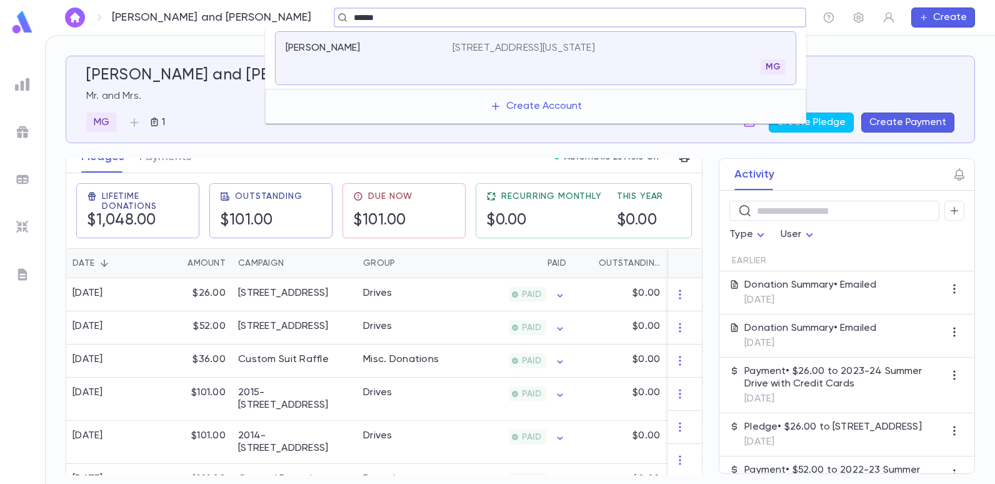
click at [566, 49] on p "[STREET_ADDRESS][US_STATE]" at bounding box center [523, 48] width 142 height 12
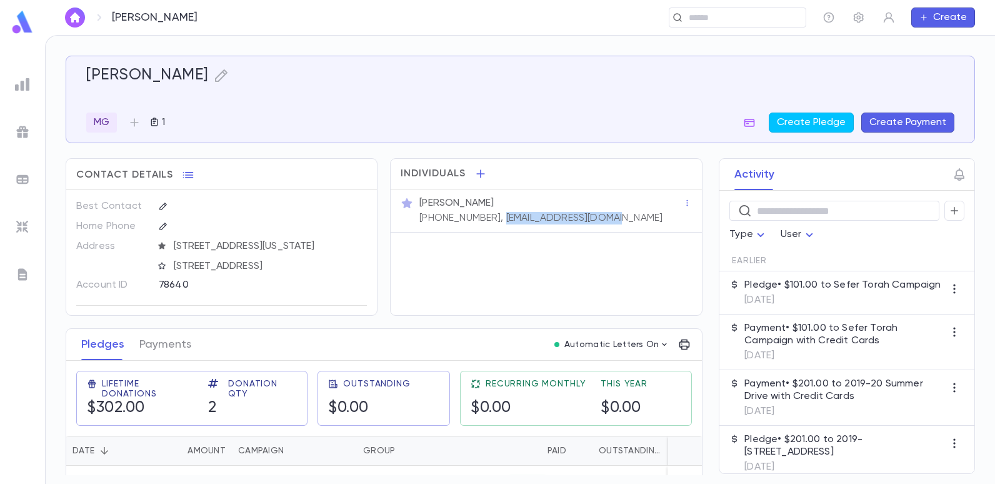
drag, startPoint x: 615, startPoint y: 216, endPoint x: 488, endPoint y: 239, distance: 128.8
click at [488, 239] on div "Individuals Gene Salamon (917) 846-5155, genesalamon@yahoo.com" at bounding box center [546, 236] width 312 height 157
copy p "genesalamon@yahoo.com"
click at [706, 18] on input "text" at bounding box center [733, 18] width 97 height 12
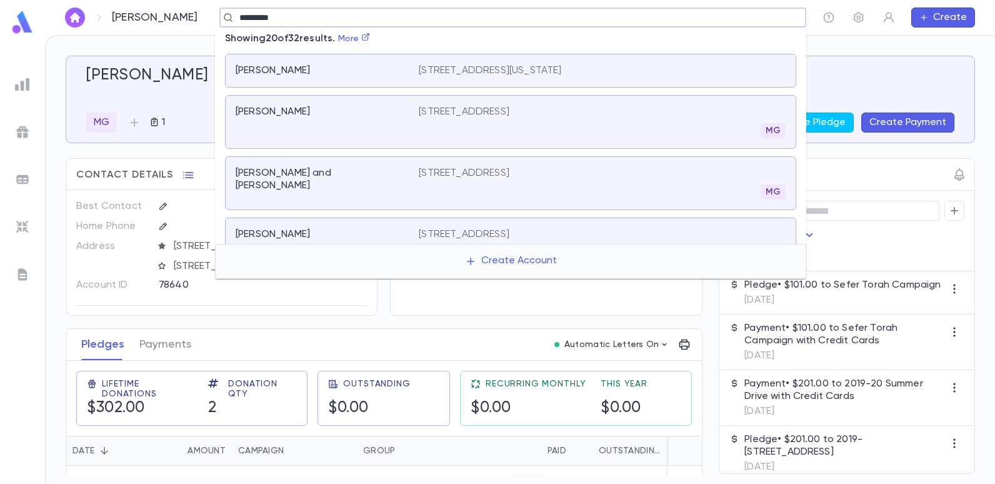
type input "**********"
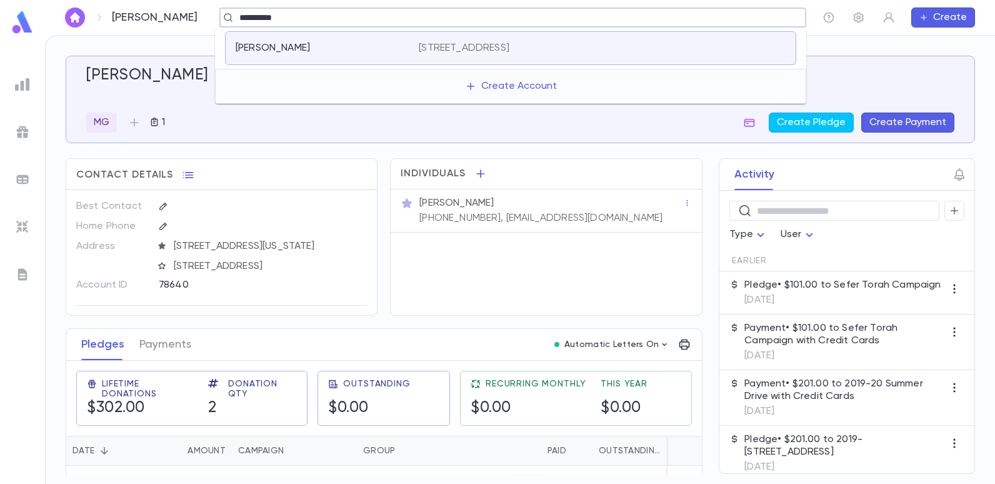
click at [509, 43] on p "1762 East 2nd Street, Brooklyn NY 11223" at bounding box center [464, 48] width 91 height 12
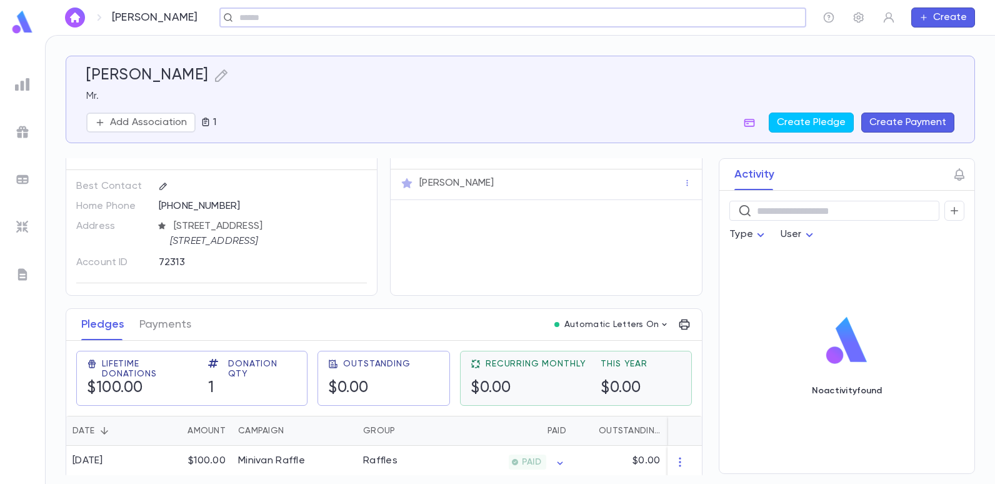
scroll to position [29, 0]
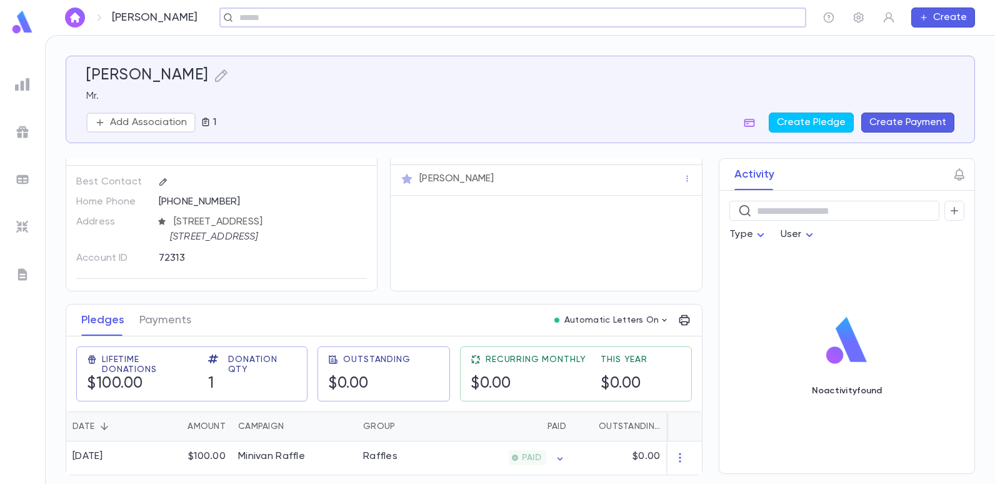
click at [21, 96] on ul at bounding box center [22, 275] width 45 height 415
click at [30, 83] on div at bounding box center [22, 84] width 22 height 22
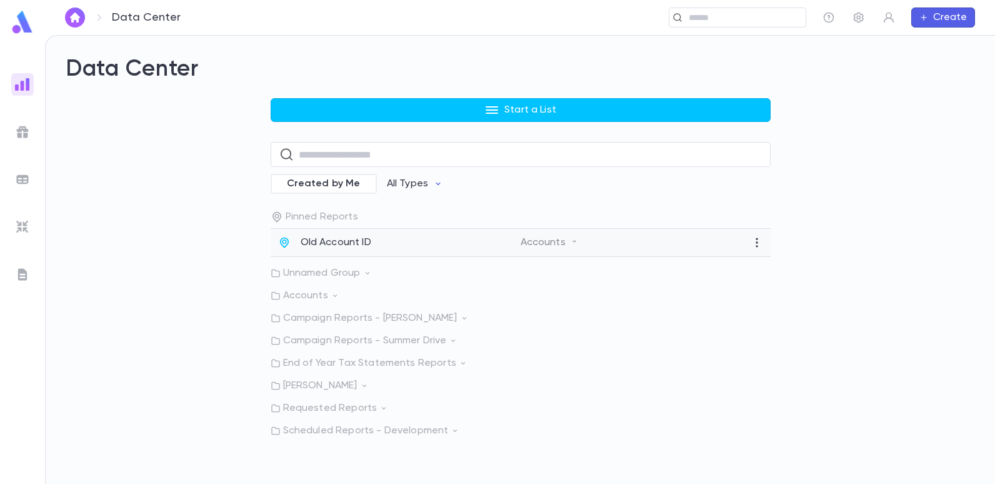
click at [381, 236] on div "Old Account ID Accounts" at bounding box center [520, 243] width 500 height 28
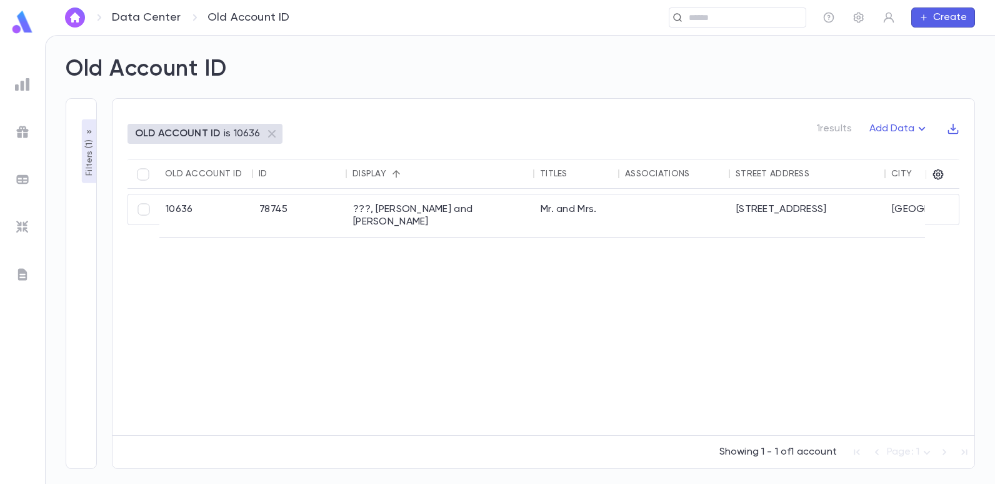
click at [89, 161] on p "Filters ( 1 )" at bounding box center [89, 156] width 12 height 39
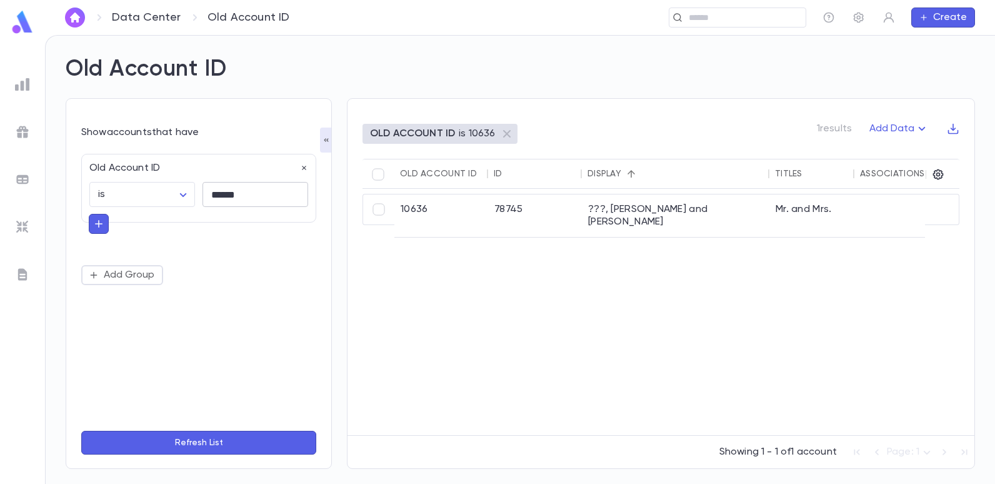
click at [241, 195] on input "******" at bounding box center [255, 194] width 106 height 24
type input "*"
type input "******"
click at [81, 430] on button "Refresh List" at bounding box center [198, 442] width 235 height 24
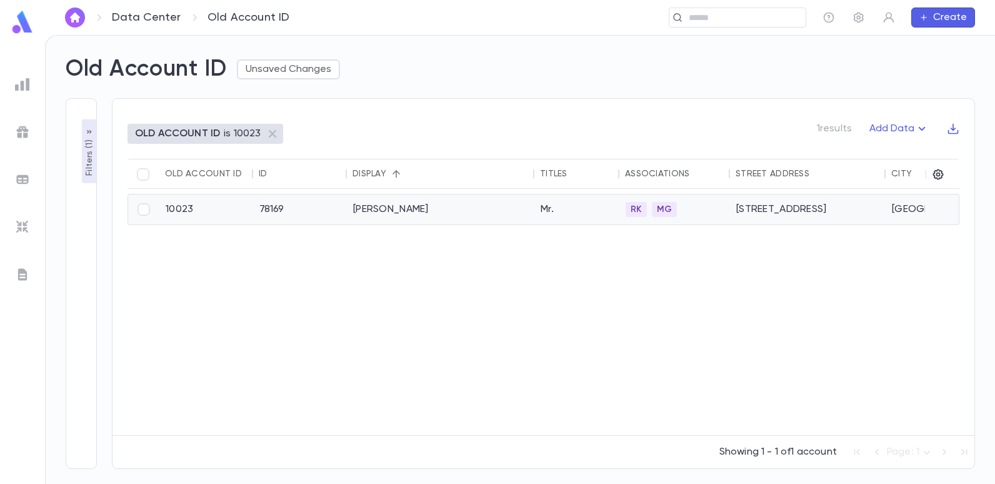
click at [344, 204] on div "78169" at bounding box center [300, 209] width 94 height 30
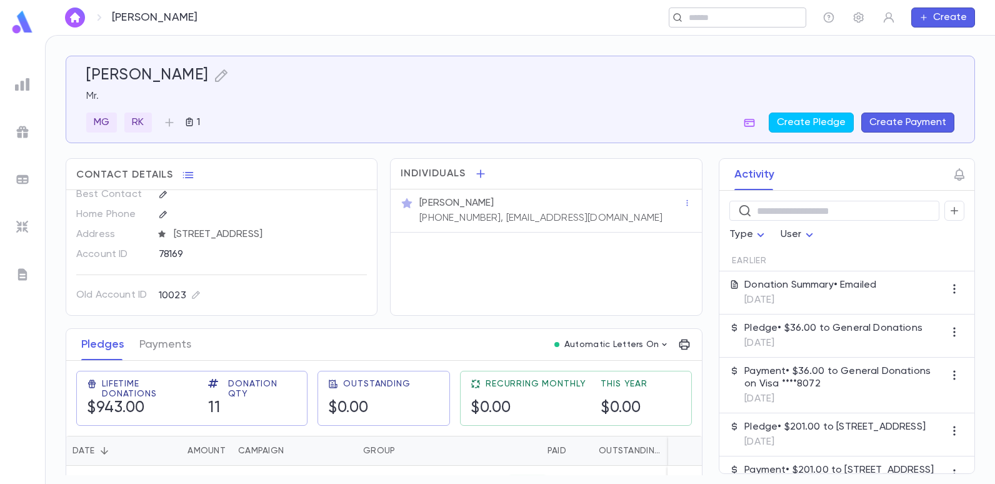
drag, startPoint x: 685, startPoint y: 12, endPoint x: 588, endPoint y: 21, distance: 97.2
click at [685, 12] on input "text" at bounding box center [743, 18] width 116 height 12
type input "*"
click at [699, 21] on input "text" at bounding box center [743, 18] width 116 height 12
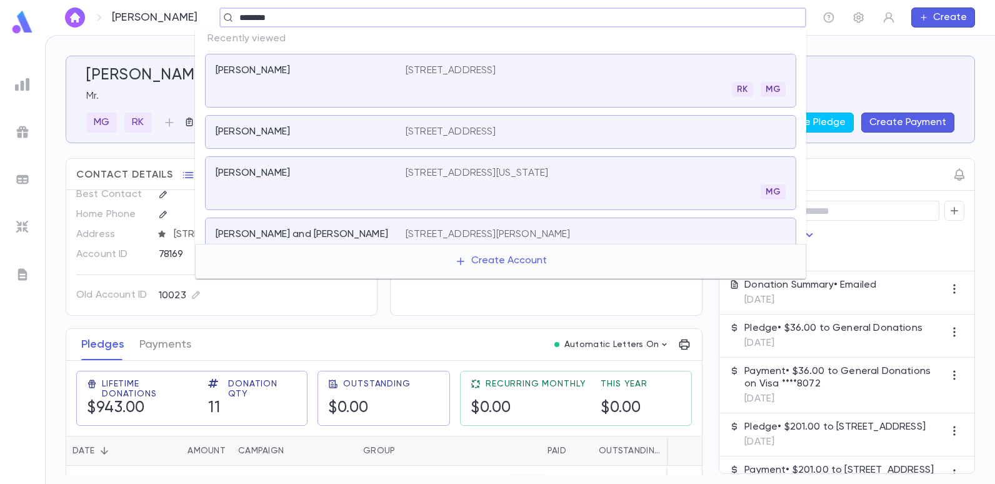
type input "********"
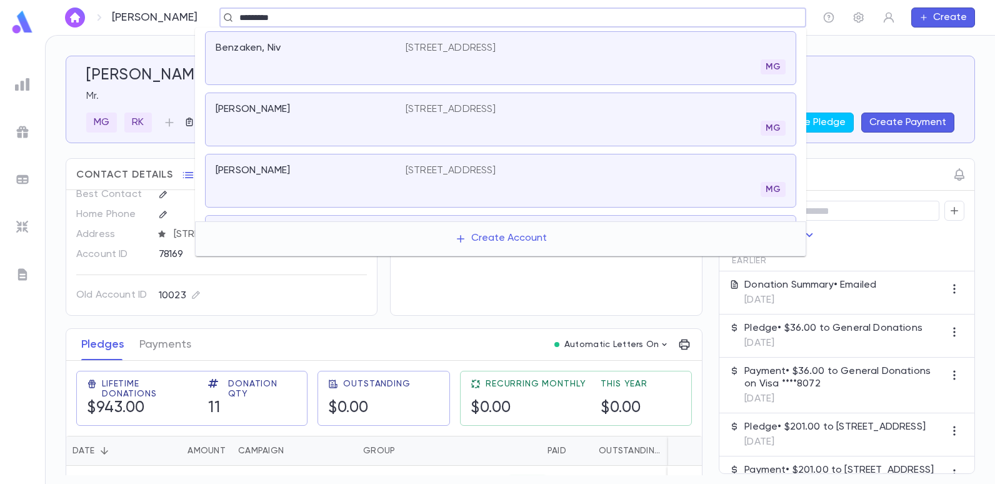
click at [496, 167] on p "1828 East 4th St, Brooklyn NY 11223" at bounding box center [450, 170] width 91 height 12
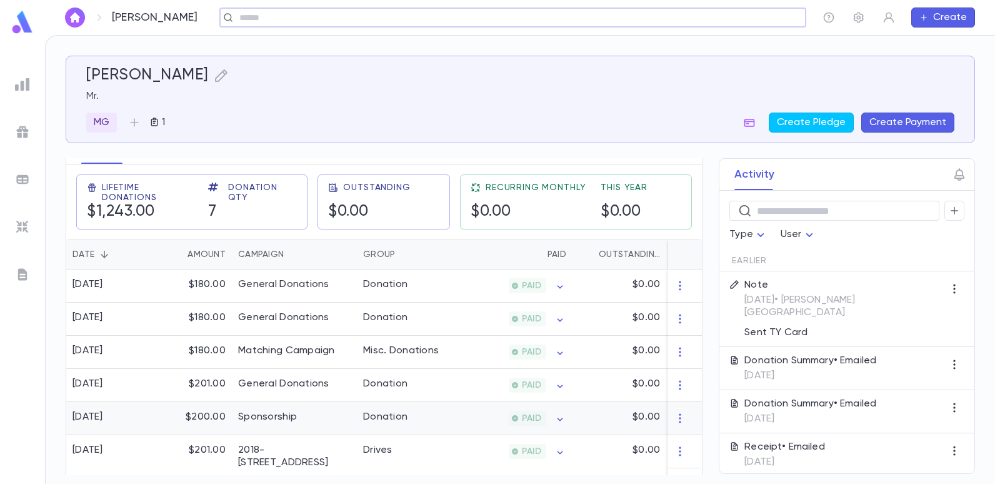
scroll to position [228, 0]
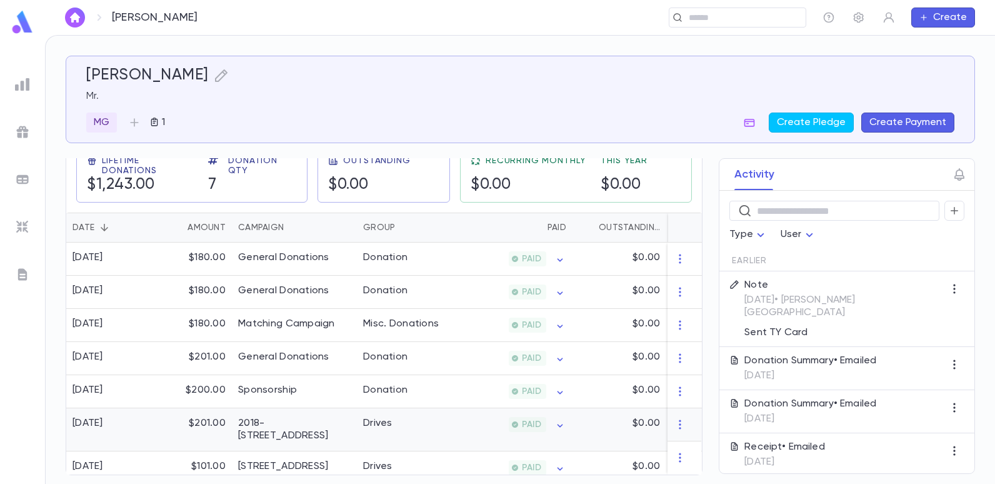
click at [242, 410] on div "2018-[STREET_ADDRESS]" at bounding box center [294, 429] width 125 height 43
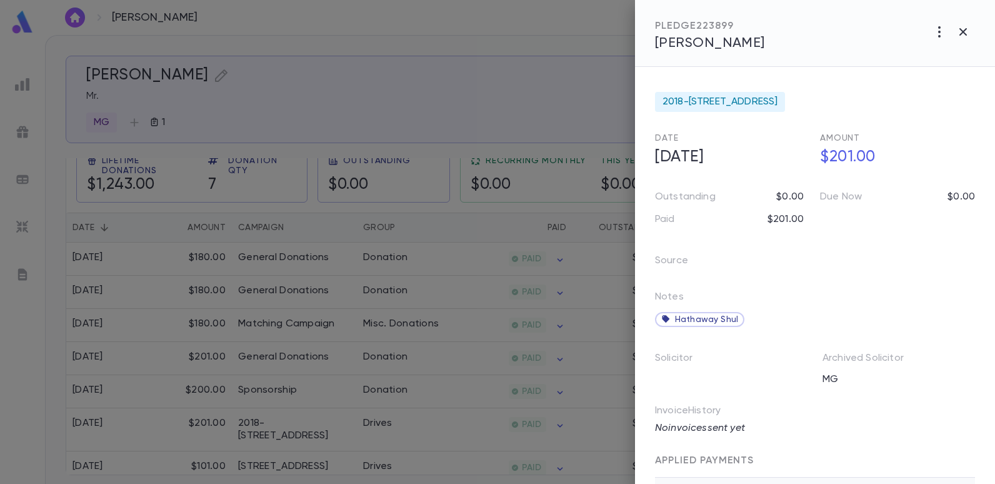
drag, startPoint x: 407, startPoint y: 66, endPoint x: 408, endPoint y: 52, distance: 14.4
click at [407, 66] on div at bounding box center [497, 242] width 995 height 484
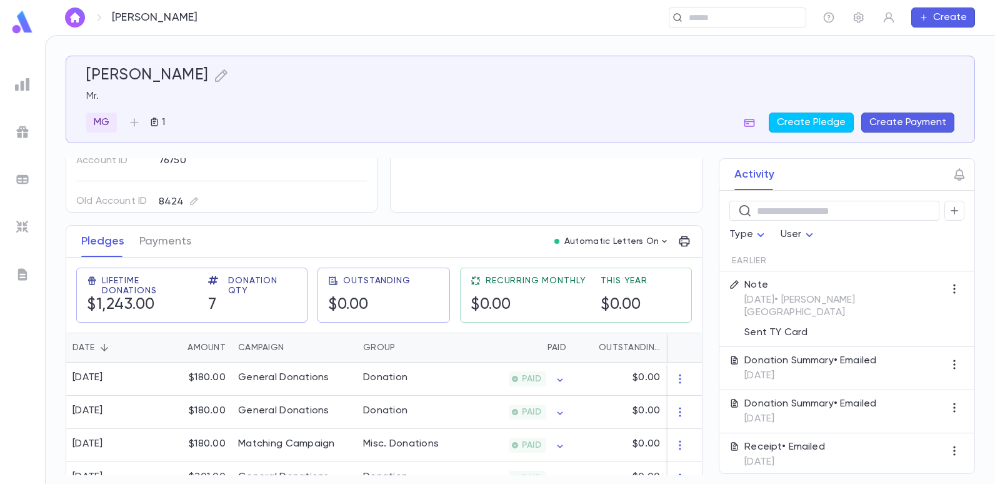
scroll to position [0, 0]
click at [790, 125] on button "Create Pledge" at bounding box center [810, 122] width 85 height 20
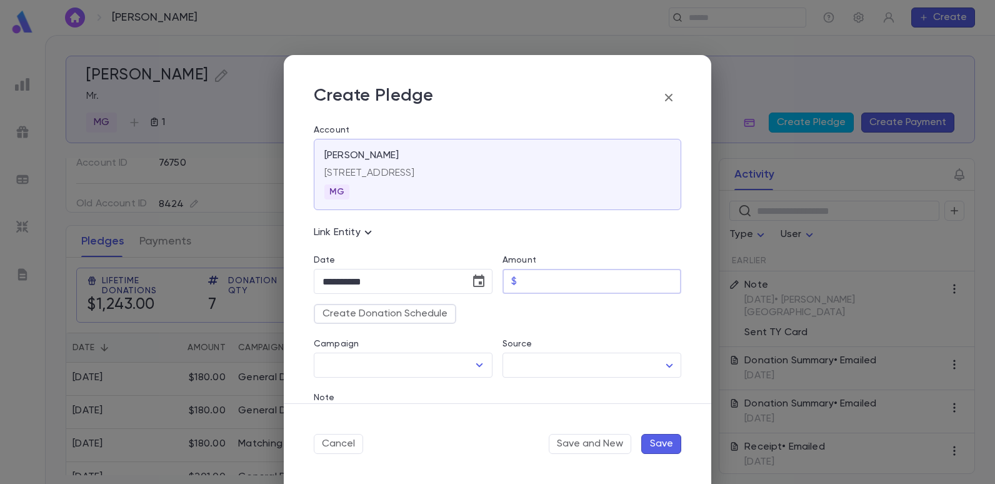
click at [528, 279] on input "Amount" at bounding box center [601, 281] width 159 height 24
click at [479, 367] on icon "Open" at bounding box center [479, 364] width 15 height 15
type input "******"
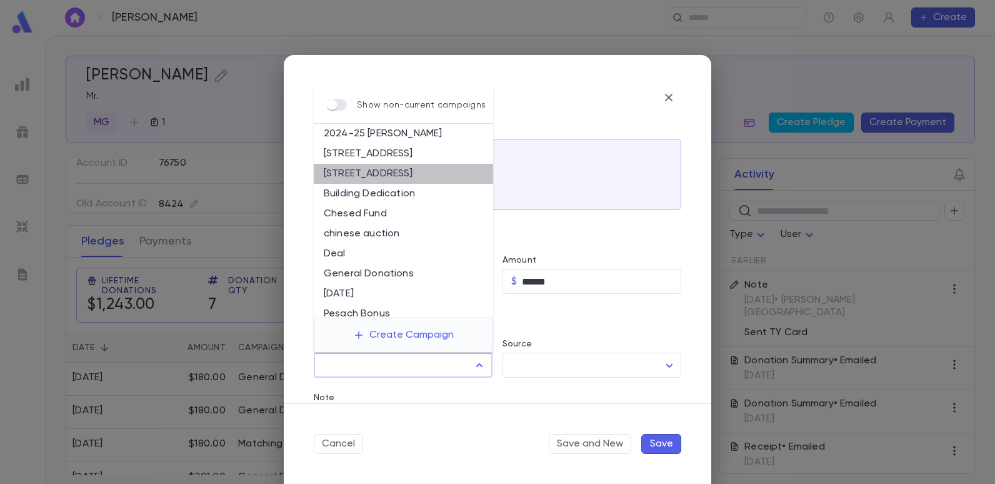
click at [428, 173] on li "[STREET_ADDRESS]" at bounding box center [403, 174] width 179 height 20
type input "**********"
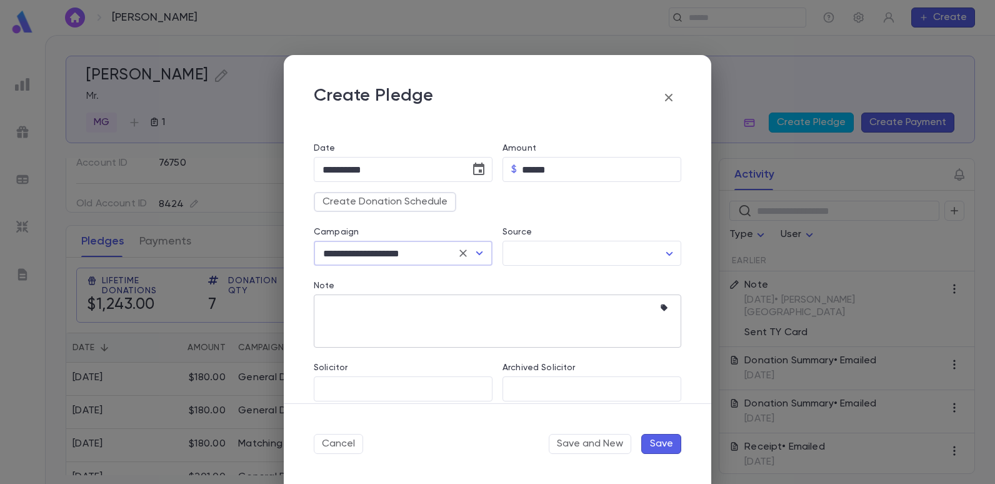
scroll to position [125, 0]
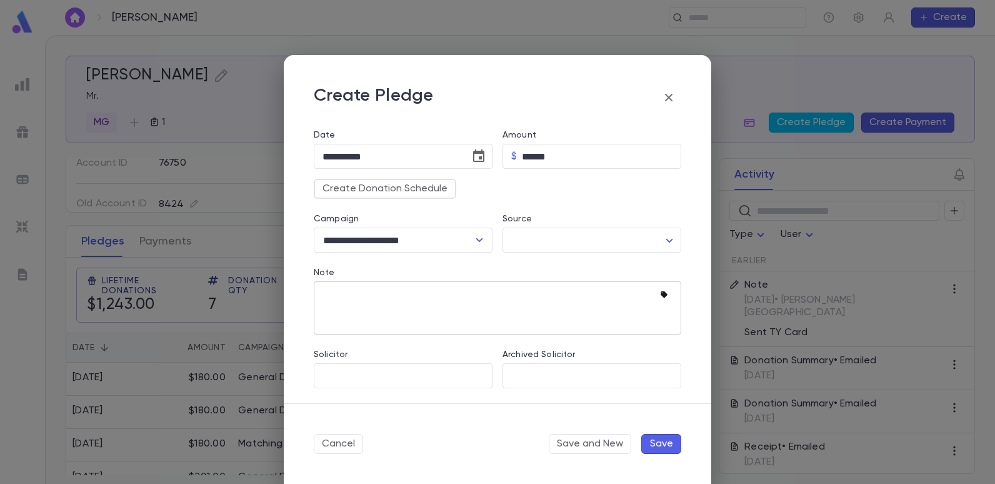
click at [660, 292] on icon "button" at bounding box center [666, 295] width 12 height 12
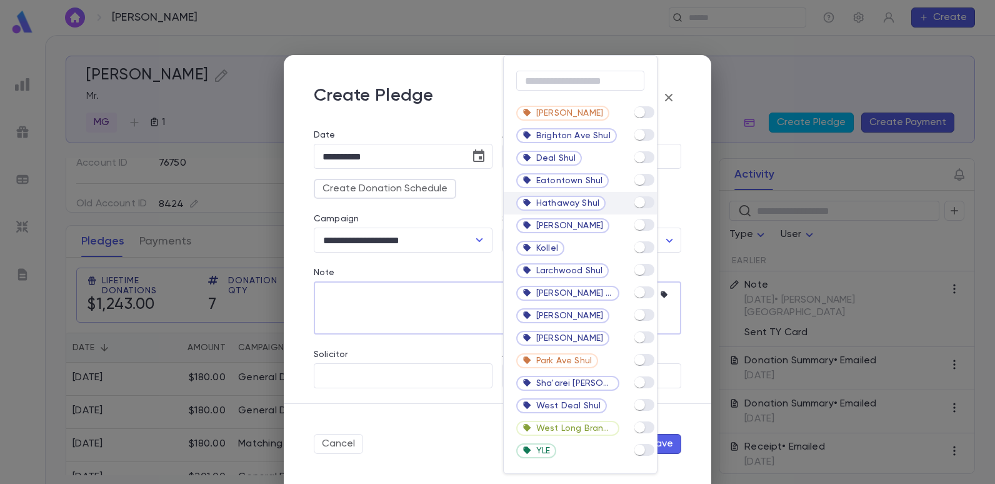
click at [655, 205] on div "Hathaway Shul" at bounding box center [580, 203] width 153 height 22
click at [448, 335] on div at bounding box center [497, 242] width 995 height 484
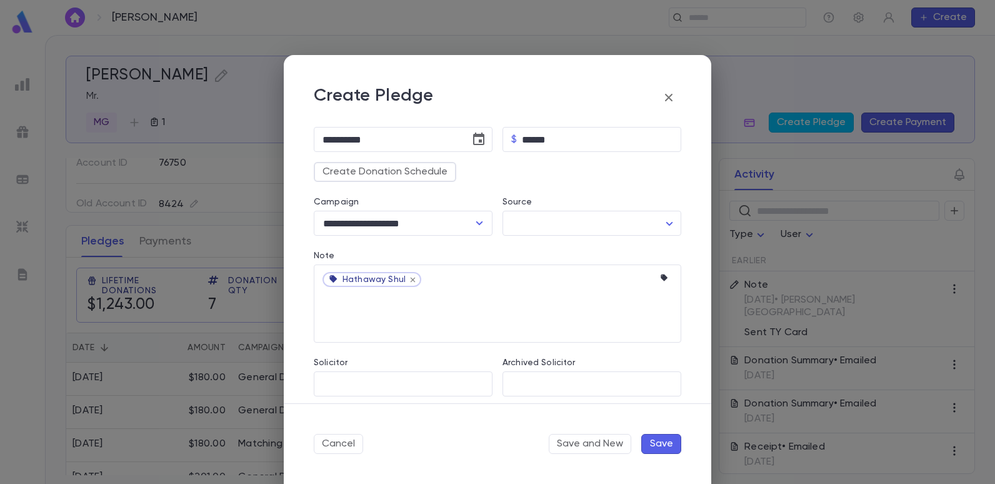
scroll to position [150, 0]
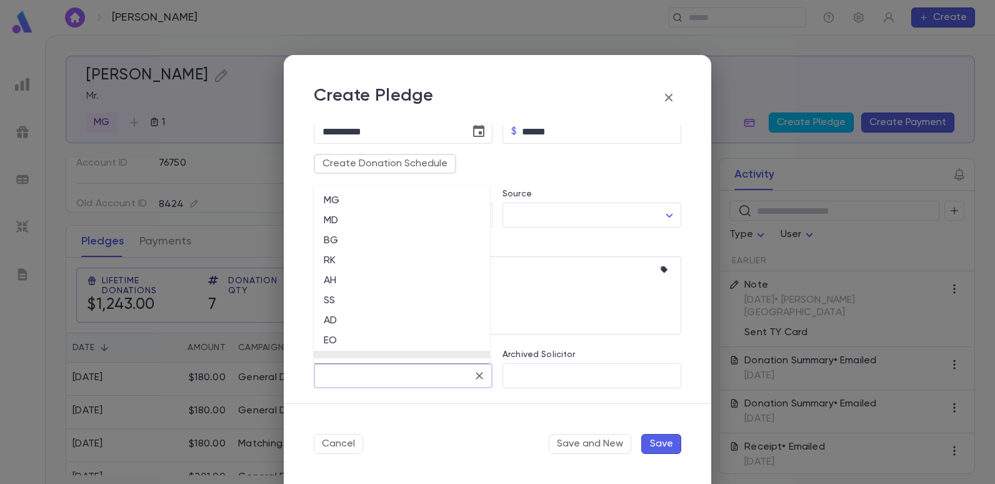
click at [352, 377] on input "Solicitor" at bounding box center [393, 376] width 149 height 24
click at [334, 338] on li "EO" at bounding box center [402, 340] width 176 height 20
type input "**"
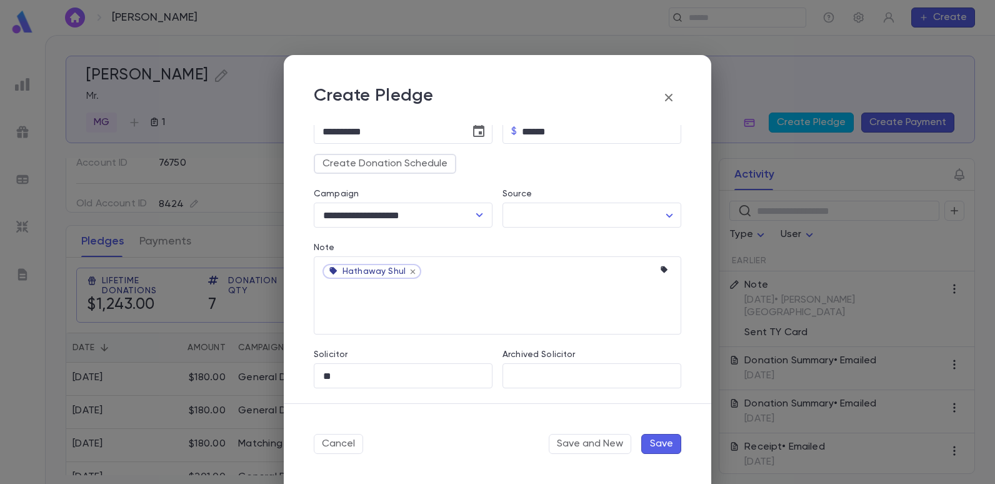
click at [665, 438] on button "Save" at bounding box center [661, 444] width 40 height 20
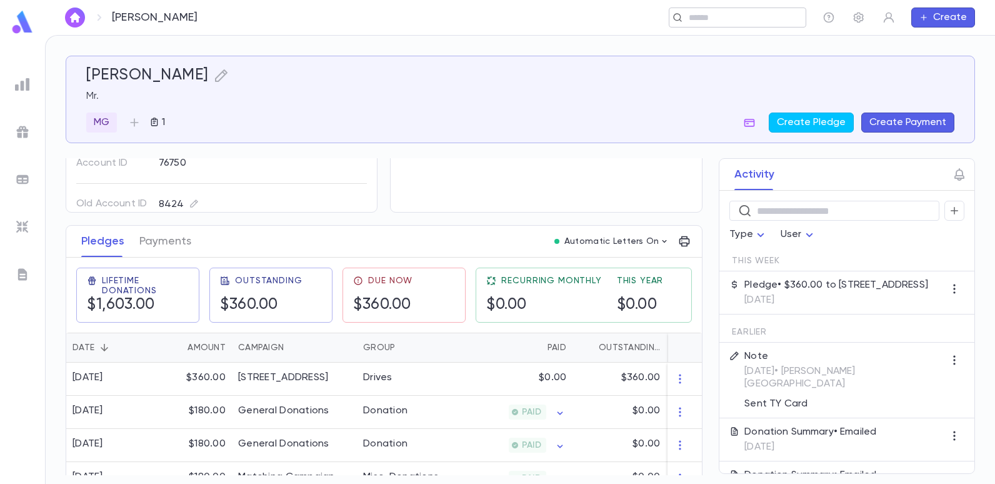
click at [717, 17] on input "text" at bounding box center [733, 18] width 97 height 12
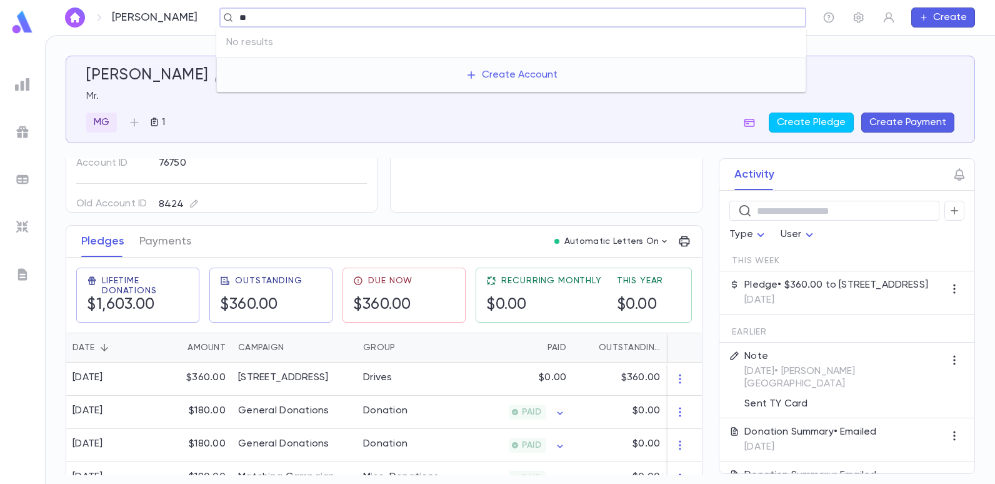
type input "*"
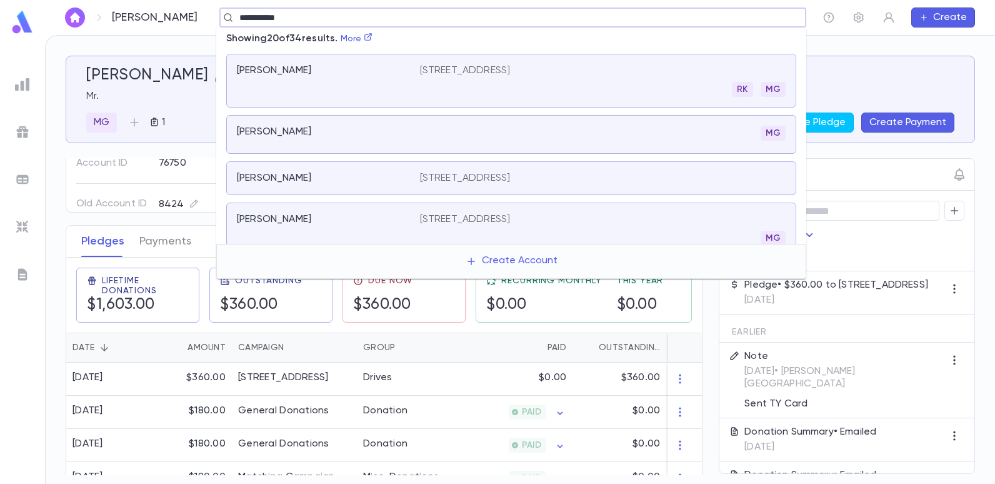
type input "**********"
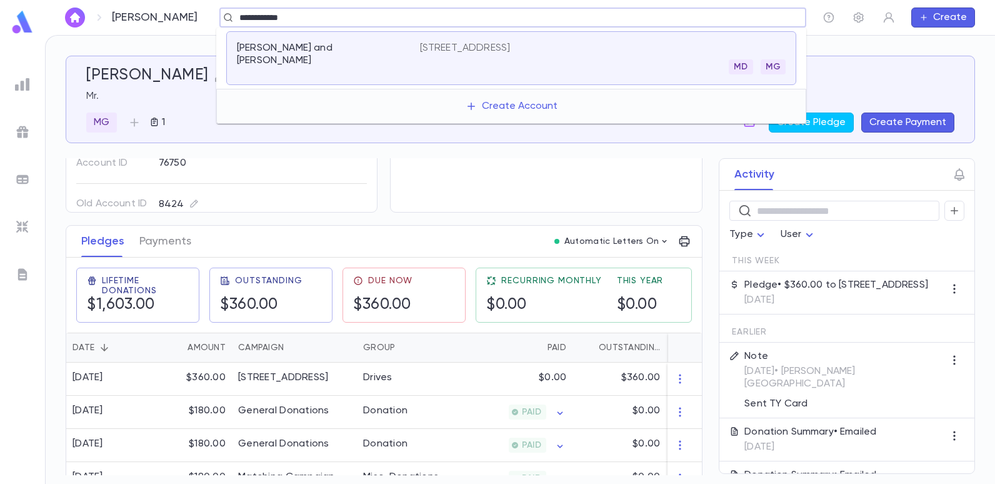
click at [327, 46] on p "Savdie, David and Lorraine" at bounding box center [321, 54] width 168 height 25
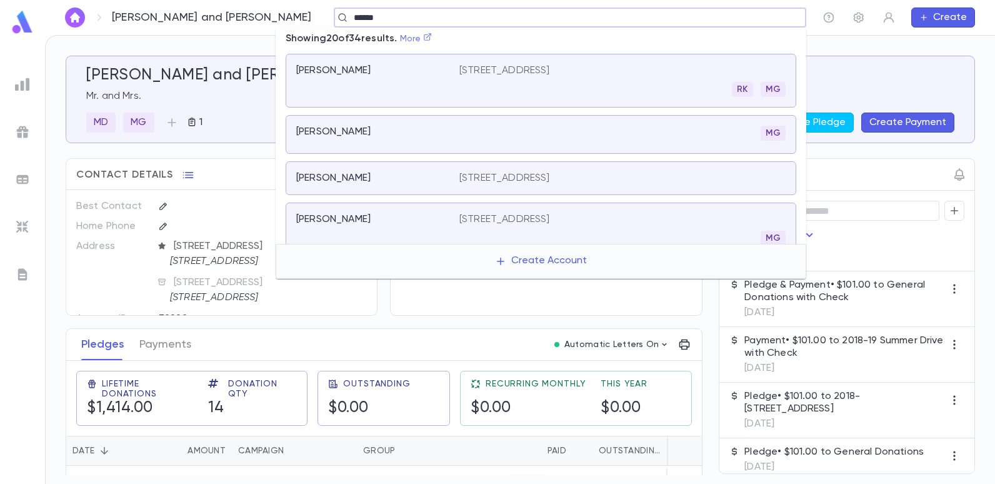
click at [427, 39] on link "More" at bounding box center [416, 38] width 32 height 9
type input "******"
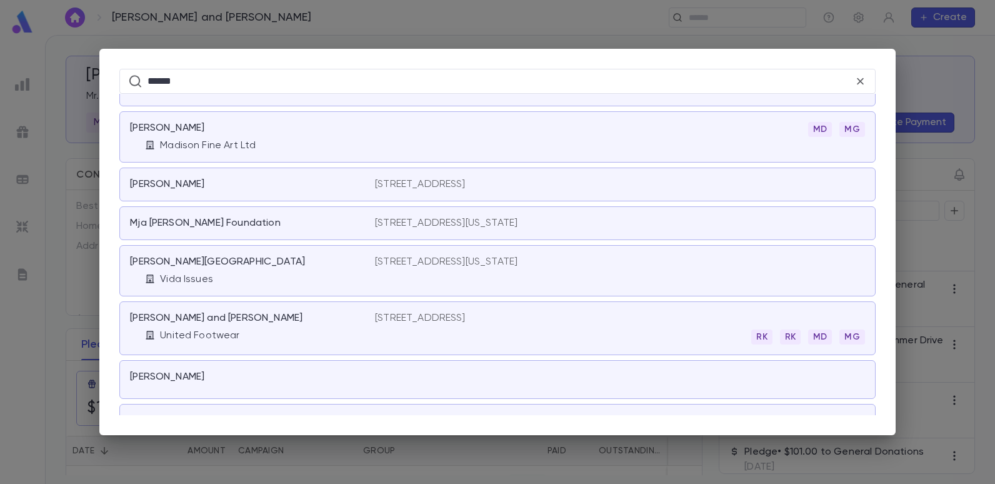
scroll to position [1318, 0]
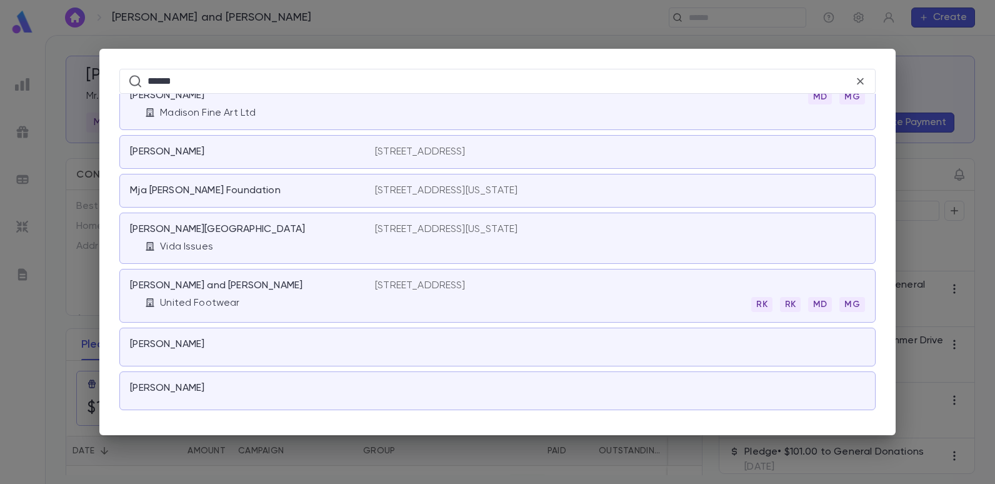
click at [184, 384] on p "Safdie, David" at bounding box center [167, 388] width 74 height 12
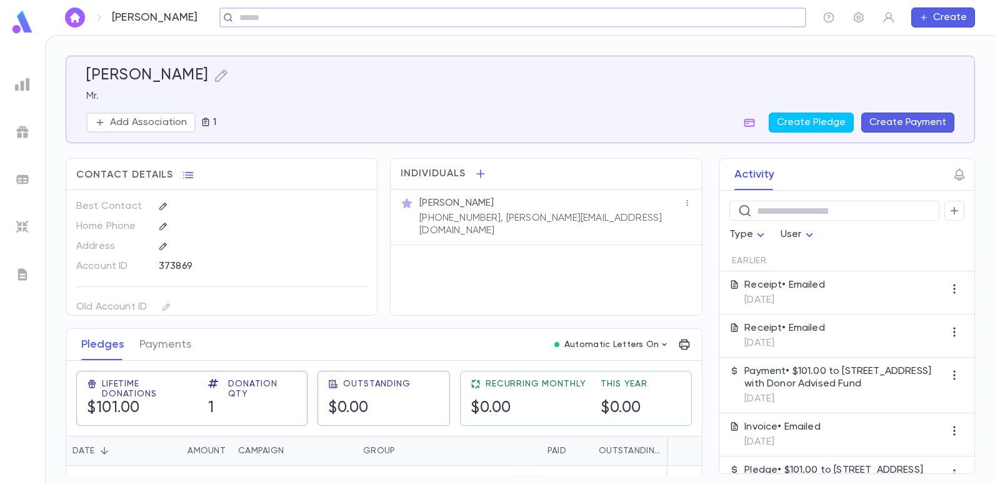
click at [345, 19] on input "text" at bounding box center [509, 18] width 546 height 12
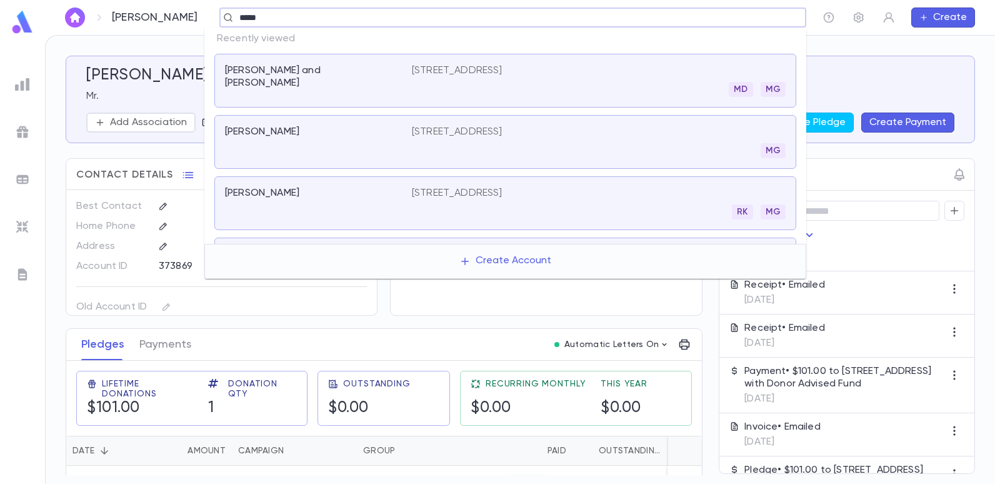
type input "******"
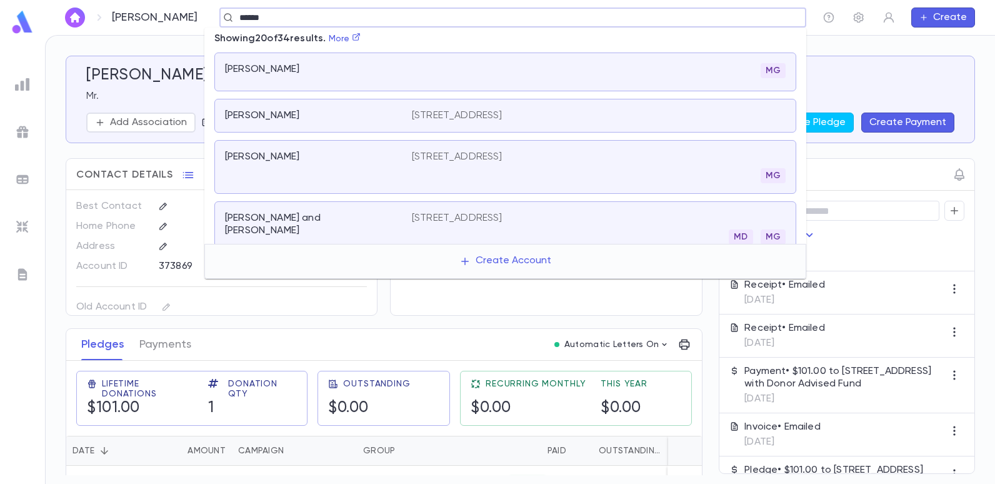
scroll to position [125, 0]
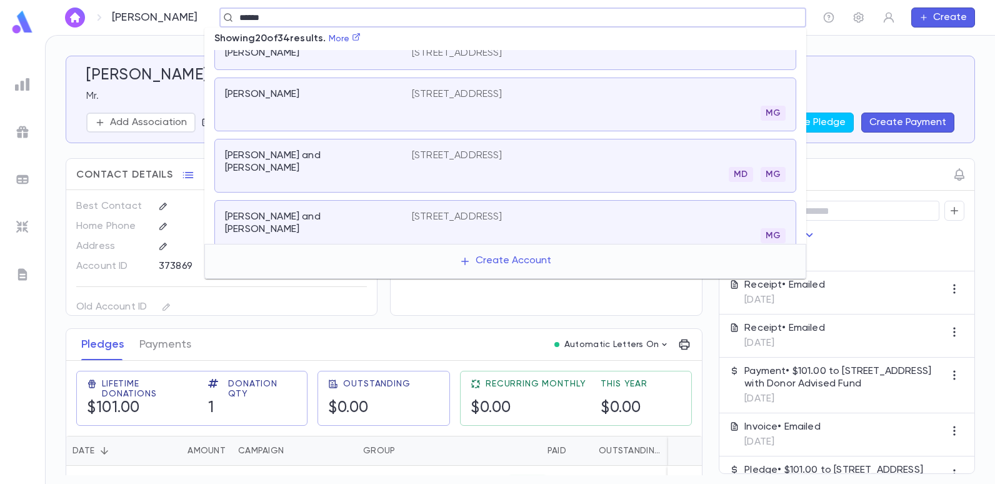
click at [437, 153] on p "1487 Ocean Parkway, Brooklyn NY 11230" at bounding box center [457, 155] width 91 height 12
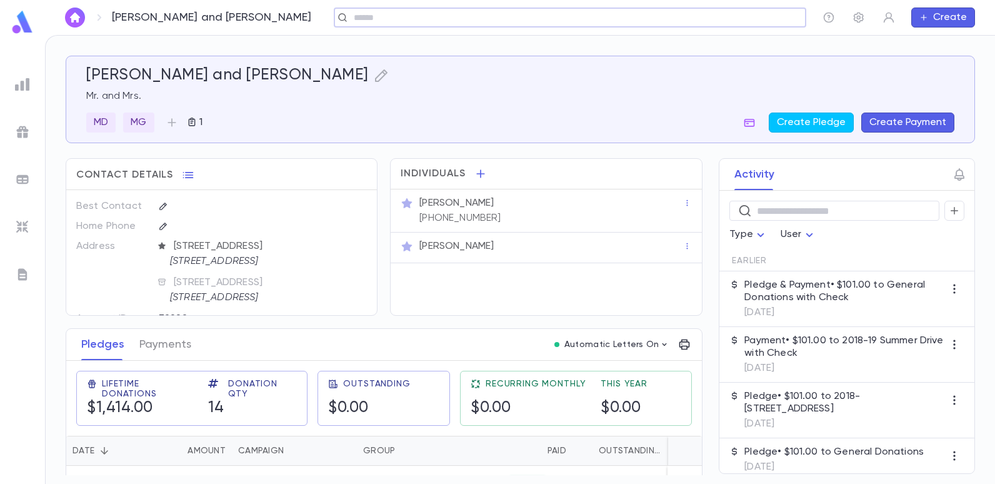
click at [946, 19] on button "Create" at bounding box center [943, 17] width 64 height 20
click at [936, 41] on li "Account" at bounding box center [946, 42] width 64 height 20
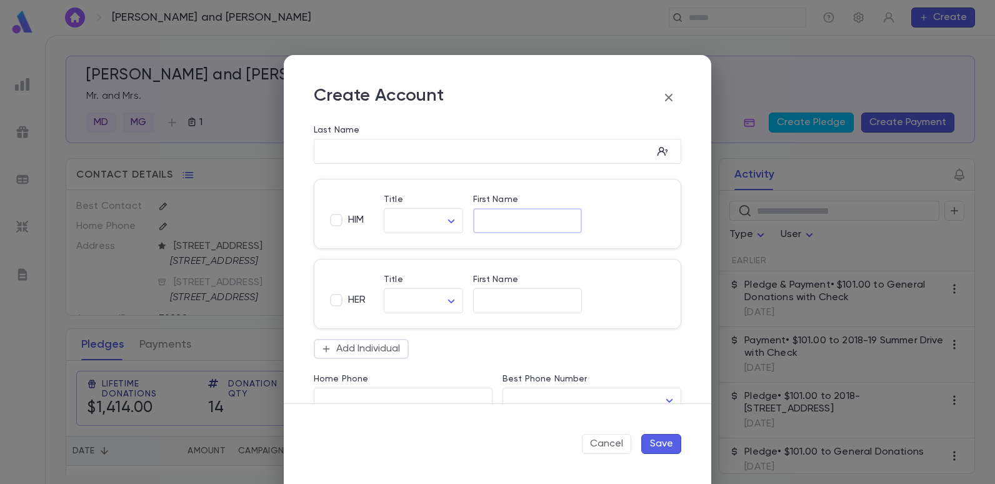
click at [494, 221] on input "First Name" at bounding box center [527, 221] width 109 height 14
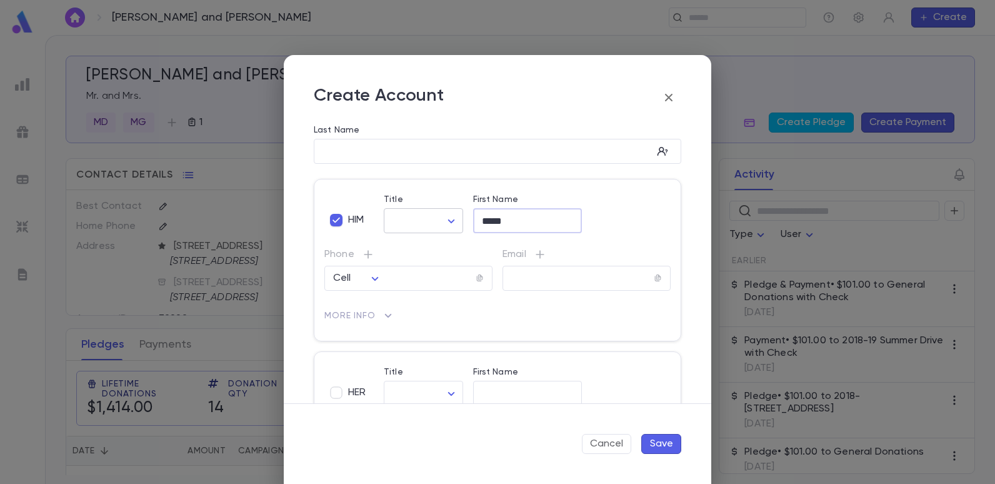
type input "*****"
click at [450, 222] on body "Savdie, David and Lorraine ​ Create Savdie, David and Lorraine Mr. and Mrs. MD …" at bounding box center [497, 259] width 995 height 449
click at [407, 244] on span "Mr." at bounding box center [448, 247] width 107 height 12
type input "***"
click at [391, 280] on input "tel" at bounding box center [426, 278] width 97 height 14
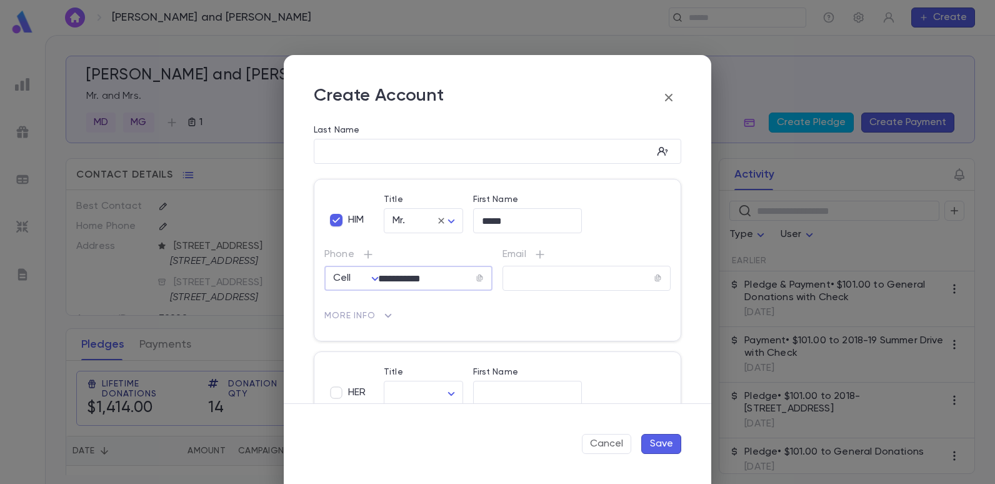
click at [539, 320] on p "More Info" at bounding box center [497, 315] width 346 height 20
click at [428, 276] on input "**********" at bounding box center [426, 278] width 97 height 14
click at [434, 279] on input "**********" at bounding box center [426, 278] width 97 height 14
type input "**********"
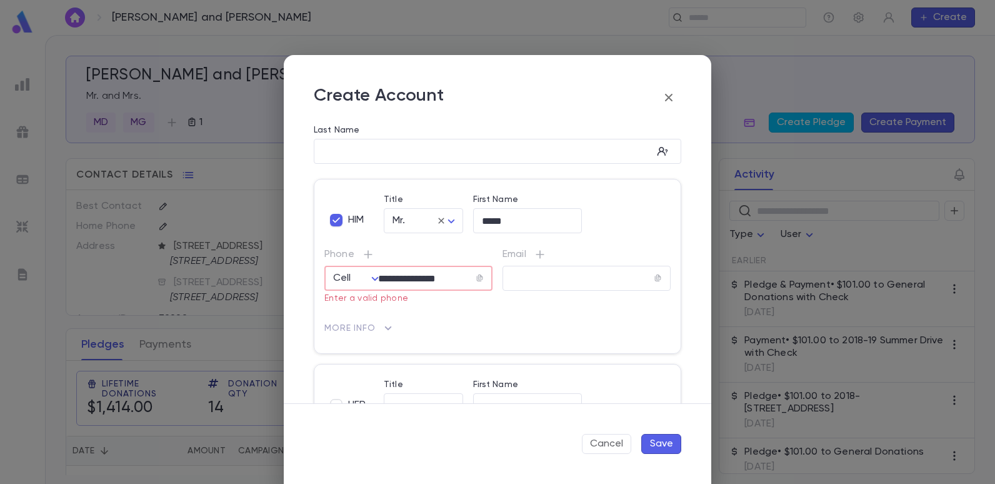
type input "**********"
click at [415, 307] on p "More Info" at bounding box center [497, 315] width 346 height 20
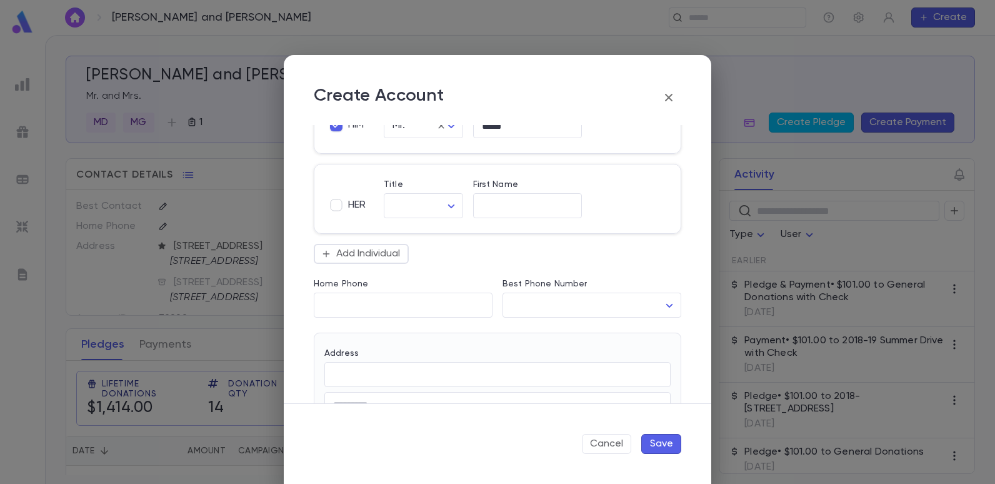
scroll to position [62, 0]
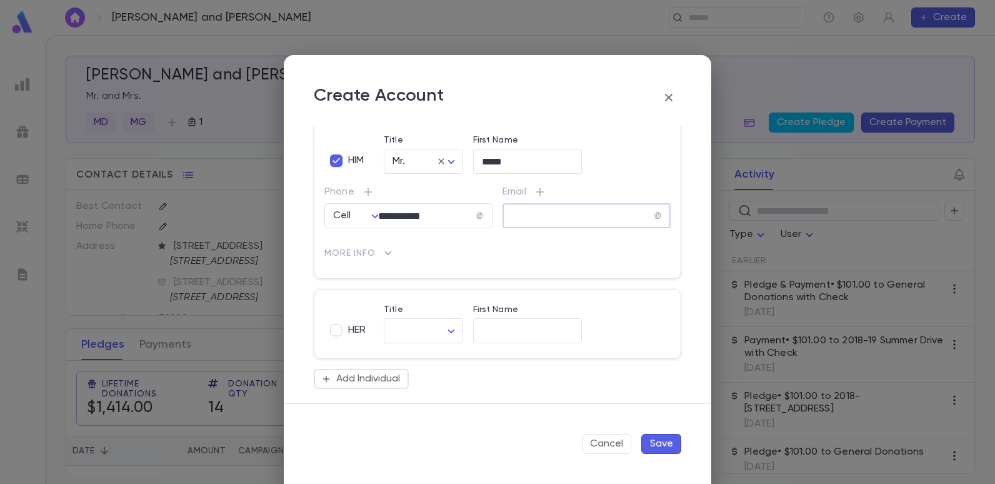
click at [525, 210] on input "text" at bounding box center [577, 216] width 151 height 14
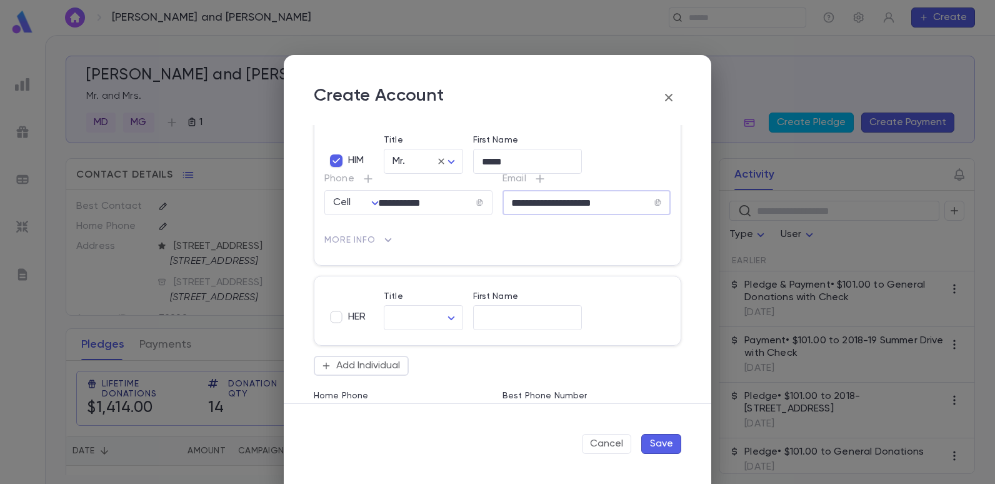
scroll to position [31, 0]
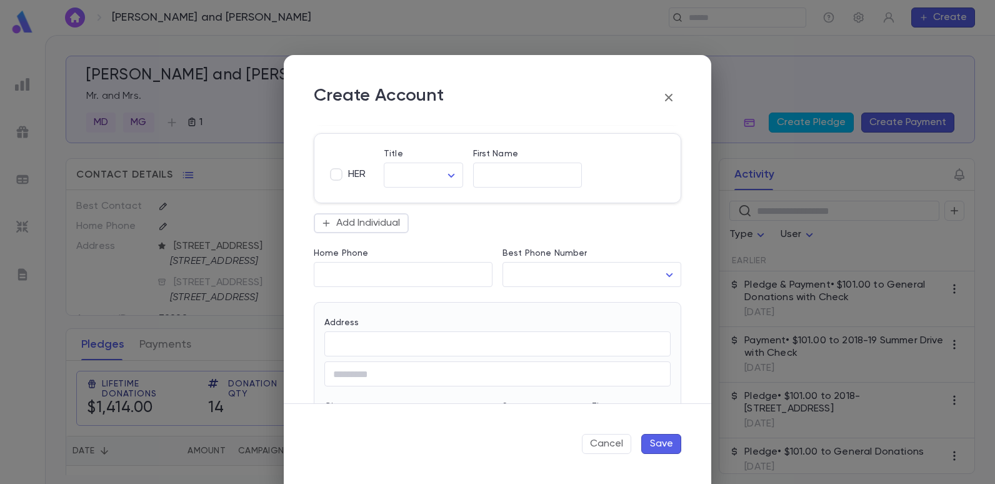
type input "**********"
click at [663, 441] on button "Save" at bounding box center [661, 444] width 40 height 20
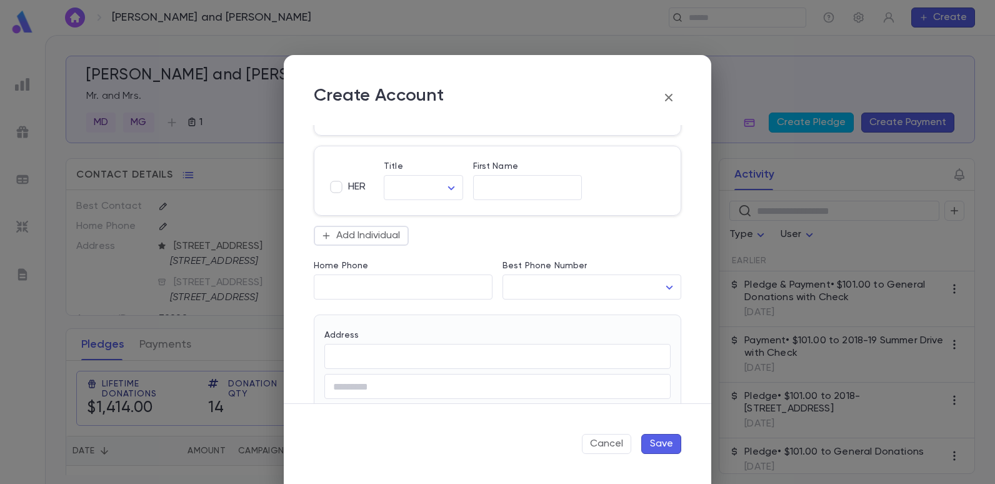
scroll to position [231, 0]
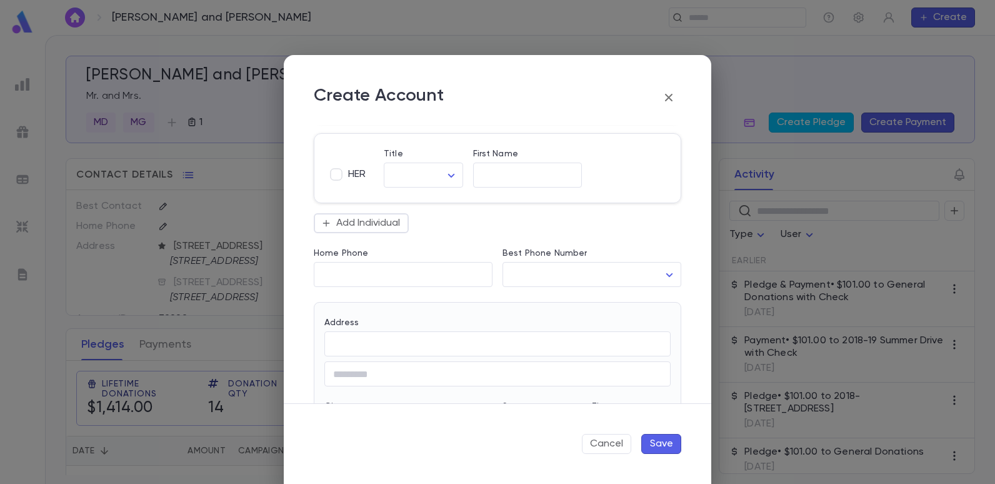
click at [670, 445] on button "Save" at bounding box center [661, 444] width 40 height 20
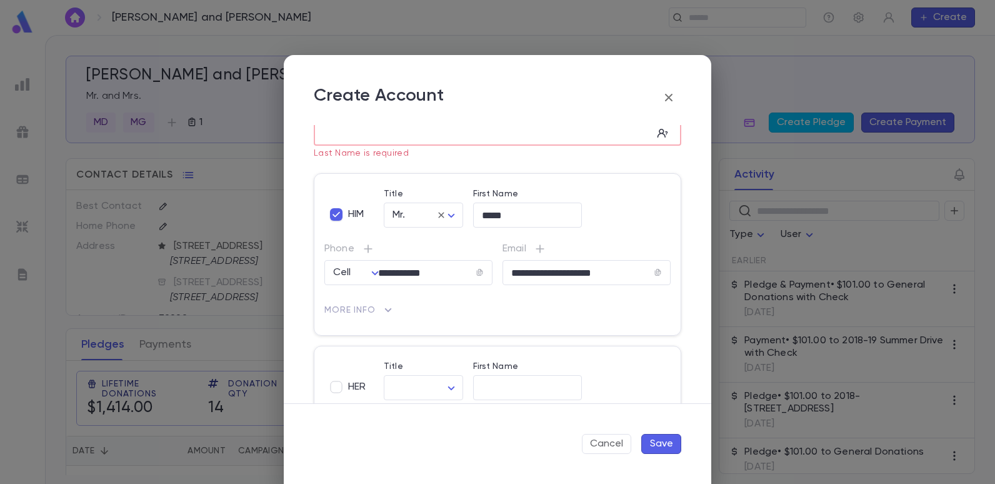
scroll to position [0, 0]
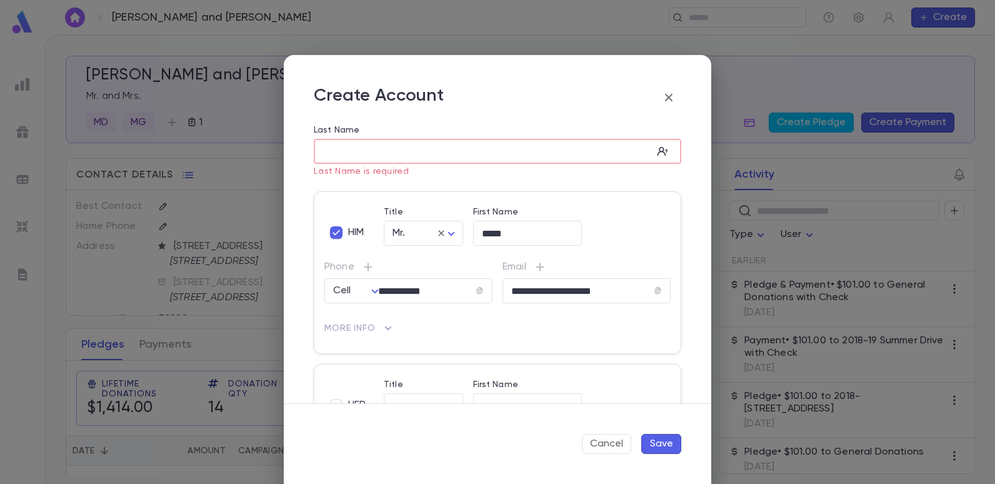
click at [368, 152] on input "Last Name" at bounding box center [483, 151] width 339 height 14
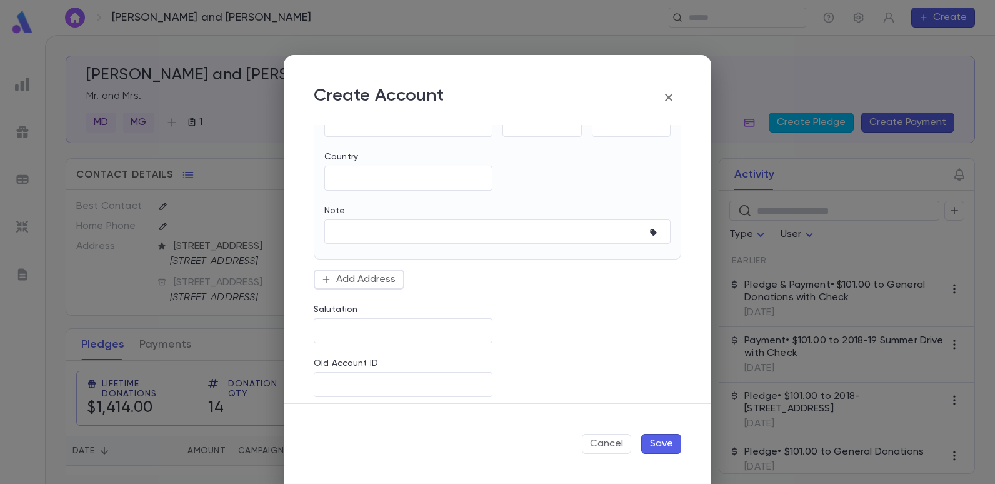
scroll to position [530, 0]
type input "******"
click at [663, 444] on button "Save" at bounding box center [661, 444] width 40 height 20
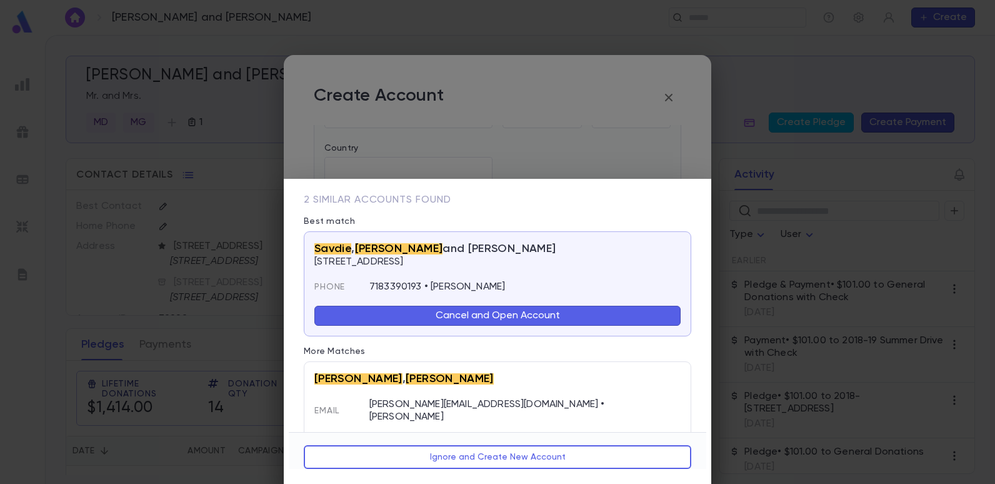
scroll to position [52, 0]
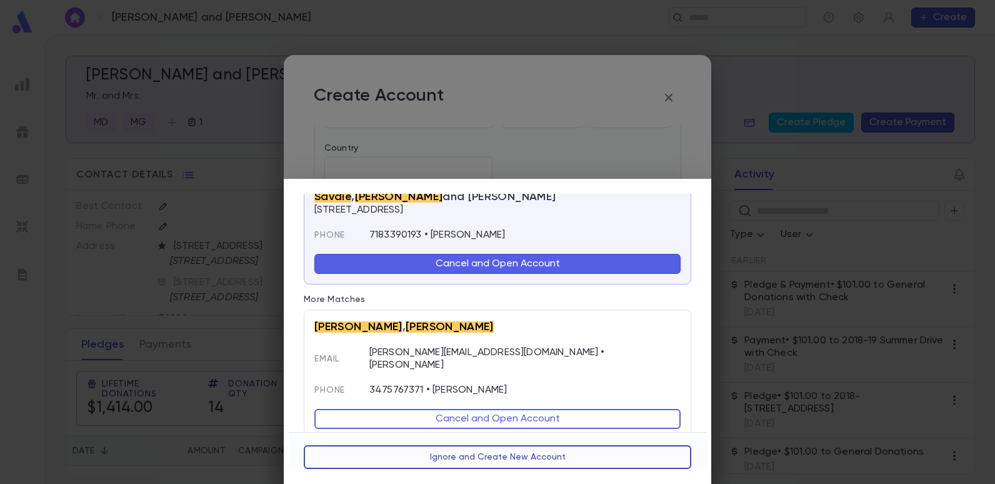
click at [468, 459] on button "Ignore and Create New Account" at bounding box center [497, 457] width 387 height 24
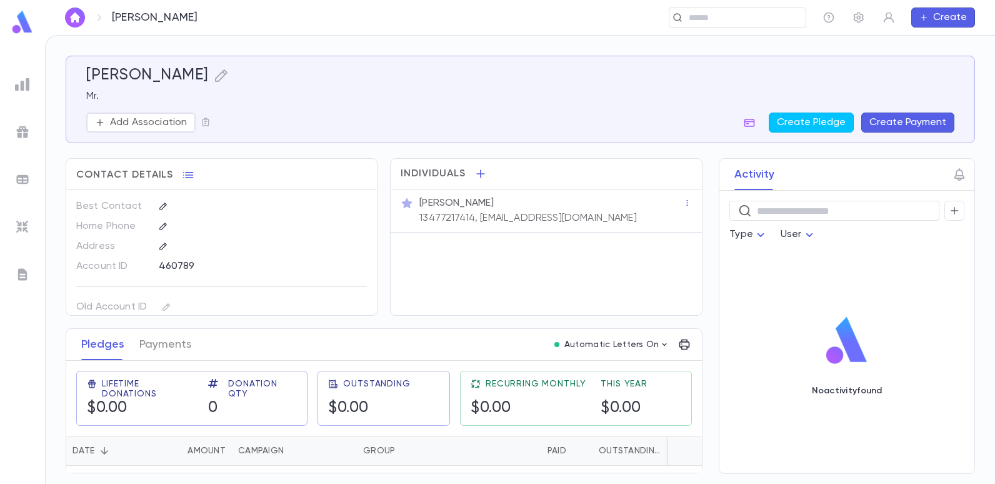
click at [449, 209] on p "Mr. David Savdie" at bounding box center [456, 203] width 74 height 12
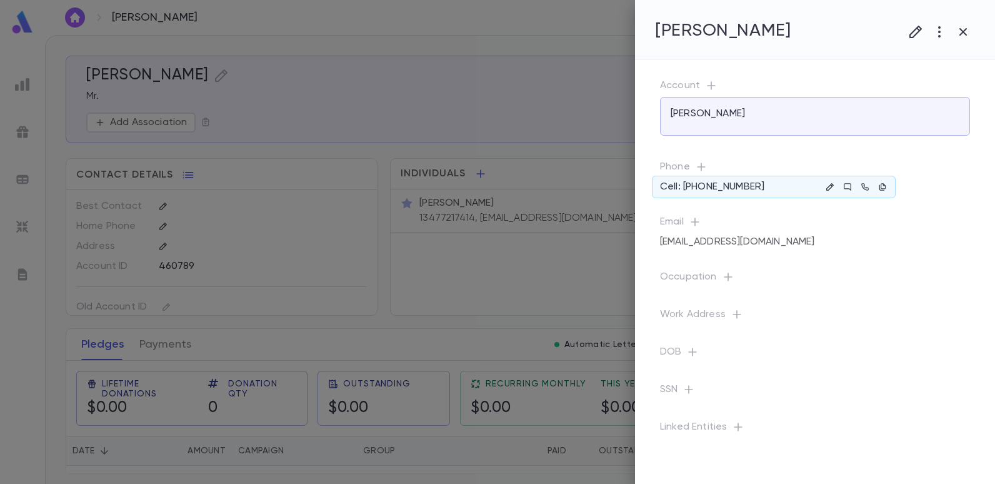
click at [834, 185] on button "button" at bounding box center [829, 186] width 15 height 15
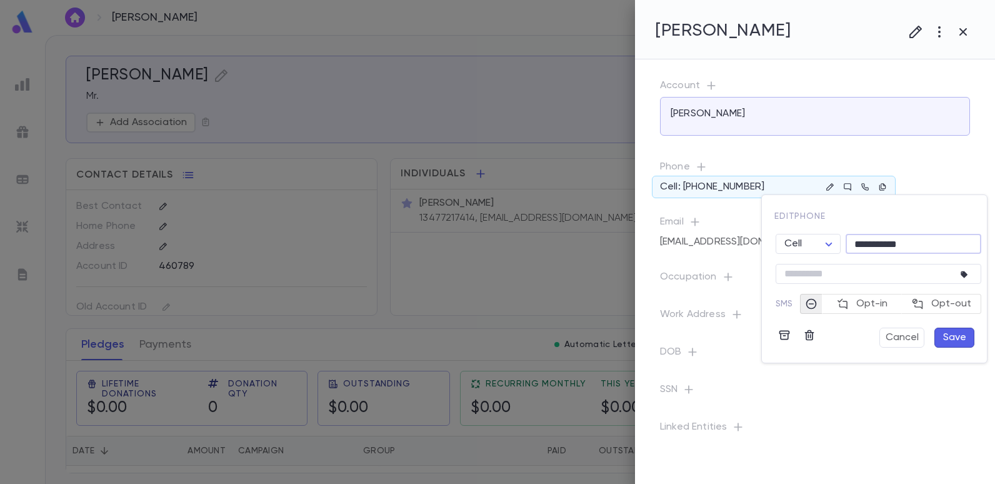
click at [928, 247] on input "**********" at bounding box center [913, 243] width 136 height 19
type input "**********"
click at [953, 339] on button "Save" at bounding box center [954, 337] width 40 height 20
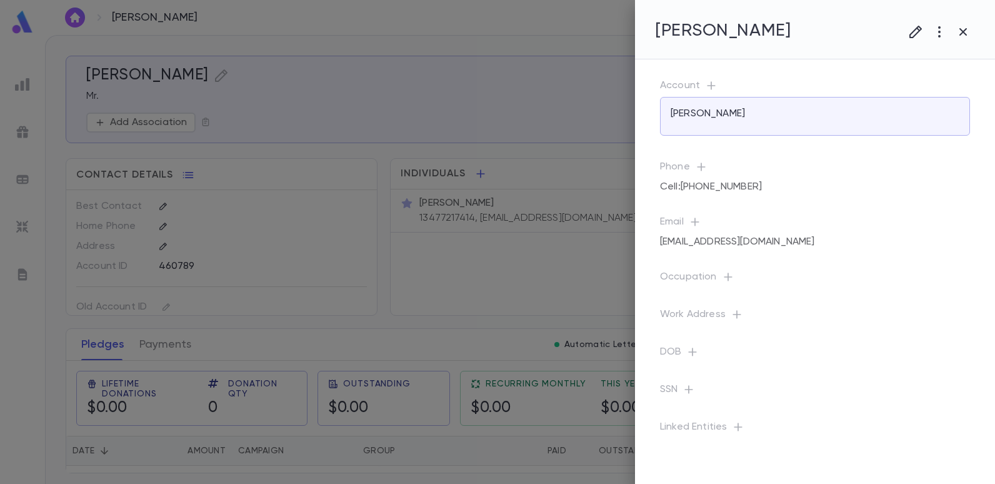
click at [561, 274] on div at bounding box center [497, 242] width 995 height 484
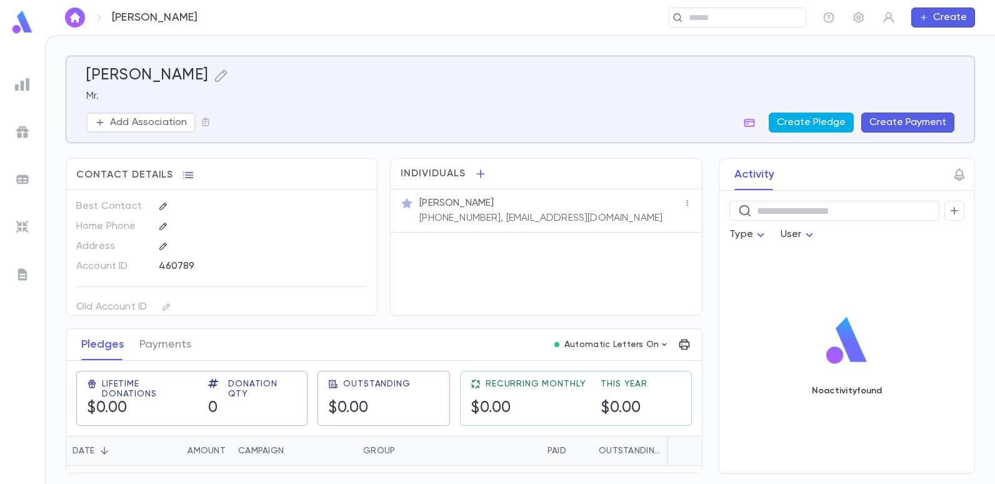
click at [817, 122] on button "Create Pledge" at bounding box center [810, 122] width 85 height 20
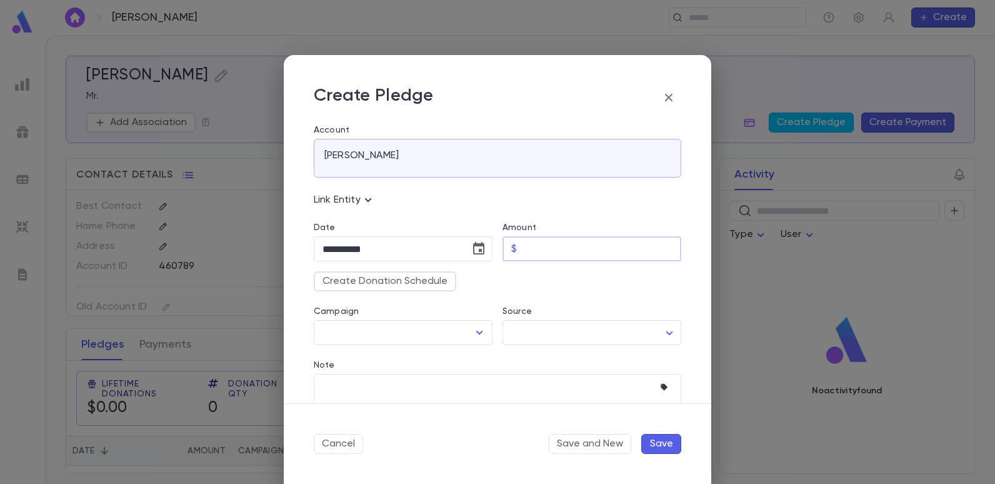
click at [561, 249] on input "Amount" at bounding box center [601, 249] width 159 height 24
type input "******"
click at [450, 374] on textarea "Note" at bounding box center [487, 400] width 331 height 53
click at [479, 331] on icon "Open" at bounding box center [479, 332] width 7 height 4
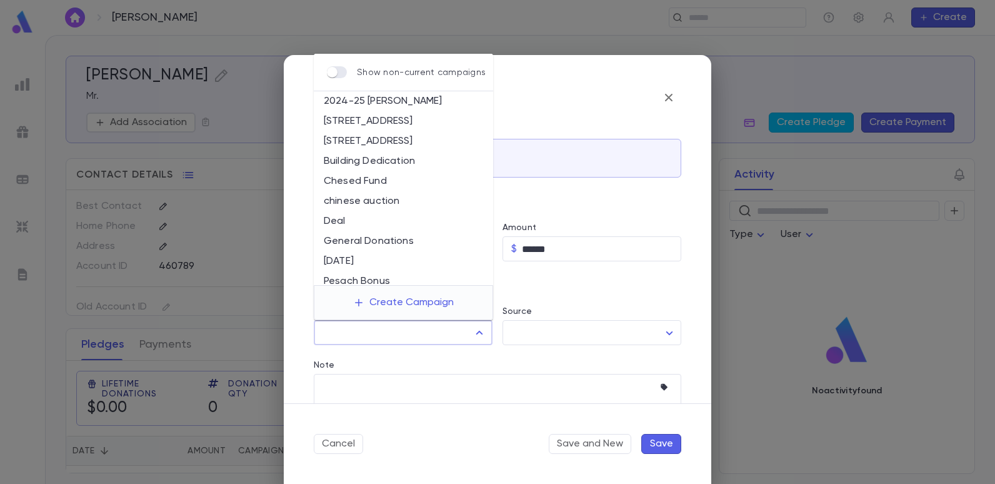
click at [408, 134] on li "[STREET_ADDRESS]" at bounding box center [403, 141] width 179 height 20
type input "**********"
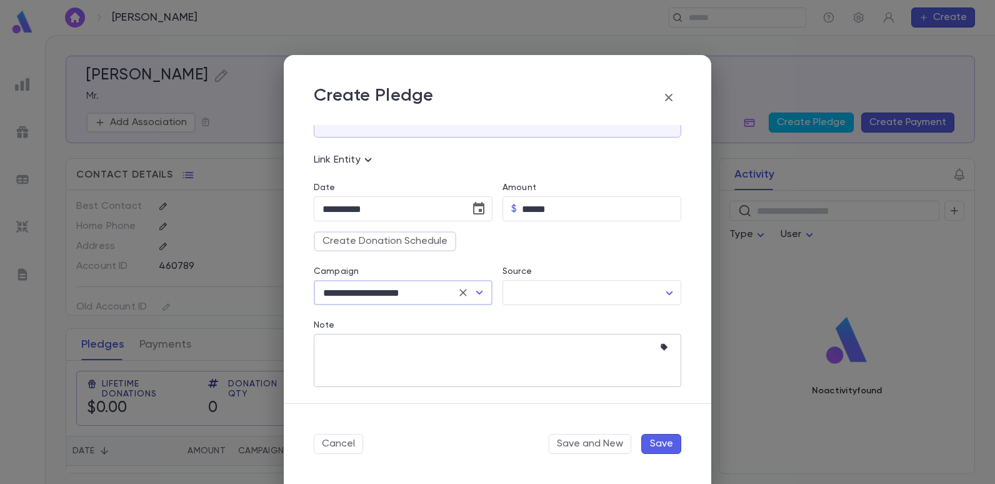
scroll to position [92, 0]
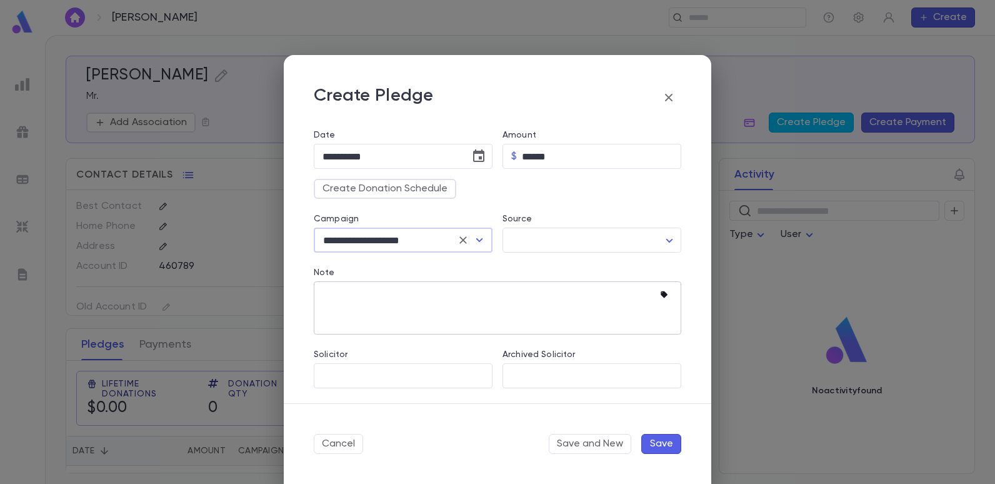
click at [660, 293] on icon "button" at bounding box center [663, 294] width 7 height 7
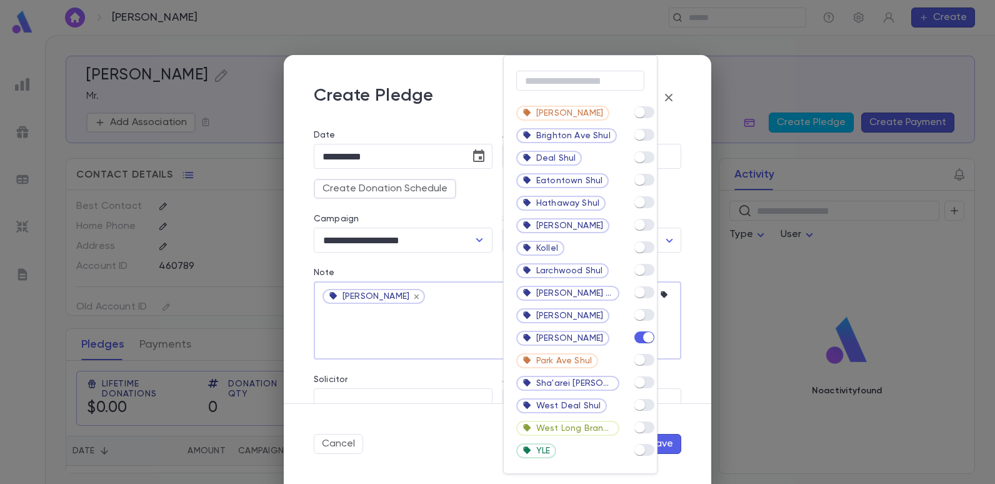
click at [425, 330] on div at bounding box center [497, 242] width 995 height 484
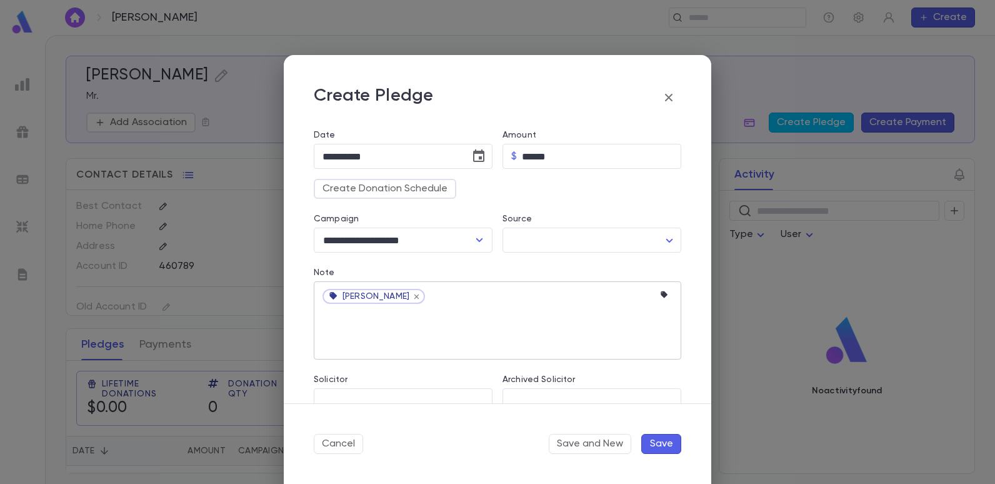
scroll to position [117, 0]
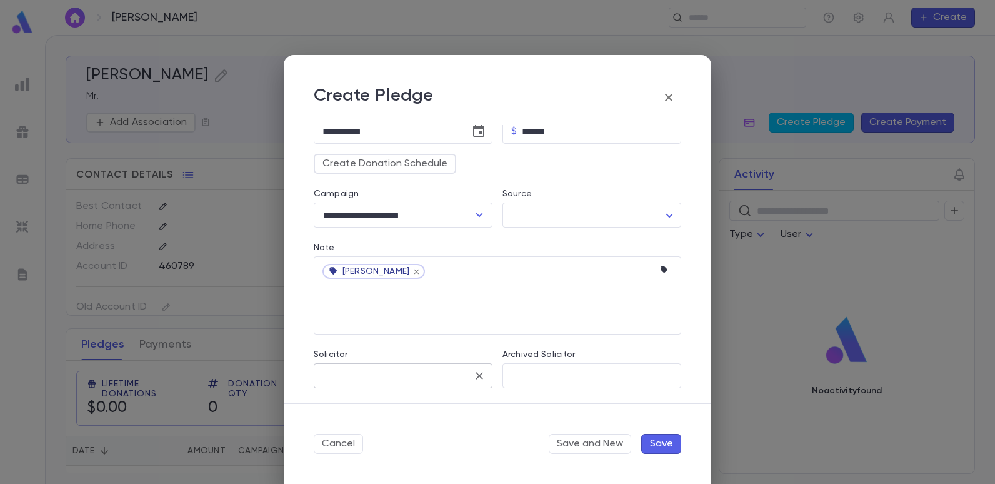
click at [342, 367] on input "Solicitor" at bounding box center [393, 376] width 149 height 24
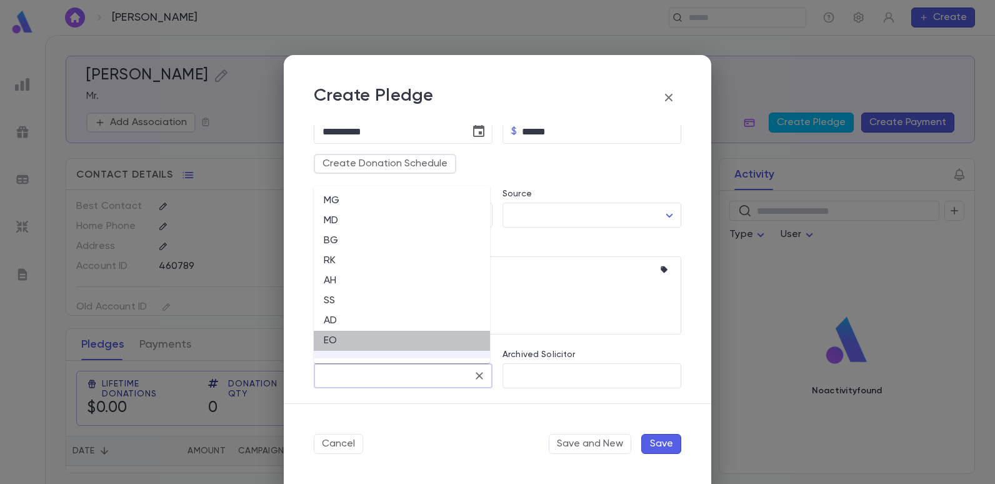
click at [331, 339] on li "EO" at bounding box center [402, 340] width 176 height 20
type input "**"
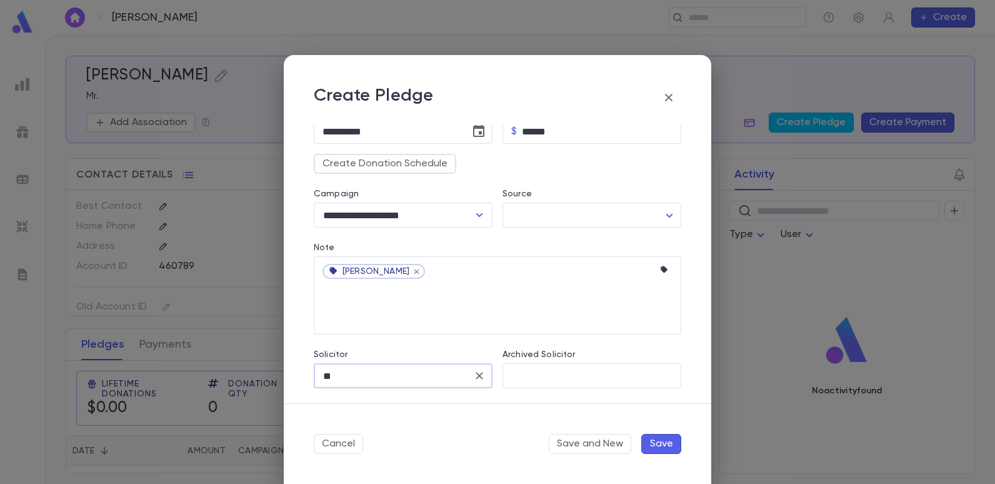
click at [665, 446] on button "Save" at bounding box center [661, 444] width 40 height 20
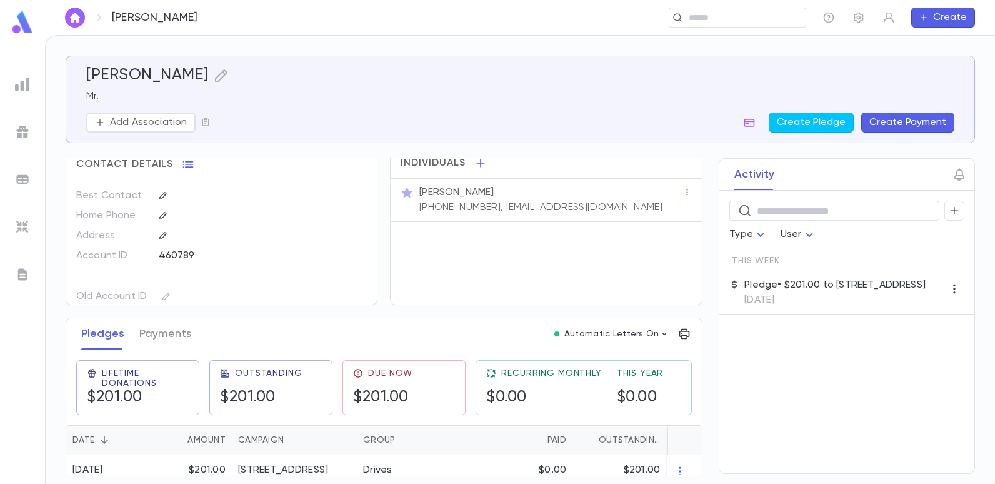
scroll to position [0, 0]
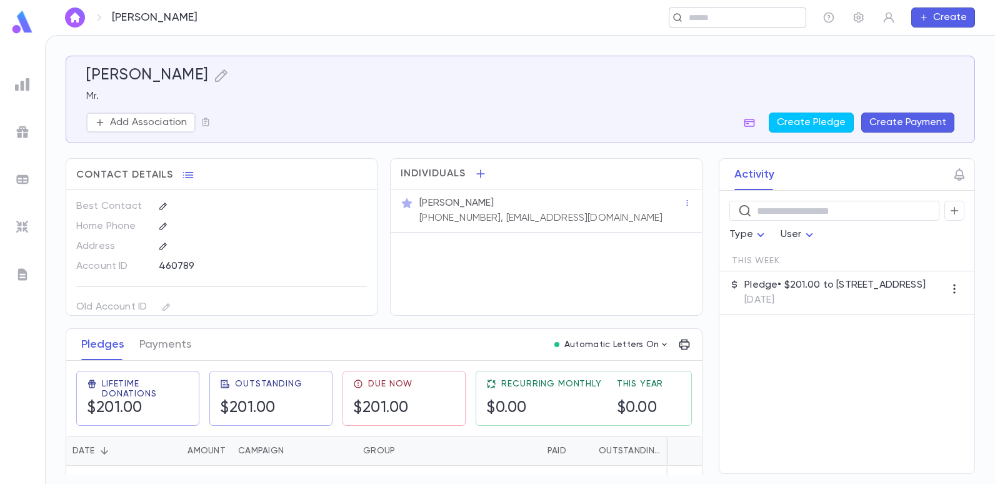
click at [706, 17] on input "text" at bounding box center [733, 18] width 97 height 12
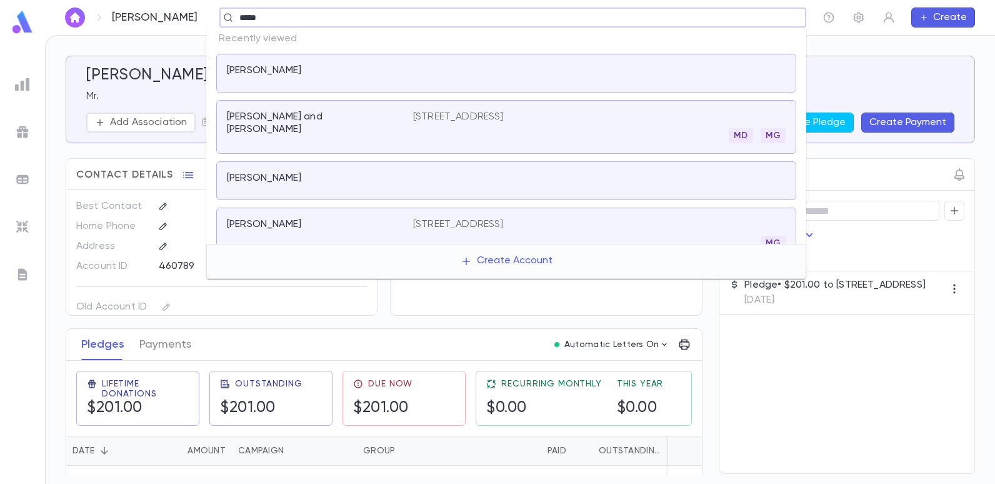
type input "******"
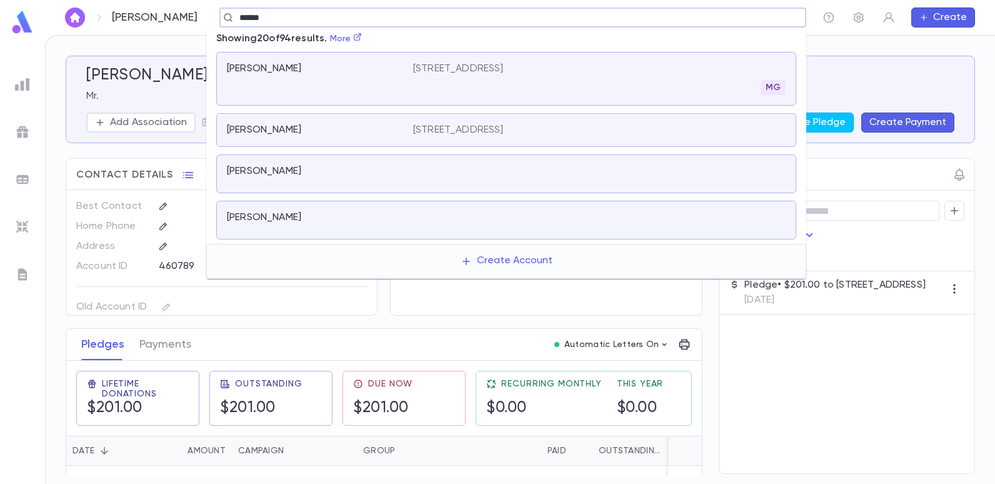
scroll to position [187, 0]
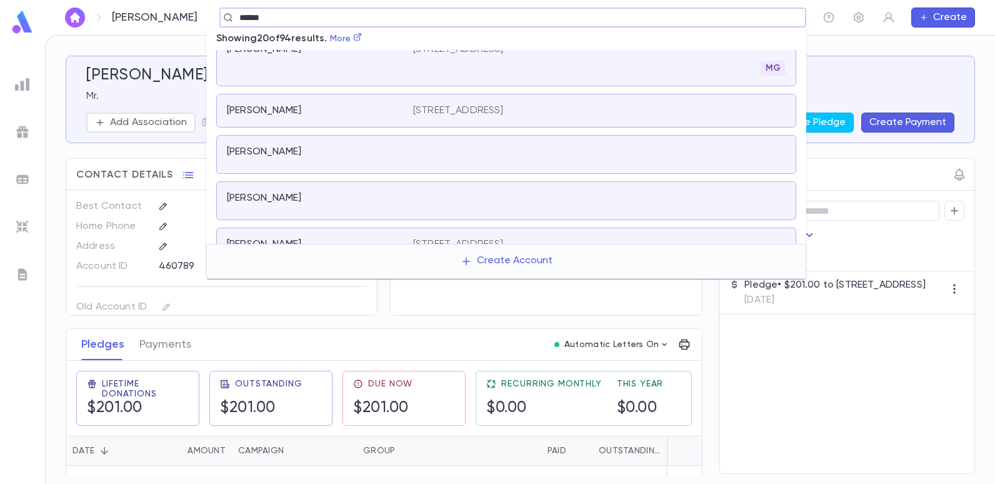
click at [442, 113] on p "2215 Avenue K, Brooklyn NY 11210" at bounding box center [458, 110] width 91 height 12
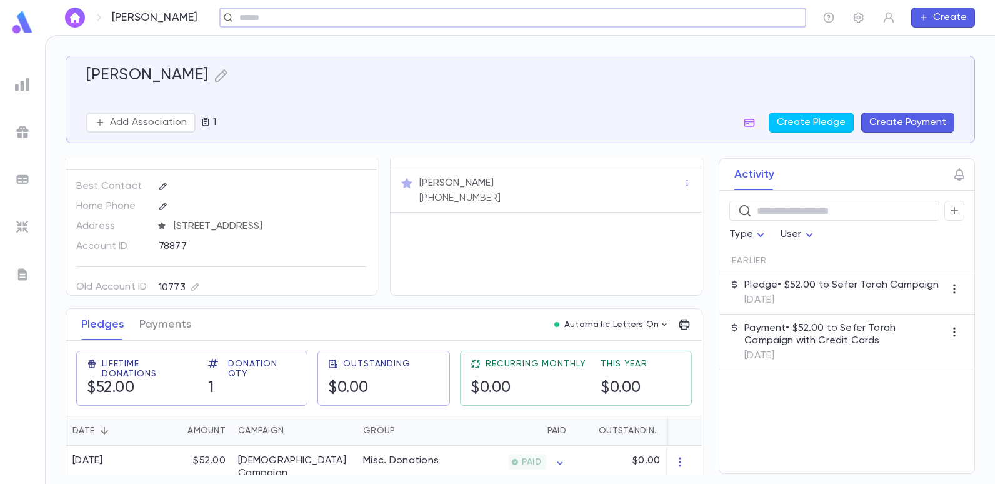
scroll to position [29, 0]
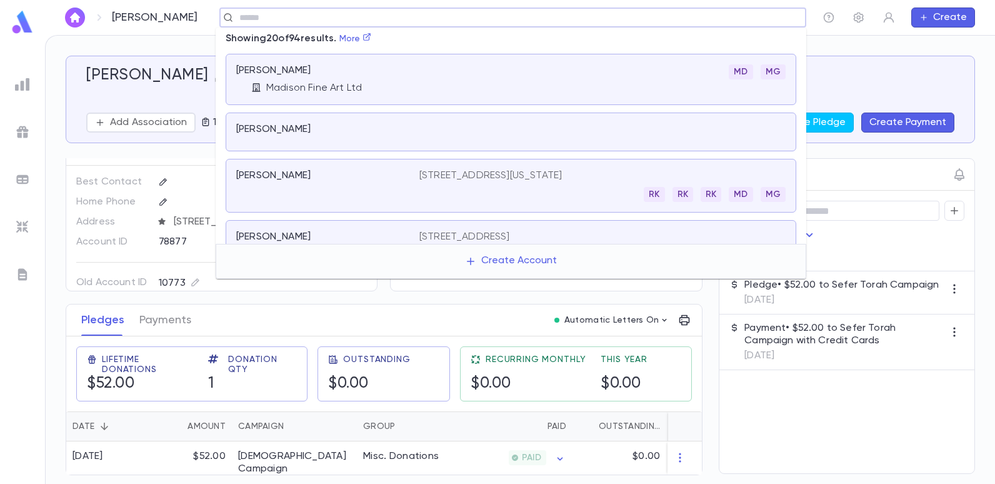
click at [296, 19] on input "text" at bounding box center [509, 18] width 546 height 12
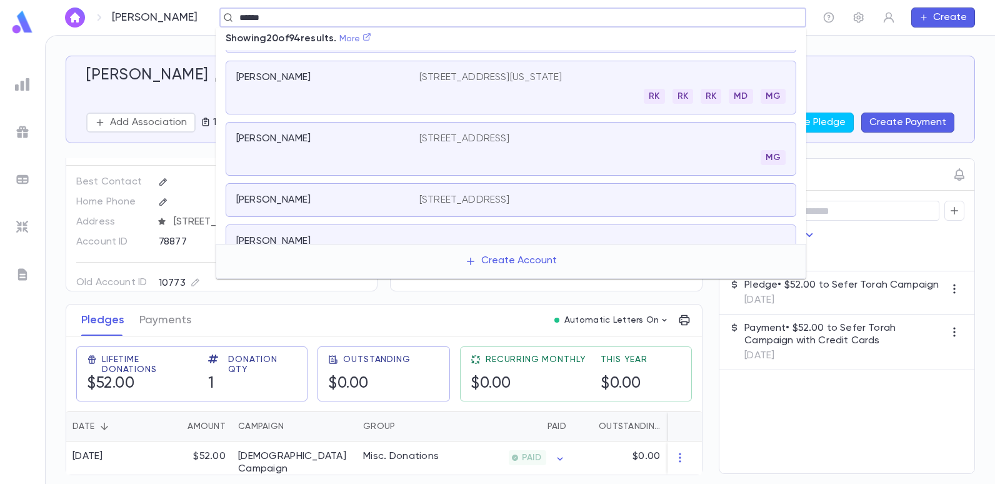
click at [367, 42] on link "More" at bounding box center [355, 38] width 32 height 9
type input "******"
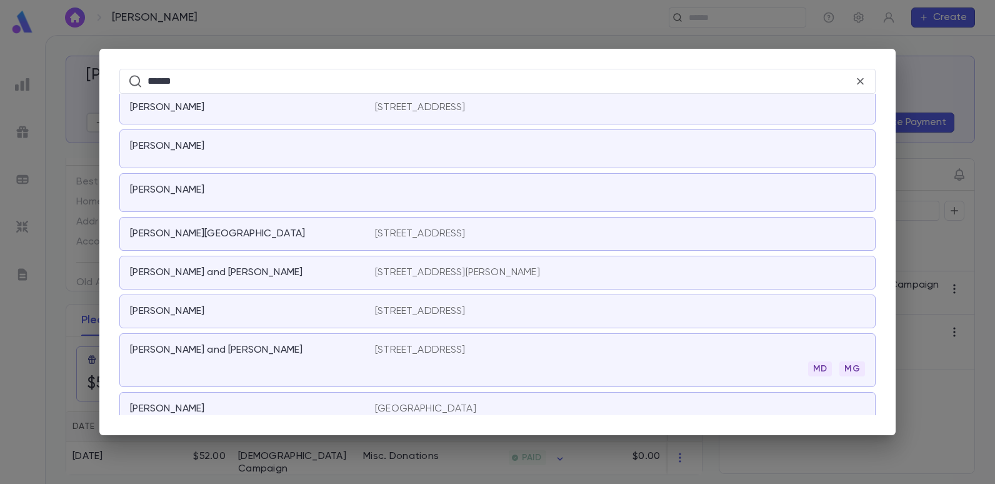
scroll to position [250, 0]
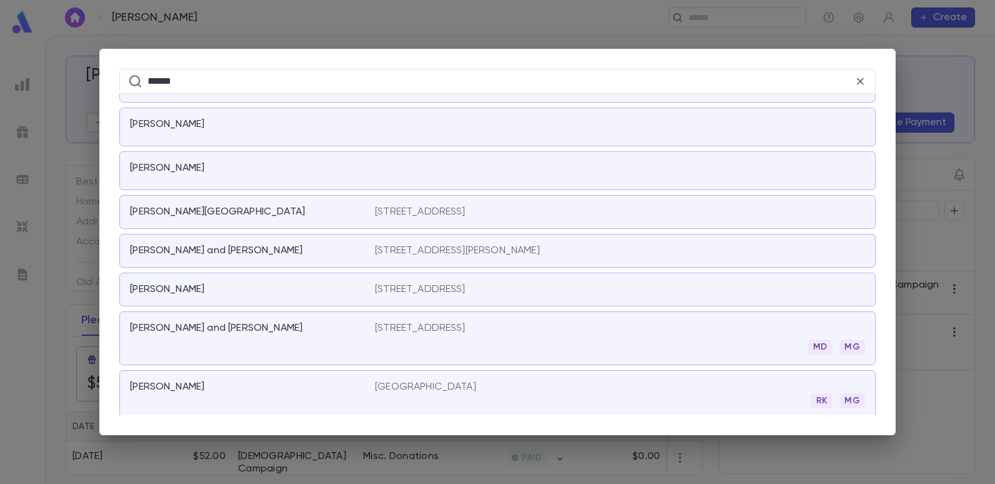
click at [189, 166] on p "Safdie, David" at bounding box center [167, 168] width 74 height 12
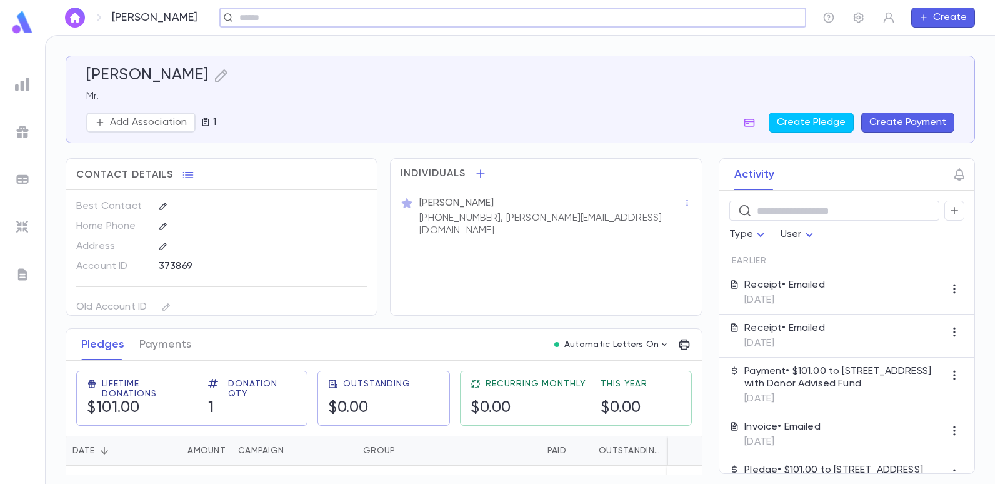
click at [311, 16] on input "text" at bounding box center [509, 18] width 546 height 12
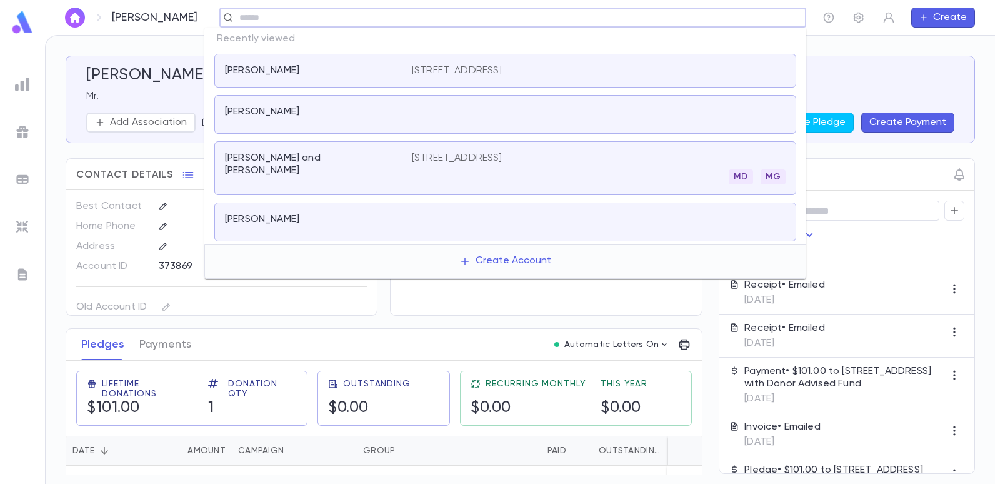
click at [328, 17] on input "text" at bounding box center [509, 18] width 546 height 12
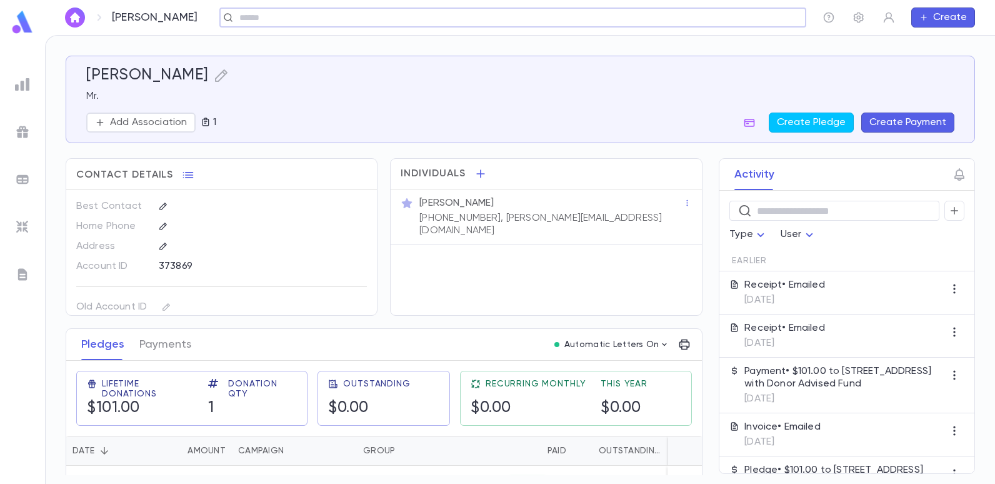
click at [246, 9] on div "​" at bounding box center [512, 17] width 587 height 20
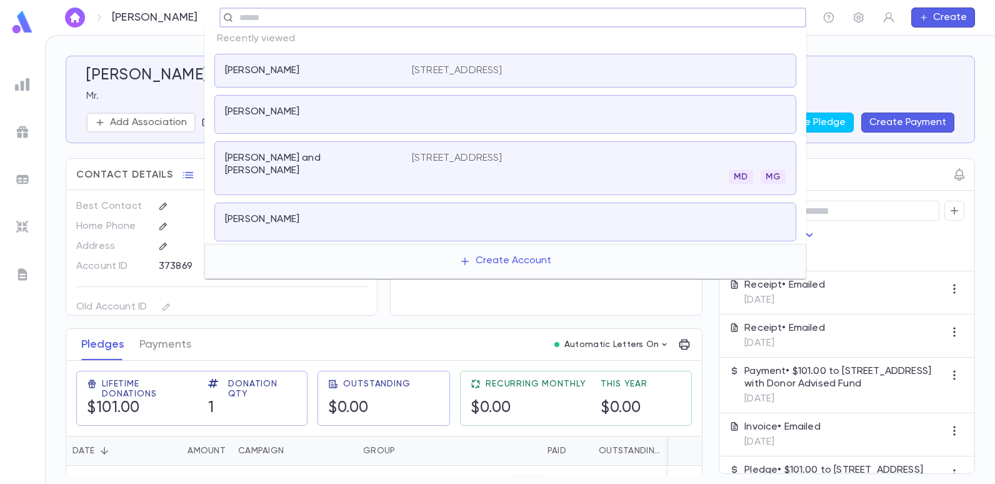
click at [246, 23] on input "text" at bounding box center [509, 18] width 546 height 12
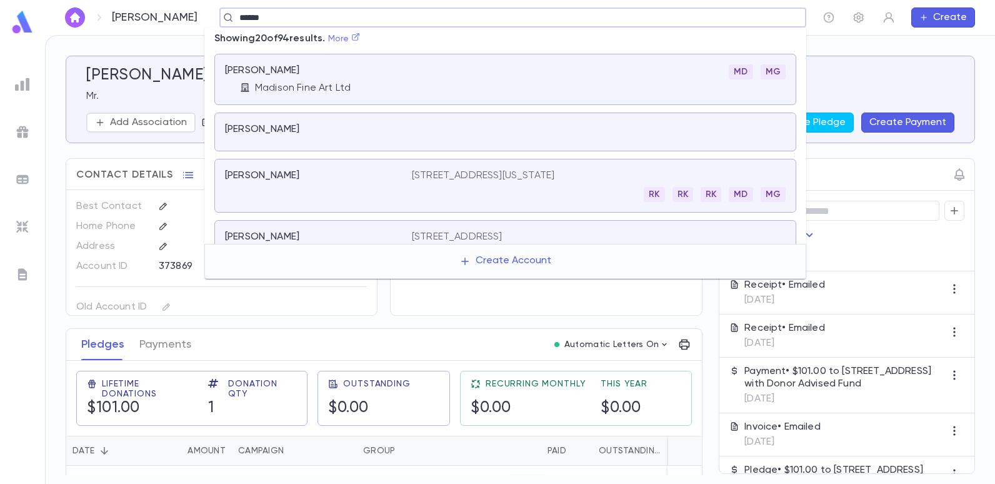
click at [357, 37] on icon at bounding box center [355, 36] width 9 height 9
type input "******"
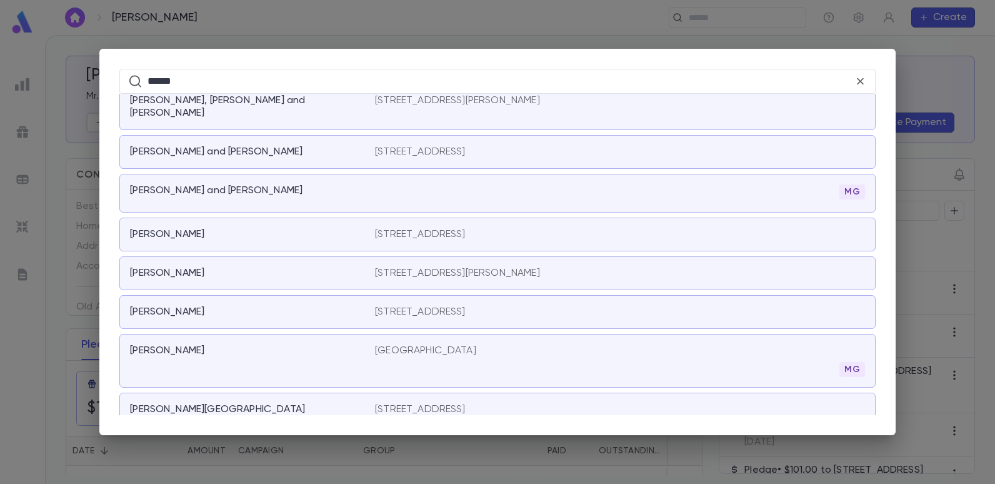
scroll to position [2093, 0]
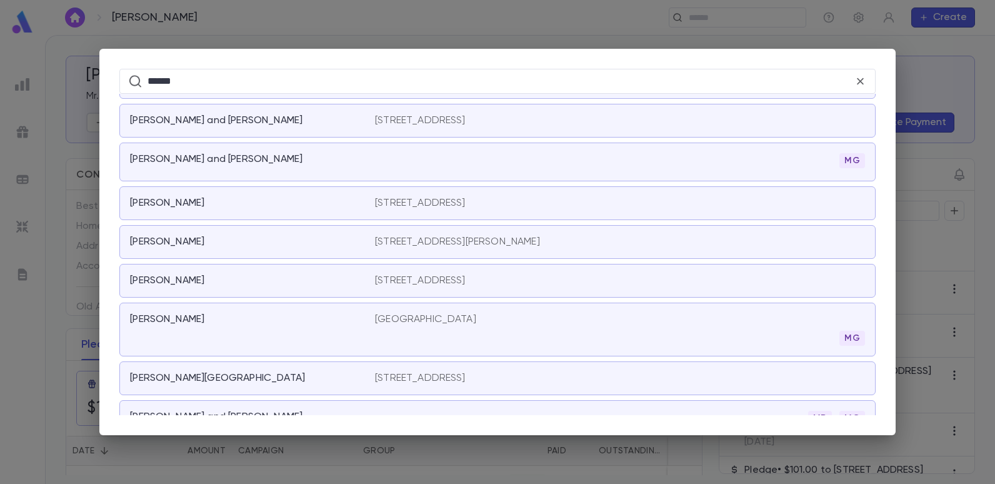
click at [404, 313] on p "1521 East 21st Street, Brooklyn NY 11210" at bounding box center [425, 319] width 101 height 12
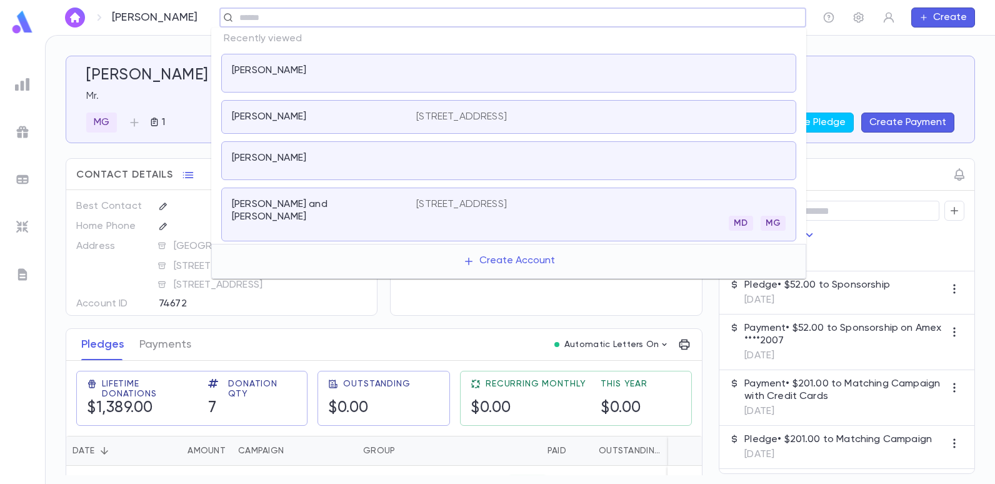
click at [236, 17] on input "text" at bounding box center [509, 18] width 546 height 12
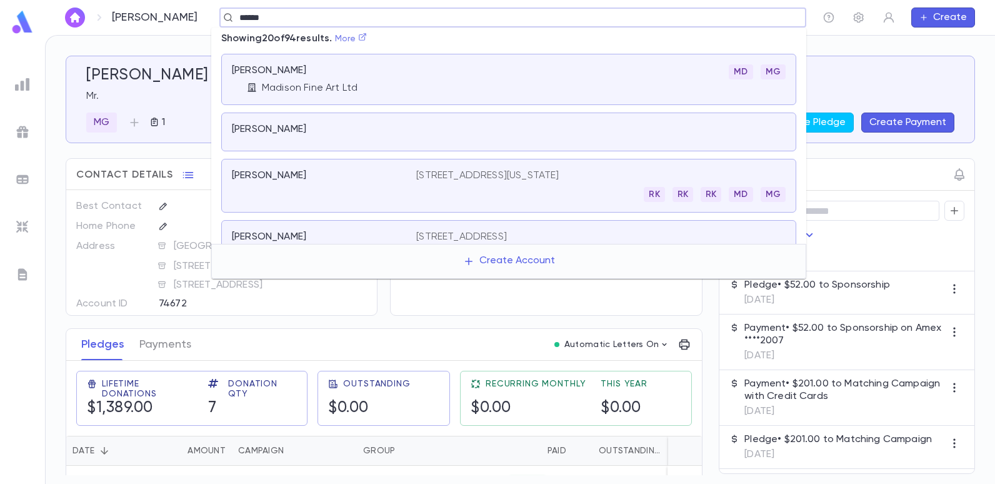
click at [365, 36] on icon at bounding box center [362, 36] width 9 height 9
type input "******"
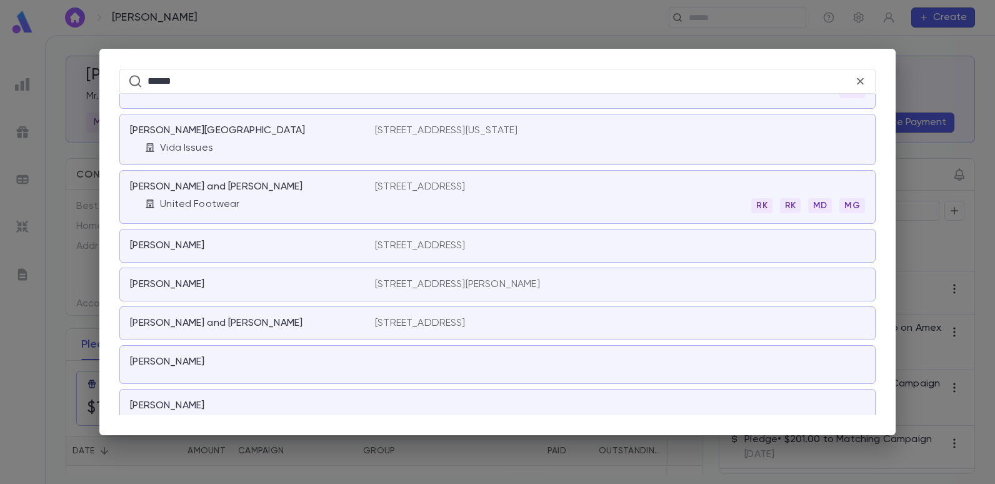
scroll to position [4184, 0]
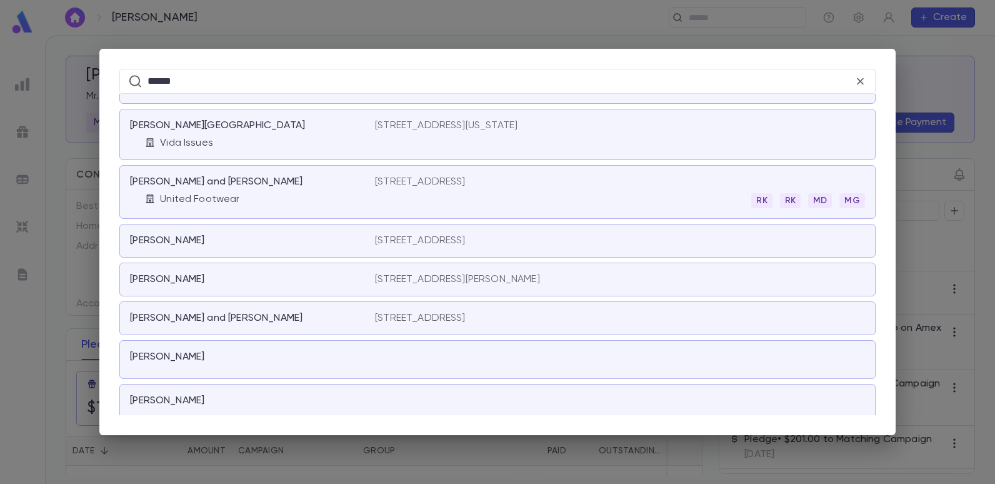
click at [210, 394] on div "Savdie, David" at bounding box center [245, 400] width 230 height 12
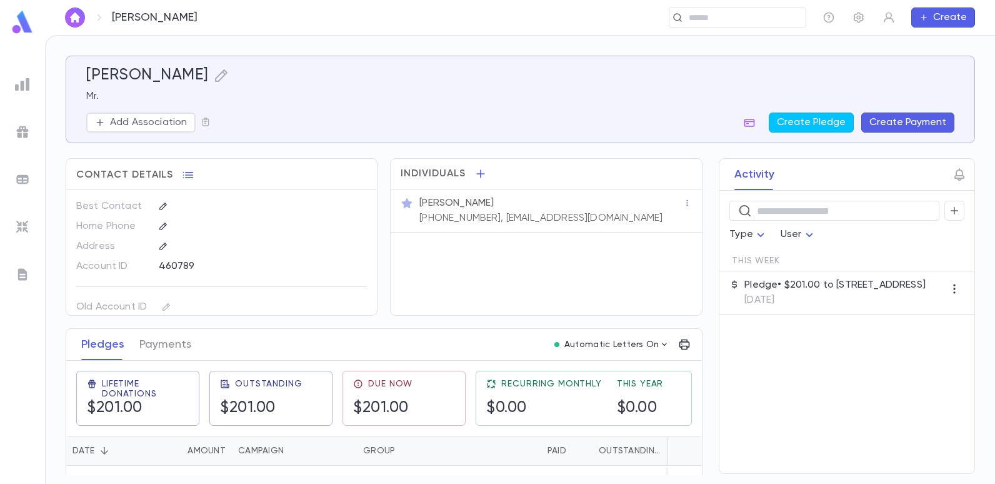
click at [38, 80] on ul at bounding box center [22, 275] width 45 height 415
click at [22, 83] on img at bounding box center [22, 84] width 15 height 15
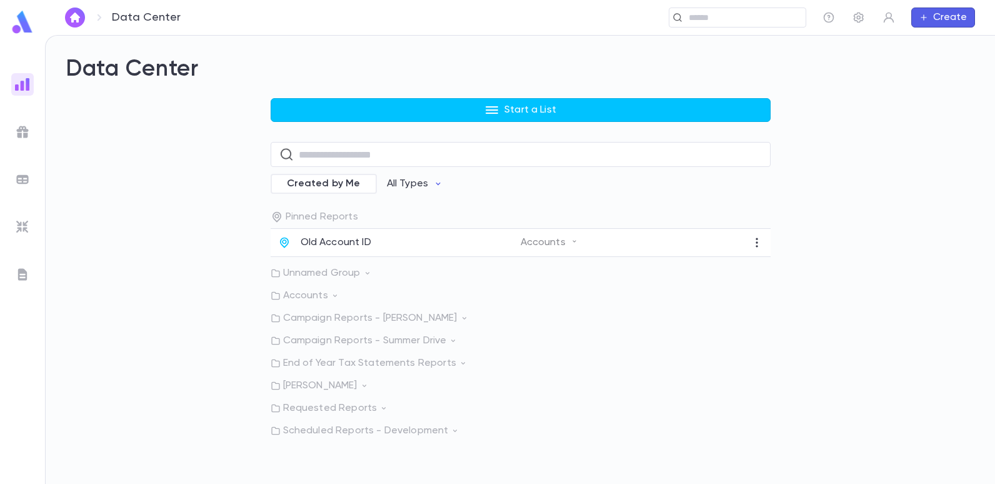
click at [379, 251] on div "Old Account ID Accounts" at bounding box center [520, 243] width 500 height 28
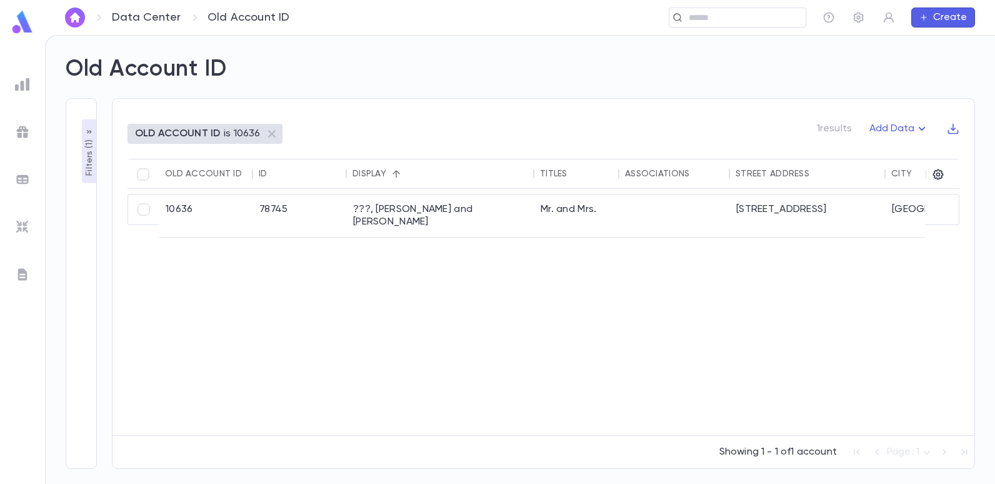
click at [91, 164] on p "Filters ( 1 )" at bounding box center [89, 156] width 12 height 39
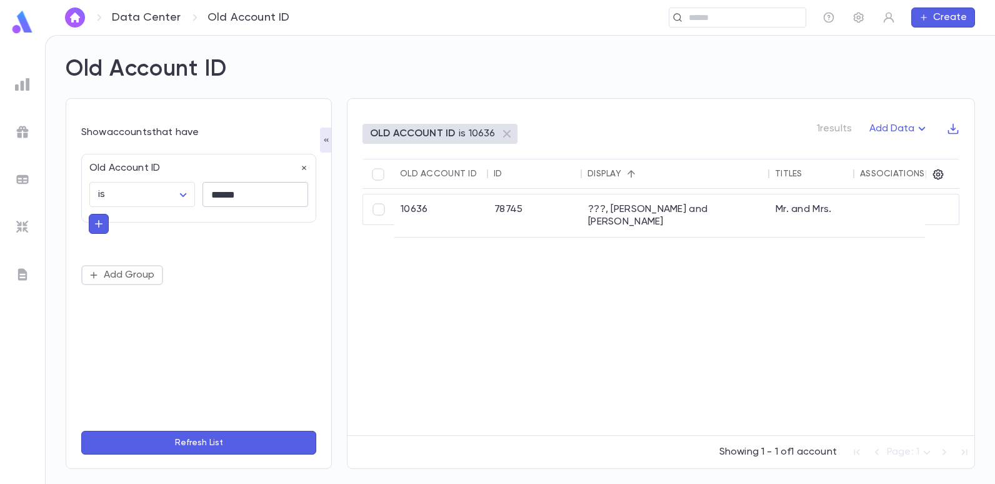
click at [250, 189] on input "******" at bounding box center [255, 194] width 106 height 24
type input "*"
type input "******"
click at [81, 430] on button "Refresh List" at bounding box center [198, 442] width 235 height 24
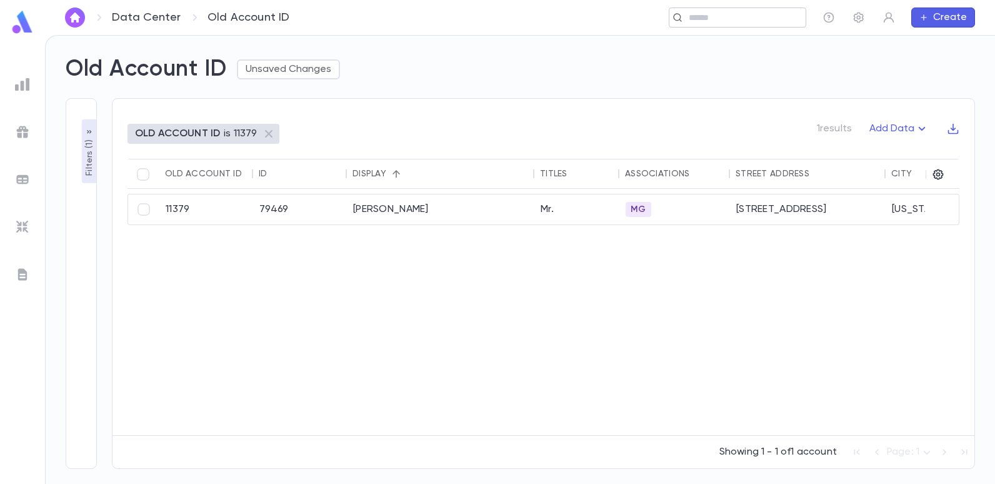
click at [690, 15] on input "text" at bounding box center [733, 18] width 97 height 12
type input "******"
click at [424, 215] on div "Chalouh, Danny" at bounding box center [440, 209] width 187 height 30
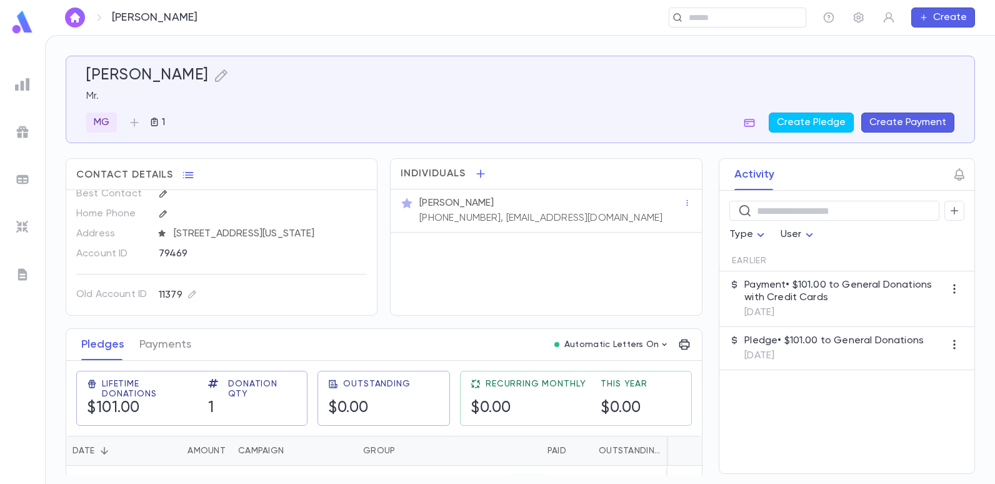
scroll to position [29, 0]
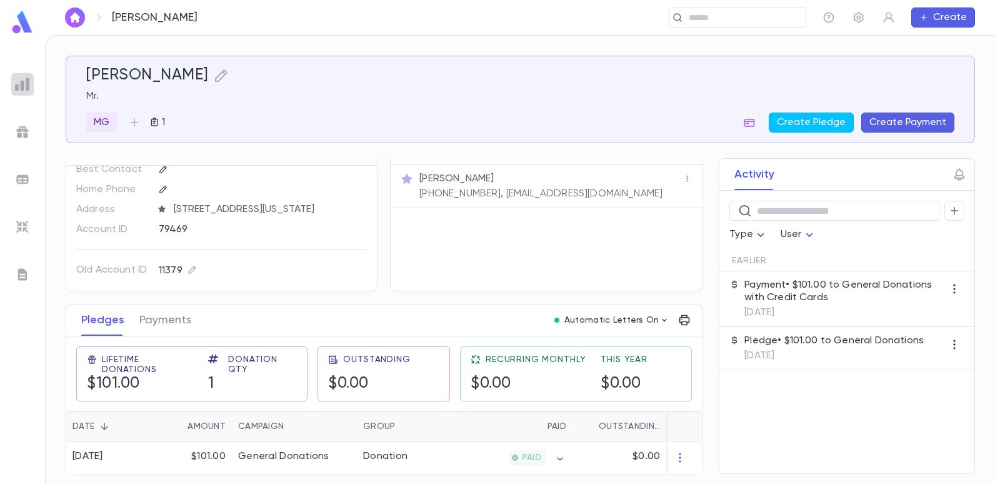
click at [32, 87] on div at bounding box center [22, 84] width 22 height 22
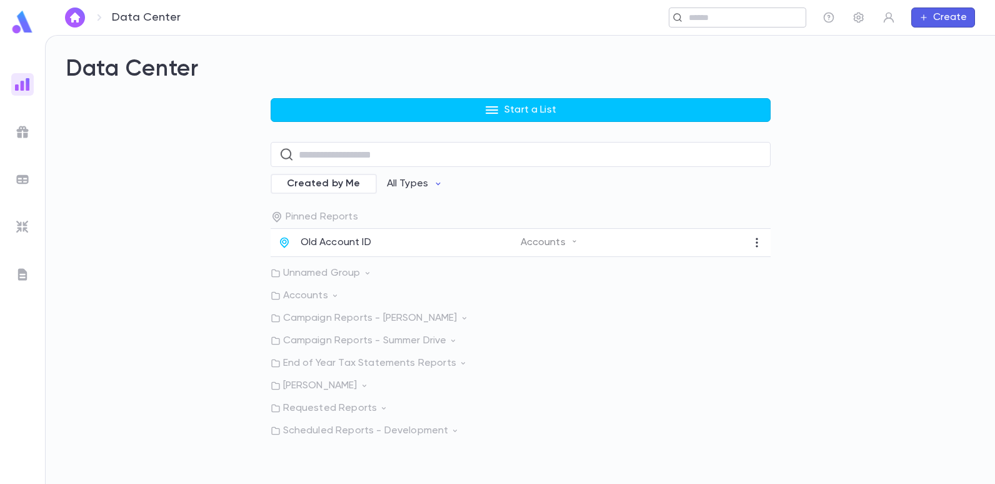
click at [692, 21] on input "text" at bounding box center [743, 18] width 116 height 12
click at [142, 123] on div "Start a List ​ Created by Me All Types Pinned Reports Old Account ID Accounts U…" at bounding box center [520, 267] width 909 height 339
click at [316, 298] on p "Accounts" at bounding box center [520, 295] width 500 height 12
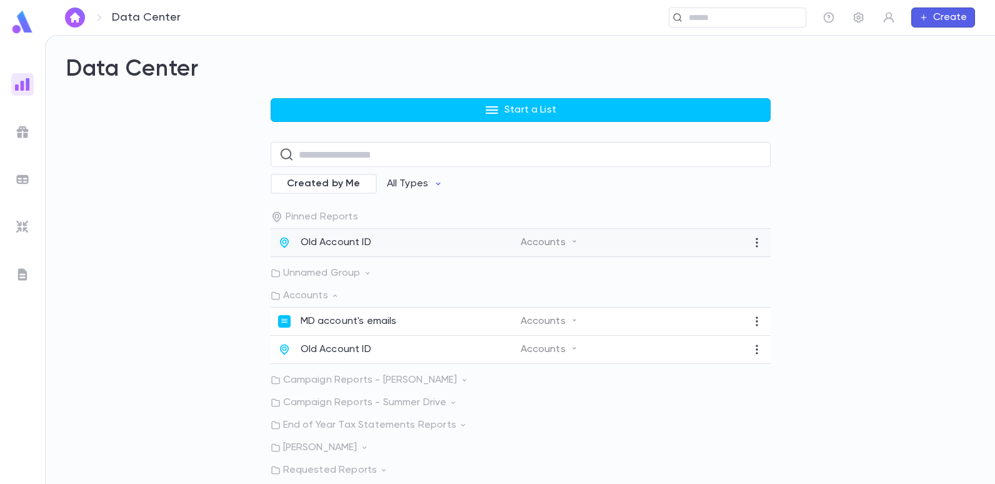
click at [362, 242] on p "Old Account ID" at bounding box center [335, 242] width 71 height 12
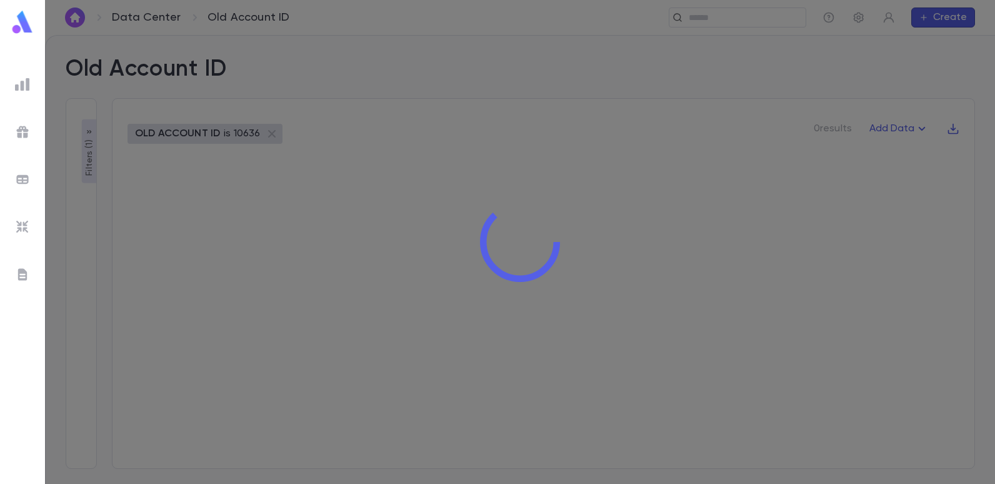
click at [89, 167] on div at bounding box center [520, 242] width 950 height 484
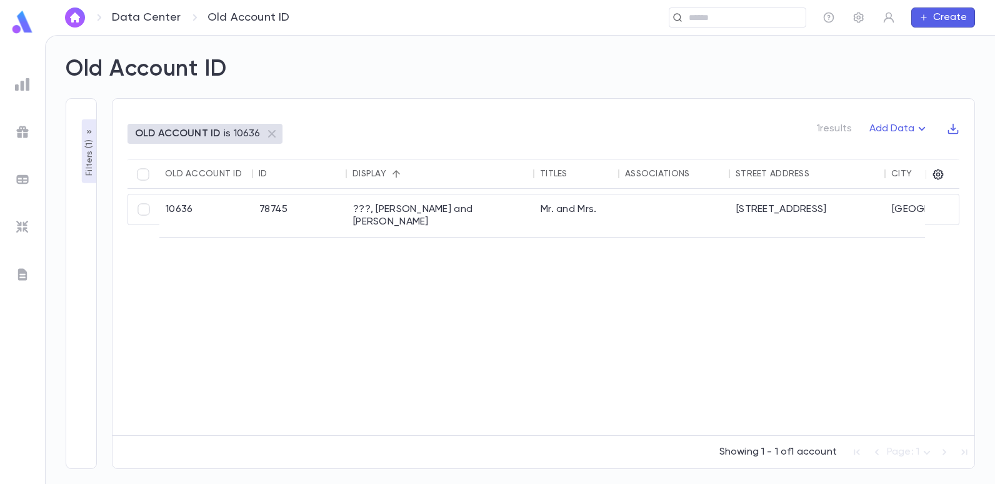
click at [219, 138] on div "OLD ACCOUNT ID is 10636" at bounding box center [198, 133] width 126 height 12
click at [91, 168] on p "Filters ( 1 )" at bounding box center [89, 156] width 12 height 39
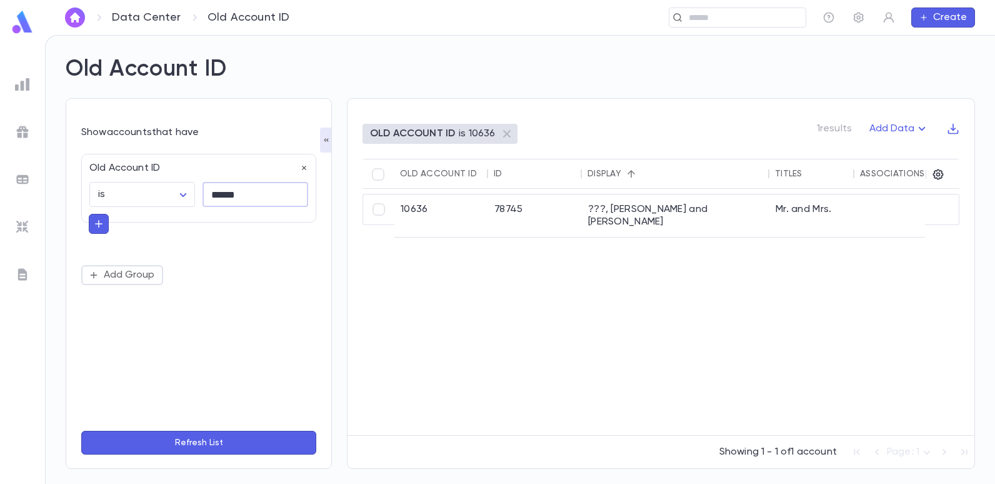
click at [249, 198] on input "******" at bounding box center [255, 194] width 106 height 24
type input "*"
type input "*****"
click at [81, 430] on button "Refresh List" at bounding box center [198, 442] width 235 height 24
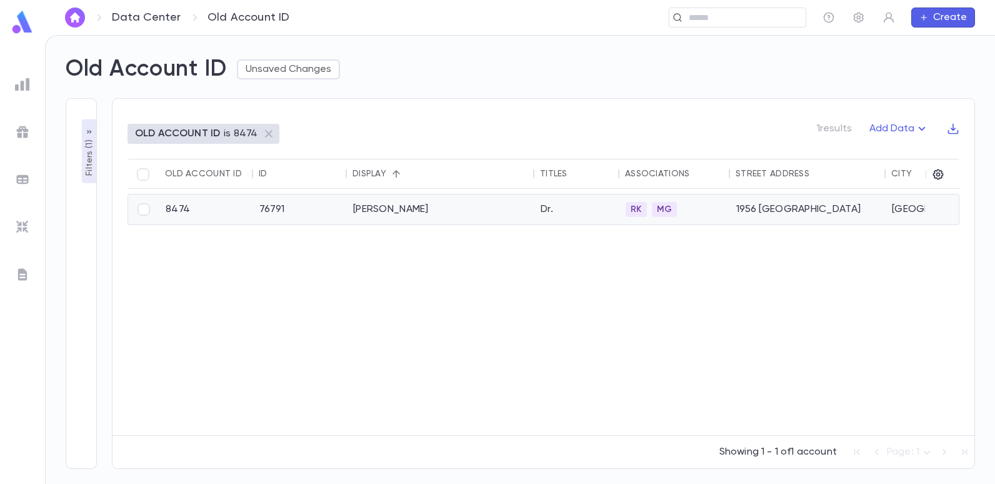
click at [414, 209] on div "[PERSON_NAME]" at bounding box center [440, 209] width 187 height 30
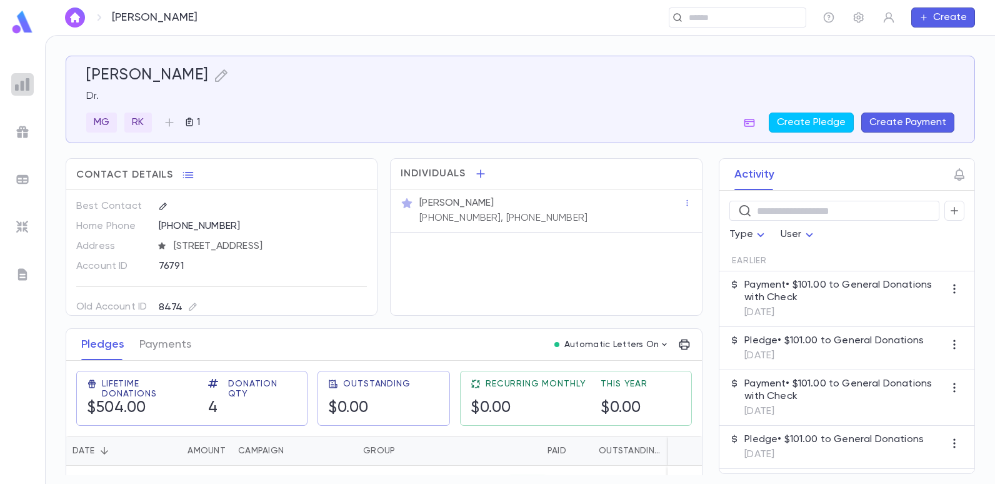
click at [18, 79] on img at bounding box center [22, 84] width 15 height 15
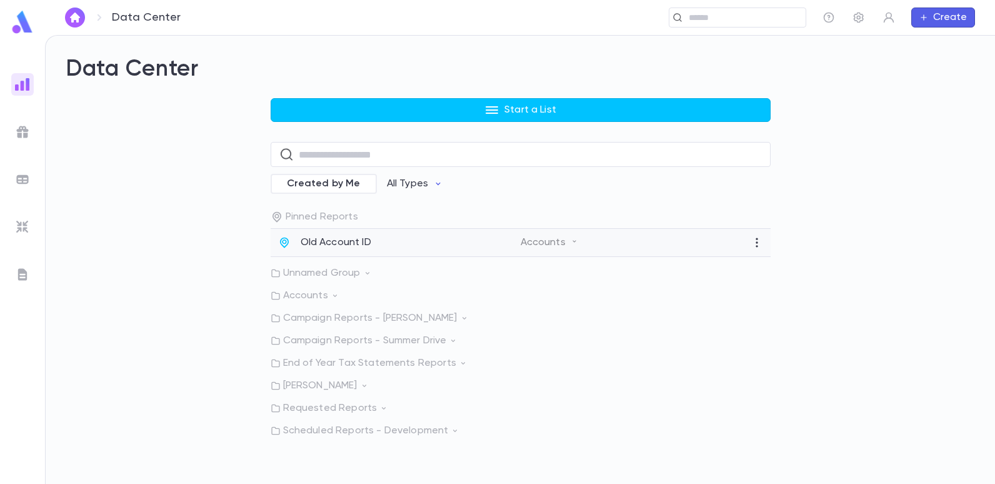
click at [349, 243] on p "Old Account ID" at bounding box center [335, 242] width 71 height 12
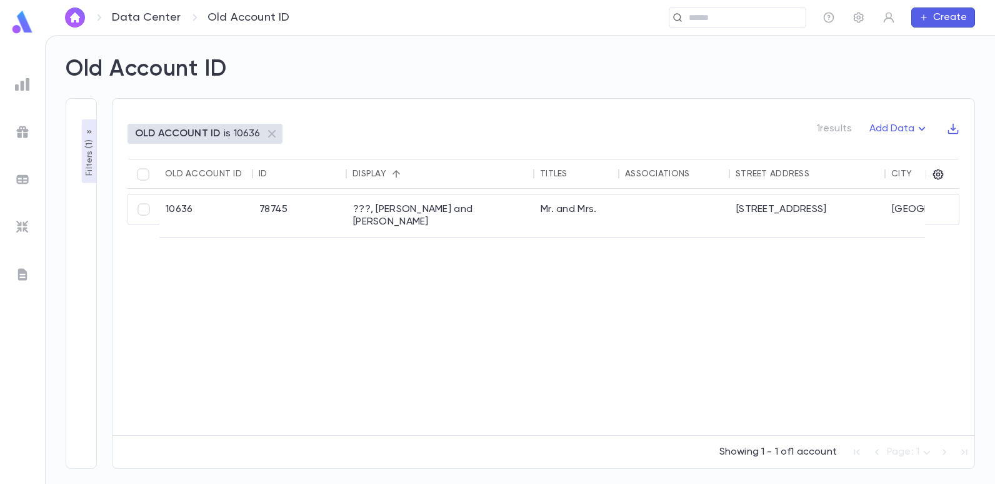
click at [86, 165] on p "Filters ( 1 )" at bounding box center [89, 156] width 12 height 39
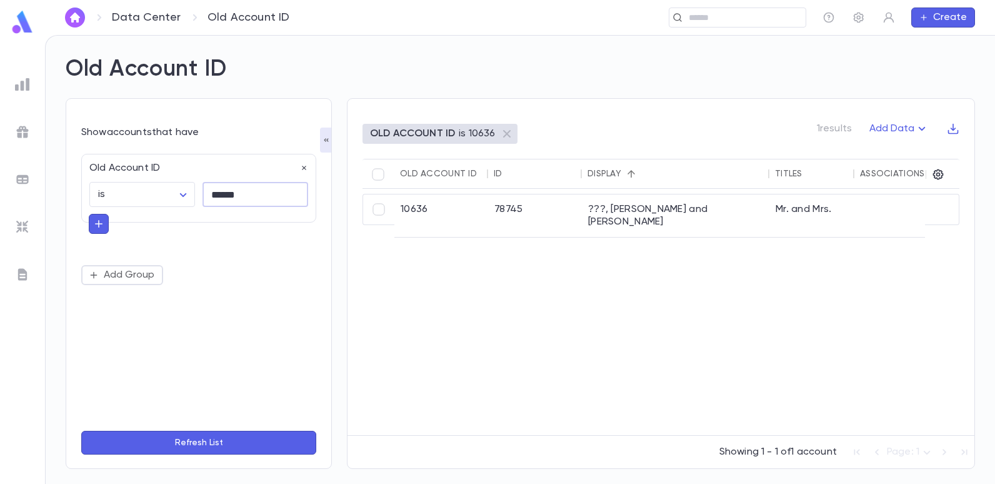
click at [246, 193] on input "******" at bounding box center [255, 194] width 106 height 24
type input "*"
type input "*****"
click at [81, 430] on button "Refresh List" at bounding box center [198, 442] width 235 height 24
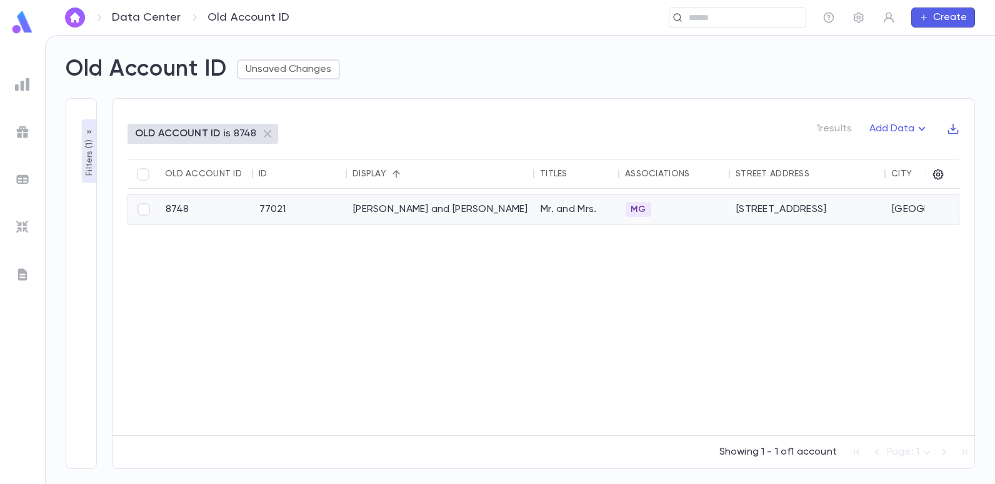
click at [361, 207] on div "[PERSON_NAME] and [PERSON_NAME]" at bounding box center [440, 209] width 187 height 30
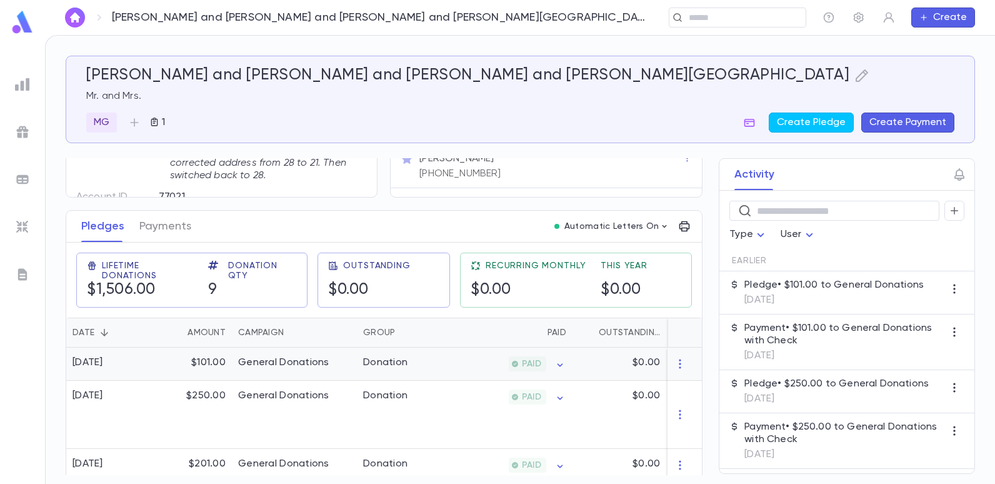
scroll to position [125, 0]
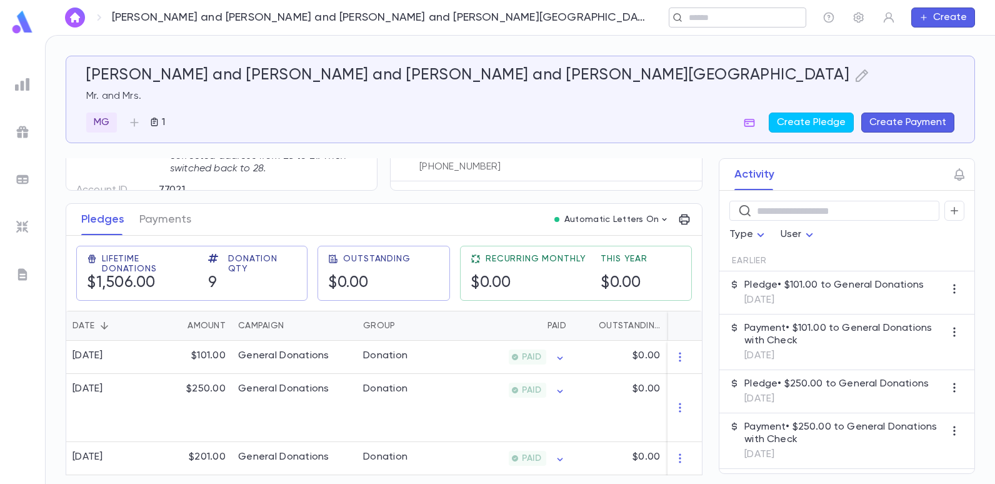
click at [700, 24] on div "​" at bounding box center [736, 17] width 137 height 20
click at [27, 90] on img at bounding box center [22, 84] width 15 height 15
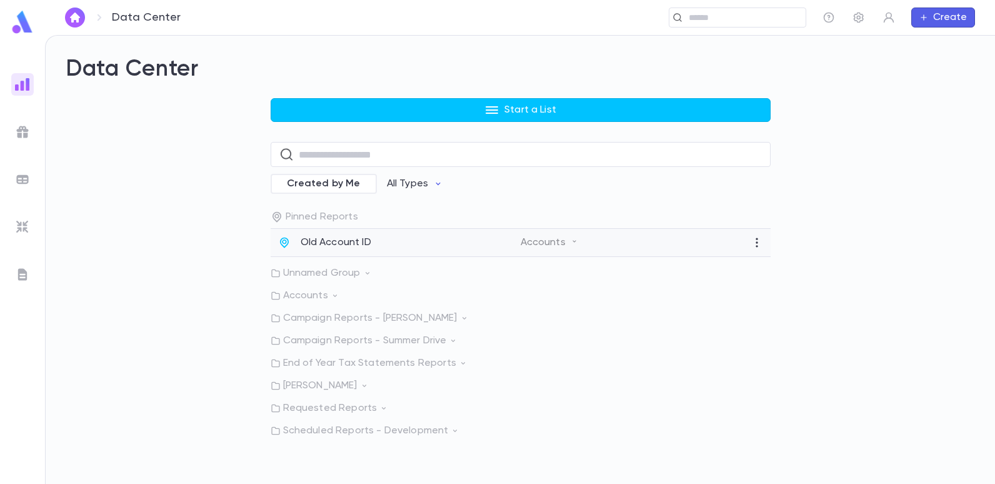
click at [335, 241] on p "Old Account ID" at bounding box center [335, 242] width 71 height 12
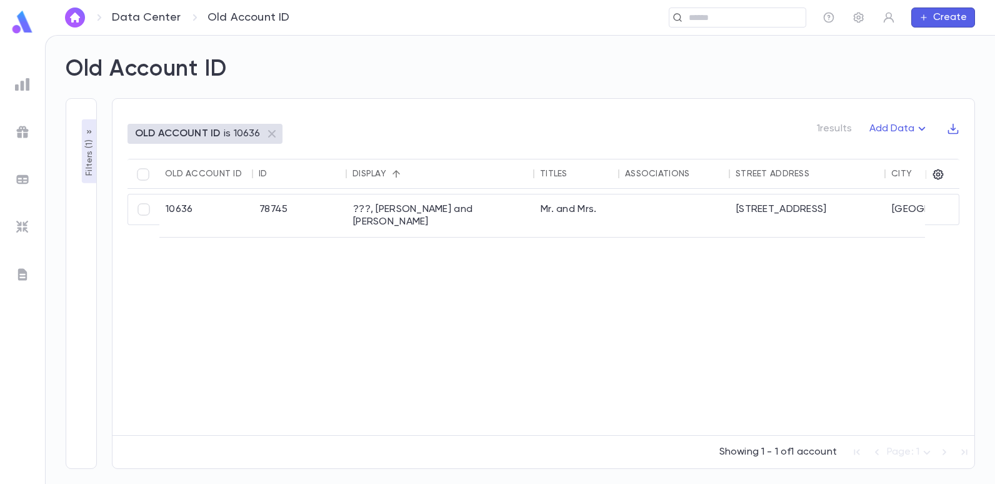
click at [83, 158] on p "Filters ( 1 )" at bounding box center [89, 156] width 12 height 39
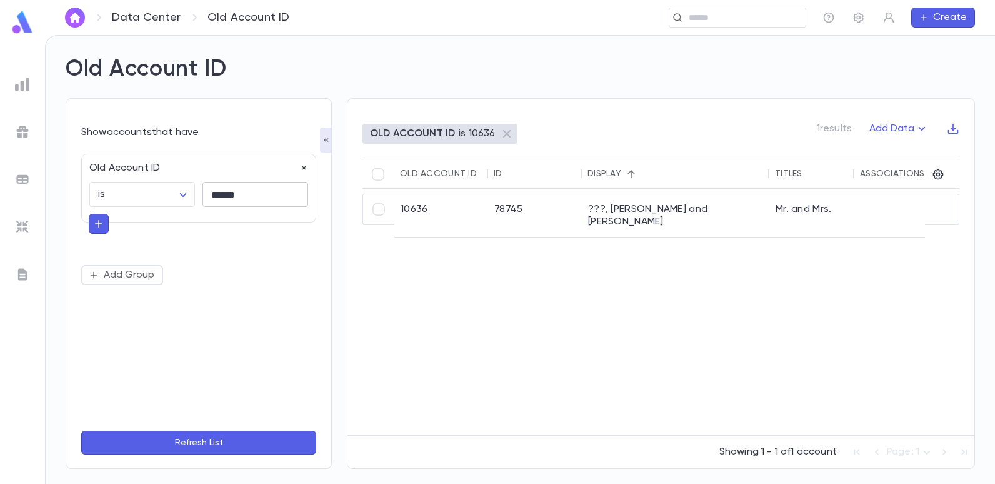
click at [255, 197] on input "******" at bounding box center [255, 194] width 106 height 24
type input "*"
type input "*****"
click at [81, 430] on button "Refresh List" at bounding box center [198, 442] width 235 height 24
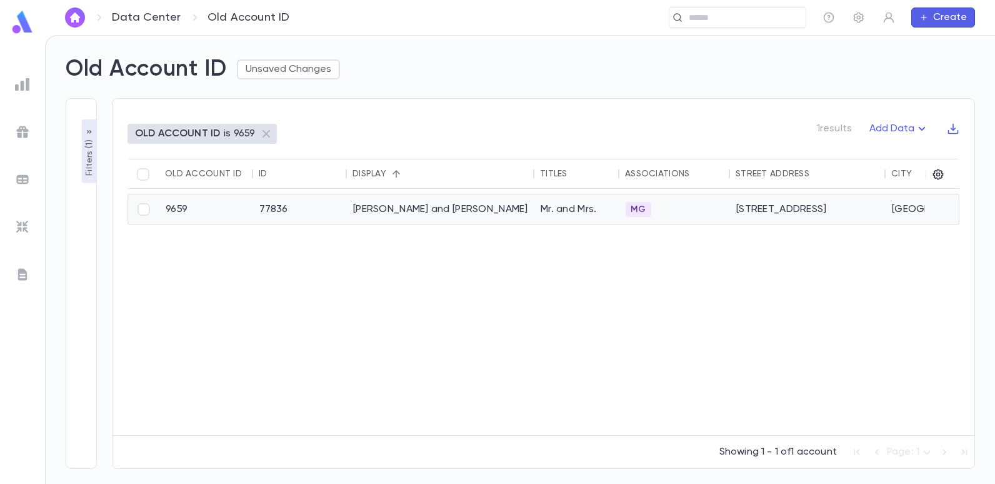
click at [414, 212] on div "[PERSON_NAME] and [PERSON_NAME]" at bounding box center [440, 209] width 187 height 30
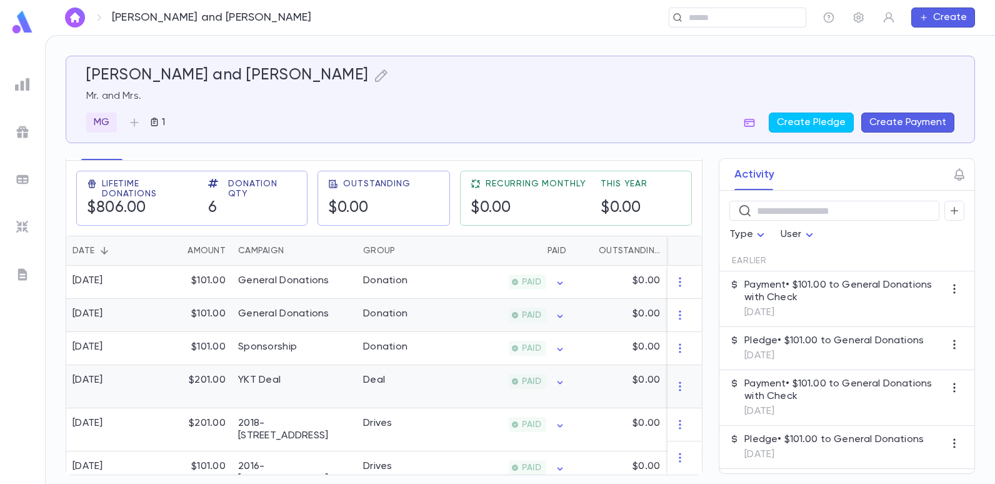
scroll to position [142, 0]
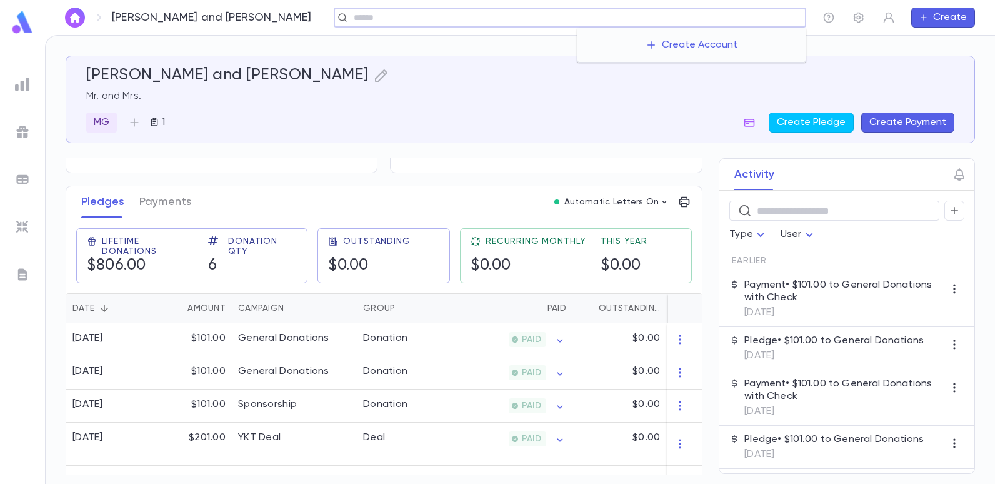
click at [712, 23] on input "text" at bounding box center [575, 18] width 450 height 12
click at [356, 18] on input "text" at bounding box center [575, 18] width 450 height 12
type input "*****"
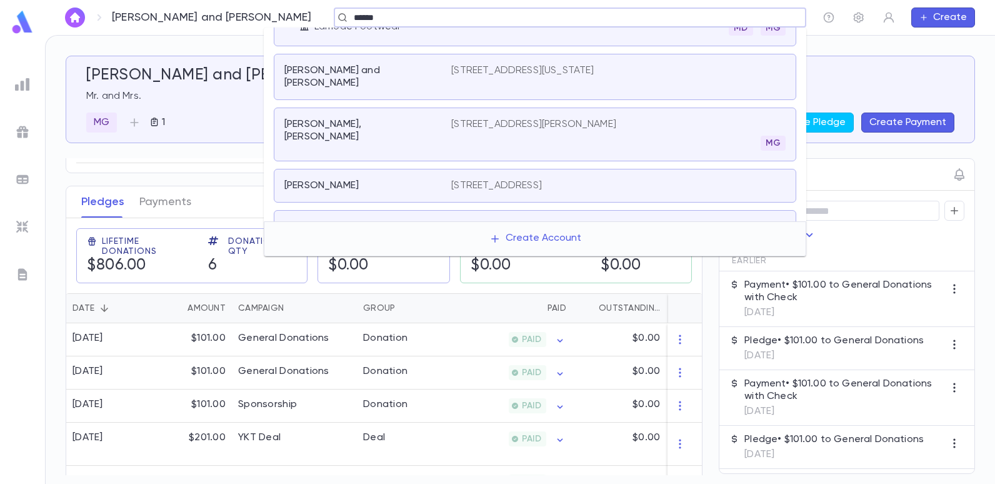
scroll to position [50, 0]
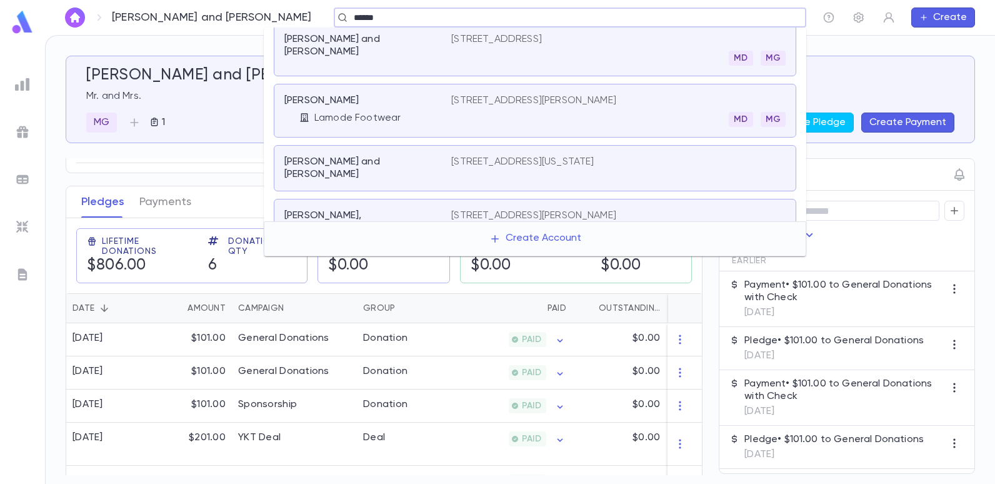
click at [479, 209] on p "[STREET_ADDRESS][PERSON_NAME]" at bounding box center [533, 215] width 165 height 12
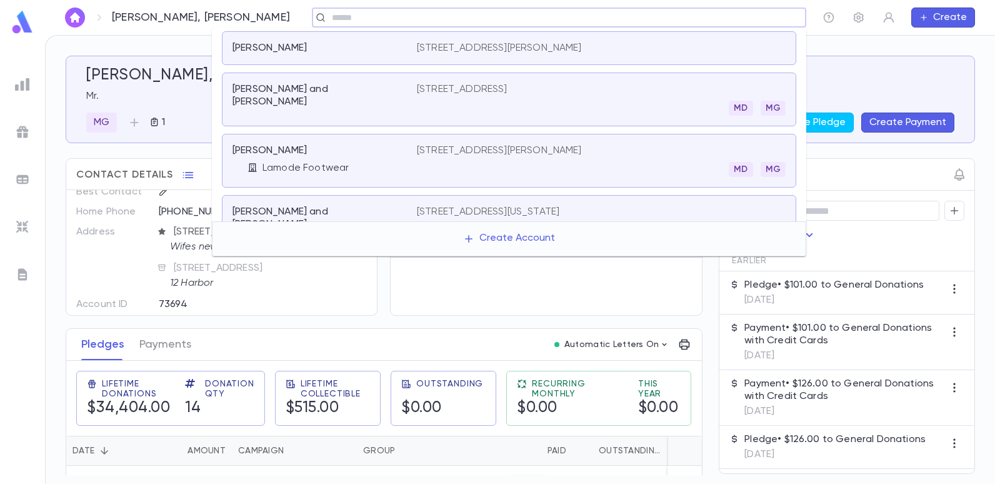
click at [328, 23] on input "text" at bounding box center [555, 18] width 454 height 12
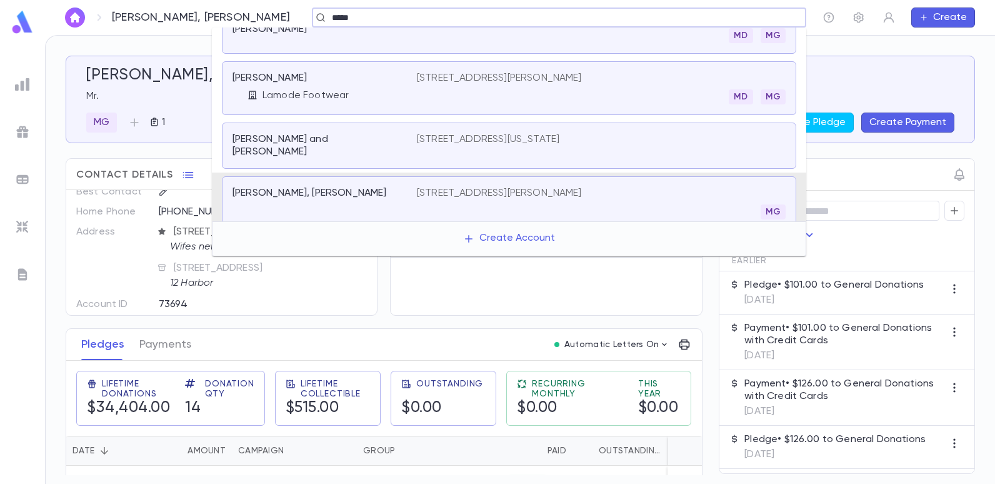
type input "******"
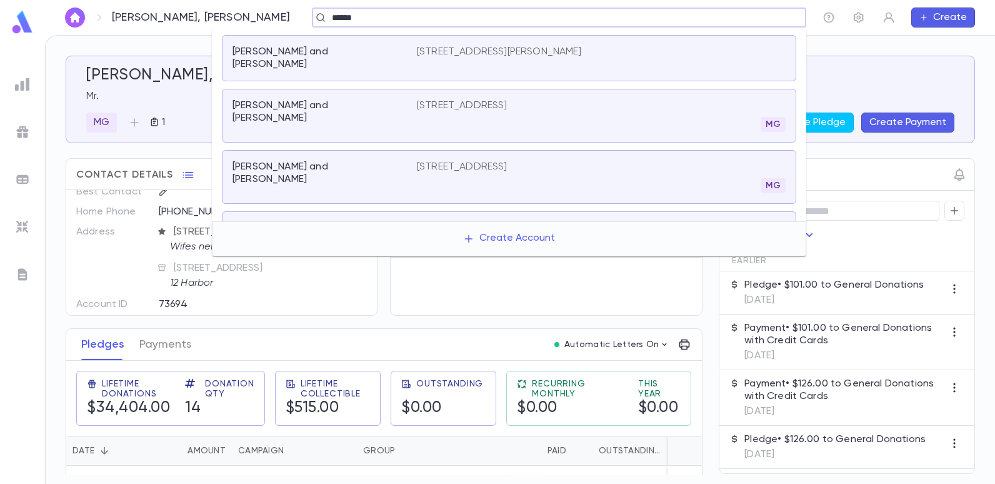
scroll to position [250, 0]
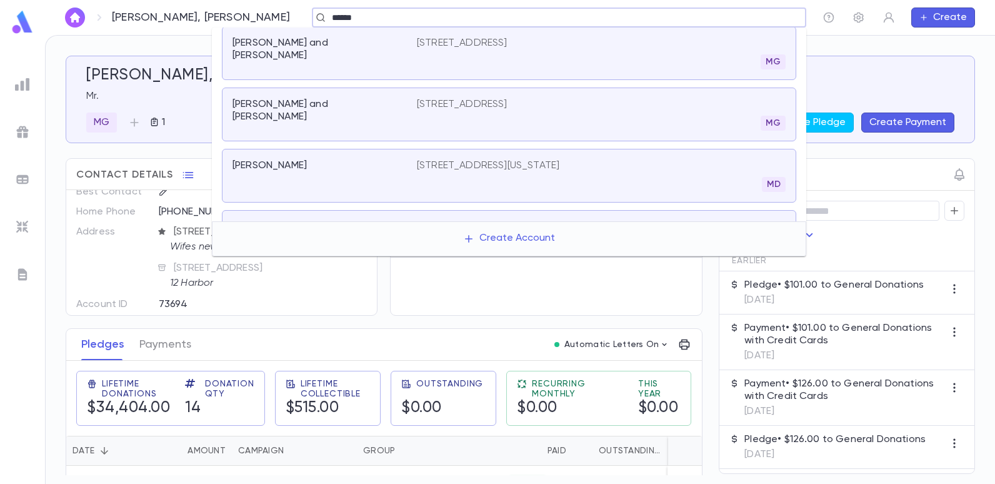
click at [447, 159] on p "230 5th Avenue, Suite 800, New York NY 10001" at bounding box center [488, 165] width 142 height 12
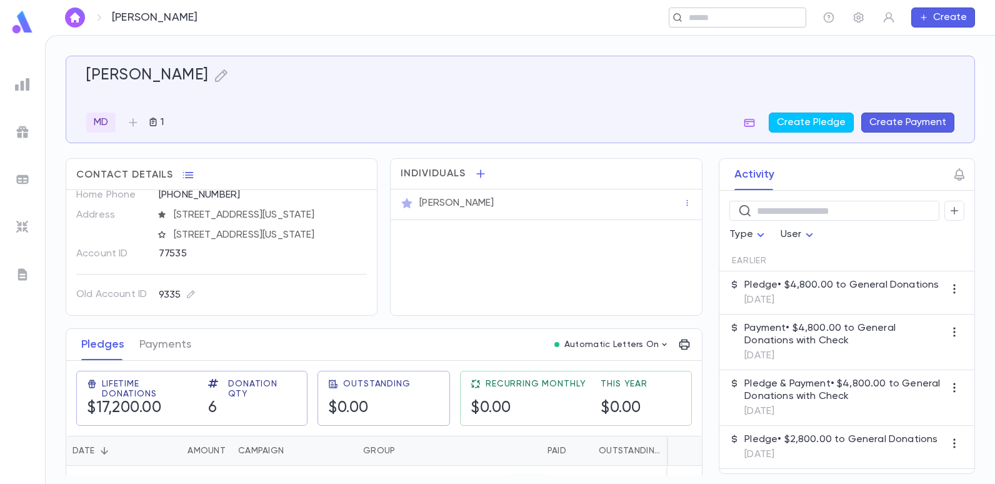
click at [720, 16] on input "text" at bounding box center [733, 18] width 97 height 12
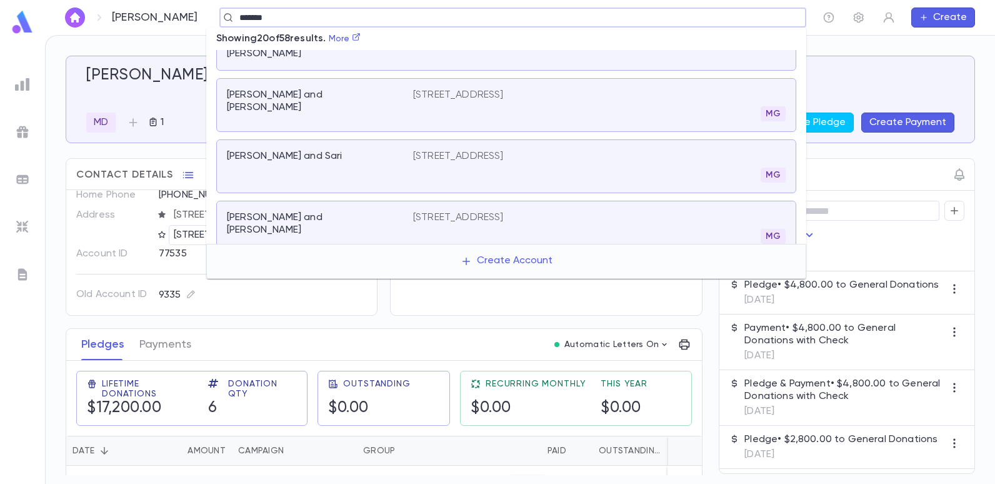
scroll to position [169, 0]
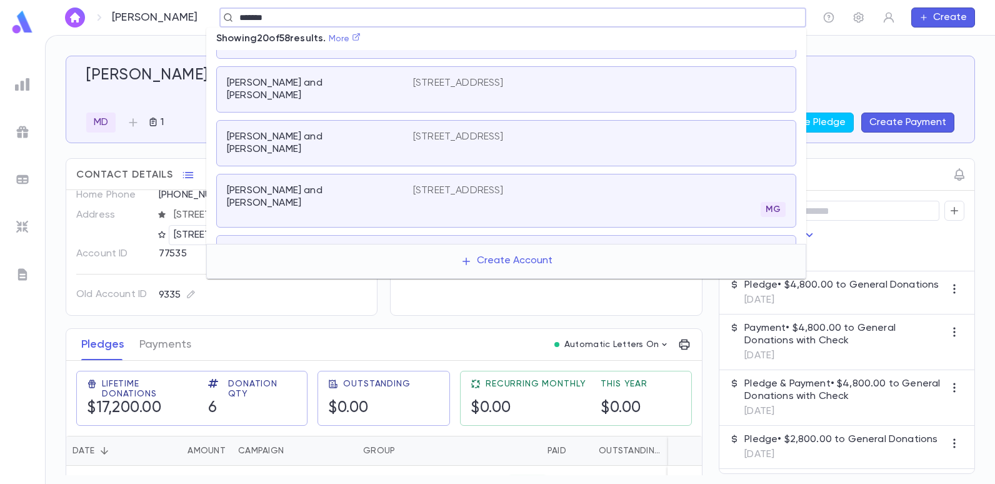
click at [360, 36] on icon at bounding box center [355, 36] width 7 height 7
type input "******"
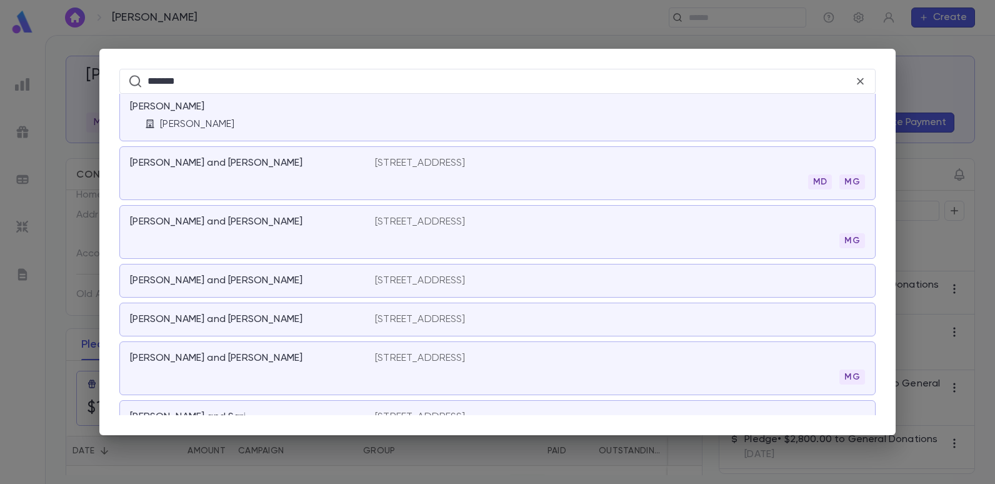
scroll to position [0, 0]
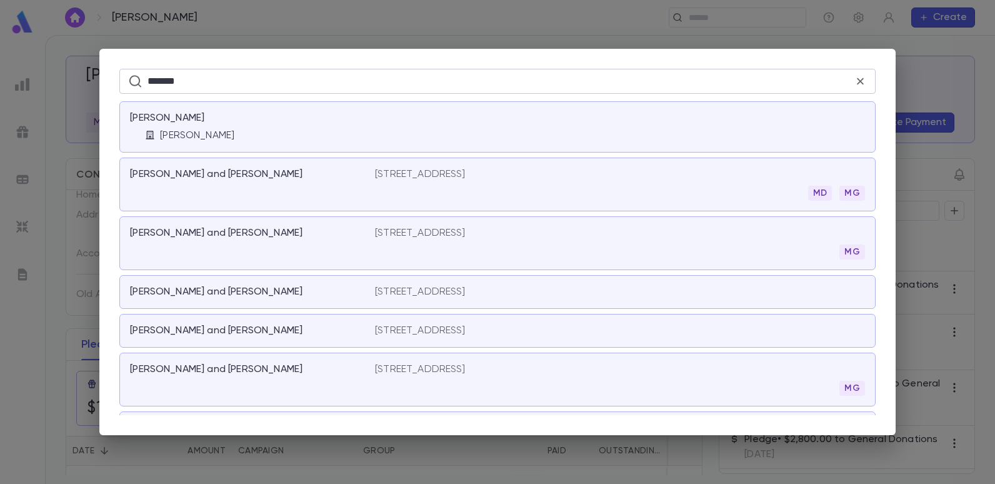
click at [855, 77] on icon at bounding box center [859, 81] width 13 height 14
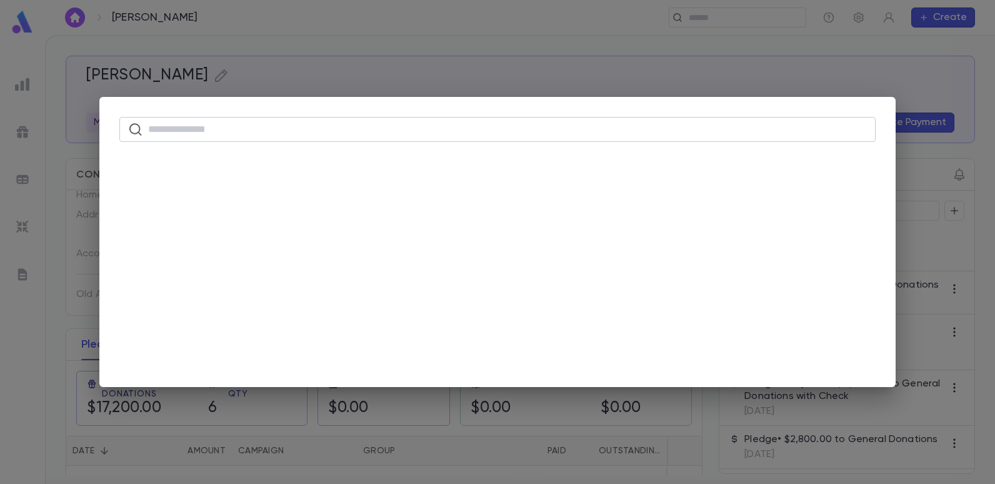
click at [759, 76] on div "​" at bounding box center [497, 242] width 995 height 484
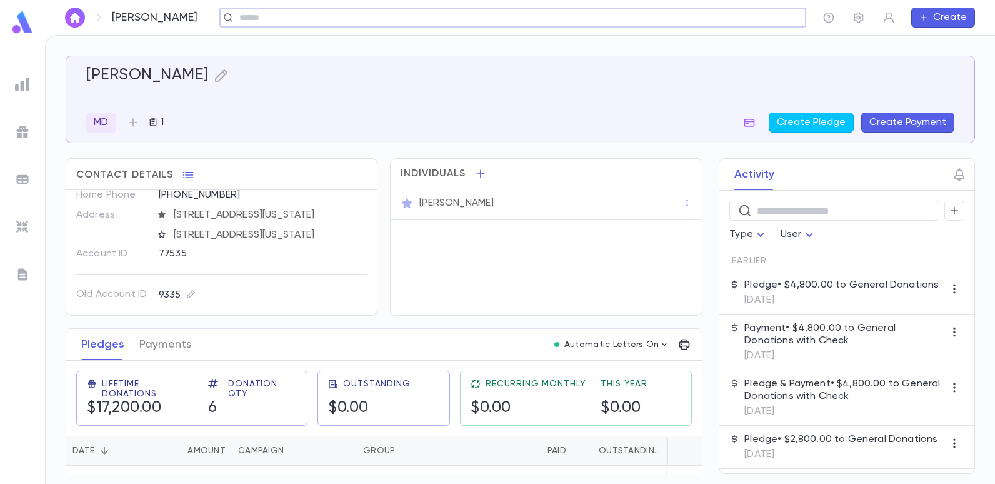
click at [268, 24] on div "​" at bounding box center [512, 17] width 587 height 20
click at [268, 12] on input "text" at bounding box center [509, 18] width 546 height 12
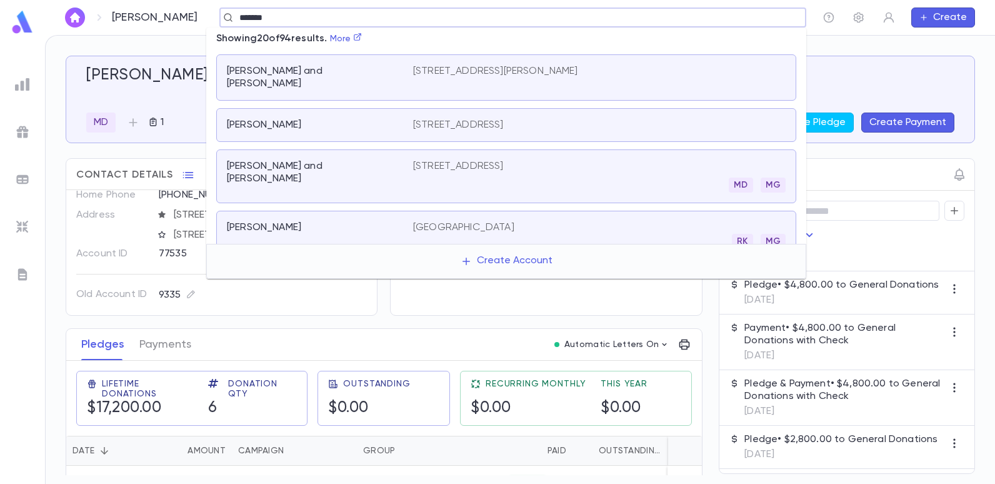
scroll to position [244, 0]
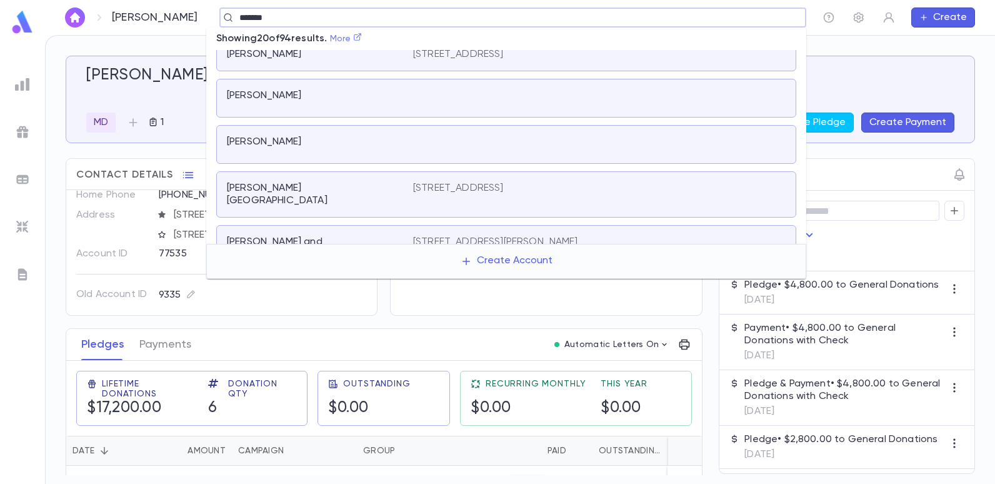
click at [362, 36] on icon at bounding box center [357, 36] width 9 height 9
type input "******"
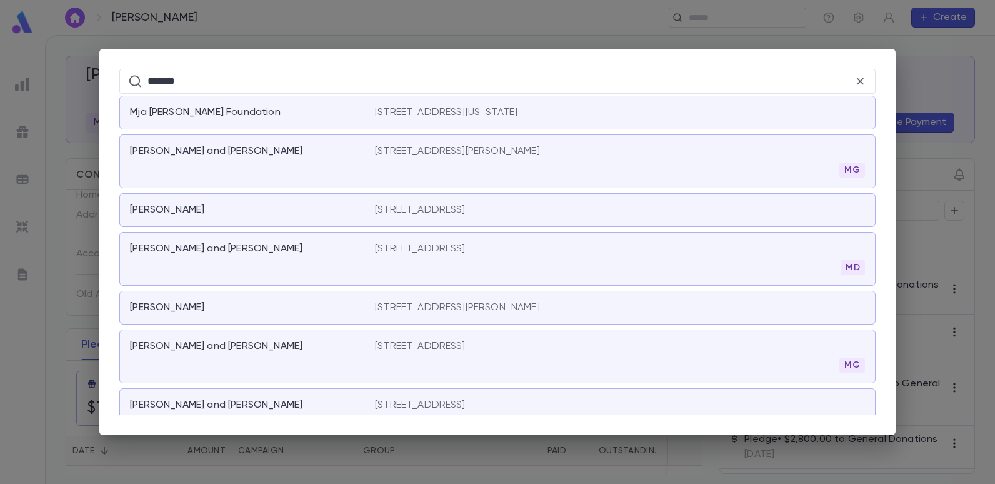
scroll to position [3430, 0]
click at [406, 241] on p "[STREET_ADDRESS]" at bounding box center [420, 247] width 91 height 12
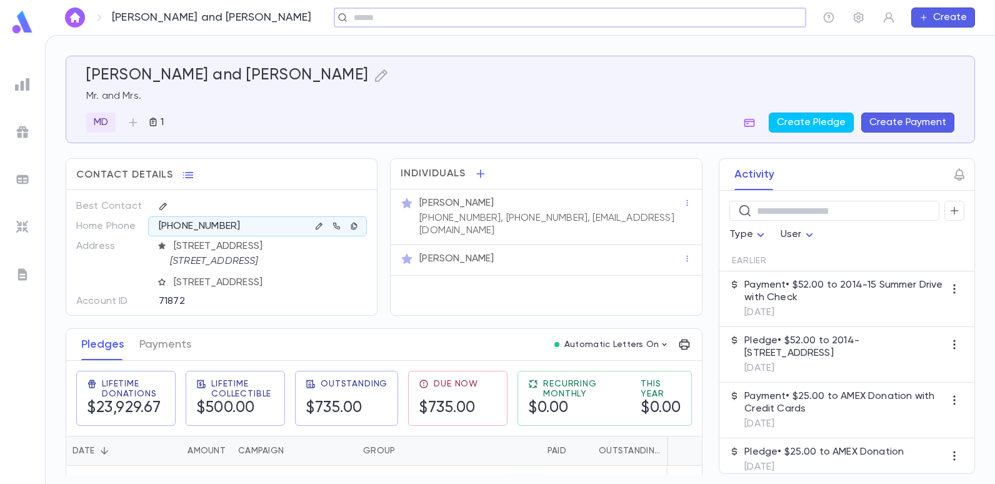
scroll to position [59, 0]
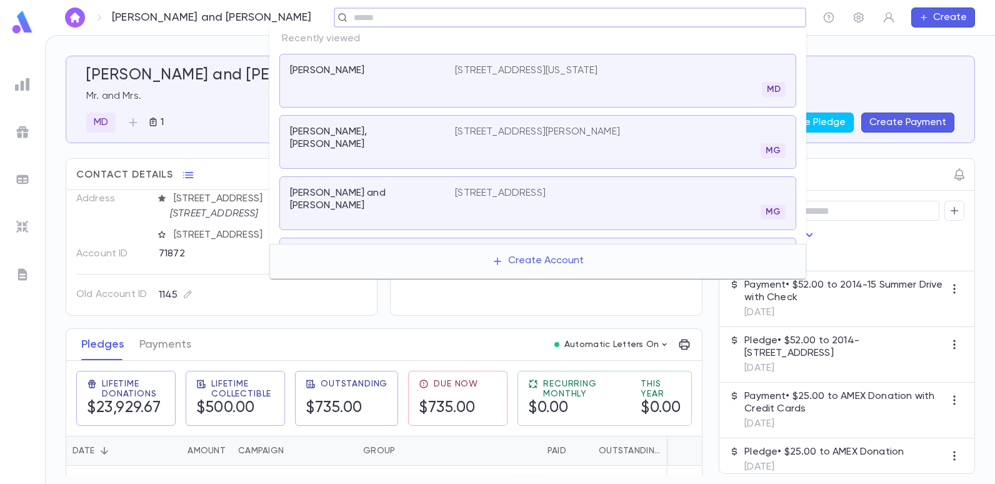
click at [410, 21] on input "text" at bounding box center [566, 18] width 432 height 12
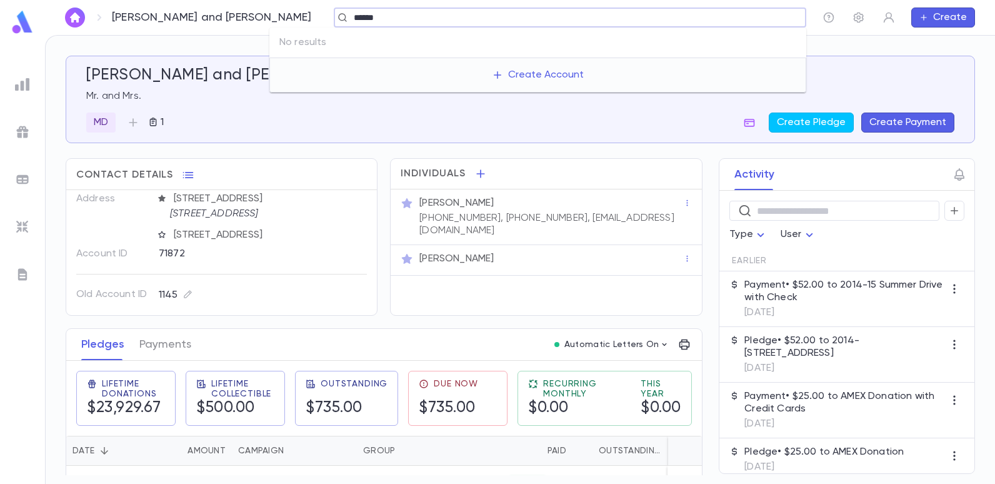
type input "******"
click at [26, 87] on img at bounding box center [22, 84] width 15 height 15
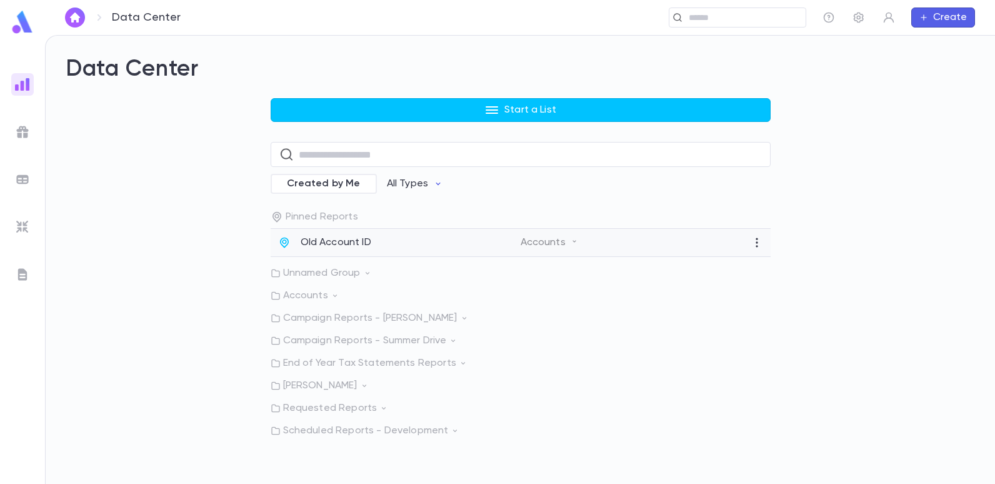
click at [310, 237] on p "Old Account ID" at bounding box center [335, 242] width 71 height 12
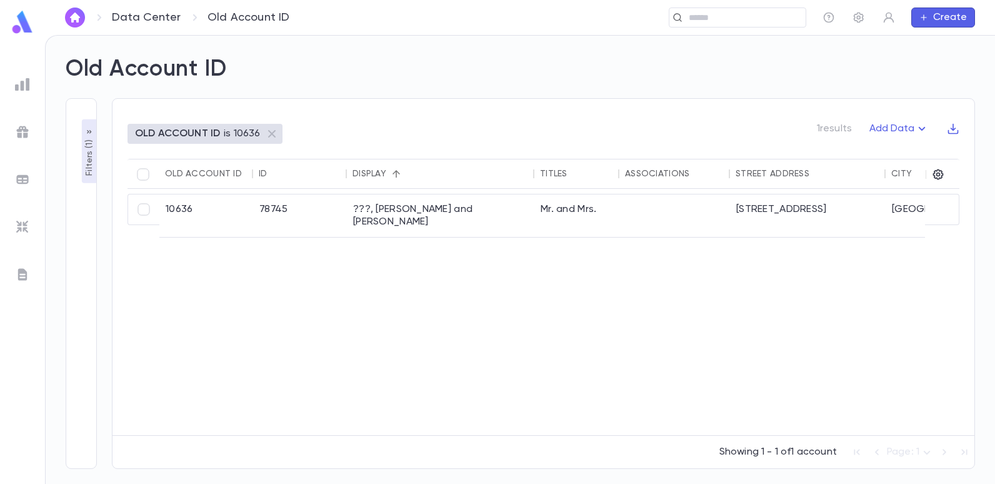
click at [87, 162] on p "Filters ( 1 )" at bounding box center [89, 156] width 12 height 39
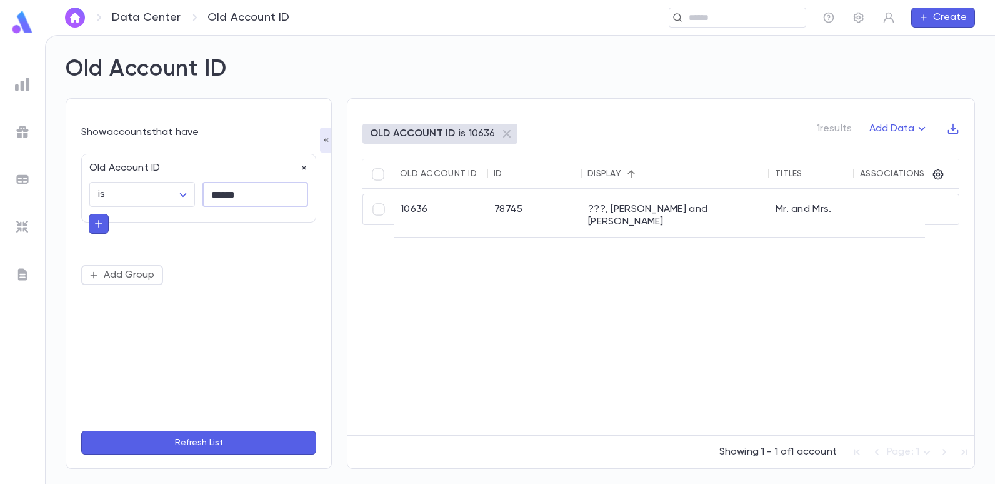
click at [240, 197] on input "******" at bounding box center [255, 194] width 106 height 24
type input "*"
type input "******"
click at [81, 430] on button "Refresh List" at bounding box center [198, 442] width 235 height 24
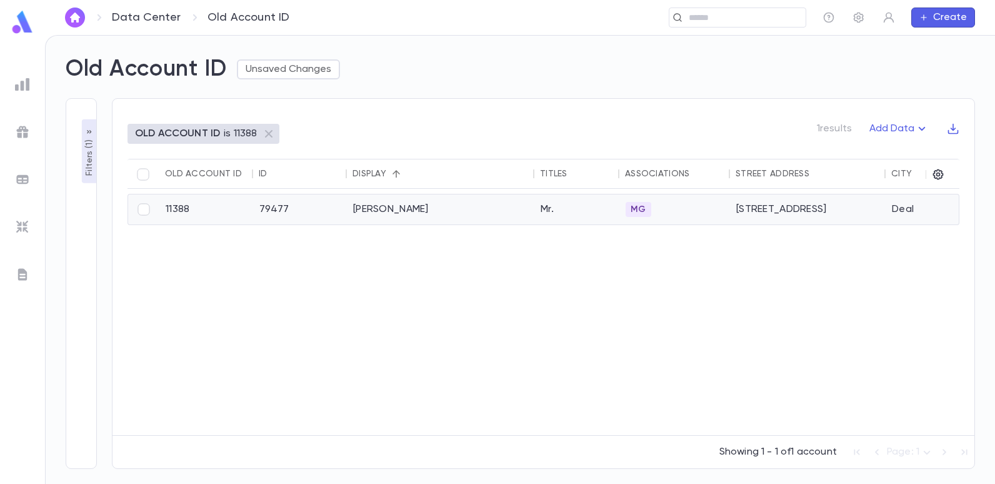
click at [410, 211] on div "[PERSON_NAME]" at bounding box center [440, 209] width 187 height 30
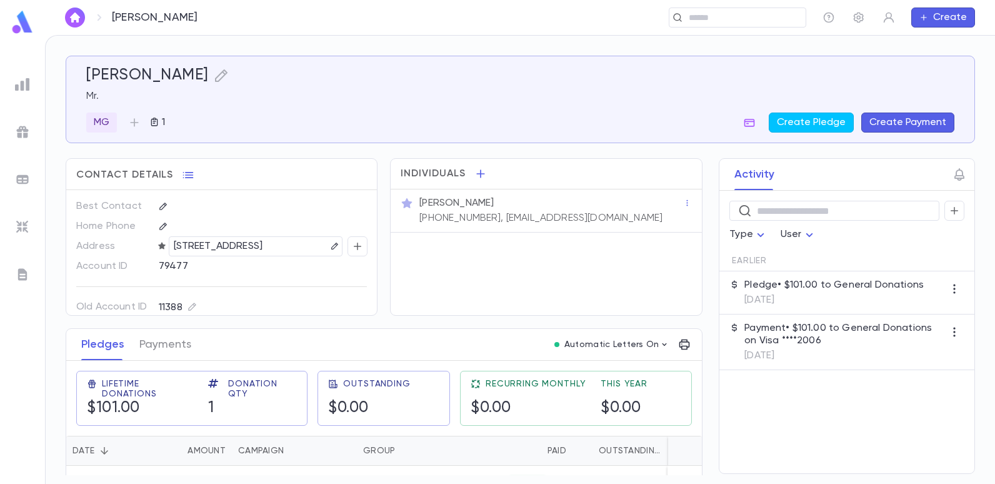
click at [364, 112] on div "MG 1 Create Pledge Create Payment" at bounding box center [520, 122] width 868 height 20
drag, startPoint x: 597, startPoint y: 216, endPoint x: 586, endPoint y: 215, distance: 10.7
click at [586, 215] on div "[PERSON_NAME] [PHONE_NUMBER], [EMAIL_ADDRESS][DOMAIN_NAME]" at bounding box center [550, 209] width 266 height 30
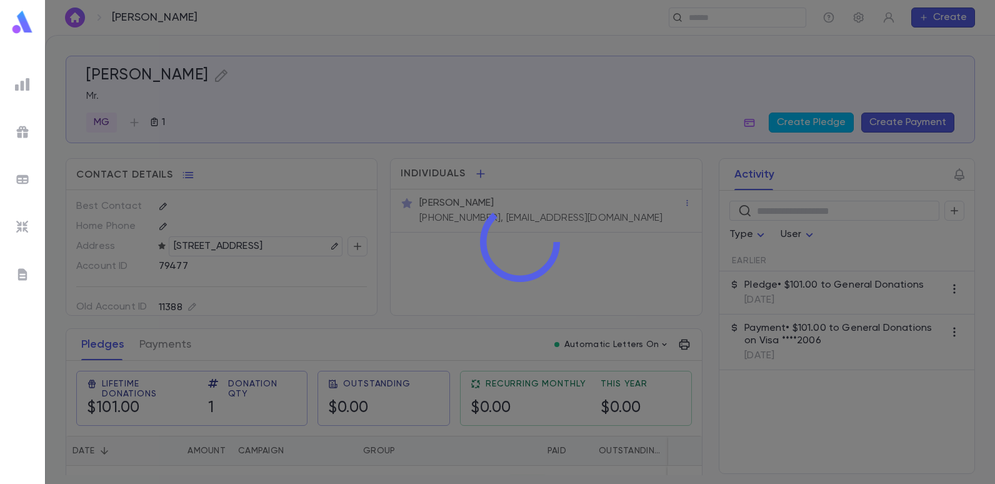
drag, startPoint x: 586, startPoint y: 215, endPoint x: 550, endPoint y: 239, distance: 43.1
click at [540, 247] on icon at bounding box center [519, 241] width 91 height 91
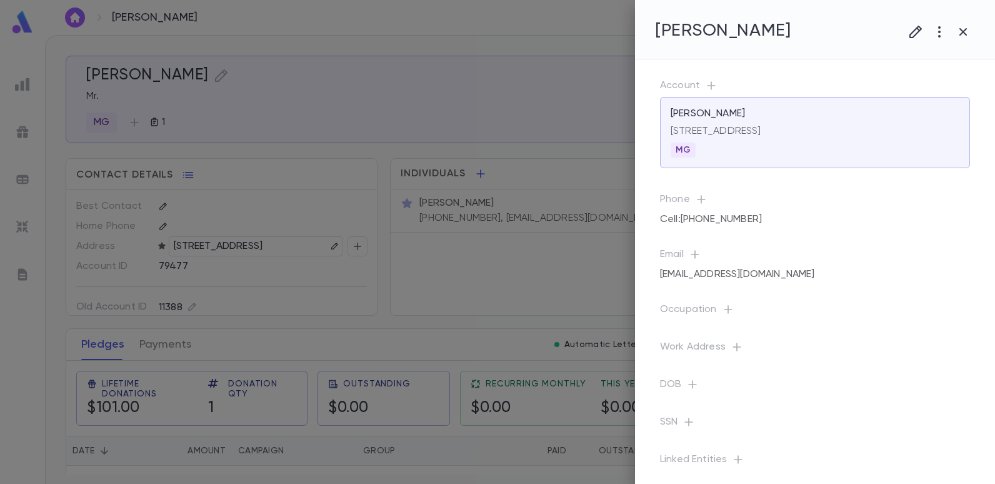
click at [586, 245] on div at bounding box center [497, 242] width 995 height 484
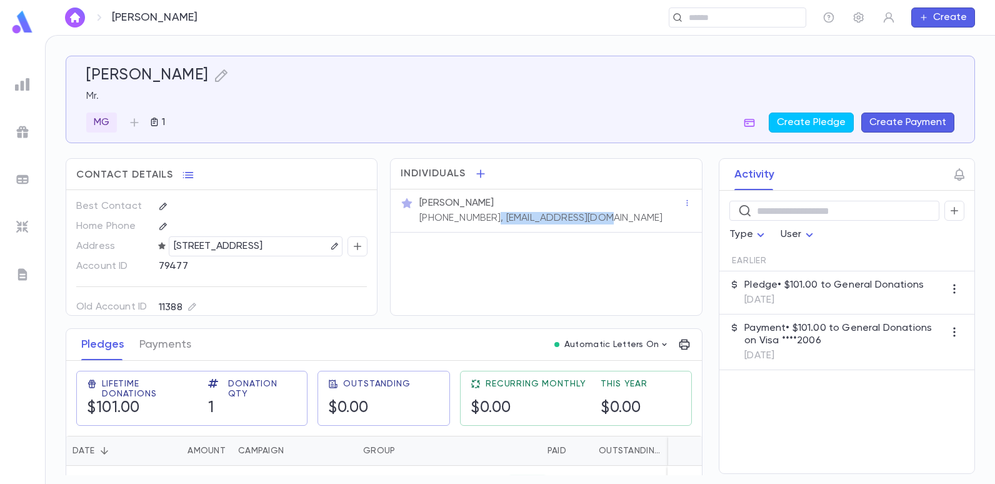
drag, startPoint x: 594, startPoint y: 219, endPoint x: 483, endPoint y: 217, distance: 111.2
click at [483, 217] on div "[PERSON_NAME] [PHONE_NUMBER], [EMAIL_ADDRESS][DOMAIN_NAME]" at bounding box center [550, 209] width 266 height 30
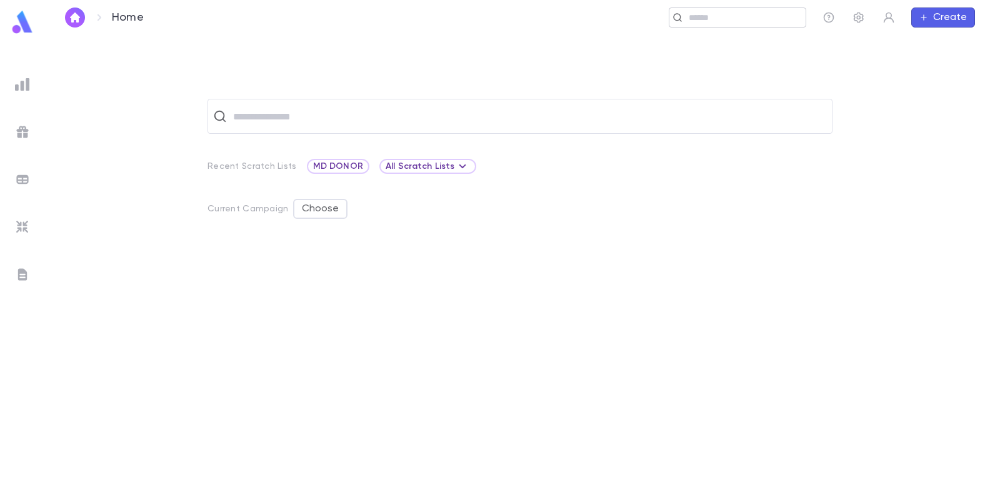
click at [716, 15] on input "text" at bounding box center [743, 18] width 116 height 12
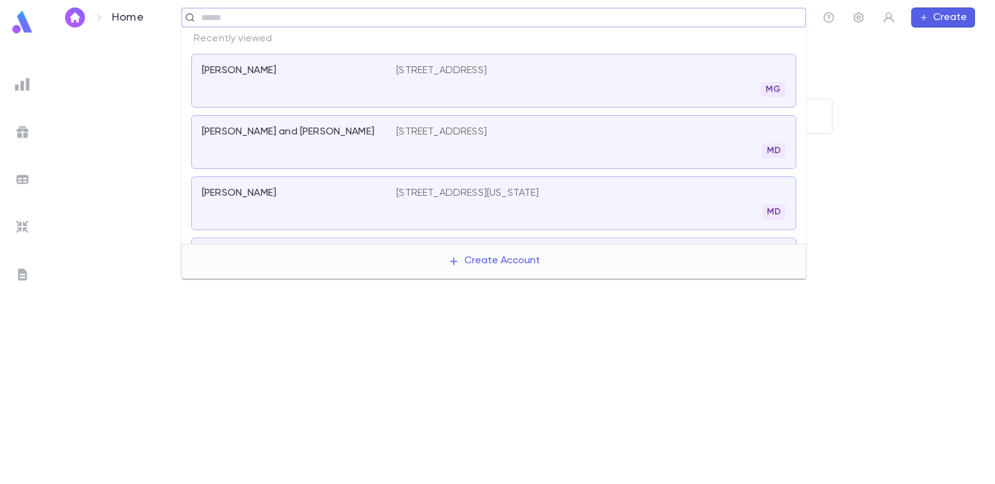
click at [431, 70] on p "[STREET_ADDRESS]" at bounding box center [441, 70] width 91 height 12
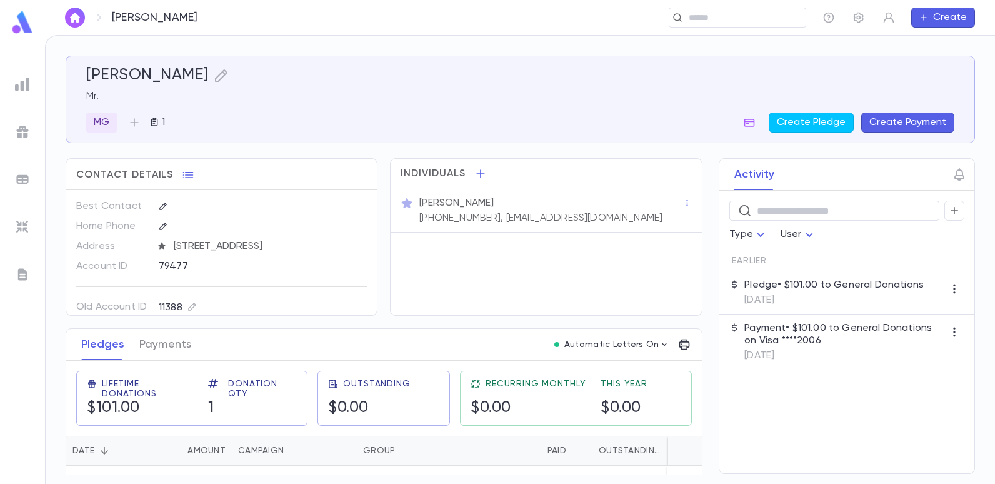
drag, startPoint x: 547, startPoint y: 309, endPoint x: 580, endPoint y: 241, distance: 75.4
click at [548, 308] on div "Individuals [PERSON_NAME] [PHONE_NUMBER], [EMAIL_ADDRESS][DOMAIN_NAME]" at bounding box center [546, 236] width 312 height 157
drag, startPoint x: 590, startPoint y: 218, endPoint x: 486, endPoint y: 217, distance: 103.7
click at [486, 217] on div "[PERSON_NAME] [PHONE_NUMBER], [EMAIL_ADDRESS][DOMAIN_NAME]" at bounding box center [550, 209] width 266 height 30
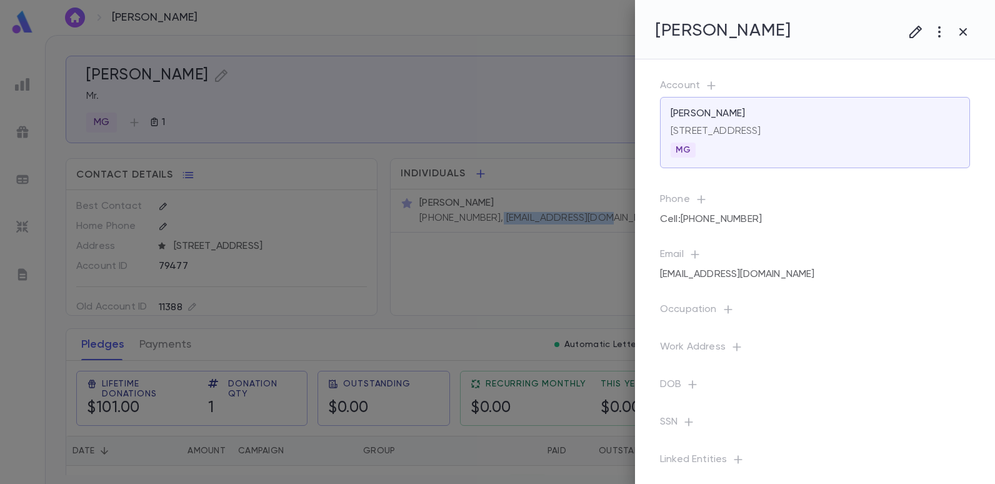
copy p "[EMAIL_ADDRESS][DOMAIN_NAME]"
drag, startPoint x: 508, startPoint y: 216, endPoint x: 479, endPoint y: 251, distance: 45.7
click at [474, 251] on div at bounding box center [497, 242] width 995 height 484
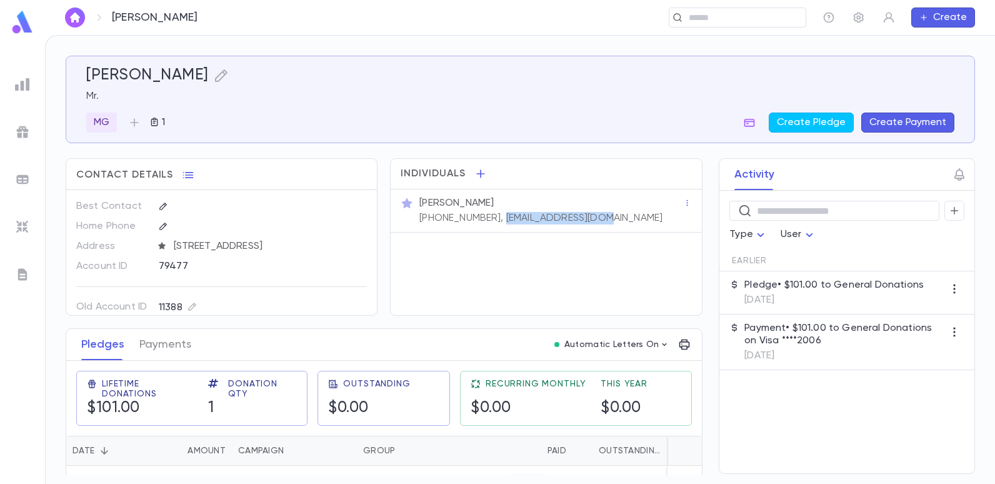
drag, startPoint x: 585, startPoint y: 216, endPoint x: 487, endPoint y: 223, distance: 98.9
click at [487, 223] on p "[PHONE_NUMBER], [EMAIL_ADDRESS][DOMAIN_NAME]" at bounding box center [540, 218] width 243 height 12
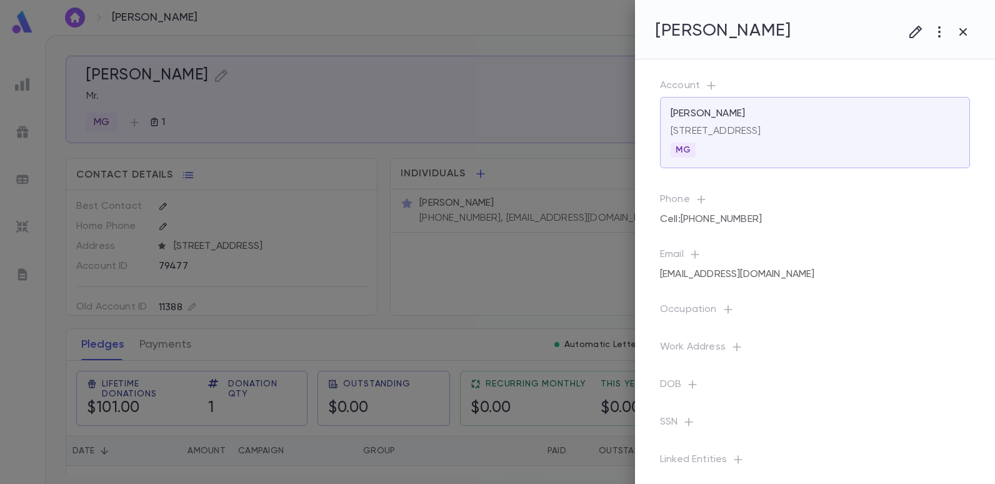
click at [537, 268] on div at bounding box center [497, 242] width 995 height 484
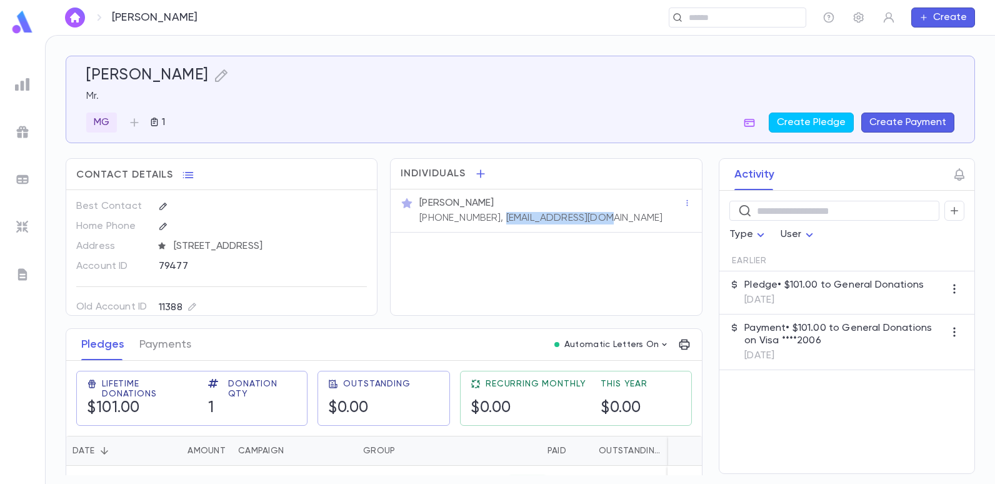
drag, startPoint x: 587, startPoint y: 217, endPoint x: 487, endPoint y: 215, distance: 100.6
click at [487, 215] on p "[PHONE_NUMBER], [EMAIL_ADDRESS][DOMAIN_NAME]" at bounding box center [540, 218] width 243 height 12
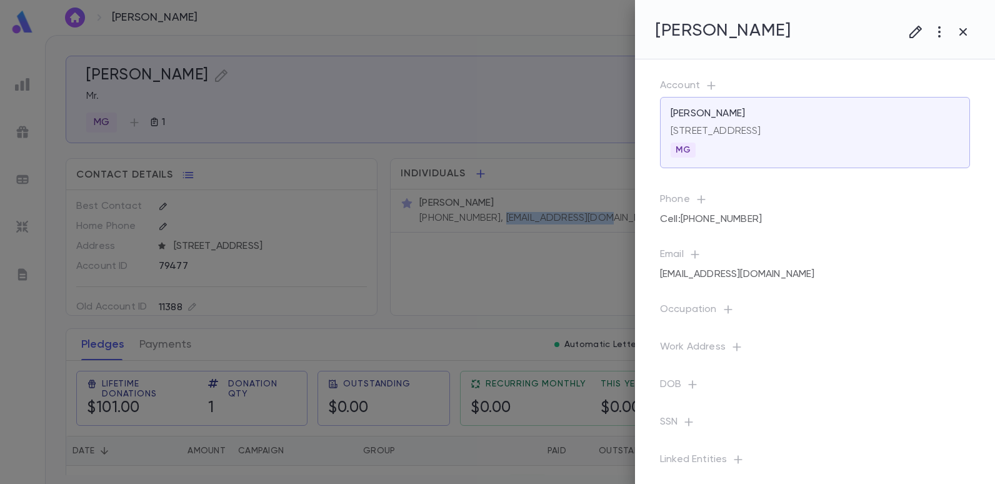
copy p "[EMAIL_ADDRESS][DOMAIN_NAME]"
click at [513, 81] on div at bounding box center [497, 242] width 995 height 484
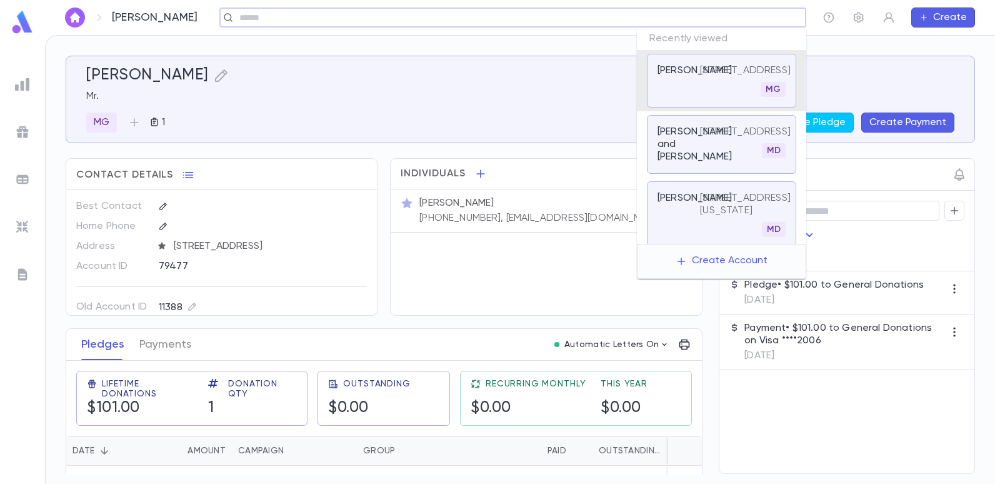
click at [698, 21] on input "text" at bounding box center [509, 18] width 546 height 12
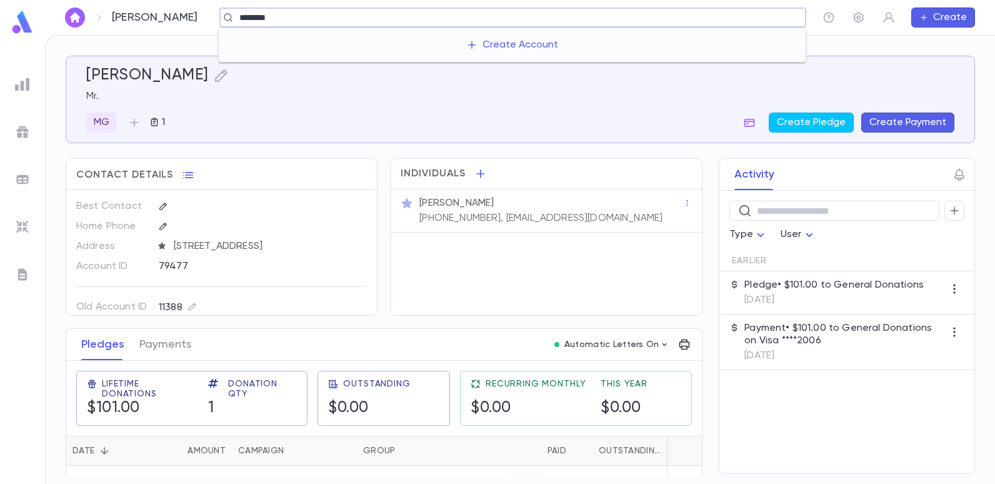
type input "******"
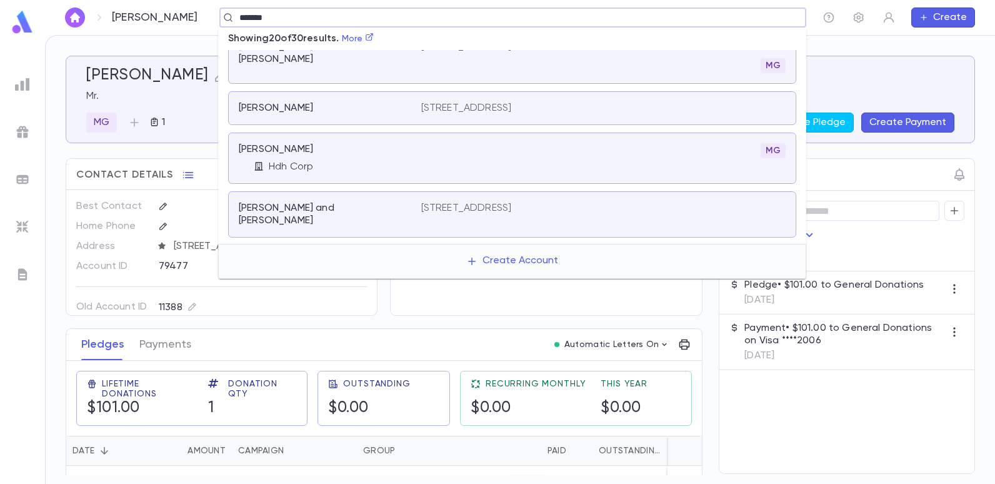
scroll to position [878, 0]
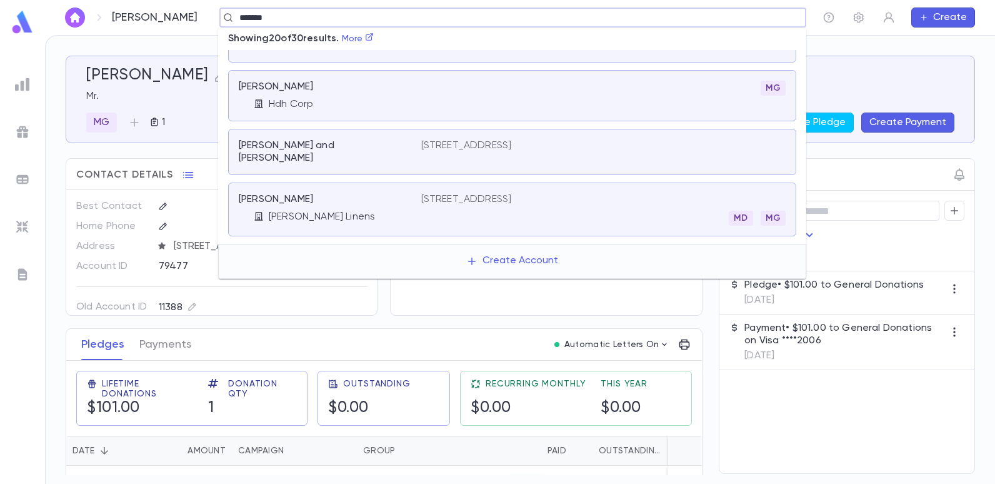
click at [466, 182] on div "[PERSON_NAME] [PERSON_NAME] Linens [STREET_ADDRESS]" at bounding box center [512, 209] width 568 height 54
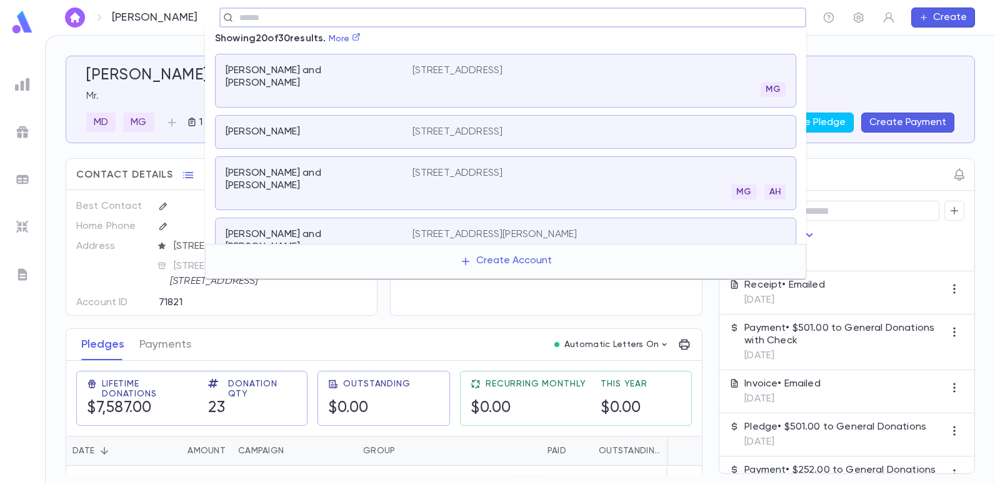
click at [339, 14] on input "text" at bounding box center [509, 18] width 546 height 12
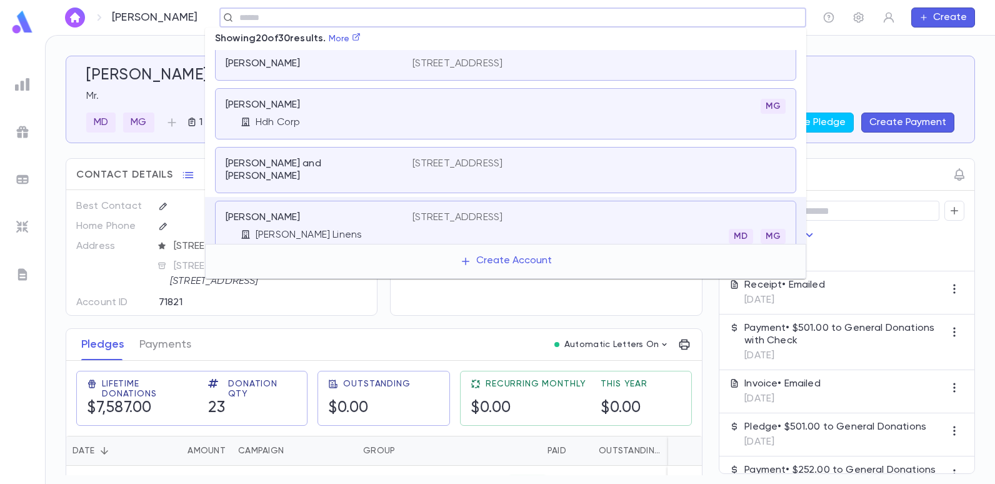
click at [273, 157] on p "[PERSON_NAME] and [PERSON_NAME]" at bounding box center [312, 169] width 172 height 25
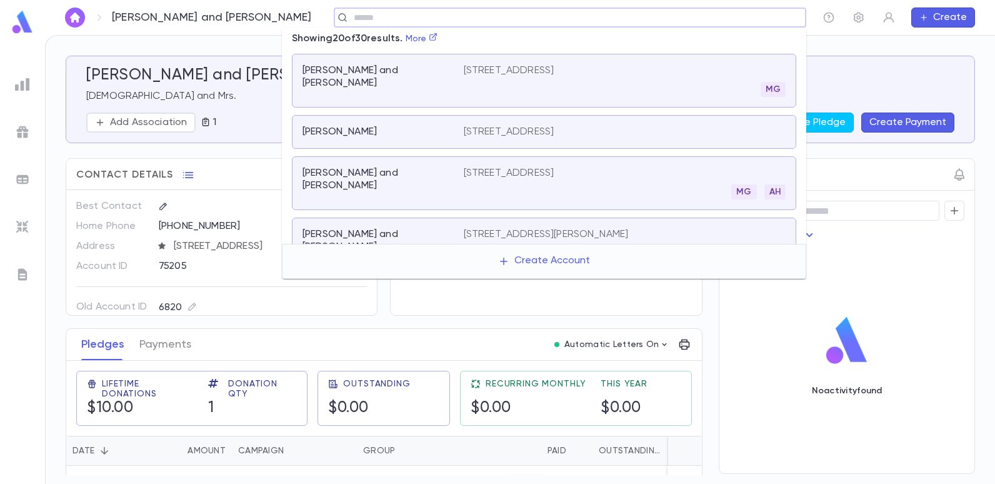
click at [393, 22] on input "text" at bounding box center [566, 18] width 432 height 12
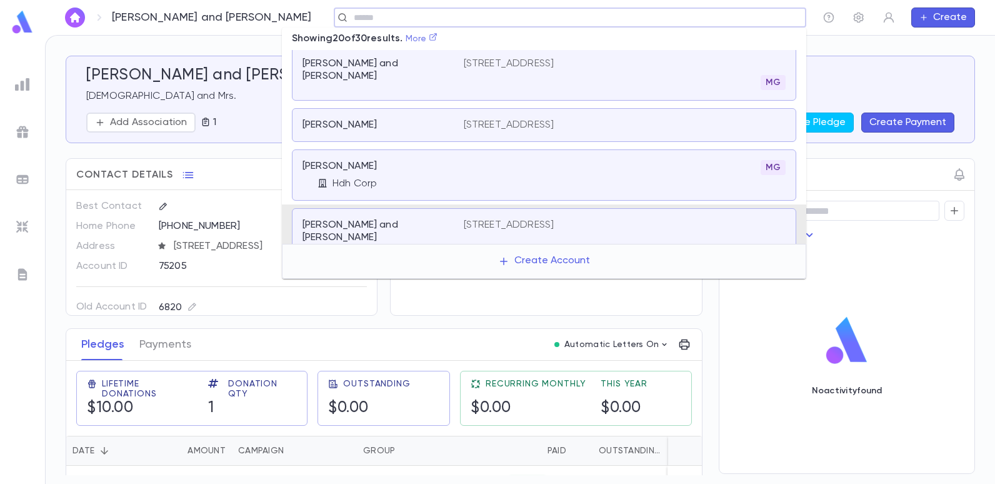
click at [436, 41] on icon at bounding box center [433, 36] width 9 height 9
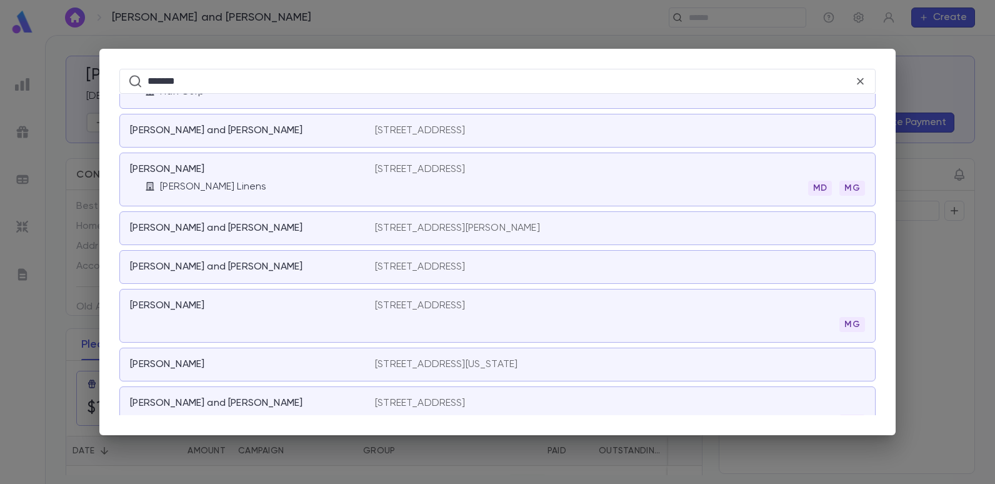
scroll to position [866, 0]
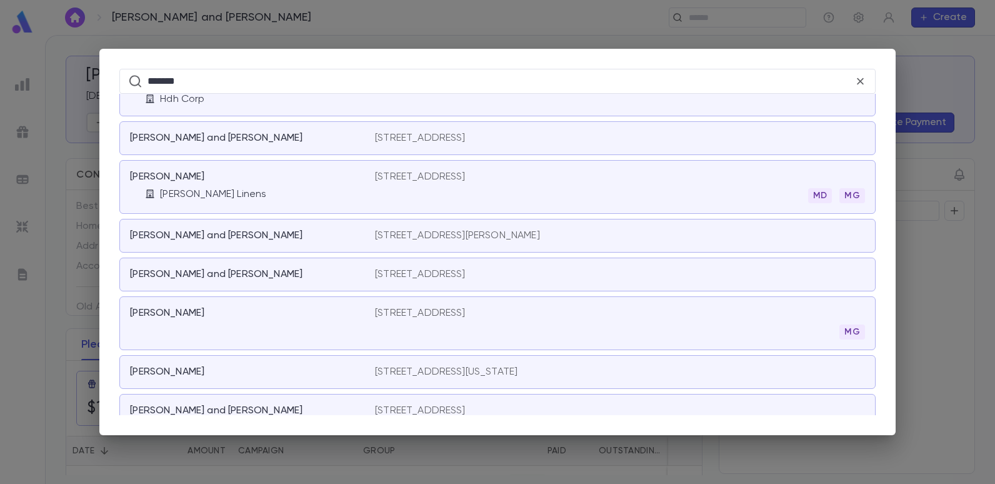
click at [367, 29] on div "****** ​ Haddad, Ezra and Esther 1749 East 4th Street, Brooklyn NY 11223 MG Had…" at bounding box center [497, 242] width 995 height 484
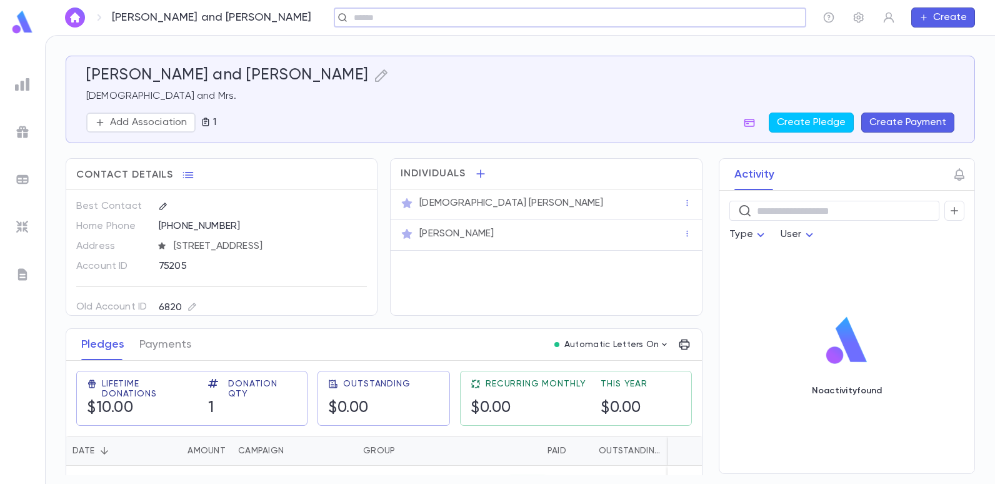
click at [26, 88] on img at bounding box center [22, 84] width 15 height 15
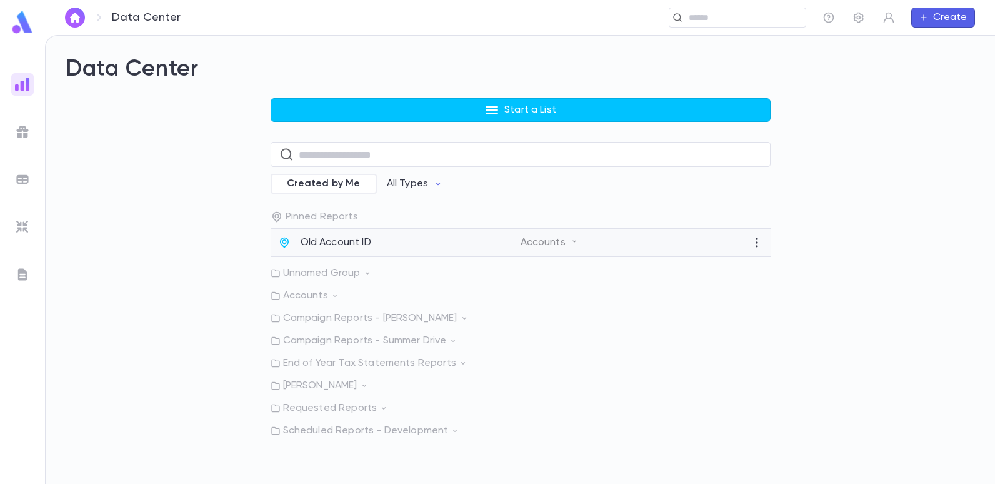
click at [307, 241] on p "Old Account ID" at bounding box center [335, 242] width 71 height 12
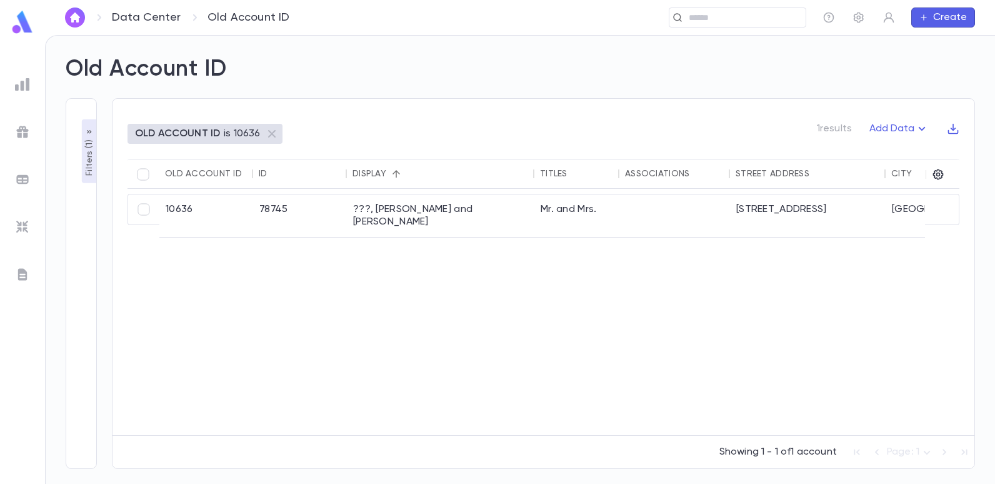
click at [89, 159] on p "Filters ( 1 )" at bounding box center [89, 156] width 12 height 39
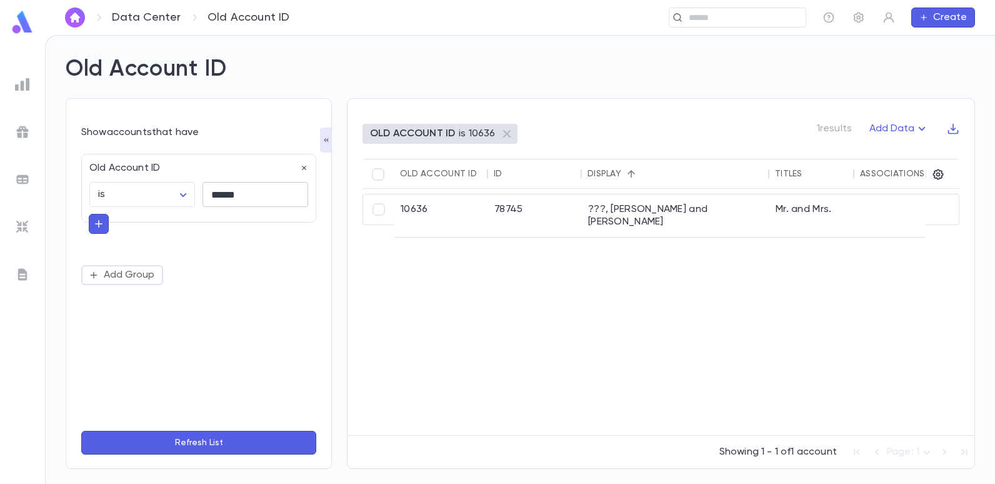
click at [246, 194] on input "******" at bounding box center [255, 194] width 106 height 24
type input "*"
type input "*****"
click at [81, 430] on button "Refresh List" at bounding box center [198, 442] width 235 height 24
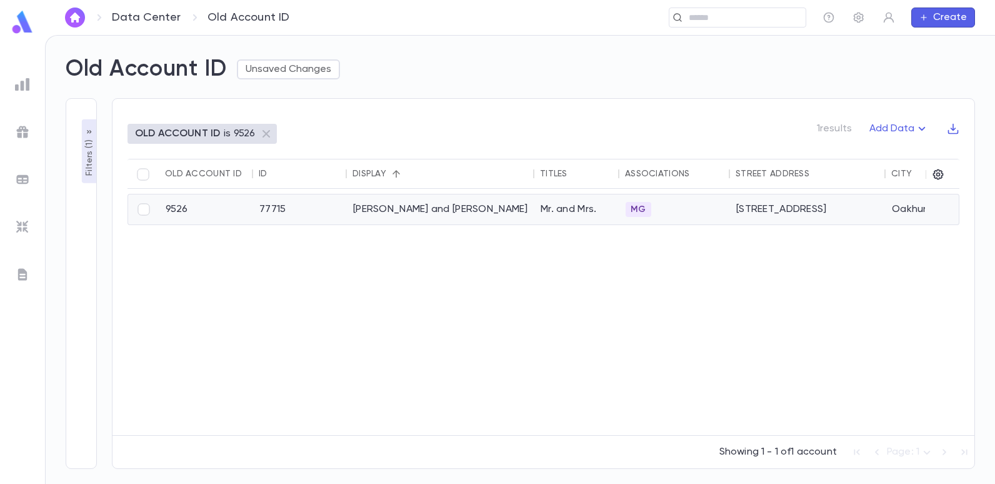
click at [405, 211] on div "Esses, Moshe and Molly" at bounding box center [440, 209] width 187 height 30
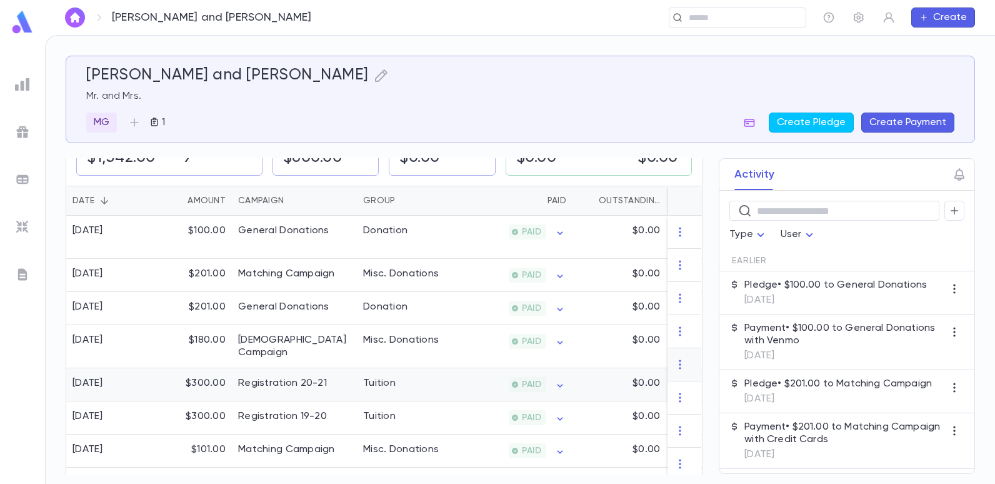
scroll to position [187, 0]
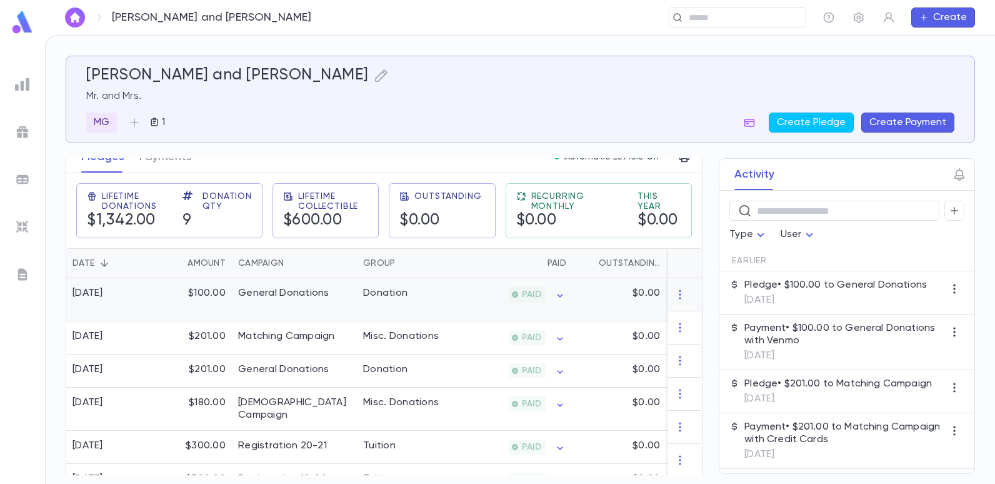
click at [381, 296] on div "Donation" at bounding box center [385, 293] width 44 height 12
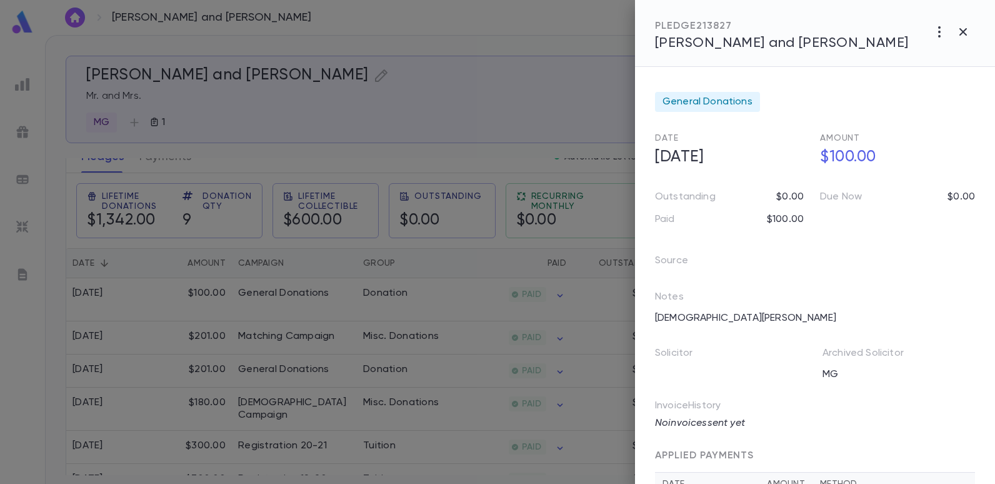
click at [438, 104] on div at bounding box center [497, 242] width 995 height 484
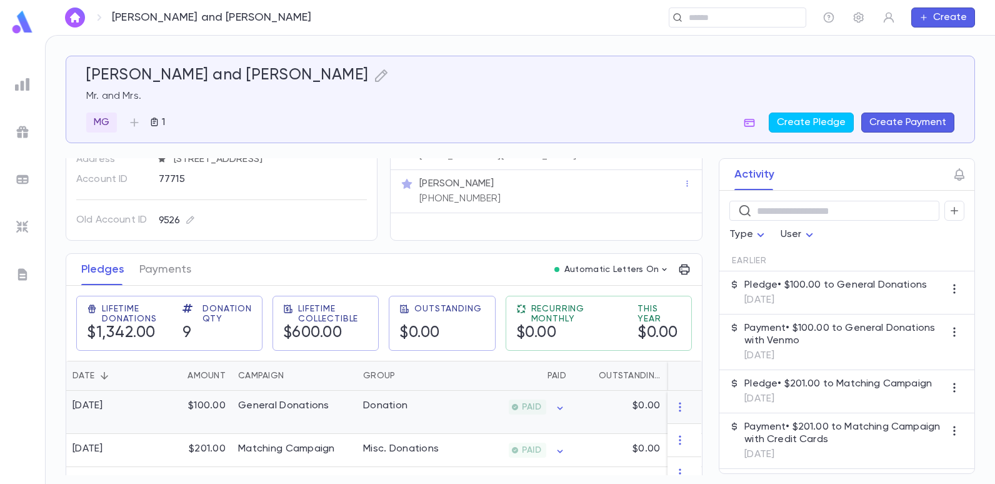
scroll to position [62, 0]
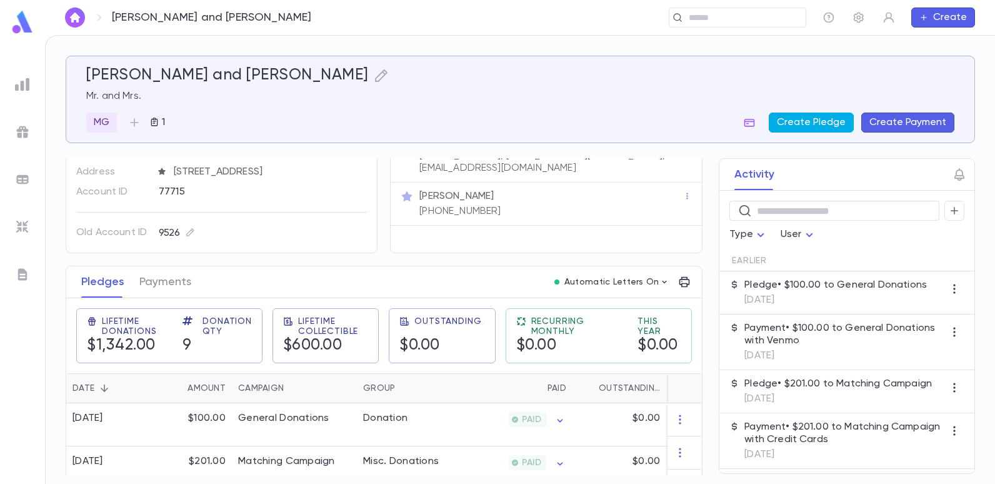
click at [808, 123] on button "Create Pledge" at bounding box center [810, 122] width 85 height 20
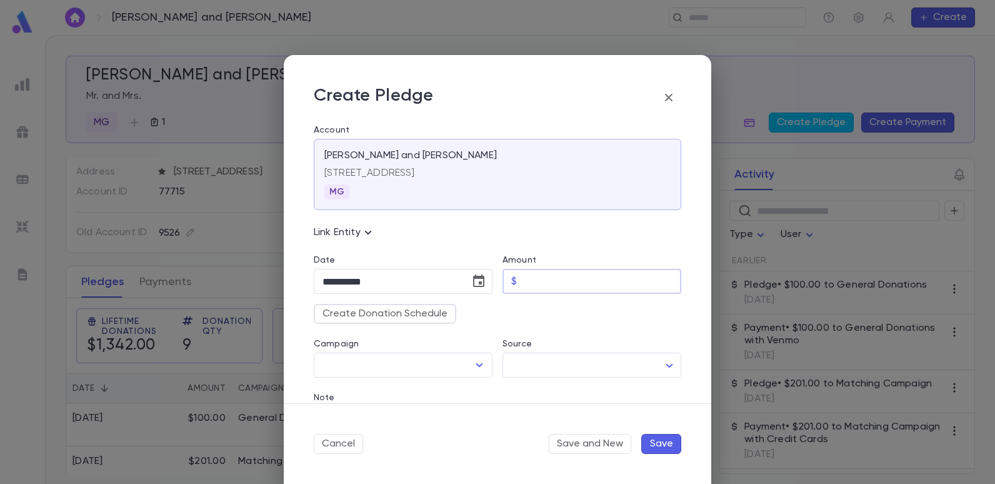
click at [528, 282] on input "Amount" at bounding box center [601, 281] width 159 height 24
type input "******"
click at [670, 101] on icon "button" at bounding box center [668, 97] width 15 height 15
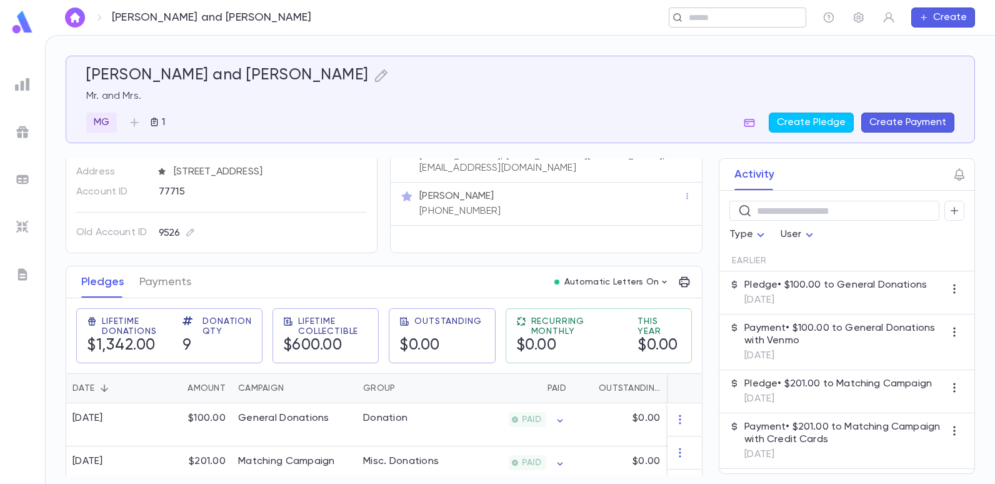
click at [698, 14] on input "text" at bounding box center [743, 18] width 116 height 12
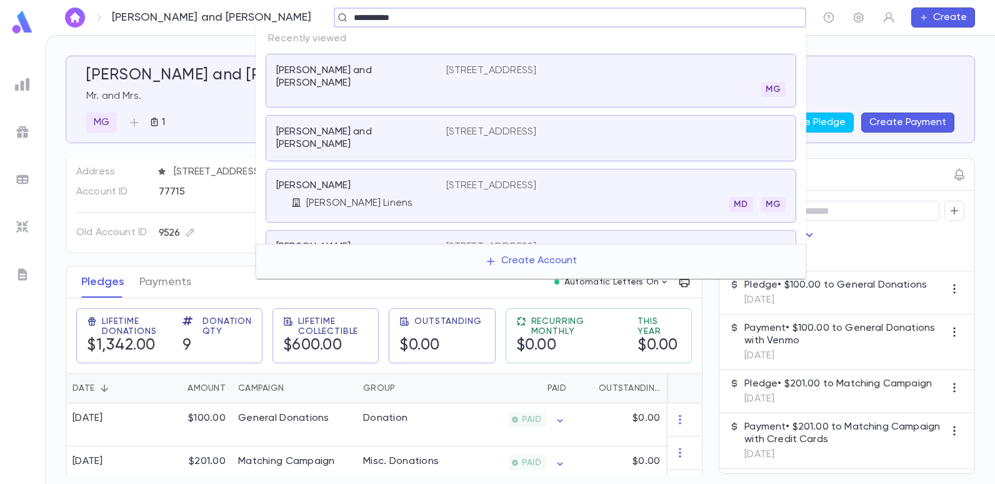
type input "**********"
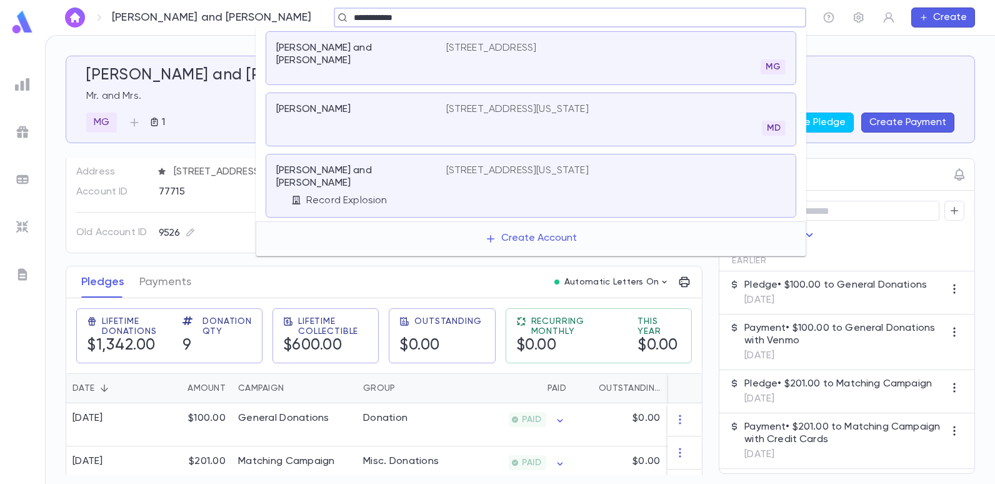
click at [509, 174] on p "[STREET_ADDRESS][US_STATE]" at bounding box center [517, 170] width 142 height 12
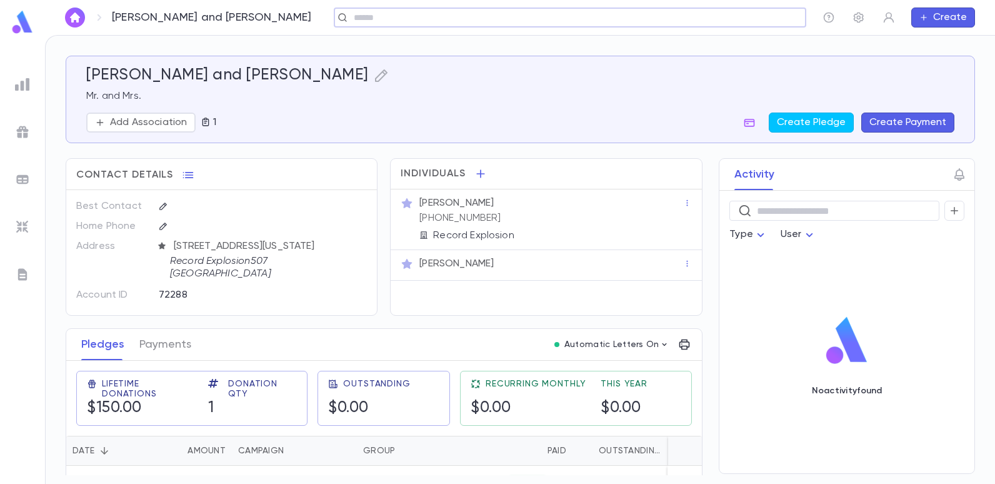
click at [350, 22] on input "text" at bounding box center [566, 18] width 432 height 12
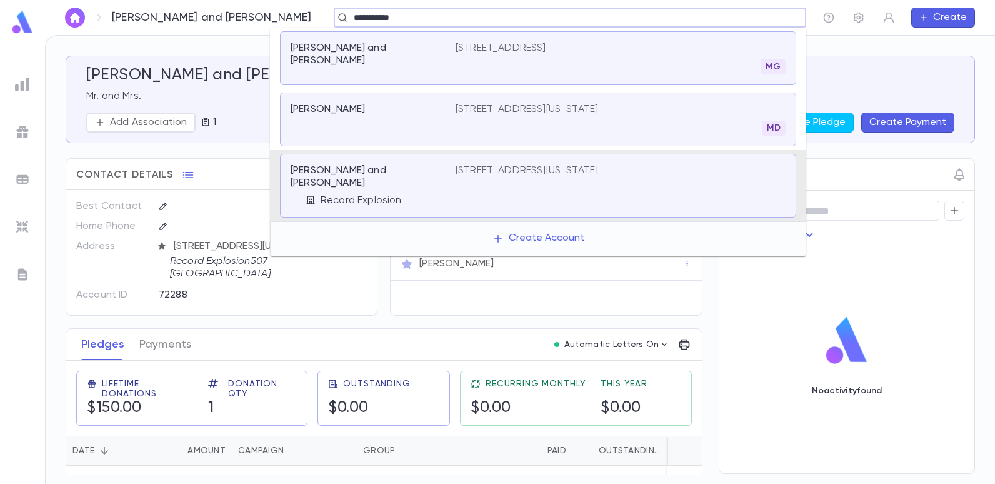
type input "**********"
click at [502, 172] on p "[STREET_ADDRESS][US_STATE]" at bounding box center [526, 170] width 142 height 12
click at [403, 23] on input "text" at bounding box center [566, 18] width 432 height 12
type input "******"
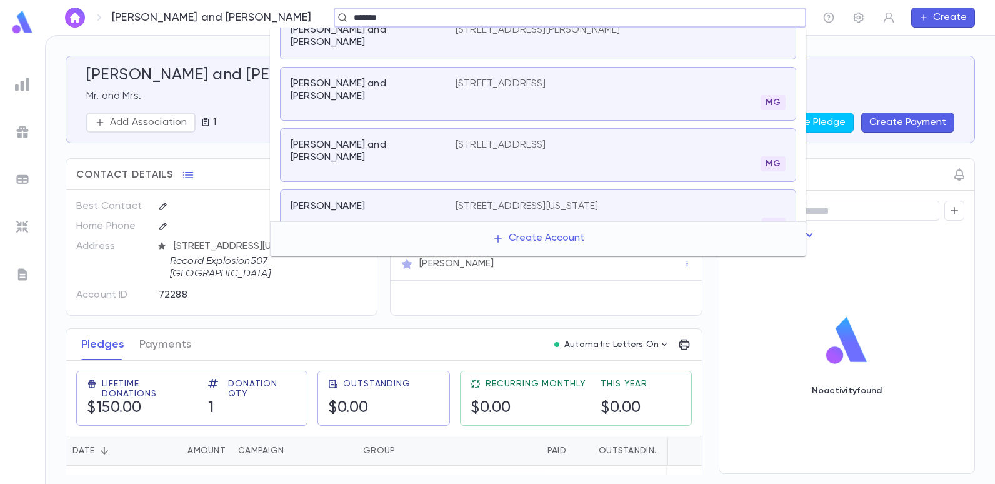
scroll to position [250, 0]
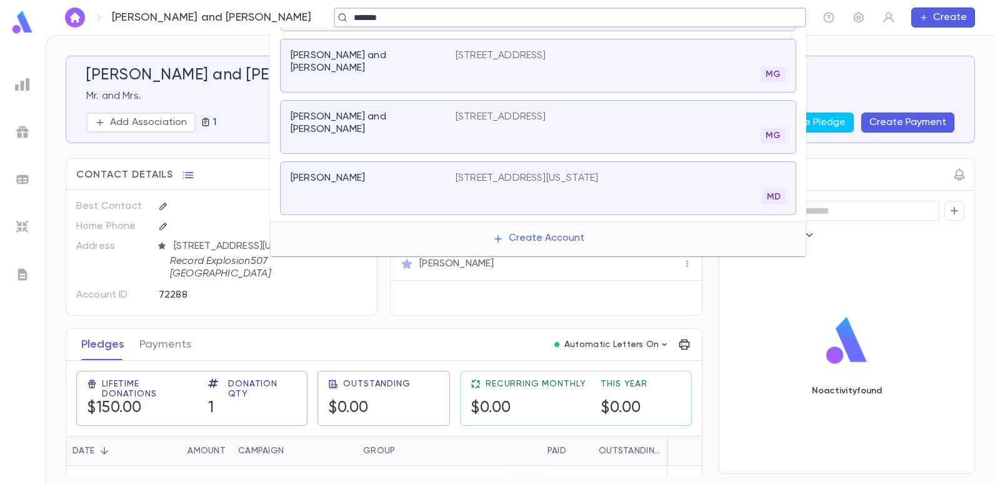
click at [580, 172] on p "[STREET_ADDRESS][US_STATE]" at bounding box center [526, 178] width 142 height 12
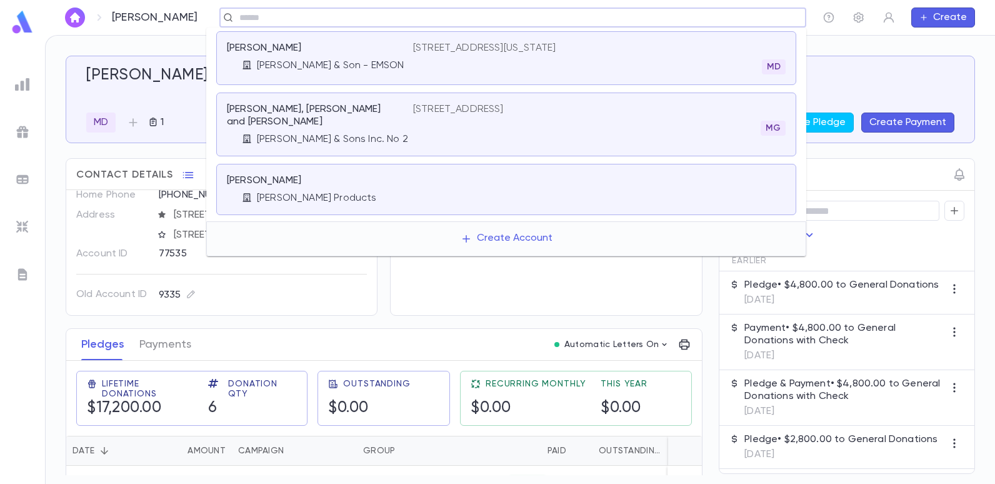
click at [250, 18] on input "text" at bounding box center [509, 18] width 546 height 12
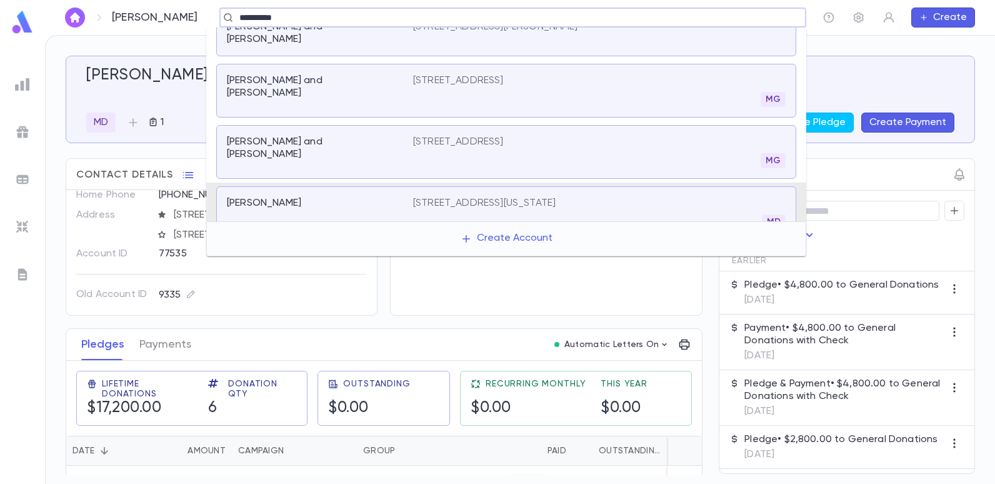
type input "**********"
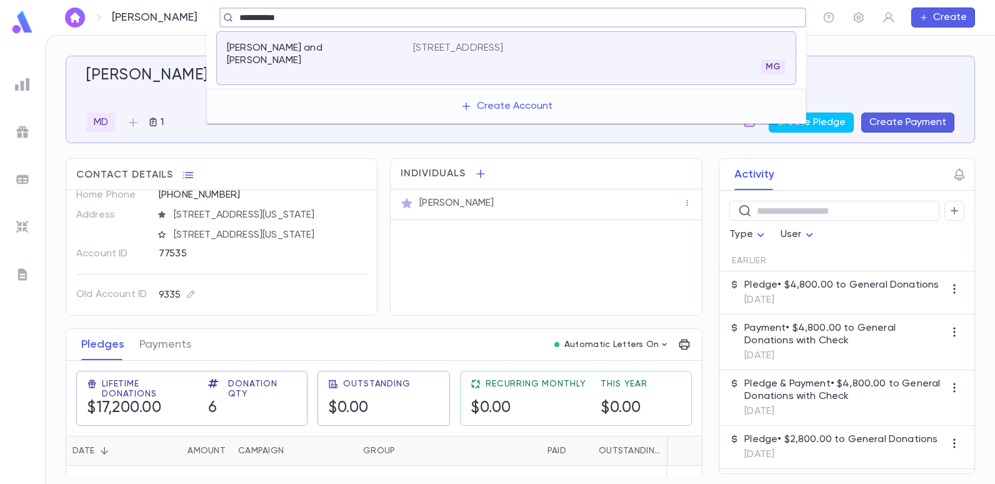
click at [427, 44] on p "[STREET_ADDRESS]" at bounding box center [458, 48] width 91 height 12
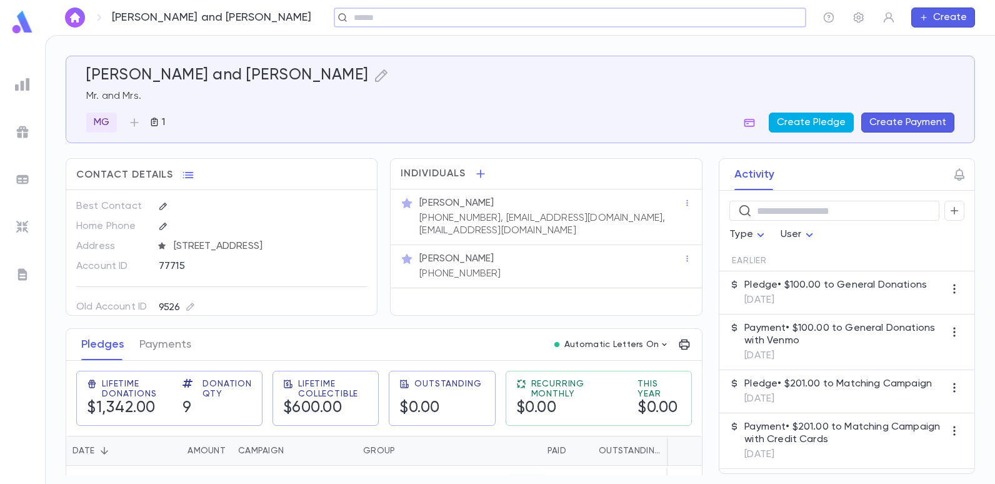
click at [801, 121] on button "Create Pledge" at bounding box center [810, 122] width 85 height 20
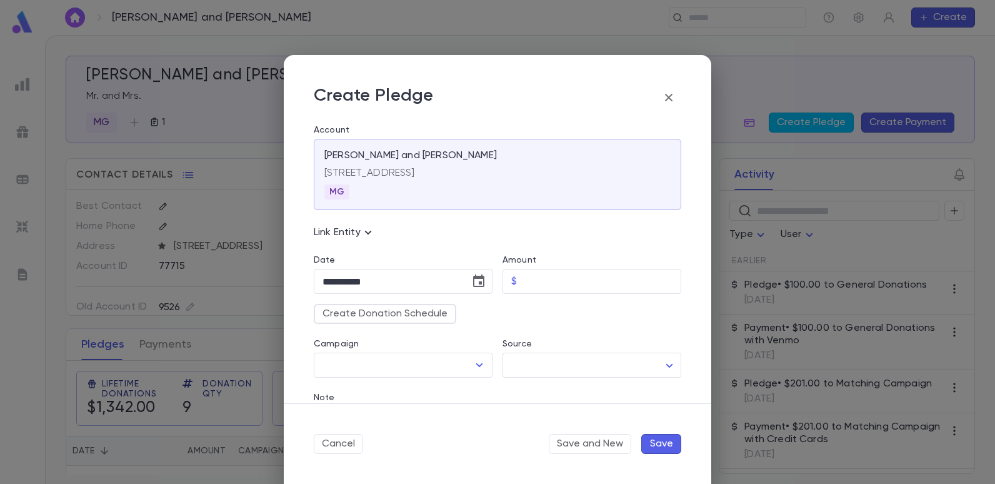
click at [232, 266] on div "**********" at bounding box center [497, 242] width 995 height 484
click at [673, 97] on icon "button" at bounding box center [668, 97] width 15 height 15
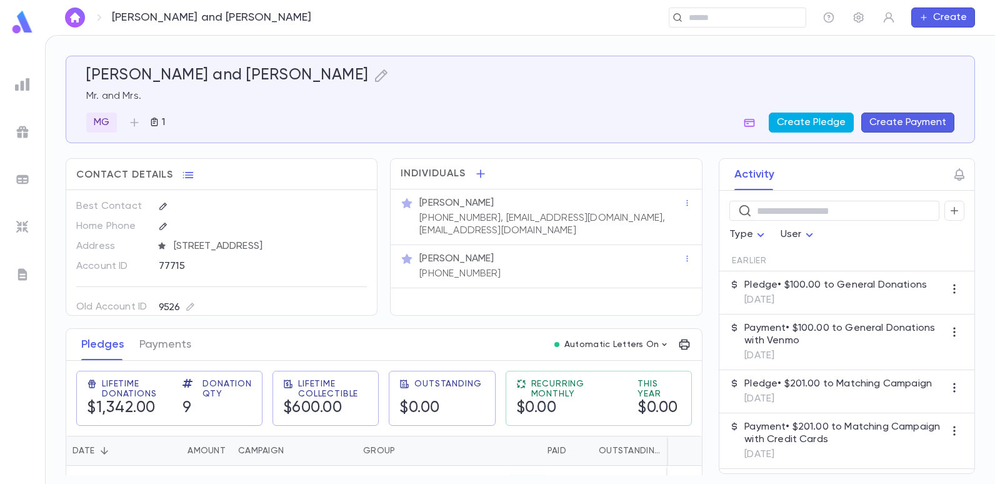
click at [816, 127] on button "Create Pledge" at bounding box center [810, 122] width 85 height 20
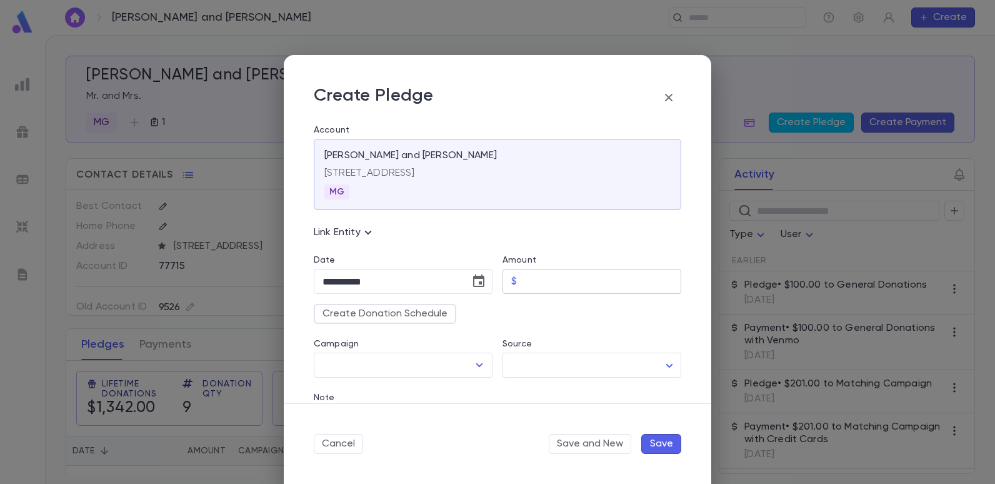
click at [528, 281] on input "Amount" at bounding box center [601, 281] width 159 height 24
type input "******"
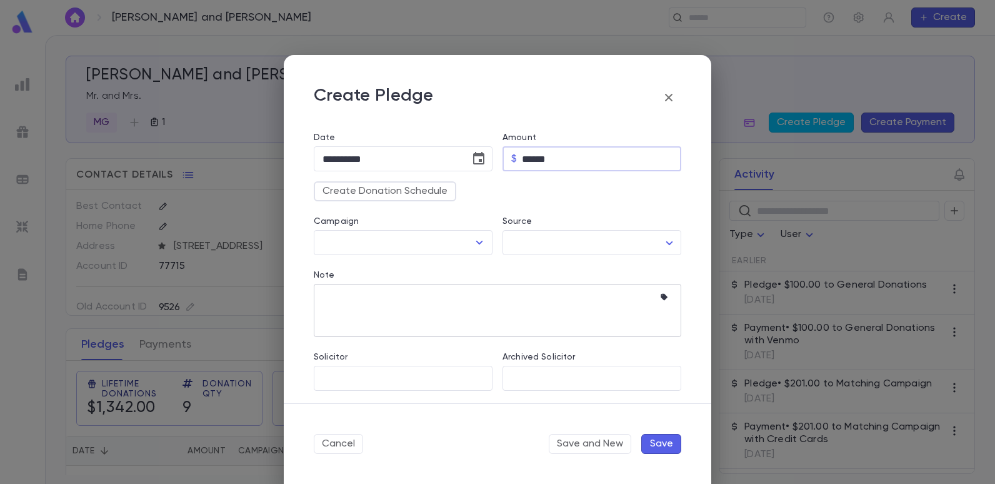
scroll to position [125, 0]
click at [474, 236] on icon "Open" at bounding box center [479, 239] width 15 height 15
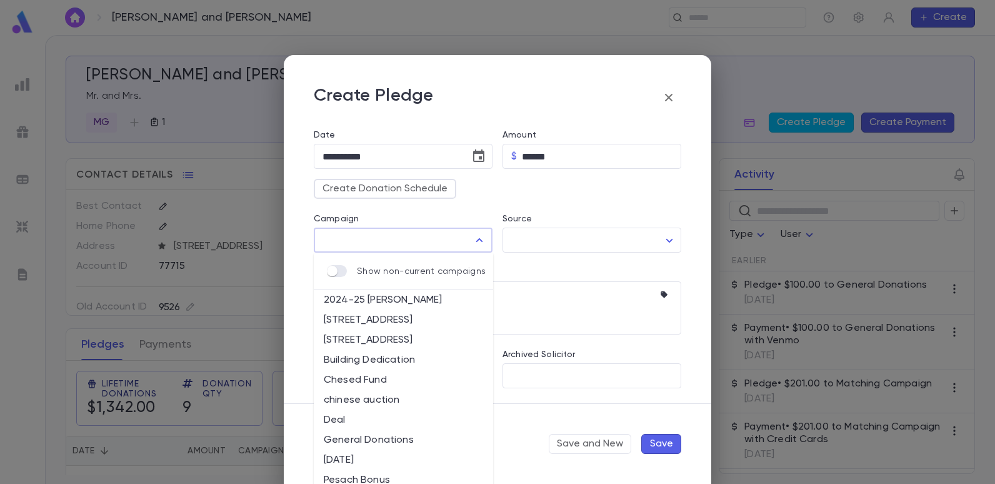
click at [396, 342] on li "[STREET_ADDRESS]" at bounding box center [403, 340] width 179 height 20
type input "**********"
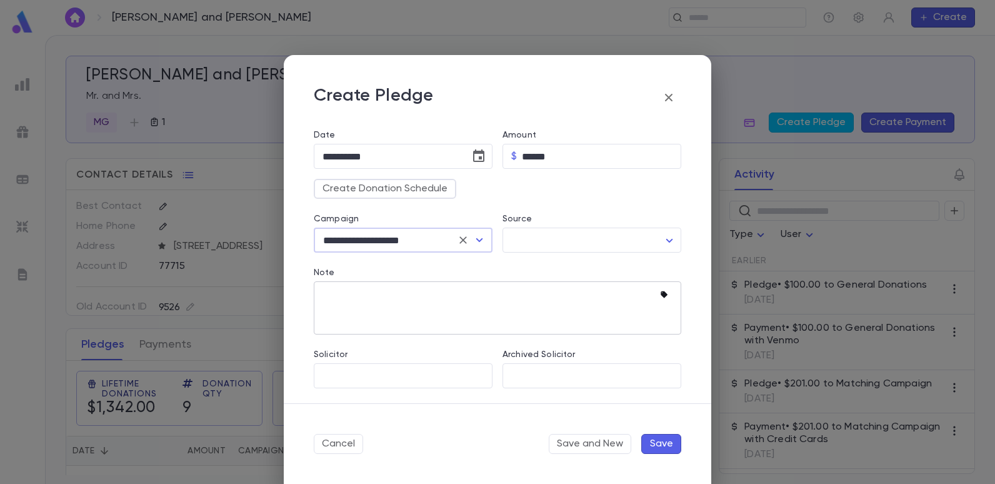
click at [660, 293] on icon "button" at bounding box center [666, 295] width 12 height 12
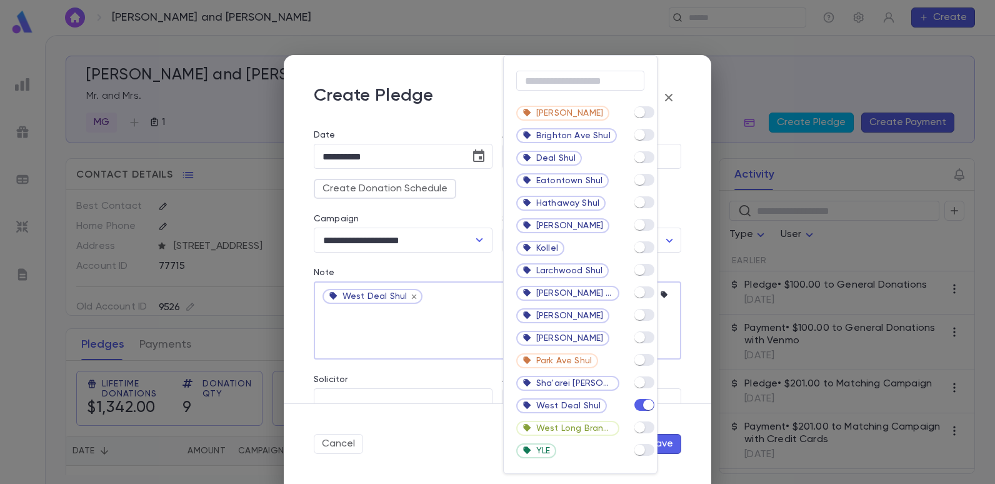
click at [422, 322] on div at bounding box center [497, 242] width 995 height 484
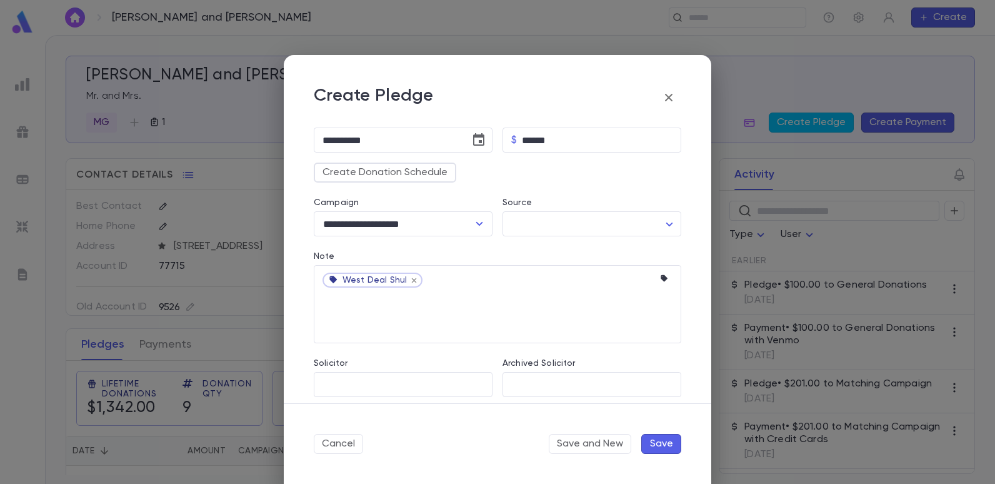
scroll to position [150, 0]
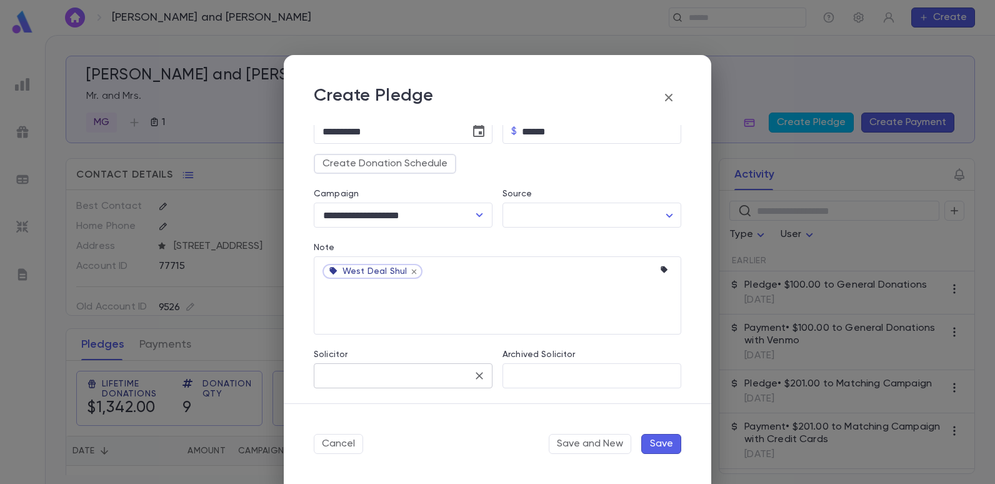
click at [405, 374] on input "Solicitor" at bounding box center [393, 376] width 149 height 24
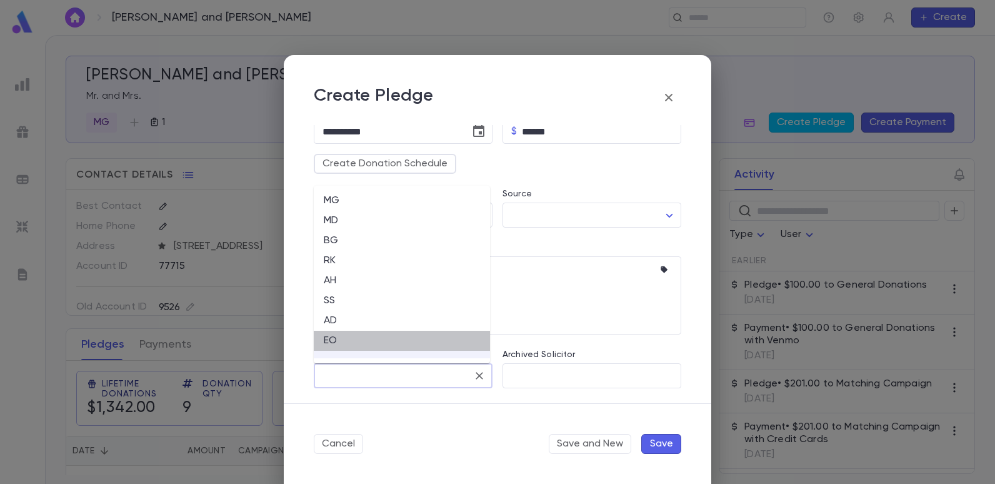
click at [336, 336] on li "EO" at bounding box center [402, 340] width 176 height 20
type input "**"
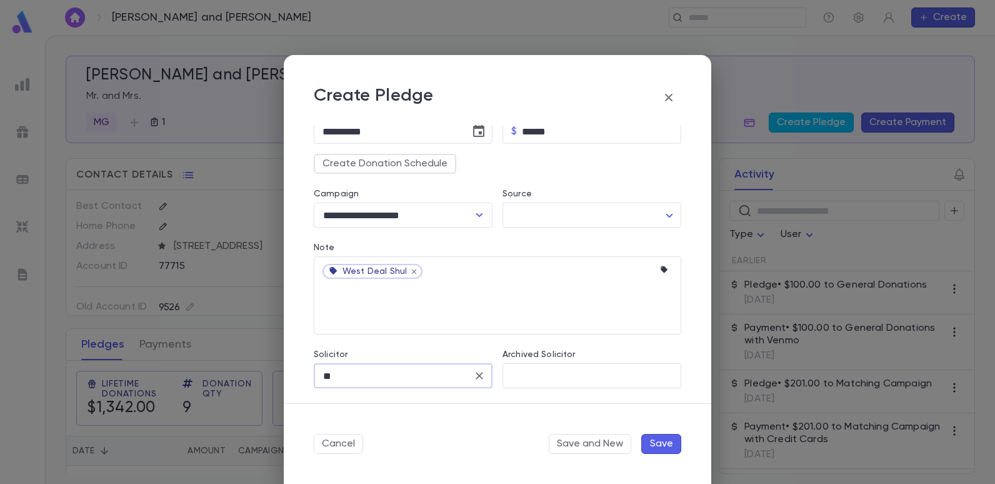
click at [652, 439] on button "Save" at bounding box center [661, 444] width 40 height 20
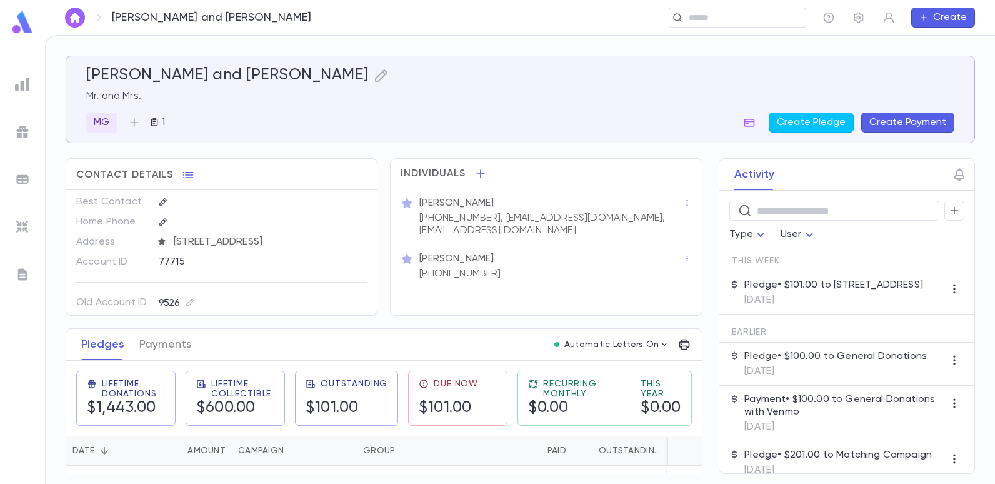
scroll to position [12, 0]
click at [27, 86] on img at bounding box center [22, 84] width 15 height 15
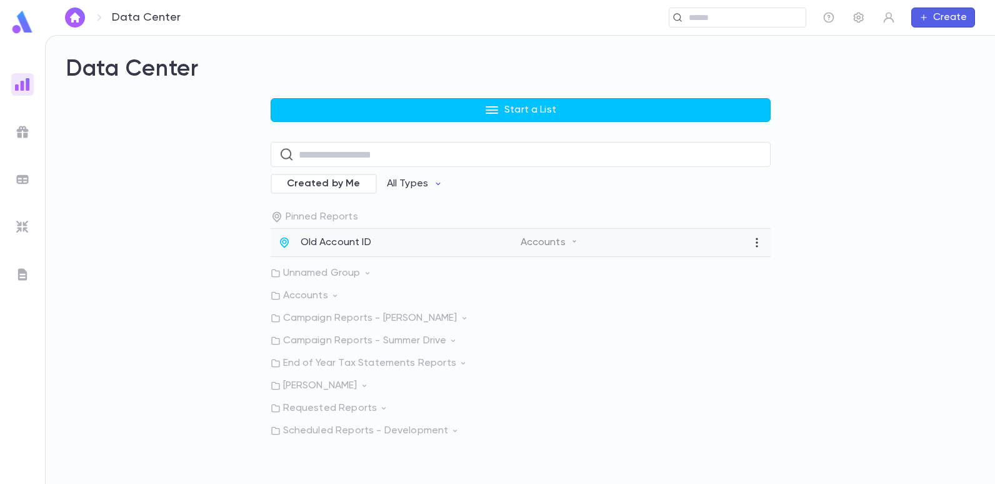
click at [354, 241] on p "Old Account ID" at bounding box center [335, 242] width 71 height 12
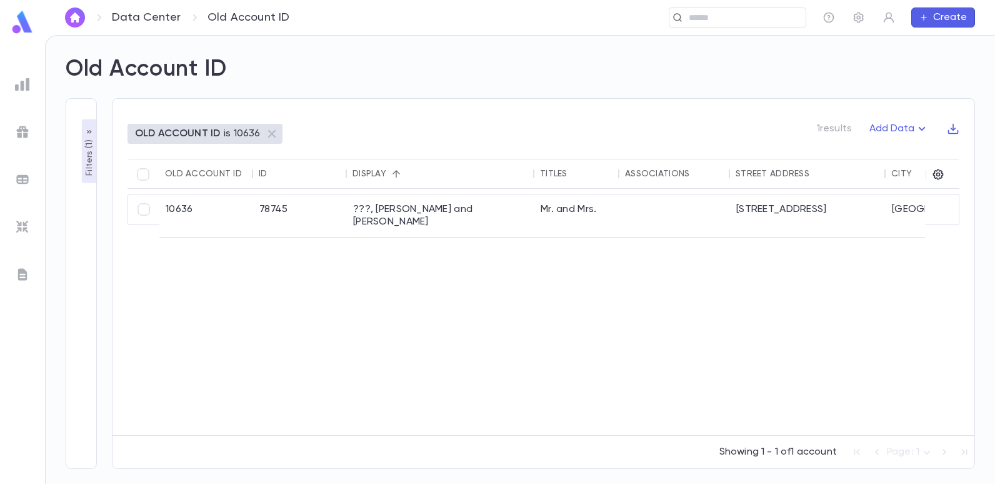
click at [86, 148] on p "Filters ( 1 )" at bounding box center [89, 156] width 12 height 39
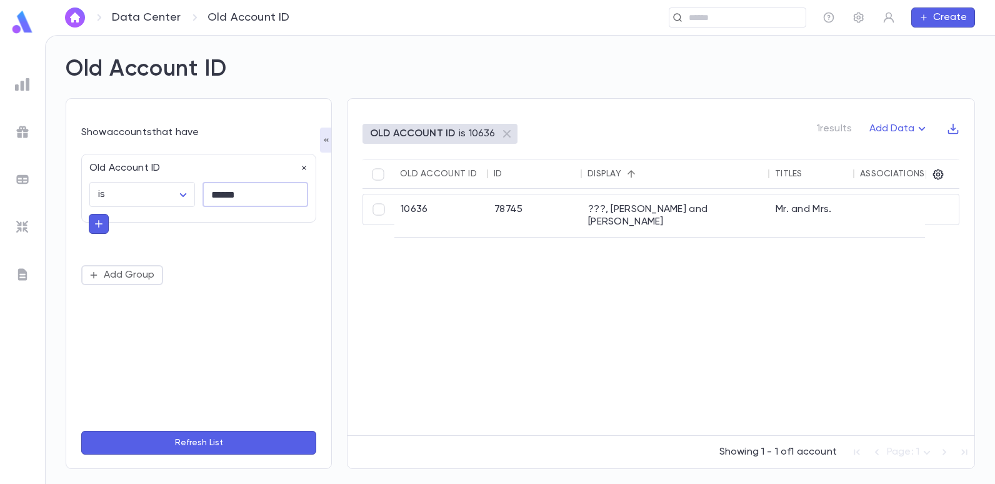
click at [260, 196] on input "******" at bounding box center [255, 194] width 106 height 24
type input "*"
type input "*****"
click at [81, 430] on button "Refresh List" at bounding box center [198, 442] width 235 height 24
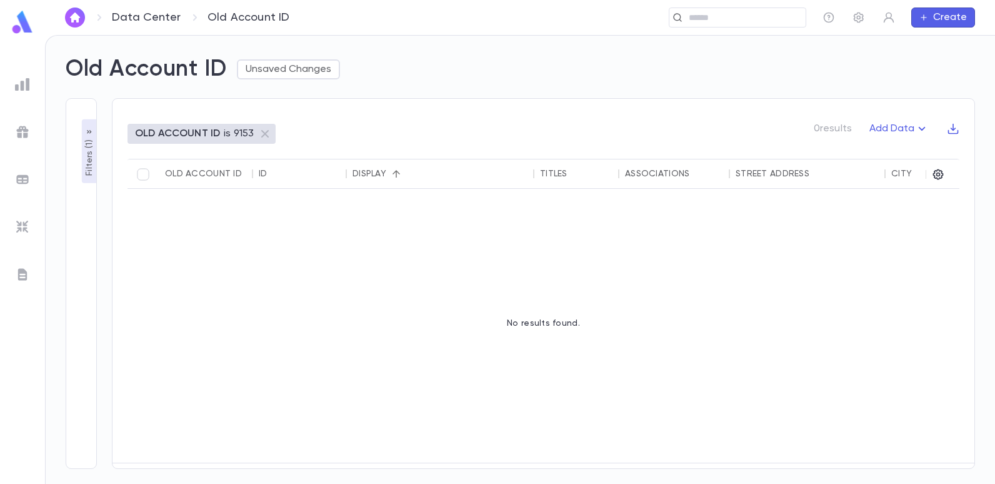
click at [506, 71] on div "Old Account ID Unsaved Changes" at bounding box center [513, 62] width 924 height 42
click at [742, 17] on input "text" at bounding box center [733, 18] width 97 height 12
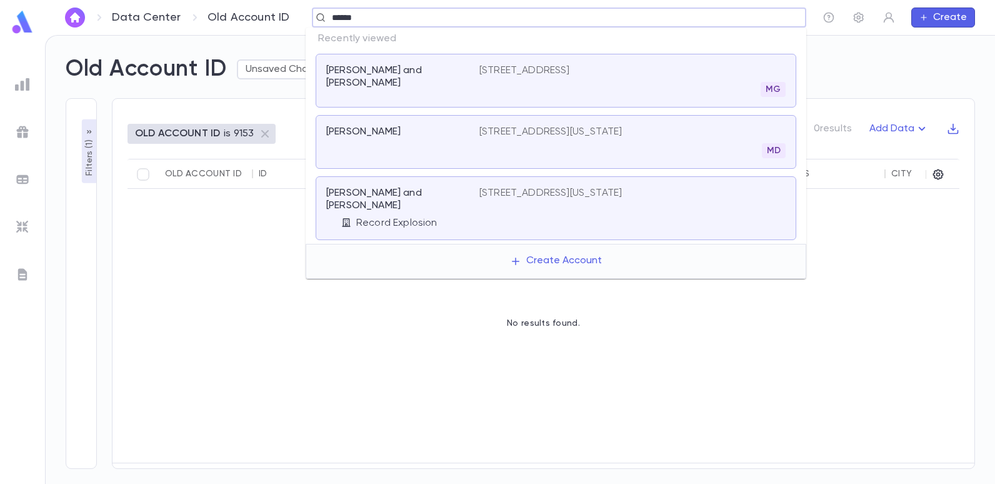
type input "******"
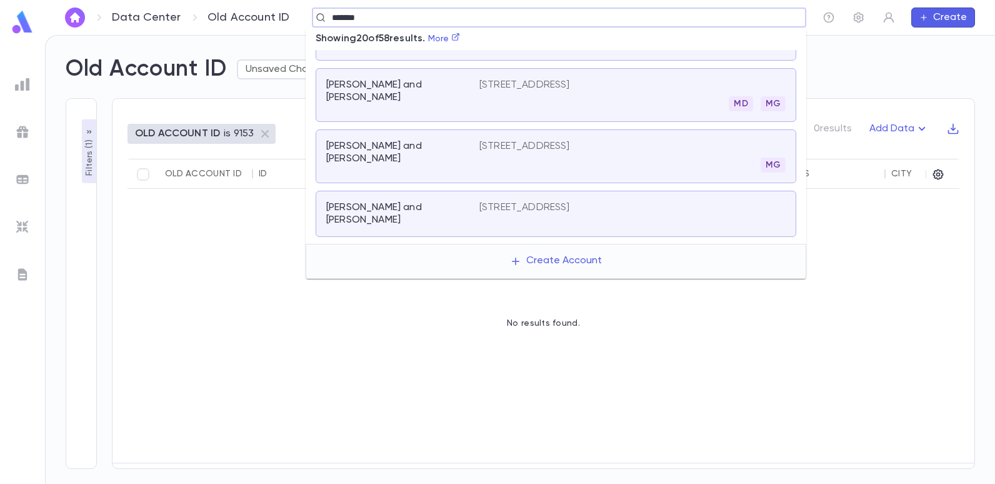
scroll to position [125, 0]
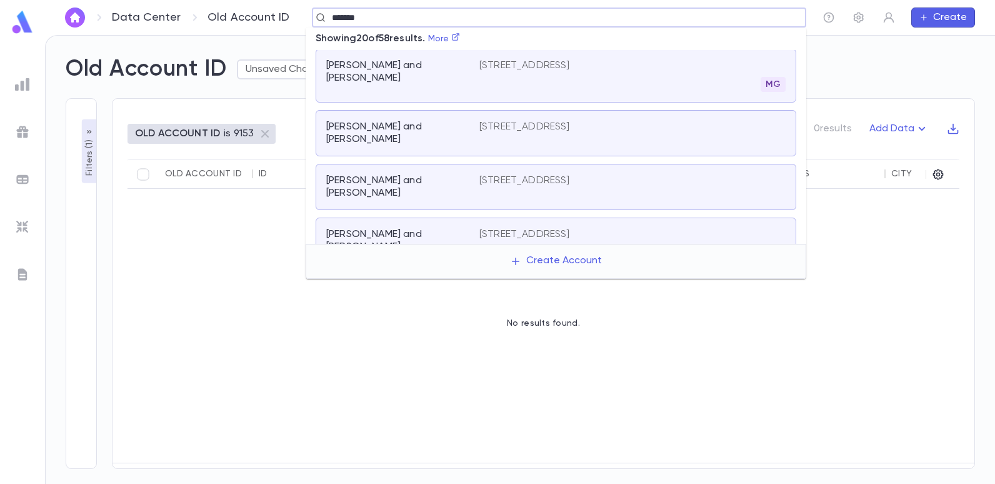
click at [430, 228] on p "[PERSON_NAME] and [PERSON_NAME]" at bounding box center [395, 240] width 138 height 25
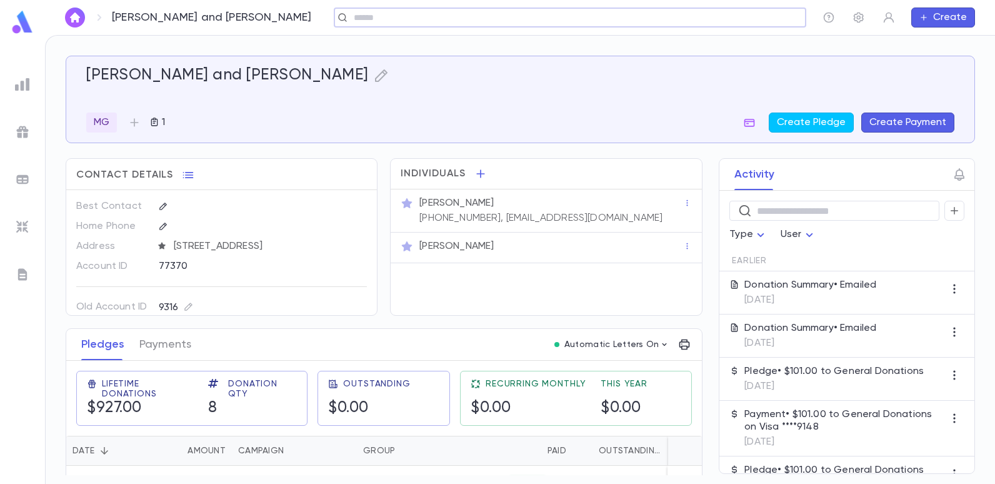
click at [904, 117] on button "Create Payment" at bounding box center [907, 122] width 93 height 20
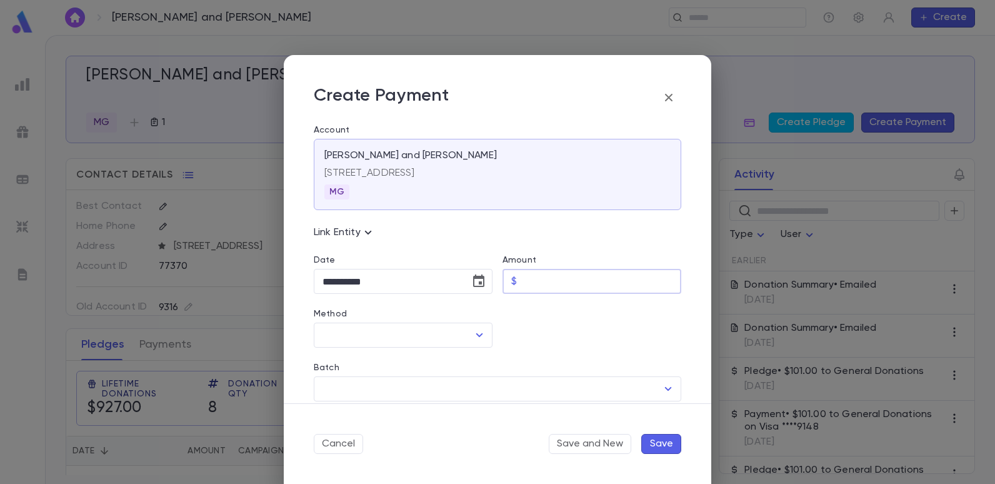
click at [522, 282] on input "Amount" at bounding box center [601, 281] width 159 height 24
type input "******"
click at [473, 331] on icon "Open" at bounding box center [479, 334] width 15 height 15
drag, startPoint x: 547, startPoint y: 336, endPoint x: 553, endPoint y: 332, distance: 6.8
click at [548, 336] on div at bounding box center [586, 321] width 189 height 54
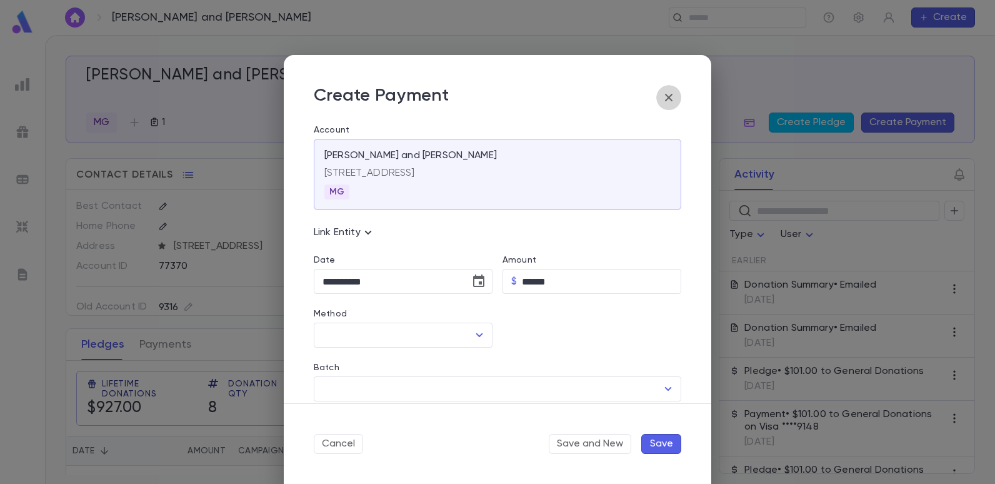
click at [670, 97] on icon "button" at bounding box center [668, 97] width 7 height 7
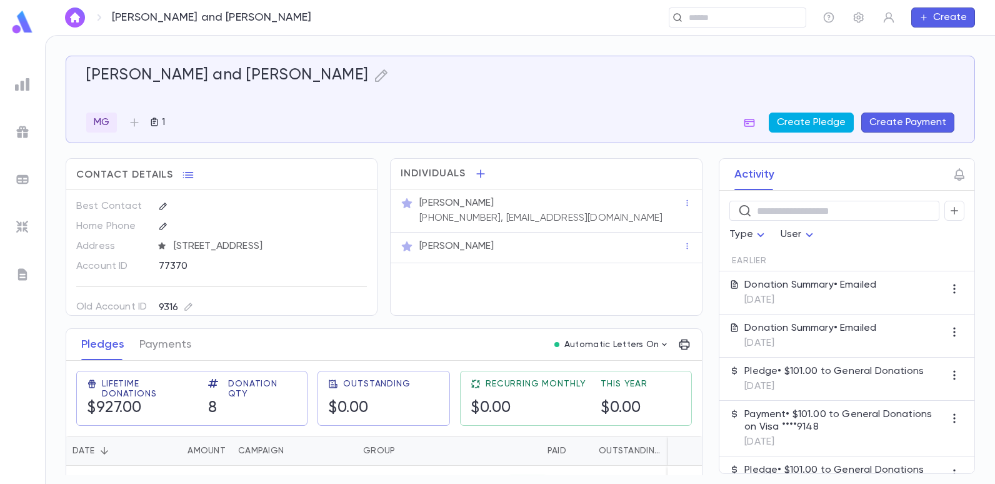
click at [810, 121] on button "Create Pledge" at bounding box center [810, 122] width 85 height 20
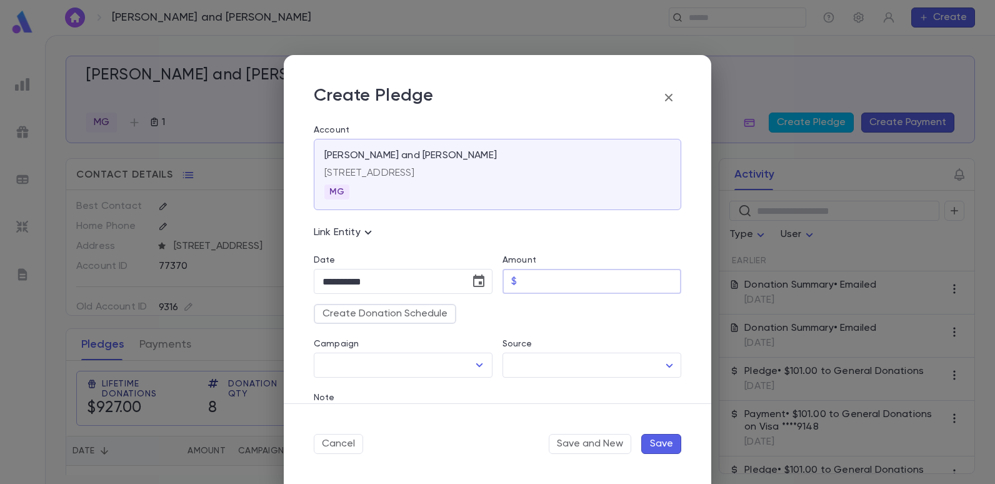
click at [522, 280] on input "Amount" at bounding box center [601, 281] width 159 height 24
type input "******"
click at [479, 362] on icon "Open" at bounding box center [479, 364] width 15 height 15
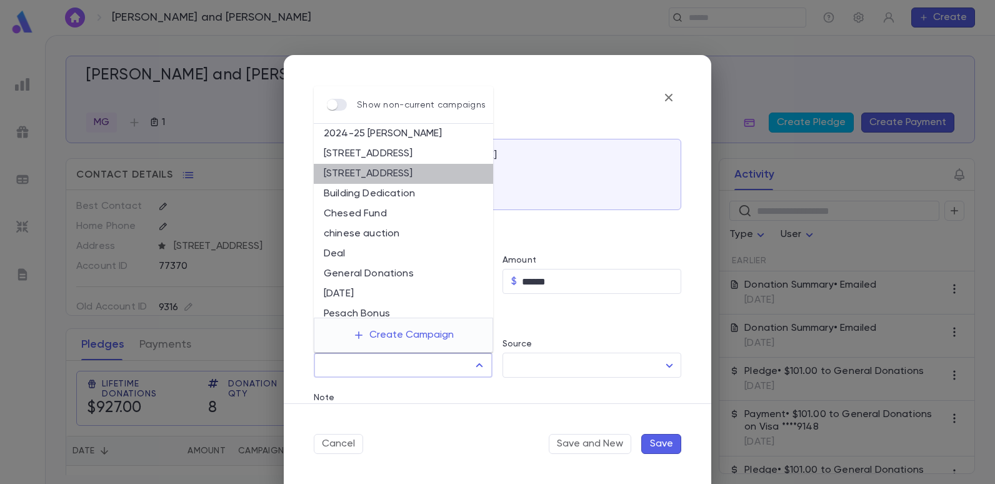
click at [403, 169] on li "[STREET_ADDRESS]" at bounding box center [403, 174] width 179 height 20
type input "**********"
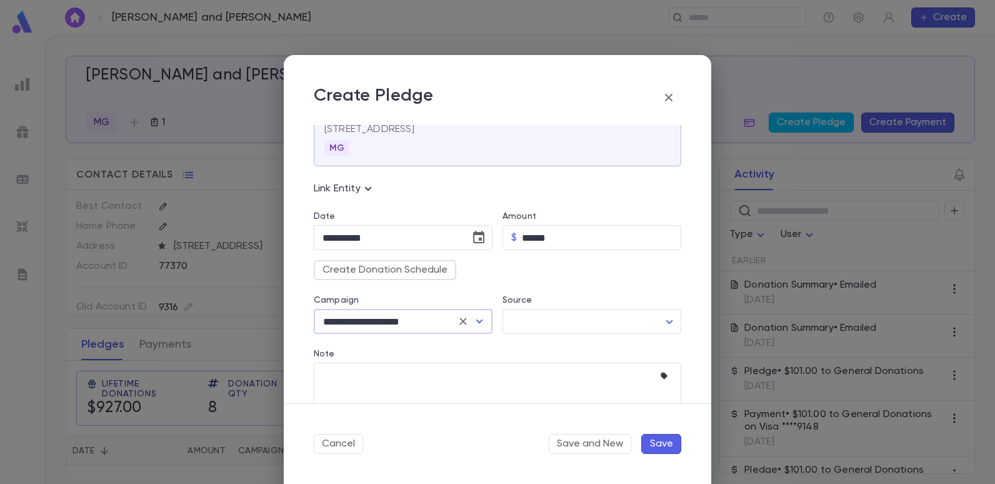
scroll to position [125, 0]
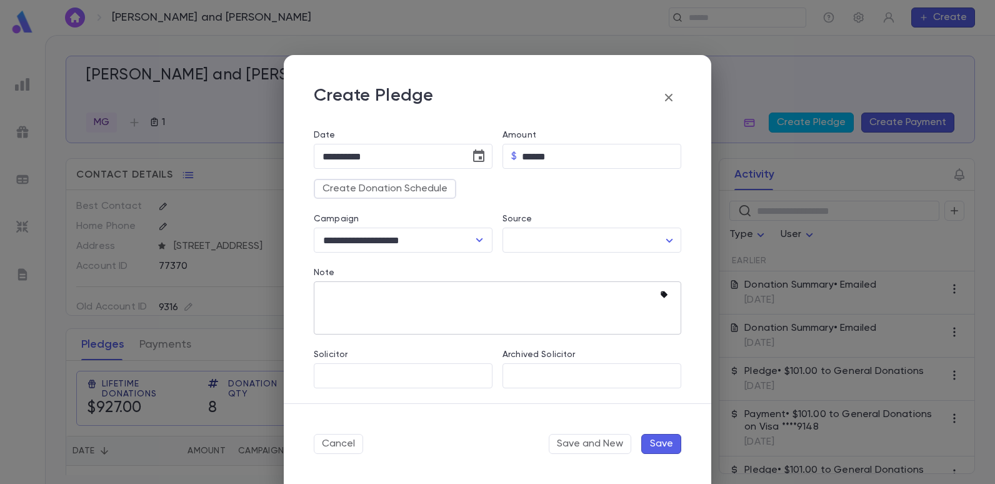
click at [661, 292] on icon "button" at bounding box center [666, 295] width 12 height 12
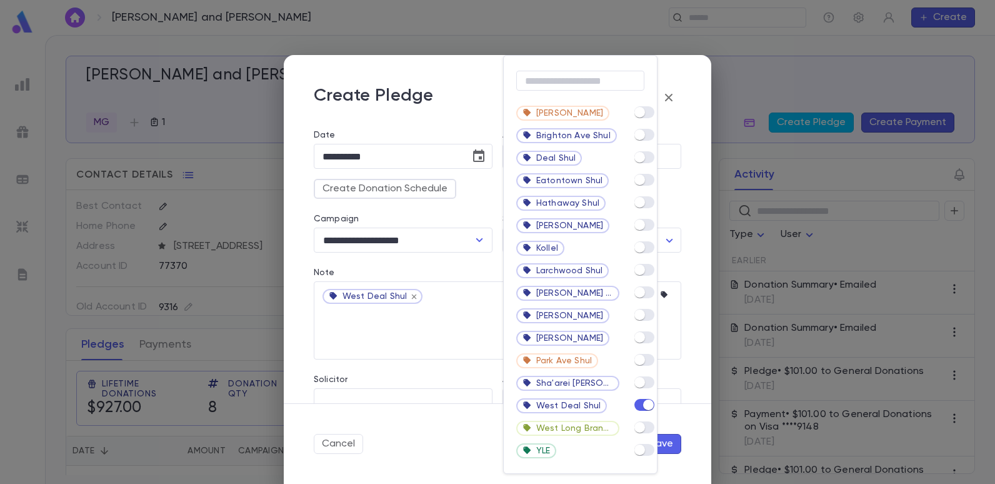
click at [427, 347] on div at bounding box center [497, 242] width 995 height 484
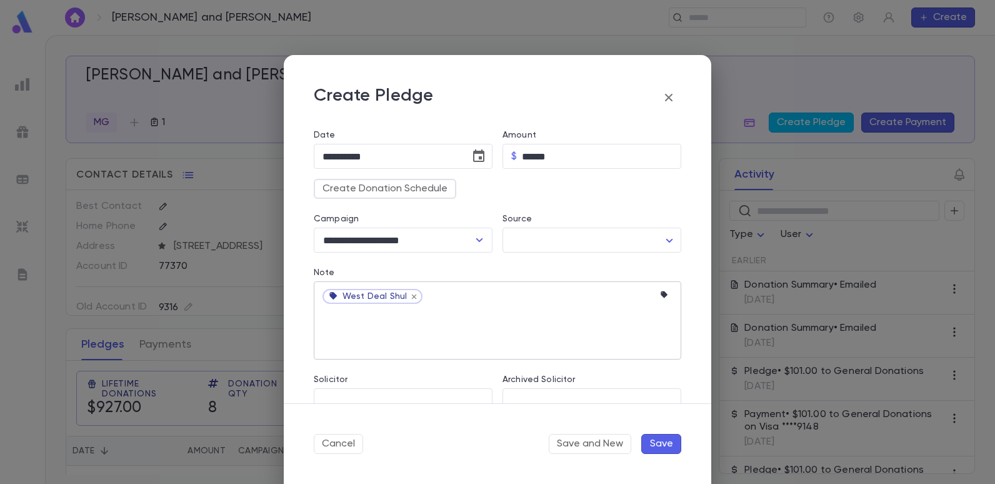
scroll to position [150, 0]
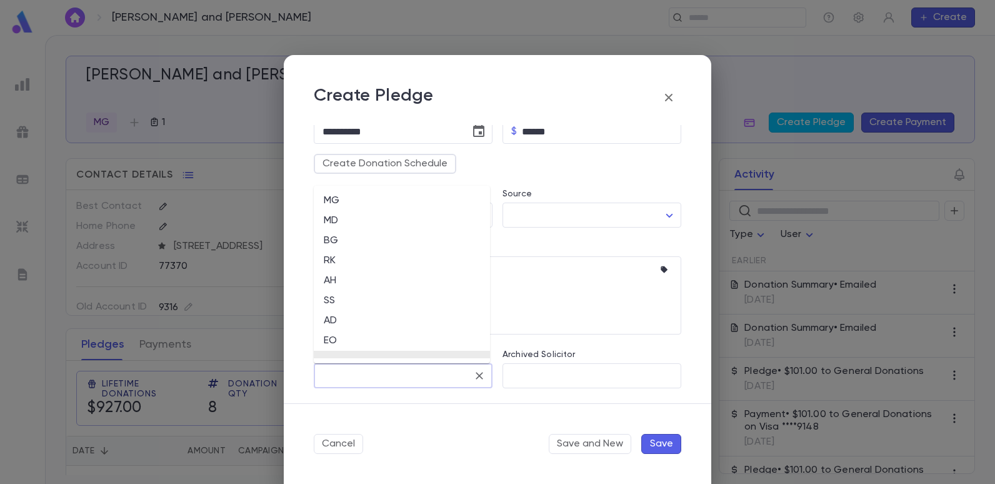
click at [378, 374] on input "Solicitor" at bounding box center [393, 376] width 149 height 24
click at [335, 336] on li "EO" at bounding box center [402, 340] width 176 height 20
type input "**"
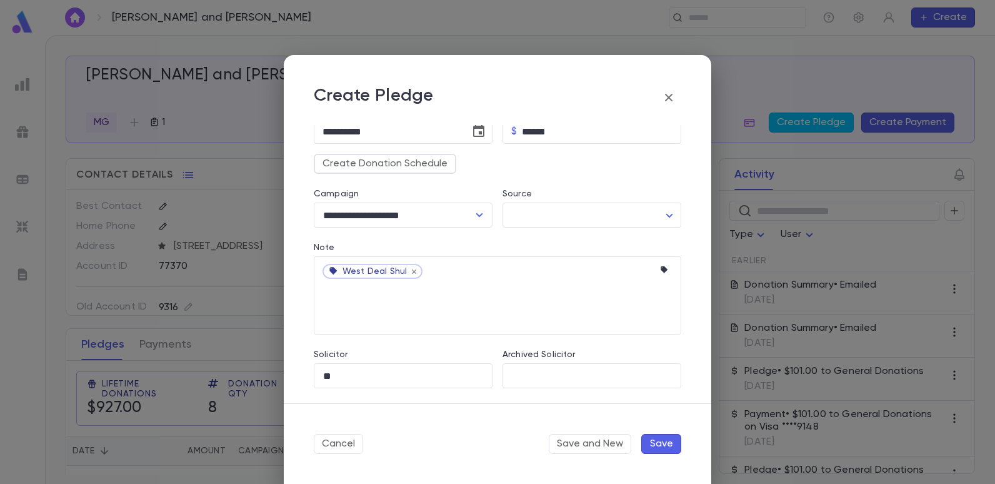
click at [667, 443] on button "Save" at bounding box center [661, 444] width 40 height 20
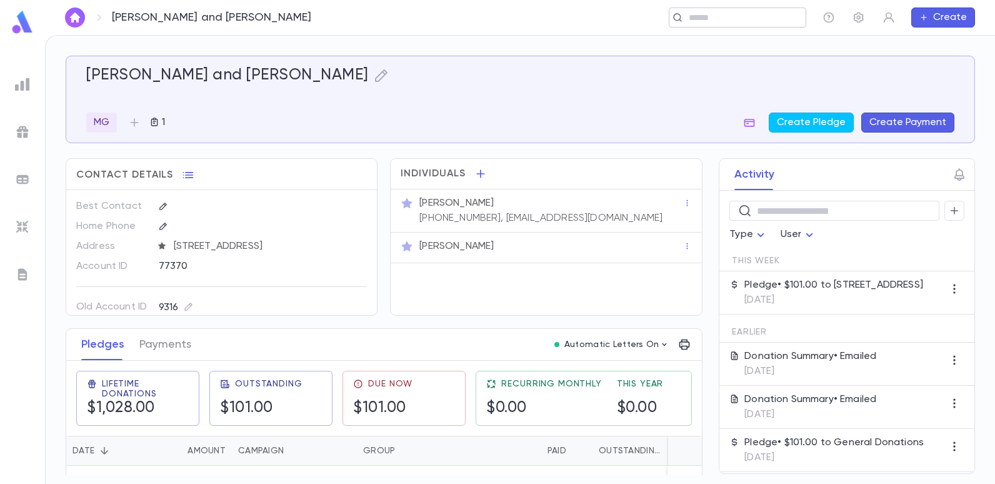
click at [752, 16] on input "text" at bounding box center [733, 18] width 97 height 12
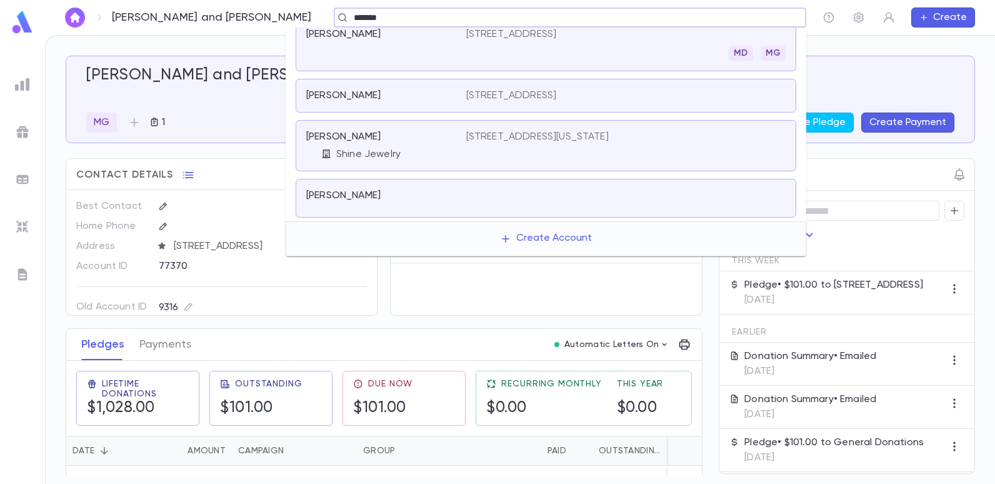
scroll to position [12, 0]
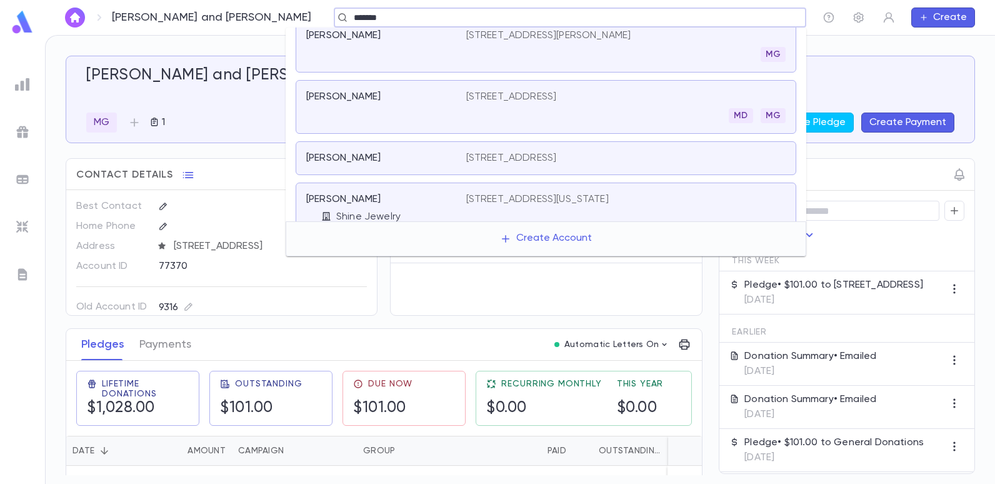
type input "******"
click at [270, 41] on div "Kassin, Yehoshua and Denise MG 1 Create Pledge Create Payment Contact Details B…" at bounding box center [520, 260] width 949 height 448
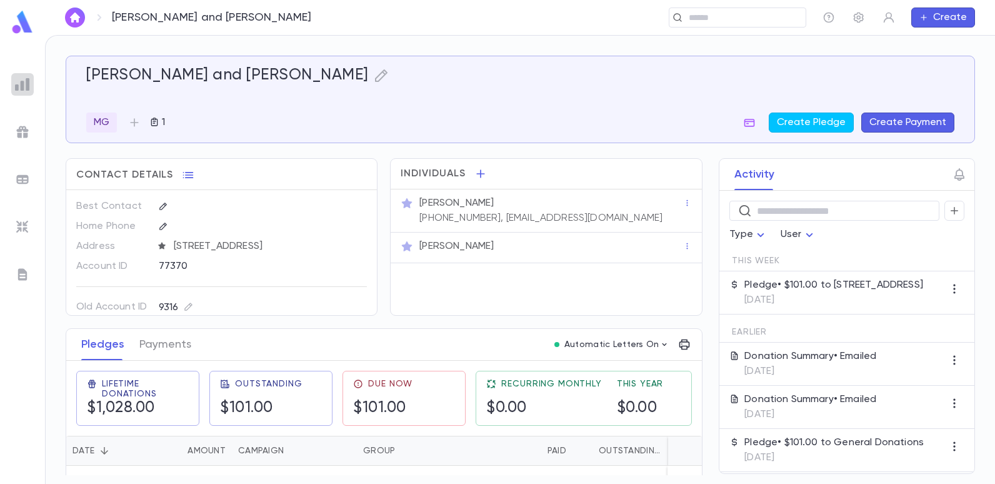
click at [22, 88] on img at bounding box center [22, 84] width 15 height 15
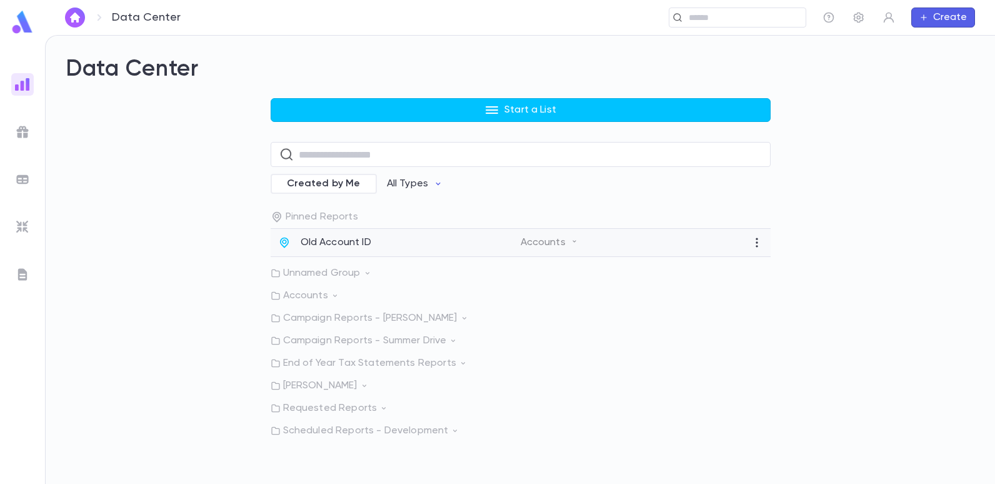
click at [324, 247] on p "Old Account ID" at bounding box center [335, 242] width 71 height 12
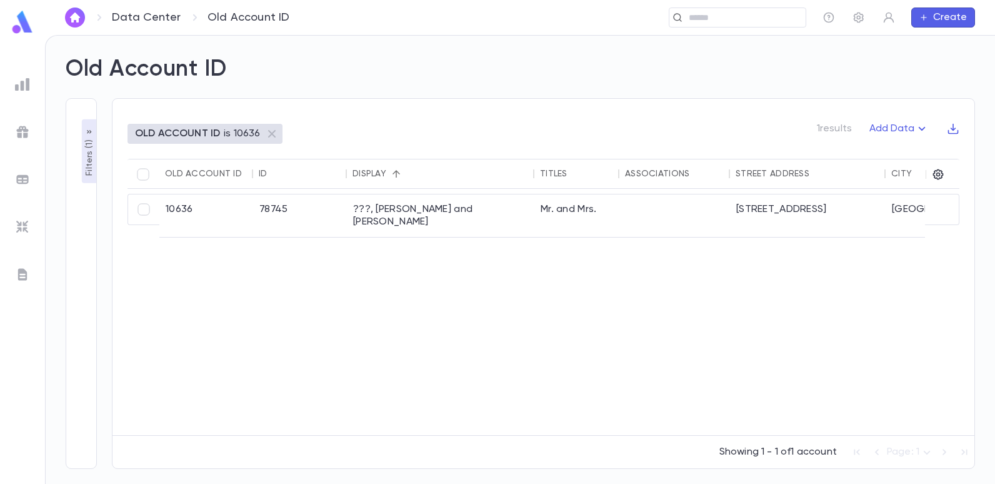
click at [91, 155] on p "Filters ( 1 )" at bounding box center [89, 156] width 12 height 39
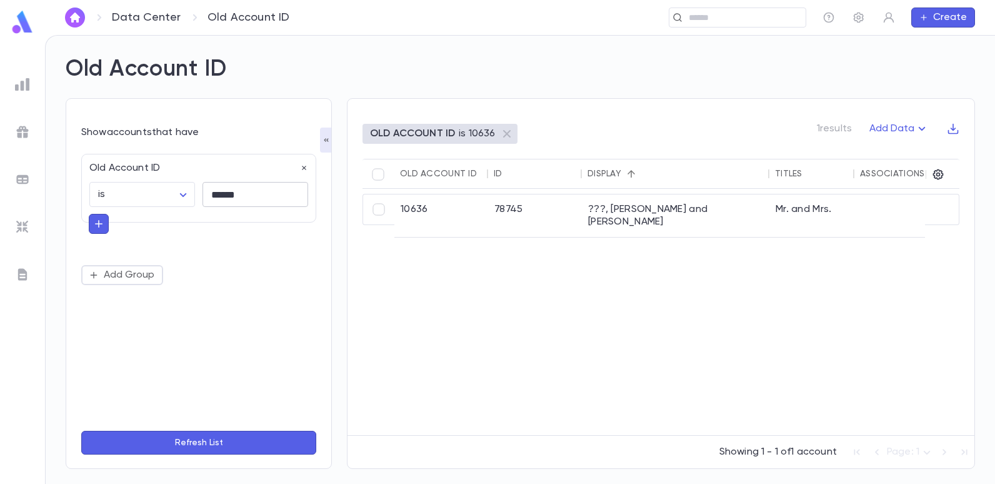
click at [247, 197] on input "******" at bounding box center [255, 194] width 106 height 24
type input "*"
type input "*****"
click at [81, 430] on button "Refresh List" at bounding box center [198, 442] width 235 height 24
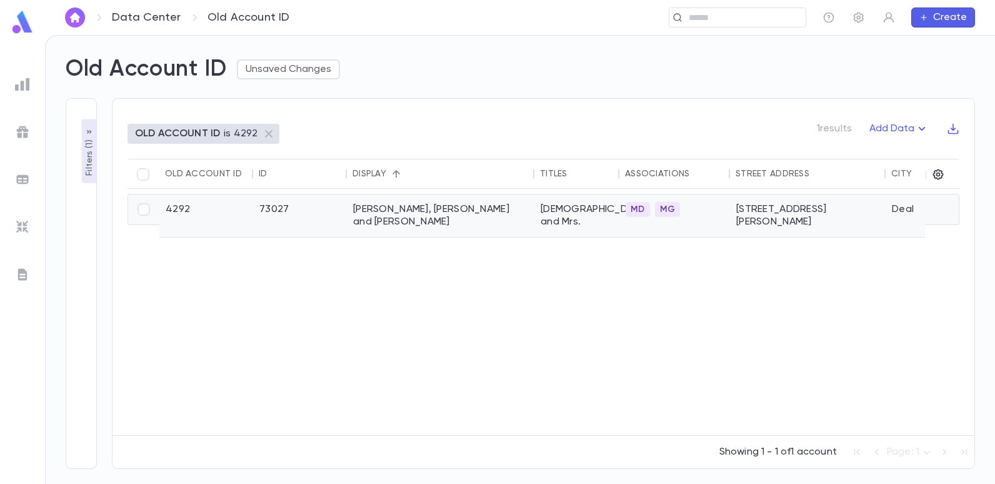
click at [432, 208] on div "[PERSON_NAME], [PERSON_NAME] and [PERSON_NAME]" at bounding box center [440, 215] width 187 height 42
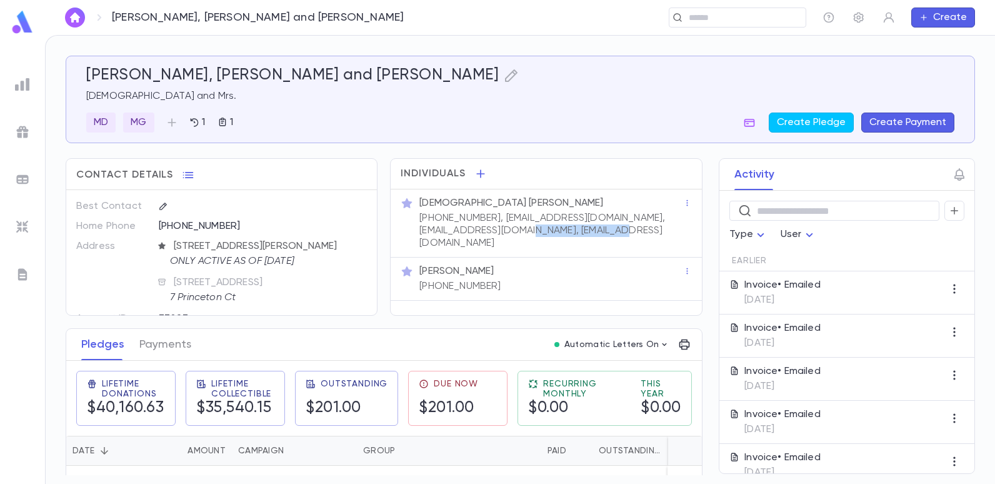
drag, startPoint x: 631, startPoint y: 229, endPoint x: 534, endPoint y: 233, distance: 96.9
click at [534, 233] on p "(848) 667-1524, skassin@hillelyeshiva.org, rachelkassin@gmail.com, sjkassin@gma…" at bounding box center [551, 230] width 264 height 37
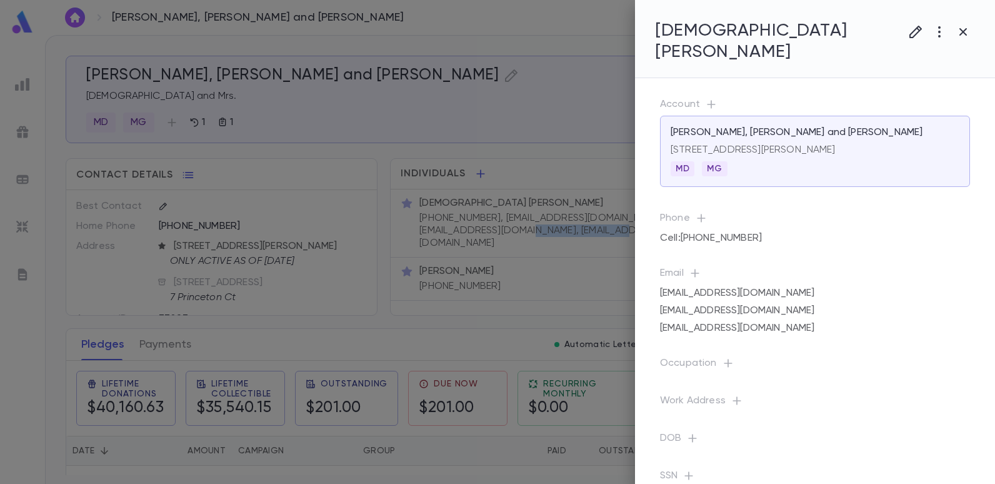
copy p "sjkassin@gmail.com"
drag, startPoint x: 547, startPoint y: 231, endPoint x: 478, endPoint y: 258, distance: 74.6
click at [478, 258] on div at bounding box center [497, 242] width 995 height 484
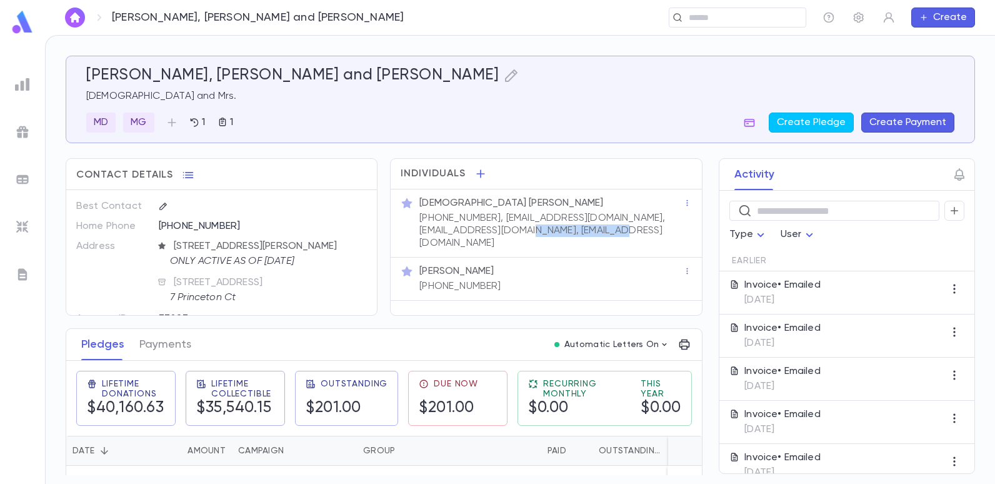
drag, startPoint x: 632, startPoint y: 228, endPoint x: 534, endPoint y: 228, distance: 97.5
click at [534, 228] on p "(848) 667-1524, skassin@hillelyeshiva.org, rachelkassin@gmail.com, sjkassin@gma…" at bounding box center [551, 230] width 264 height 37
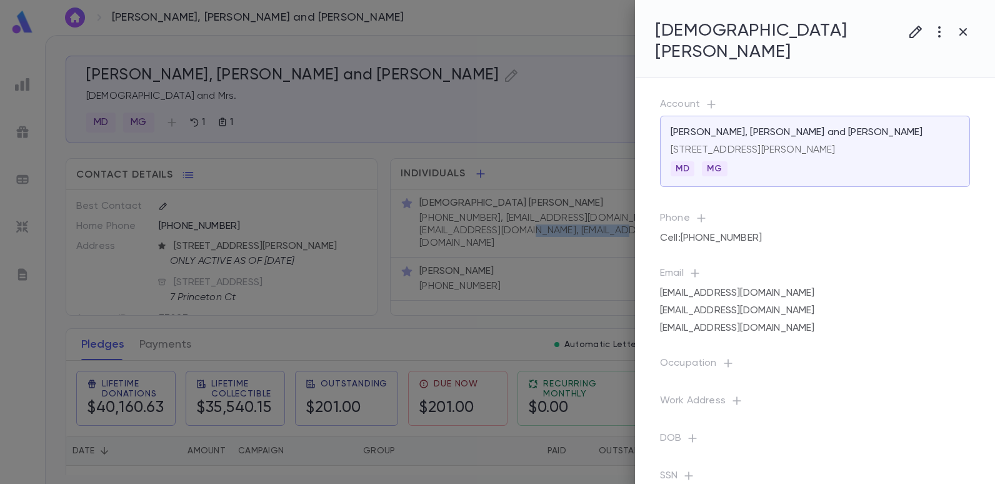
copy p "sjkassin@gmail.com"
click at [430, 114] on div at bounding box center [497, 242] width 995 height 484
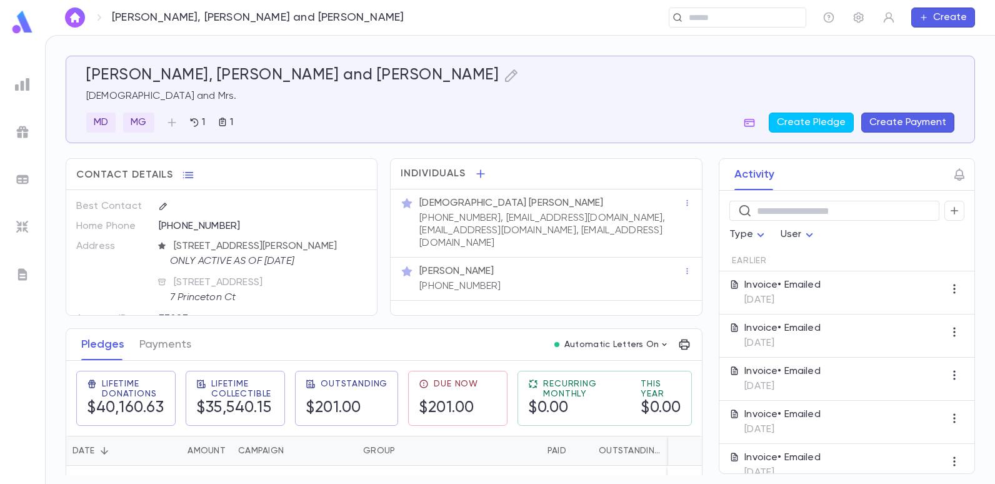
click at [21, 86] on img at bounding box center [22, 84] width 15 height 15
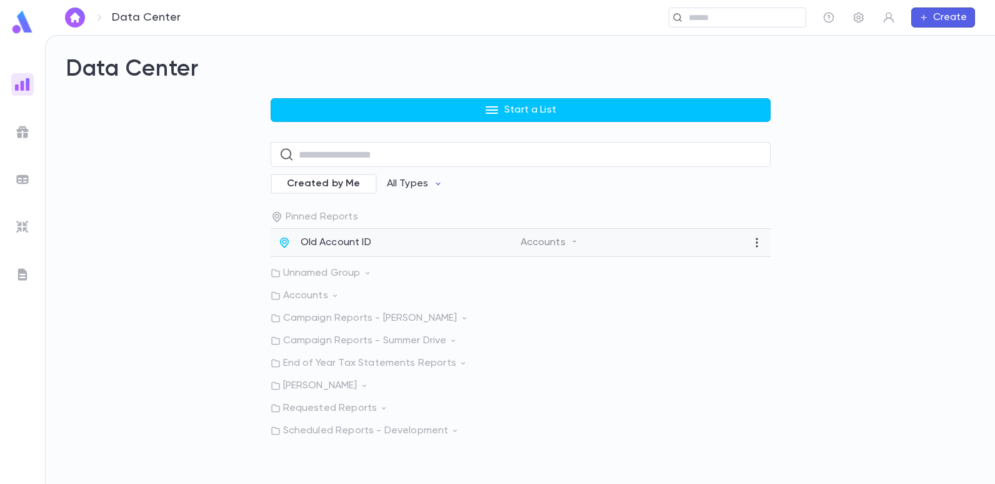
click at [310, 244] on p "Old Account ID" at bounding box center [335, 242] width 71 height 12
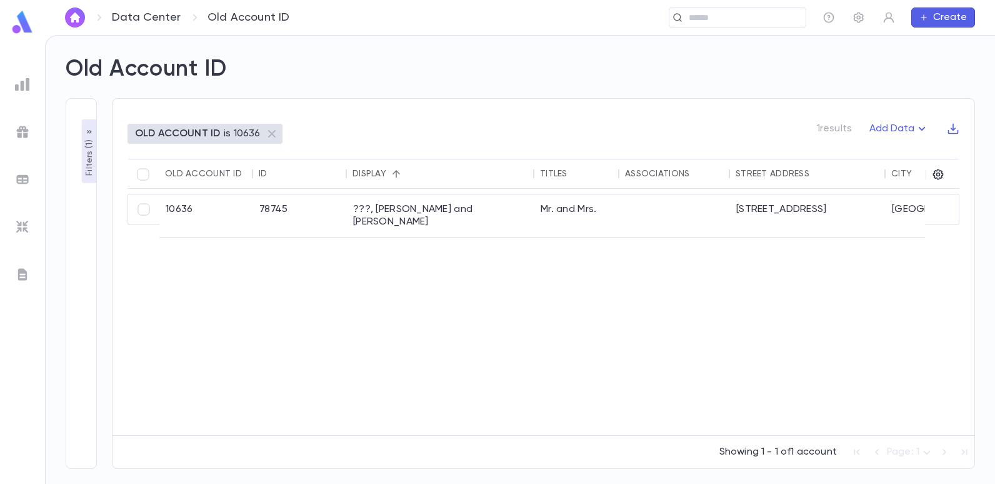
click at [89, 138] on p "Filters ( 1 )" at bounding box center [89, 156] width 12 height 39
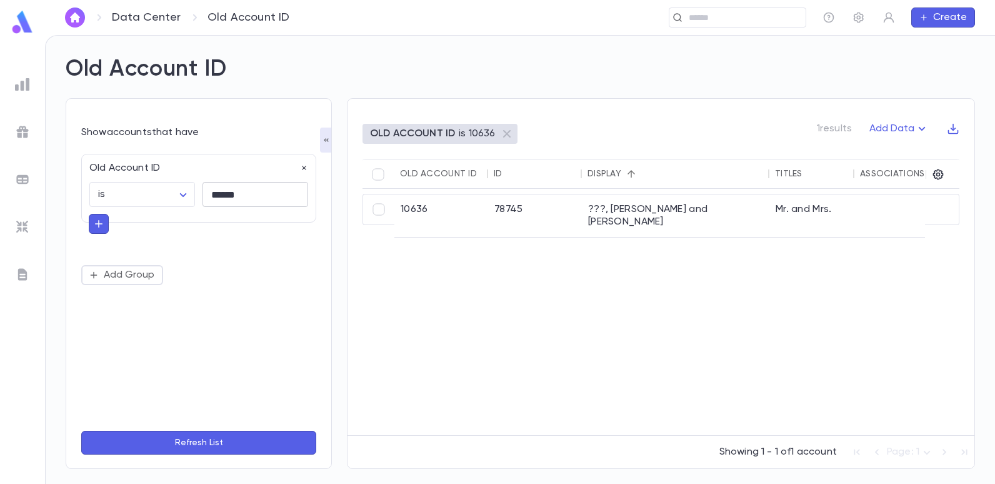
click at [257, 189] on input "******" at bounding box center [255, 194] width 106 height 24
type input "*"
type input "*****"
click at [81, 430] on button "Refresh List" at bounding box center [198, 442] width 235 height 24
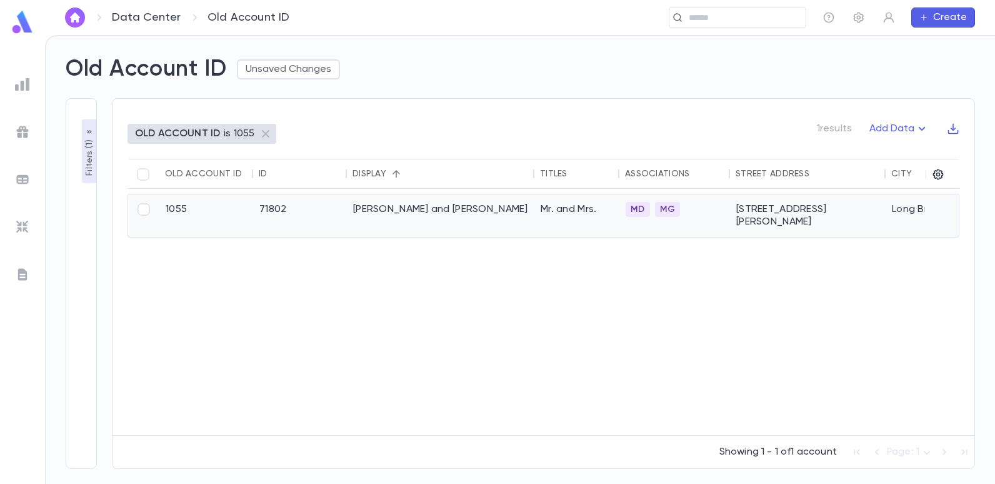
click at [365, 208] on div "[PERSON_NAME] and [PERSON_NAME]" at bounding box center [440, 215] width 187 height 42
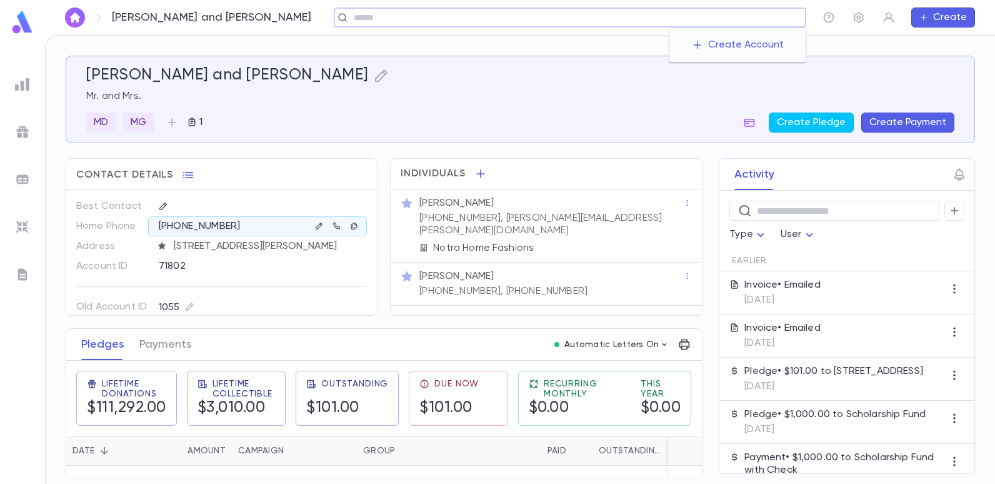
click at [703, 22] on input "text" at bounding box center [575, 18] width 450 height 12
click at [213, 275] on div "71802" at bounding box center [241, 265] width 164 height 19
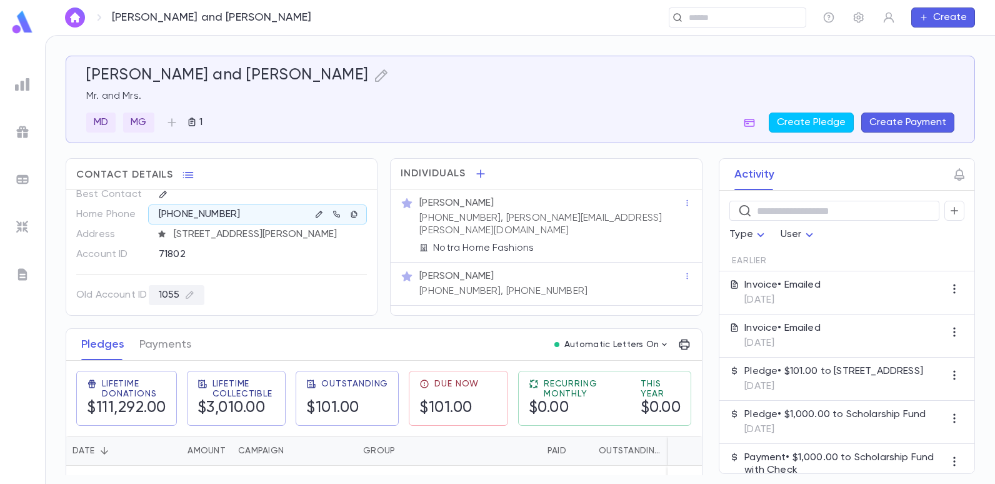
scroll to position [23, 0]
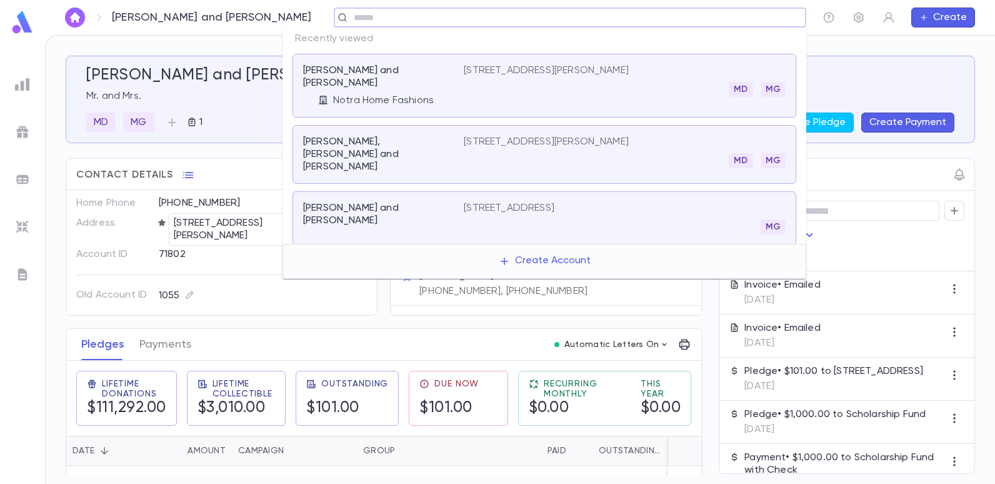
click at [700, 23] on input "text" at bounding box center [575, 18] width 450 height 12
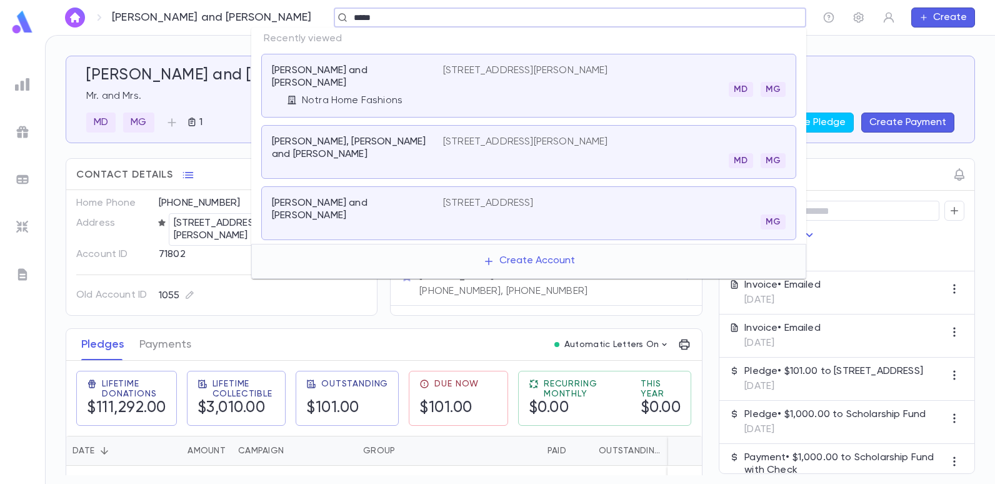
type input "******"
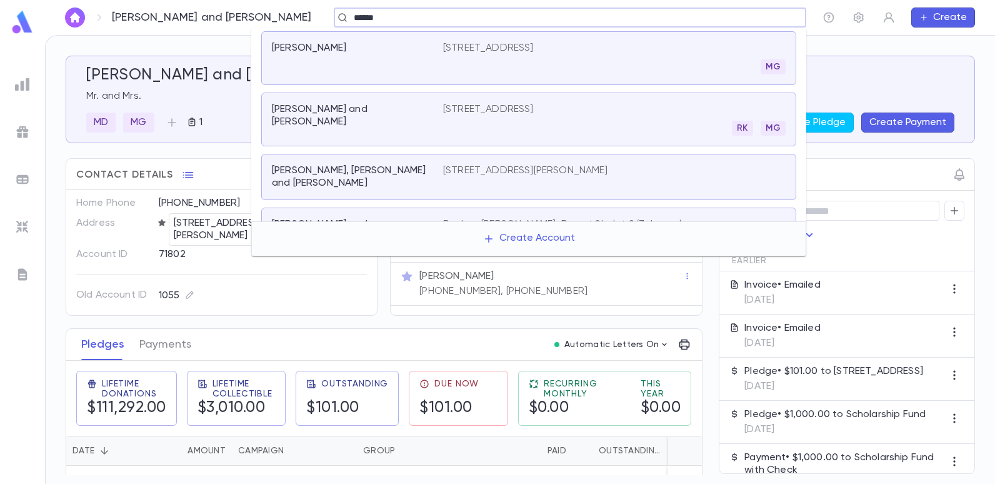
click at [470, 52] on p "[STREET_ADDRESS]" at bounding box center [488, 48] width 91 height 12
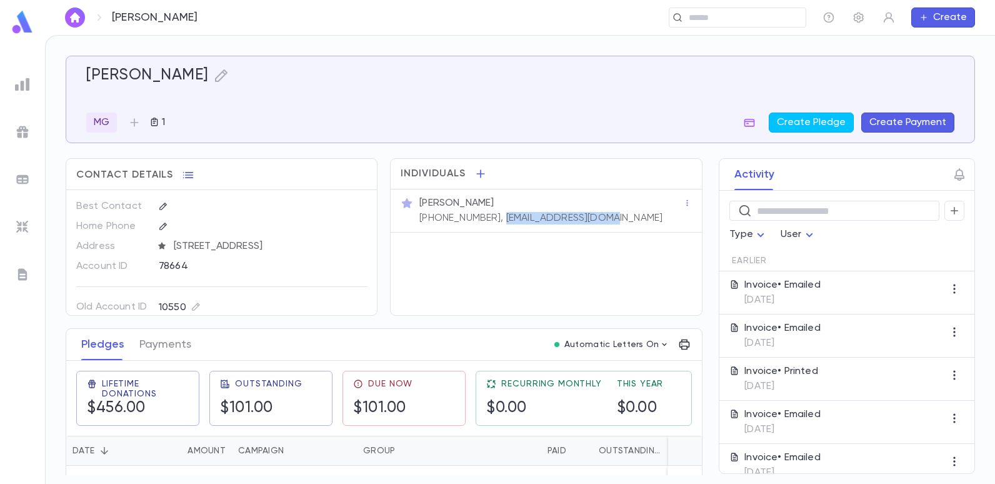
drag, startPoint x: 602, startPoint y: 215, endPoint x: 493, endPoint y: 223, distance: 109.0
click at [493, 223] on div "[PERSON_NAME] [PHONE_NUMBER], [EMAIL_ADDRESS][DOMAIN_NAME]" at bounding box center [550, 209] width 266 height 30
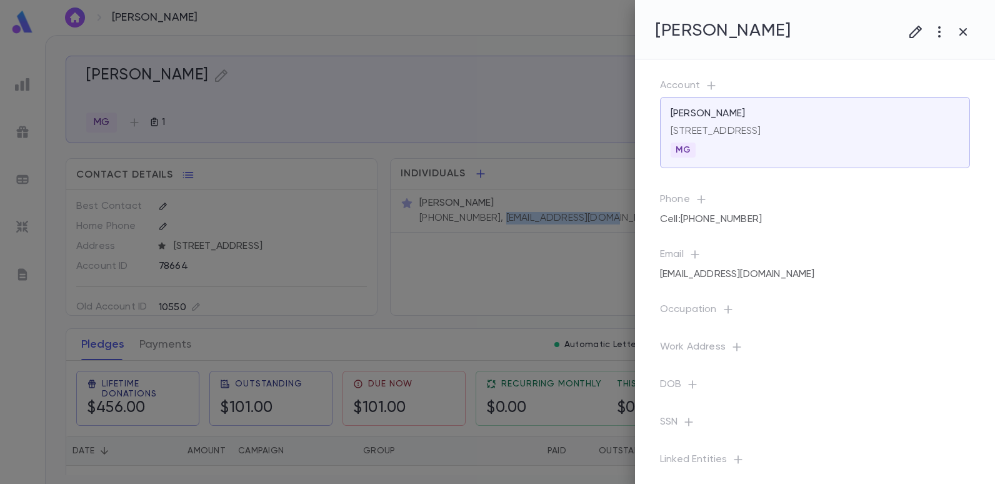
copy p "[EMAIL_ADDRESS][DOMAIN_NAME]"
drag, startPoint x: 380, startPoint y: 42, endPoint x: 407, endPoint y: 34, distance: 27.5
click at [380, 42] on div at bounding box center [497, 242] width 995 height 484
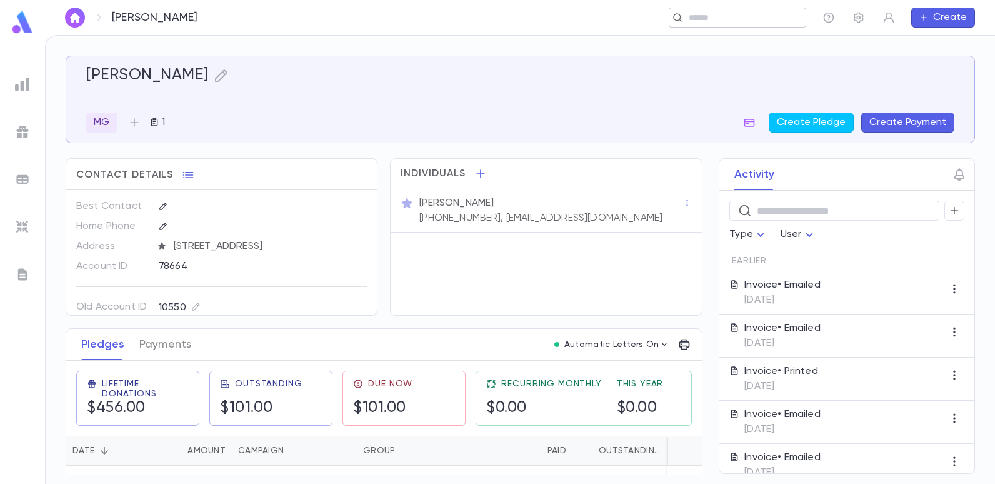
click at [731, 24] on div "​" at bounding box center [736, 17] width 137 height 20
click at [725, 8] on div "​" at bounding box center [512, 17] width 587 height 20
type input "*"
type input "*********"
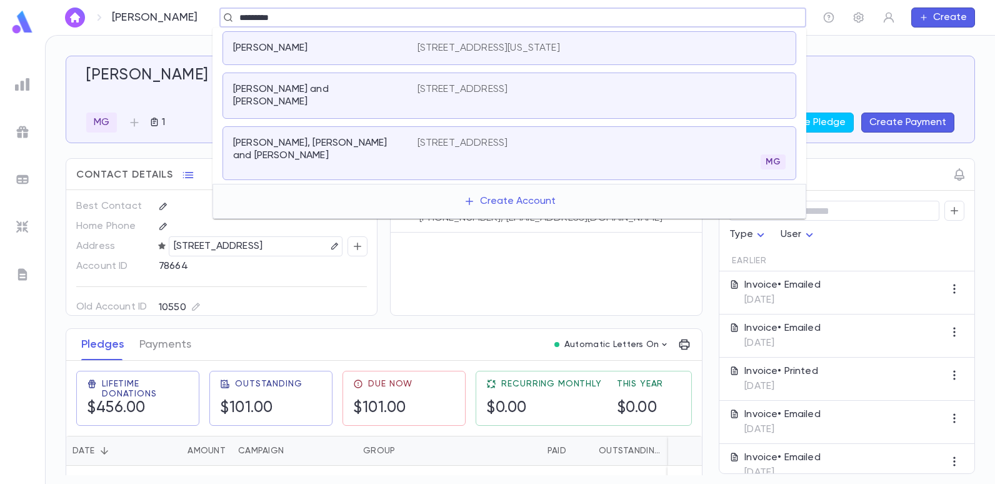
click at [560, 47] on p "[STREET_ADDRESS][US_STATE]" at bounding box center [488, 48] width 142 height 12
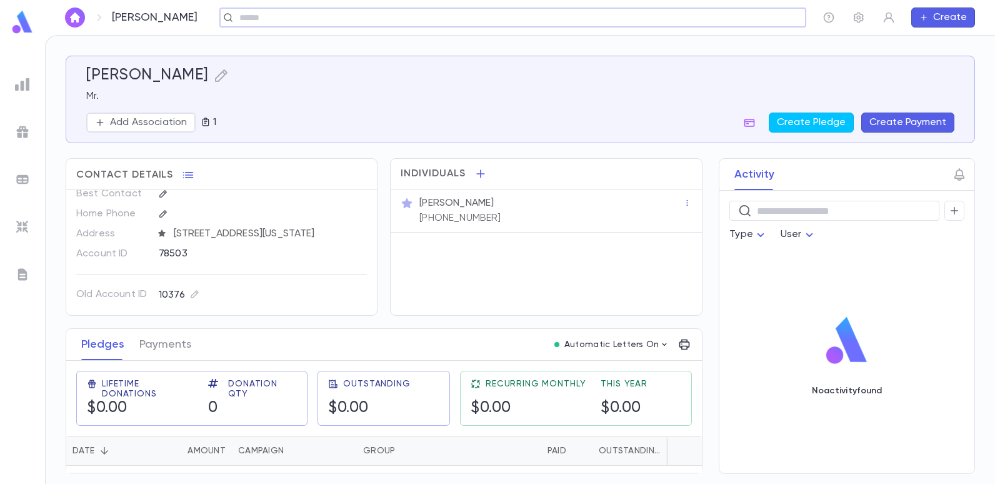
scroll to position [23, 0]
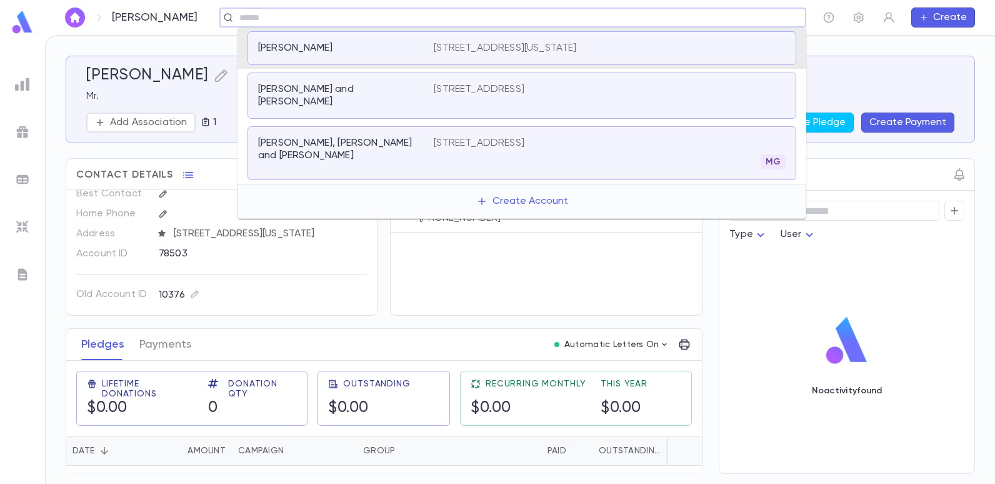
click at [285, 22] on input "text" at bounding box center [509, 18] width 546 height 12
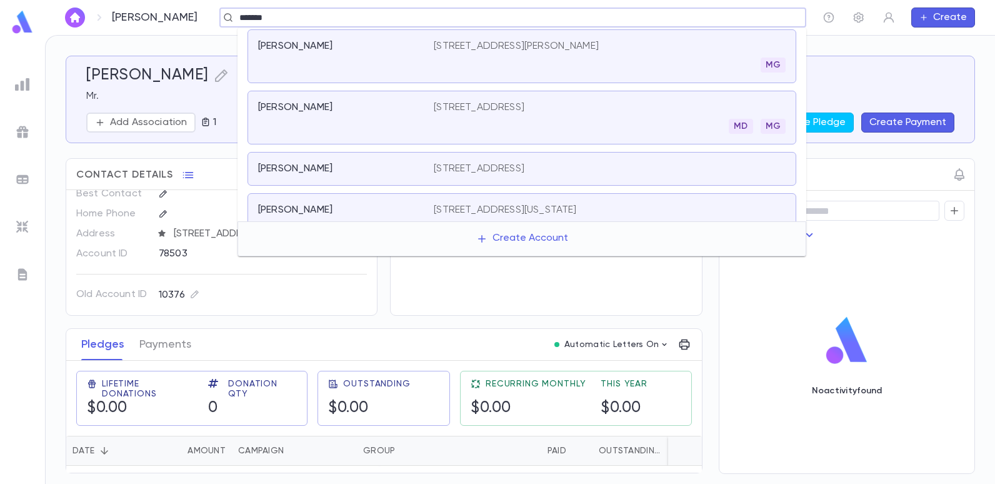
scroll to position [0, 0]
click at [314, 22] on input "******" at bounding box center [509, 18] width 546 height 12
type input "*"
type input "******"
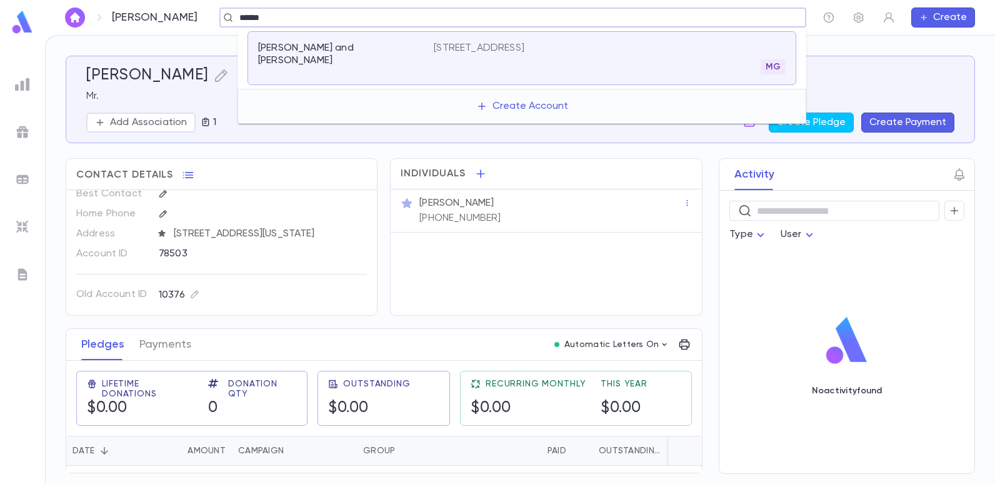
click at [317, 42] on p "[PERSON_NAME] and [PERSON_NAME]" at bounding box center [338, 54] width 161 height 25
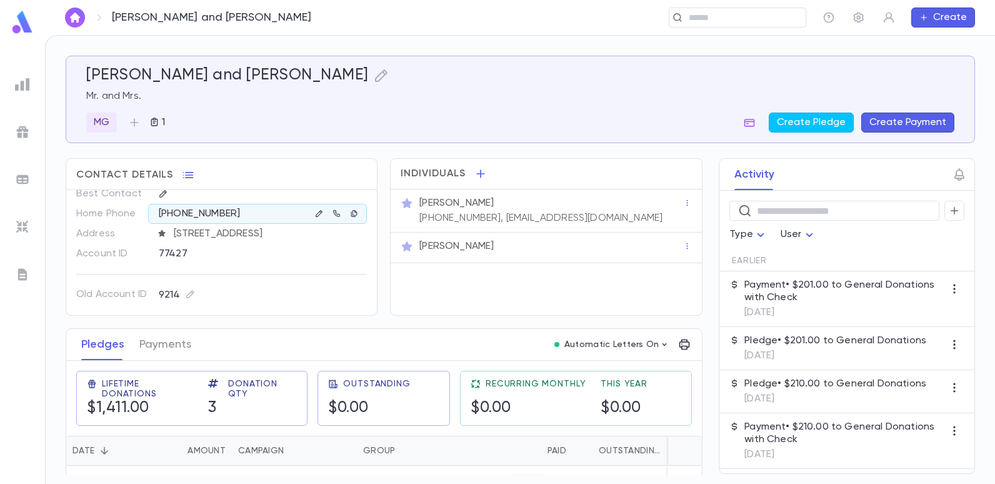
drag, startPoint x: 607, startPoint y: 214, endPoint x: 506, endPoint y: 236, distance: 102.8
click at [506, 236] on div "[PERSON_NAME] [PHONE_NUMBER], [EMAIL_ADDRESS][DOMAIN_NAME] [PERSON_NAME]" at bounding box center [545, 226] width 310 height 74
drag, startPoint x: 506, startPoint y: 236, endPoint x: 554, endPoint y: 261, distance: 54.5
click at [554, 261] on div "[PERSON_NAME]" at bounding box center [545, 247] width 310 height 31
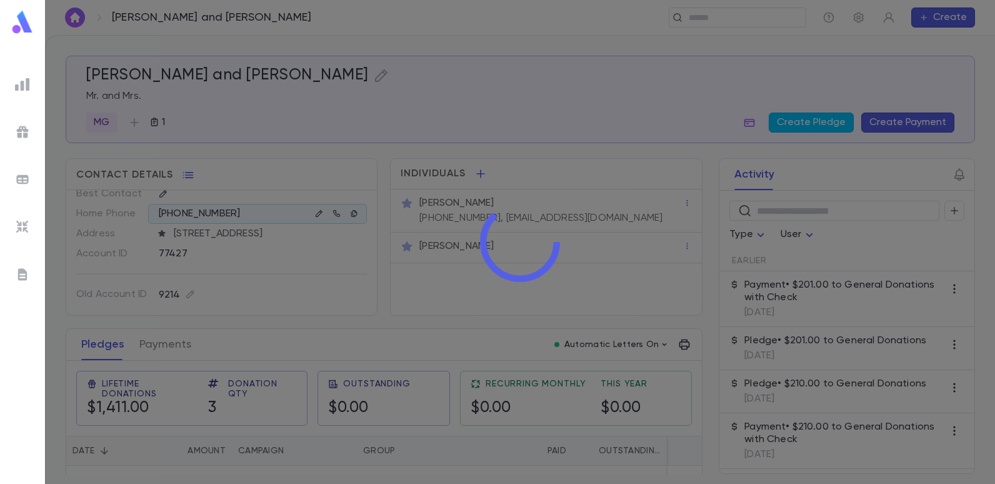
click at [610, 214] on div at bounding box center [520, 242] width 950 height 484
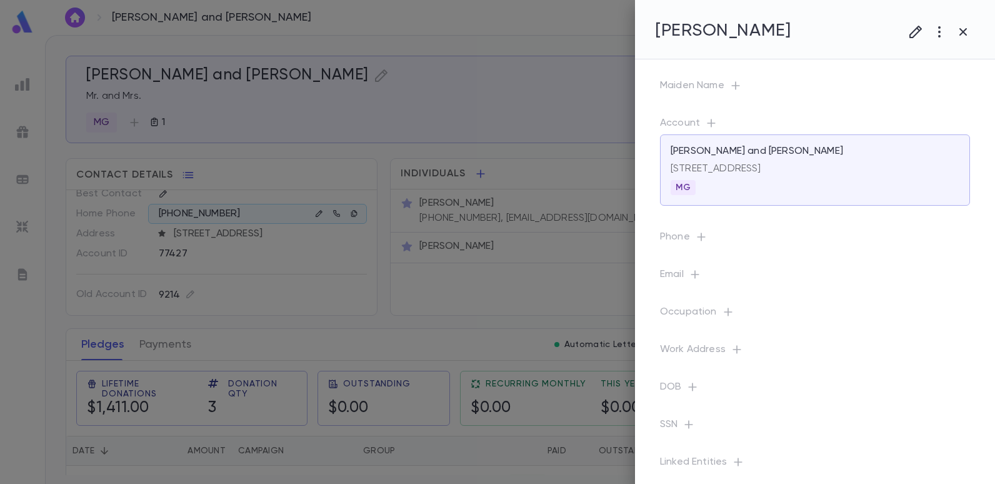
click at [563, 171] on div at bounding box center [497, 242] width 995 height 484
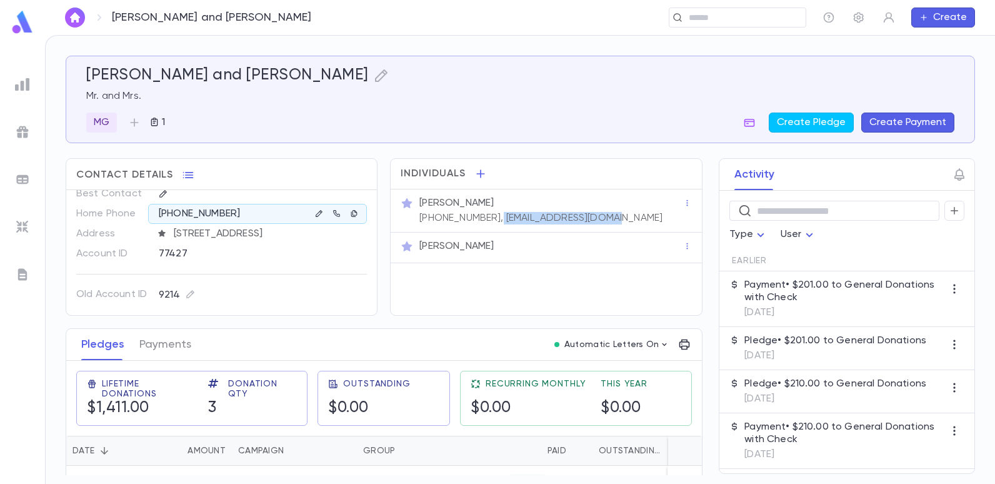
drag, startPoint x: 604, startPoint y: 219, endPoint x: 490, endPoint y: 231, distance: 114.3
click at [490, 231] on div "[PERSON_NAME] [PHONE_NUMBER], [EMAIL_ADDRESS][DOMAIN_NAME]" at bounding box center [545, 210] width 310 height 43
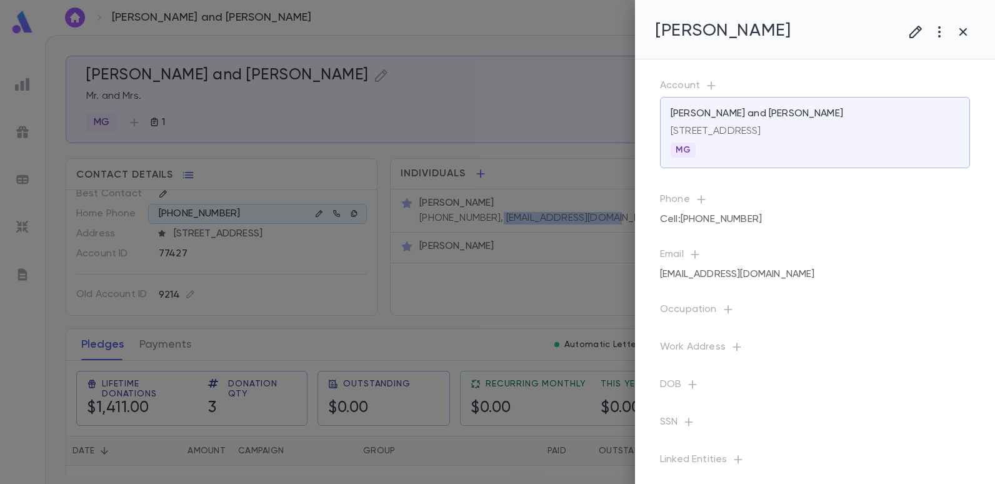
copy p "[EMAIL_ADDRESS][DOMAIN_NAME]"
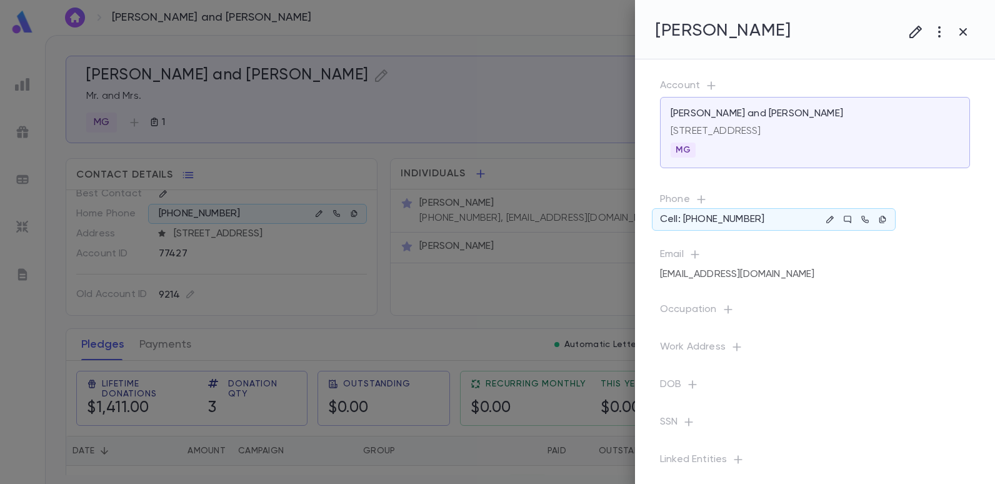
click at [528, 122] on div at bounding box center [497, 242] width 995 height 484
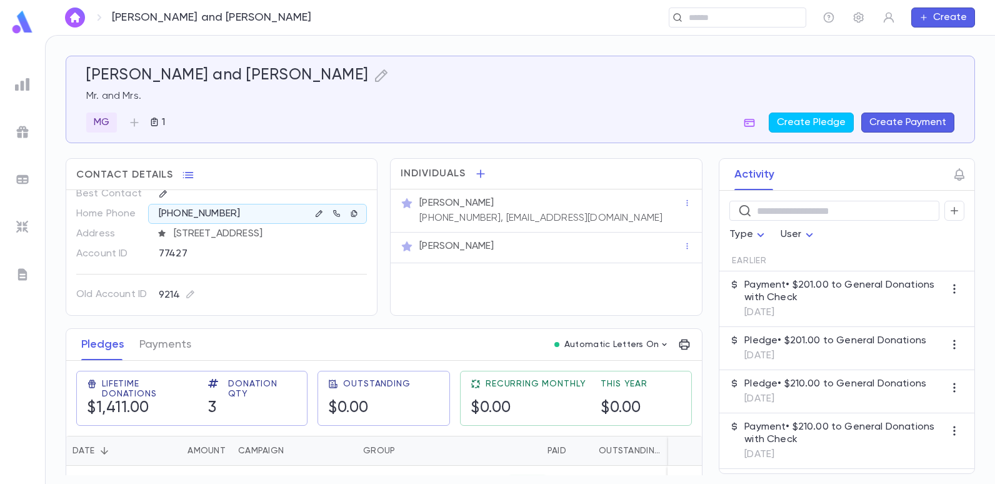
drag, startPoint x: 613, startPoint y: 216, endPoint x: 587, endPoint y: 218, distance: 25.7
click at [587, 218] on div "[PERSON_NAME] [PHONE_NUMBER], [EMAIL_ADDRESS][DOMAIN_NAME]" at bounding box center [550, 209] width 266 height 30
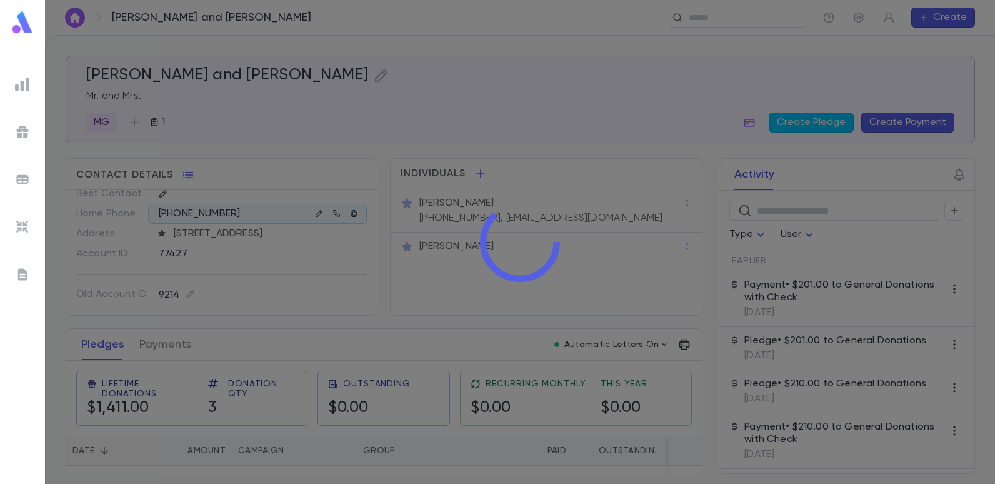
drag, startPoint x: 588, startPoint y: 217, endPoint x: 614, endPoint y: 254, distance: 45.2
click at [614, 254] on div at bounding box center [520, 242] width 950 height 484
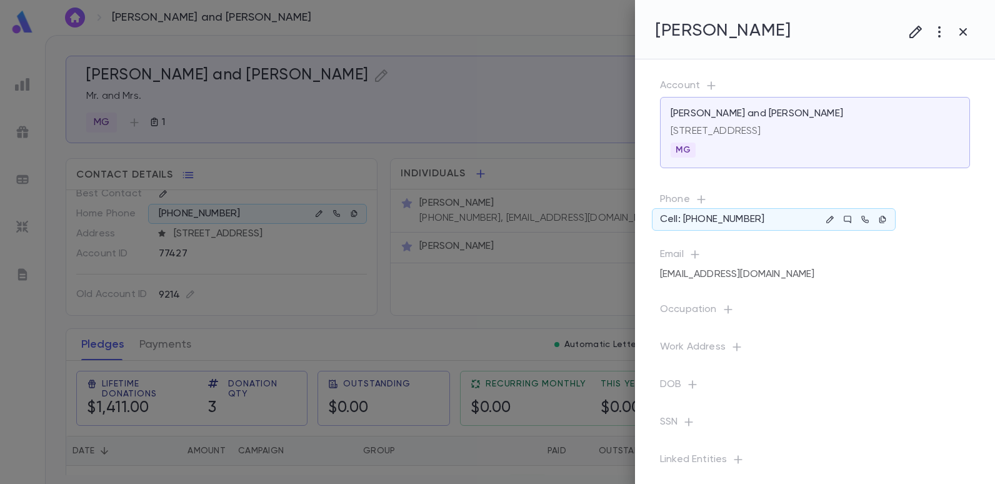
click at [580, 186] on div at bounding box center [497, 242] width 995 height 484
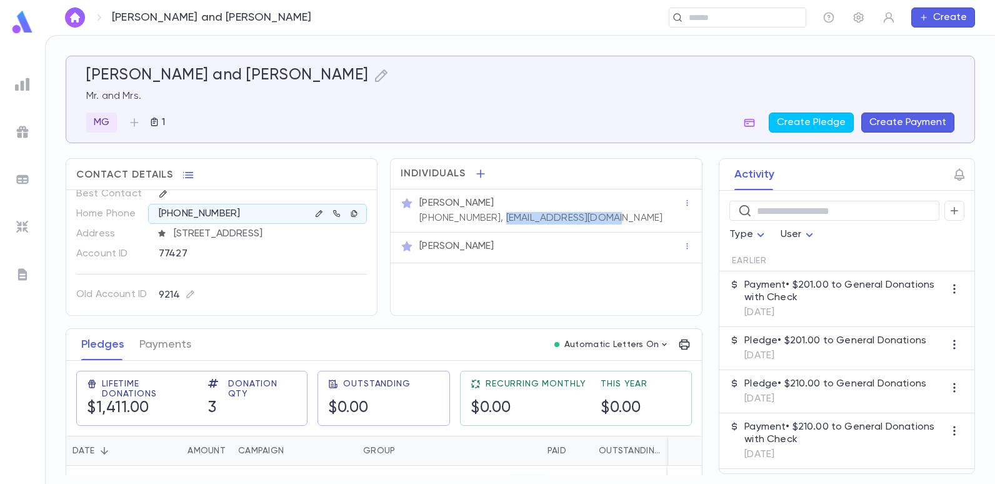
drag, startPoint x: 604, startPoint y: 216, endPoint x: 495, endPoint y: 218, distance: 109.4
click at [495, 218] on div "[PERSON_NAME] [PHONE_NUMBER], [EMAIL_ADDRESS][DOMAIN_NAME]" at bounding box center [550, 209] width 266 height 30
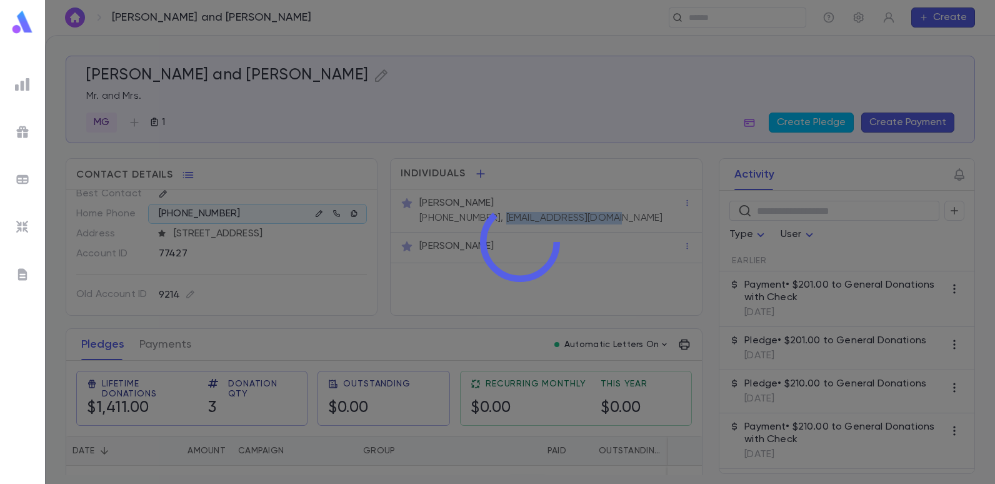
copy p "[EMAIL_ADDRESS][DOMAIN_NAME]"
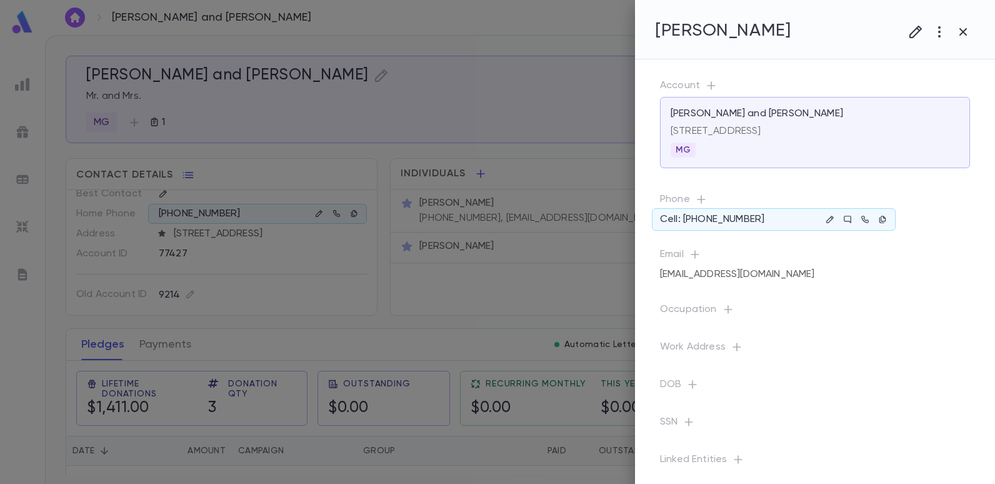
click at [336, 44] on div at bounding box center [497, 242] width 995 height 484
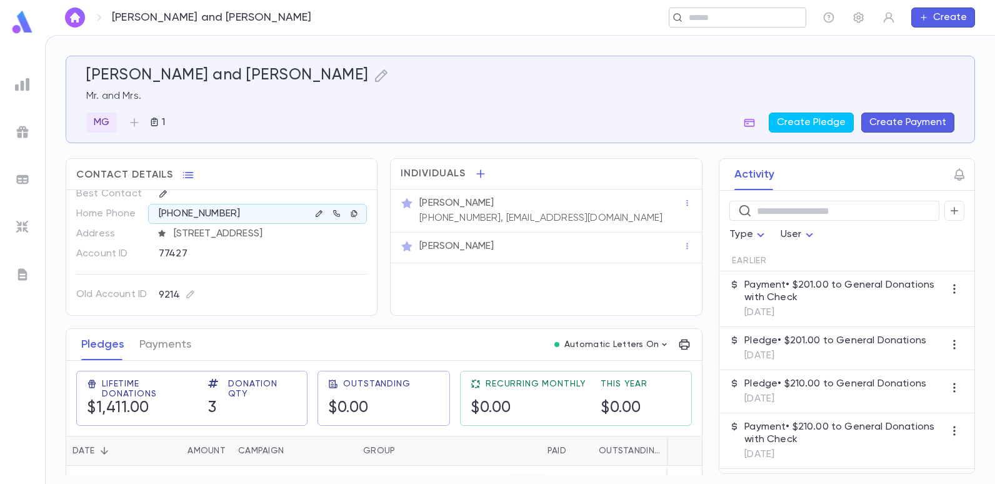
click at [704, 24] on div "​" at bounding box center [736, 17] width 137 height 20
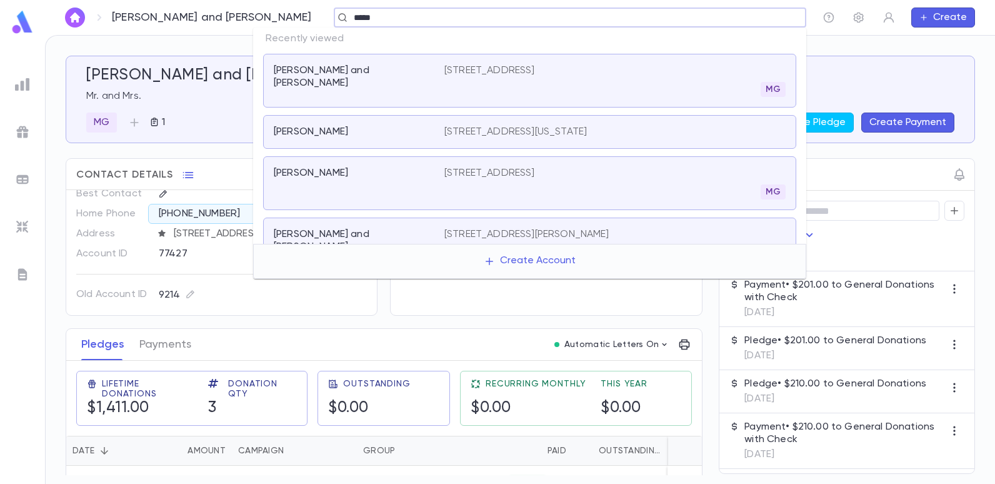
type input "******"
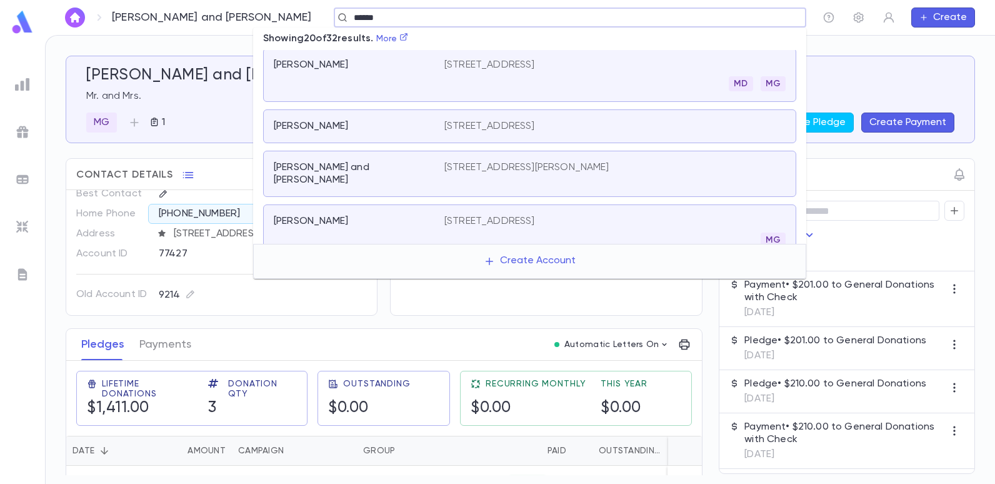
scroll to position [375, 0]
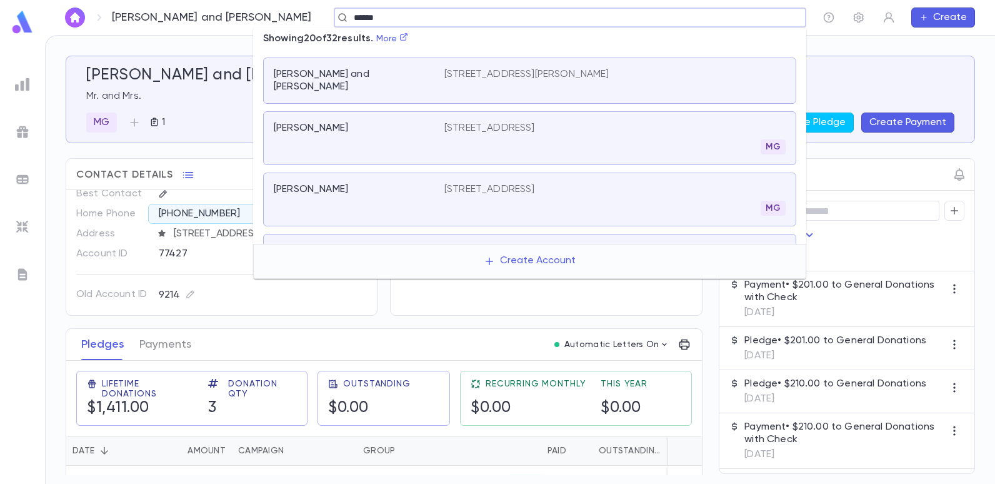
click at [505, 183] on p "[STREET_ADDRESS]" at bounding box center [489, 189] width 91 height 12
